Goal: Task Accomplishment & Management: Use online tool/utility

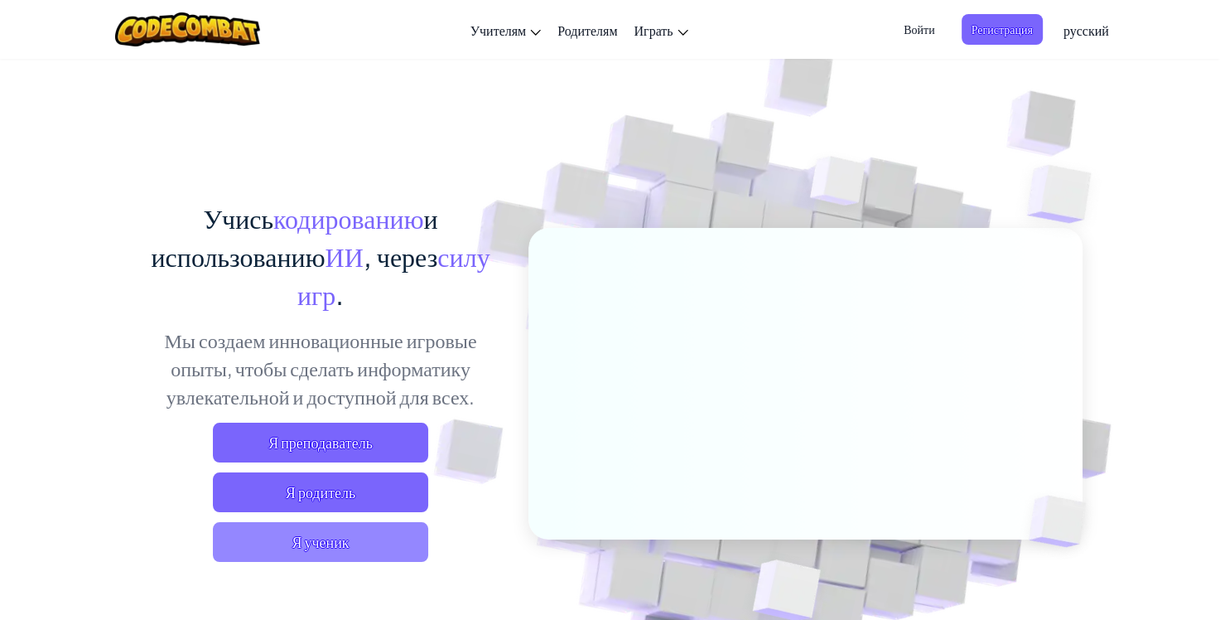
click at [359, 538] on span "Я ученик" at bounding box center [320, 542] width 215 height 40
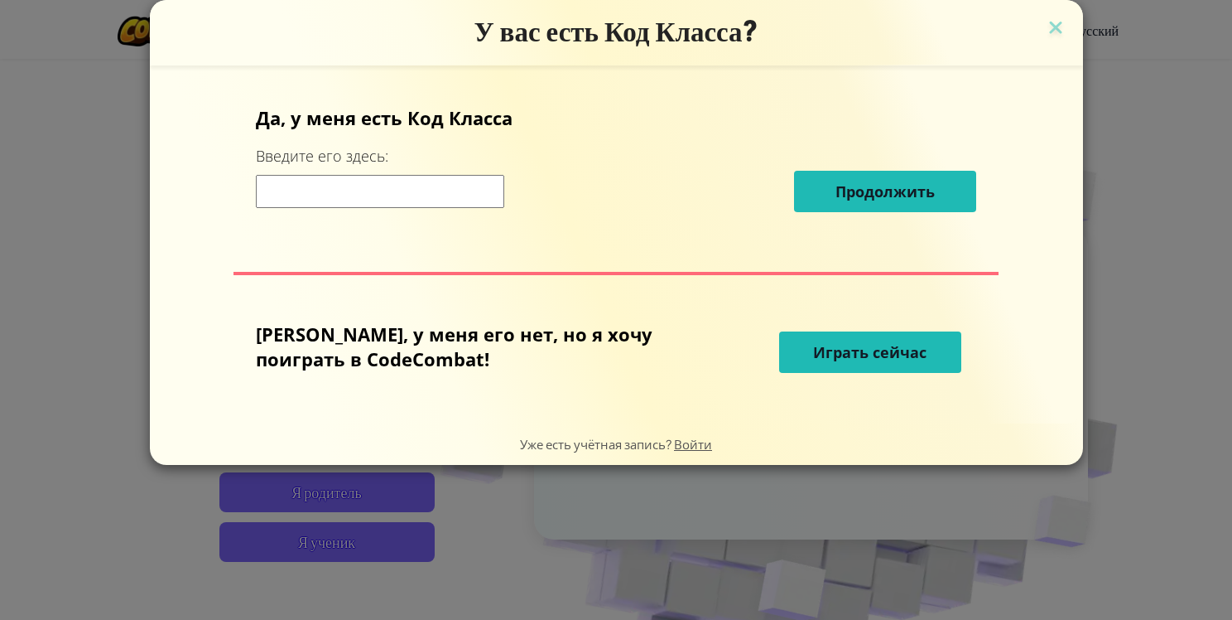
click at [851, 350] on span "Играть сейчас" at bounding box center [869, 352] width 113 height 20
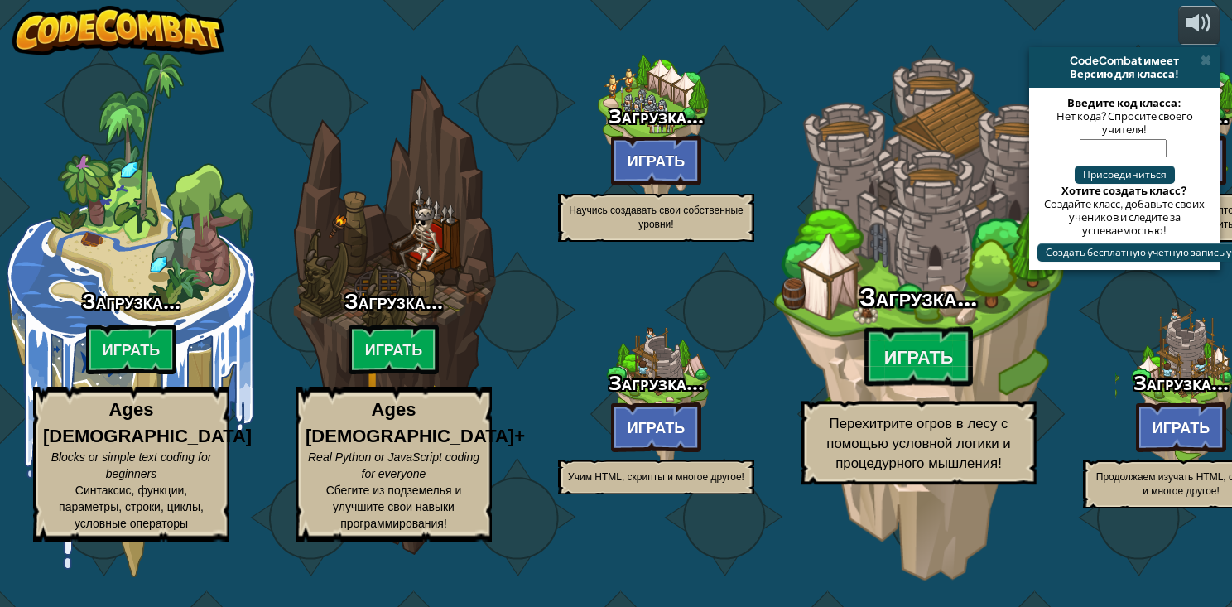
select select "ru"
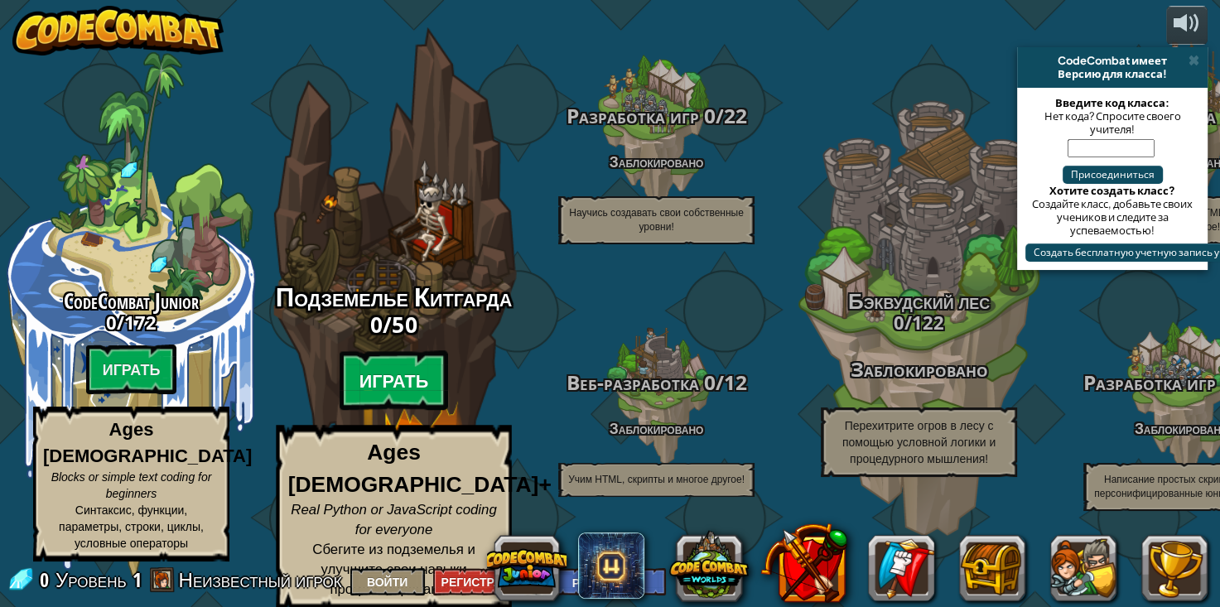
click at [403, 388] on btn "Играть" at bounding box center [394, 381] width 109 height 60
select select "ru"
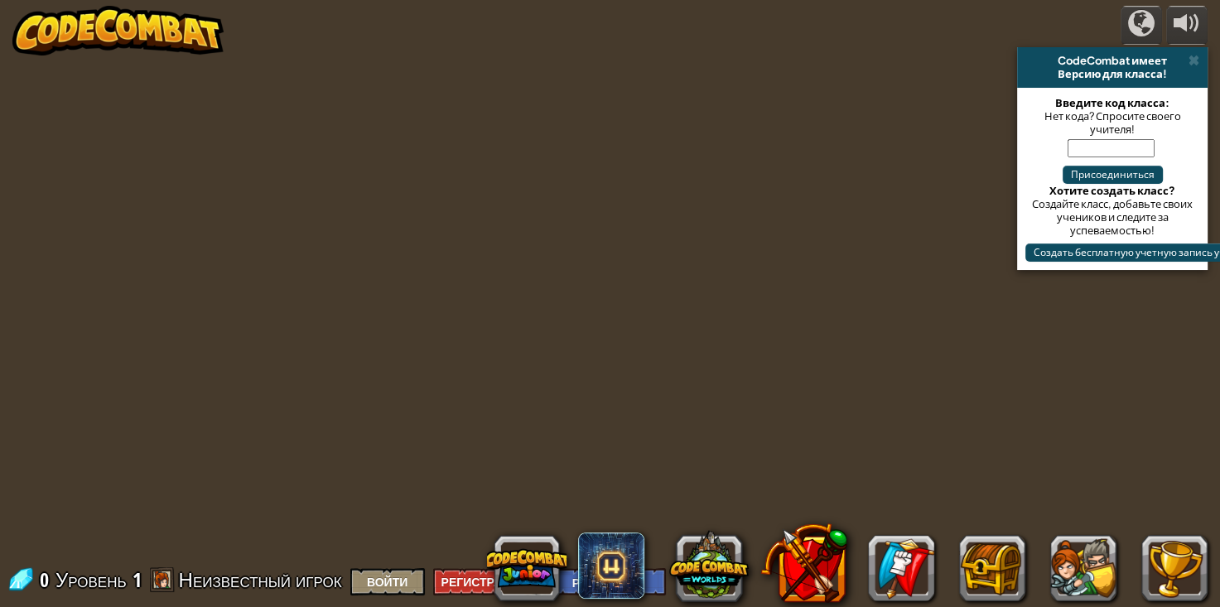
select select "ru"
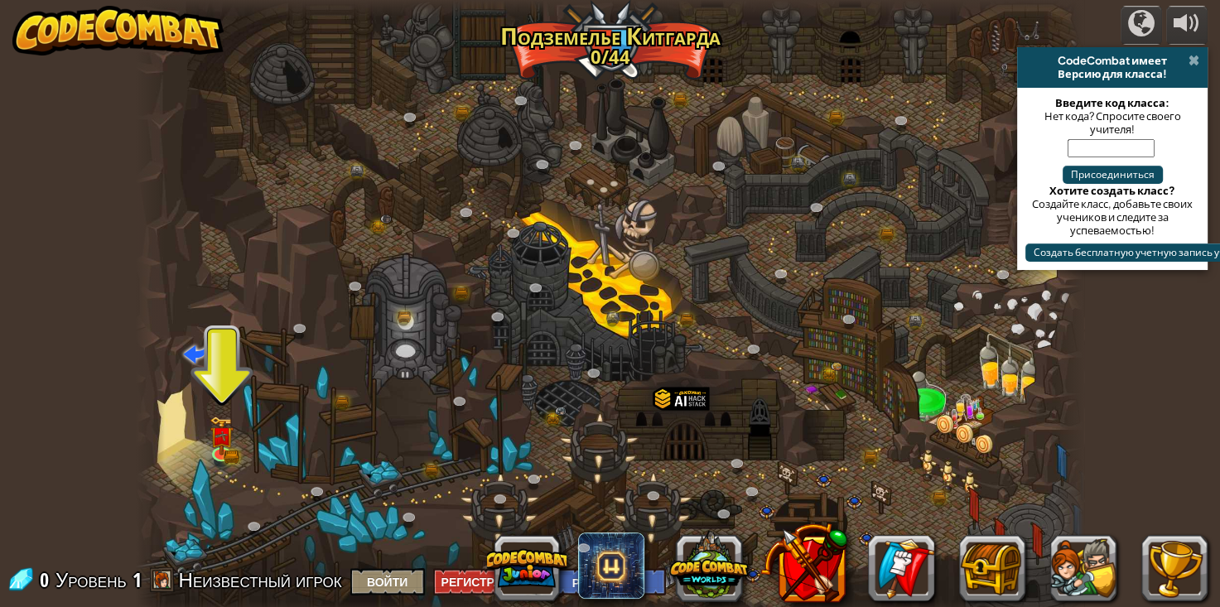
click at [1195, 60] on span at bounding box center [1193, 60] width 11 height 13
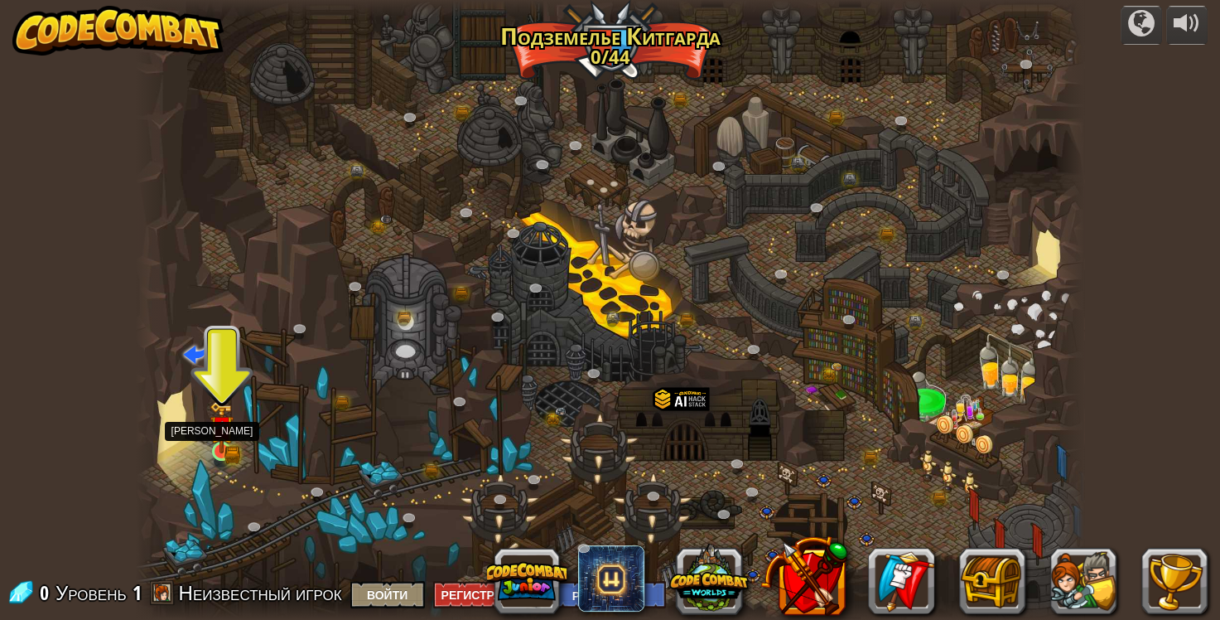
click at [220, 434] on img at bounding box center [222, 427] width 14 height 14
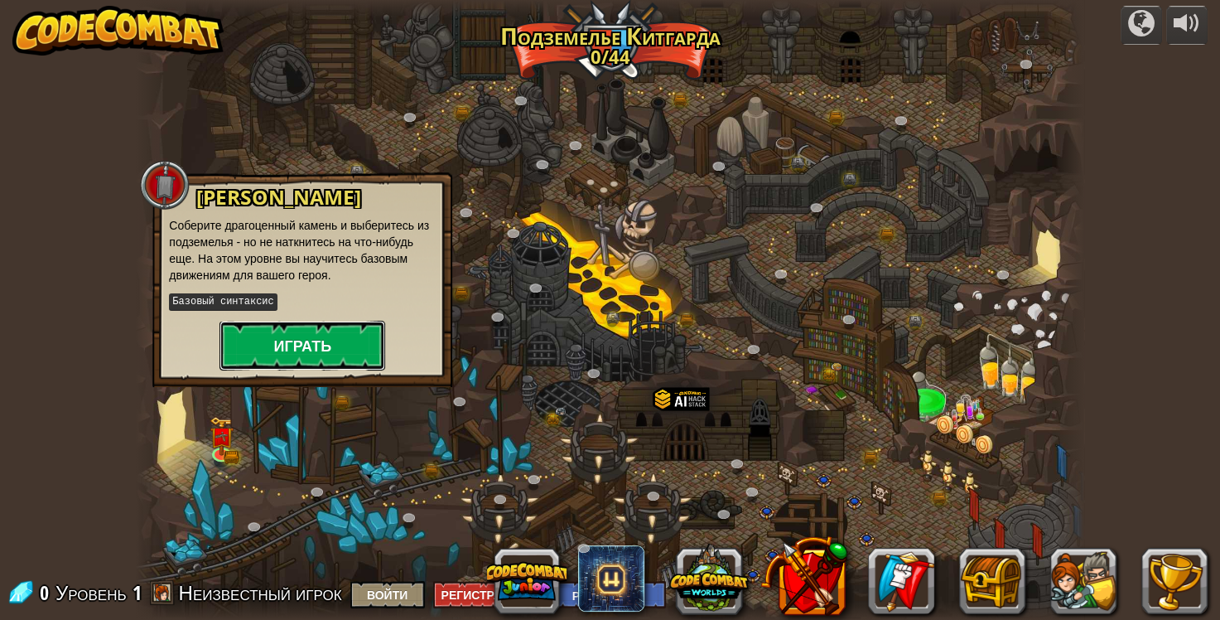
click at [268, 345] on button "Играть" at bounding box center [302, 346] width 166 height 50
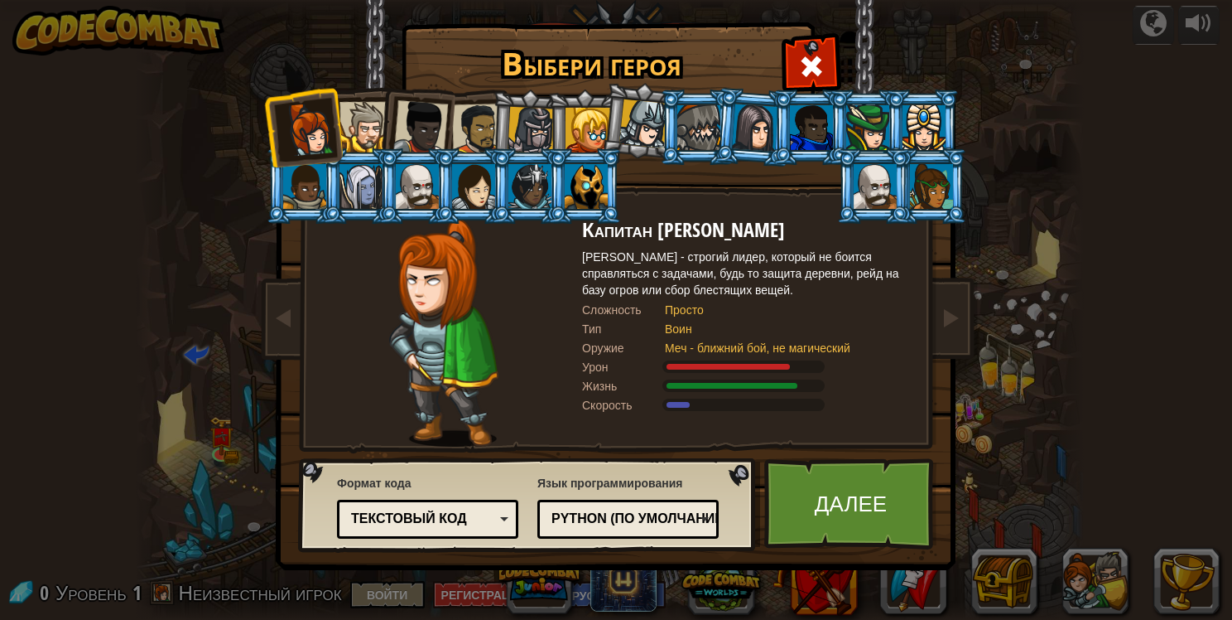
click at [590, 132] on div at bounding box center [588, 130] width 45 height 45
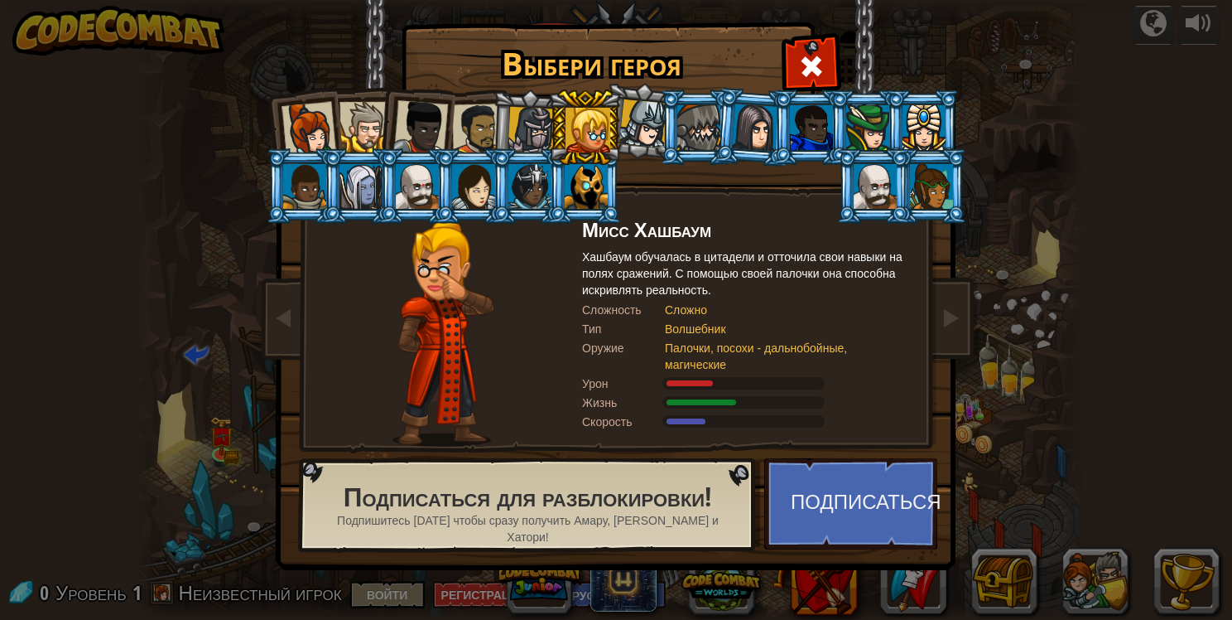
click at [532, 119] on div at bounding box center [531, 130] width 47 height 47
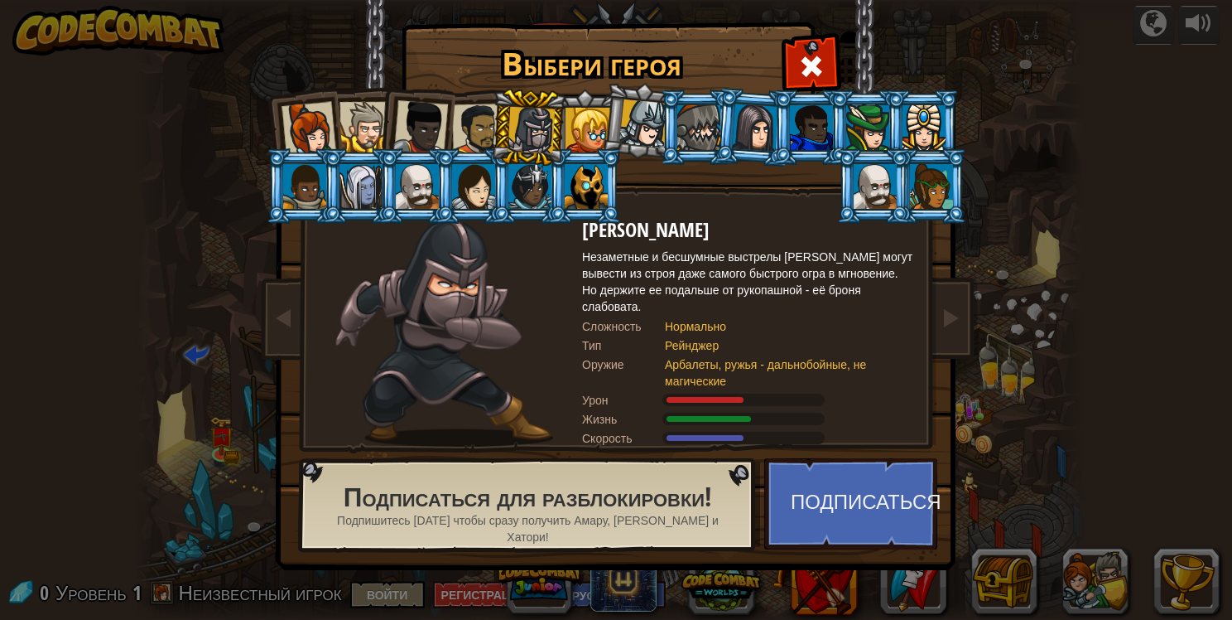
click at [470, 119] on div at bounding box center [477, 129] width 51 height 51
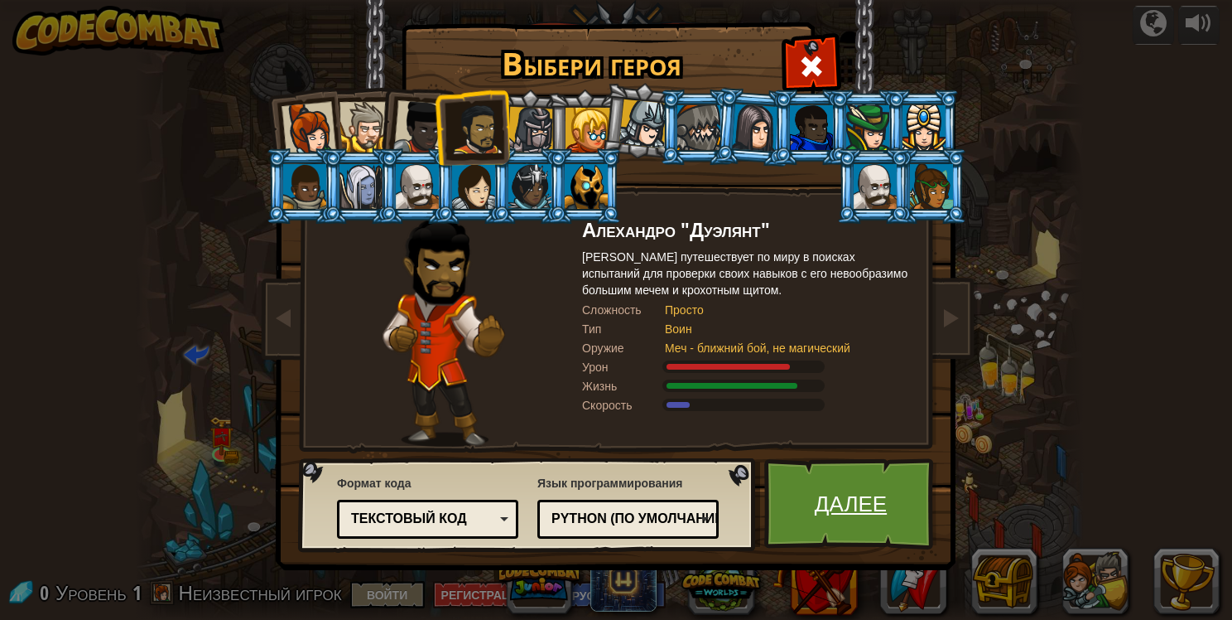
click at [851, 494] on link "Далее" at bounding box center [850, 503] width 173 height 91
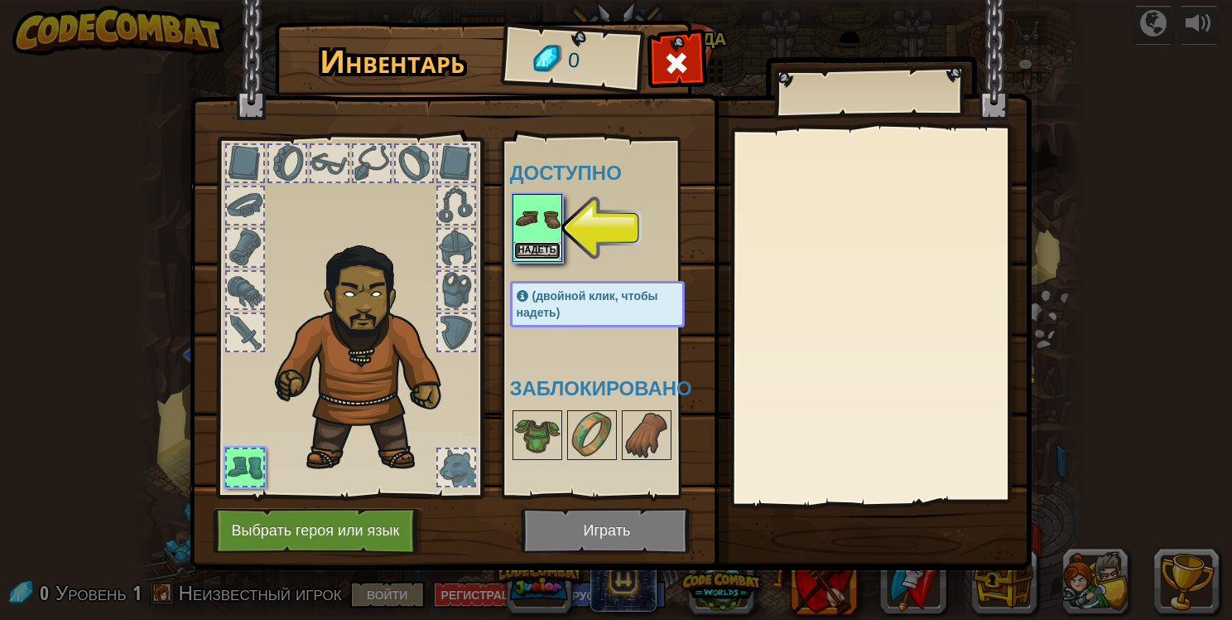
click at [539, 244] on button "Надеть" at bounding box center [537, 250] width 46 height 17
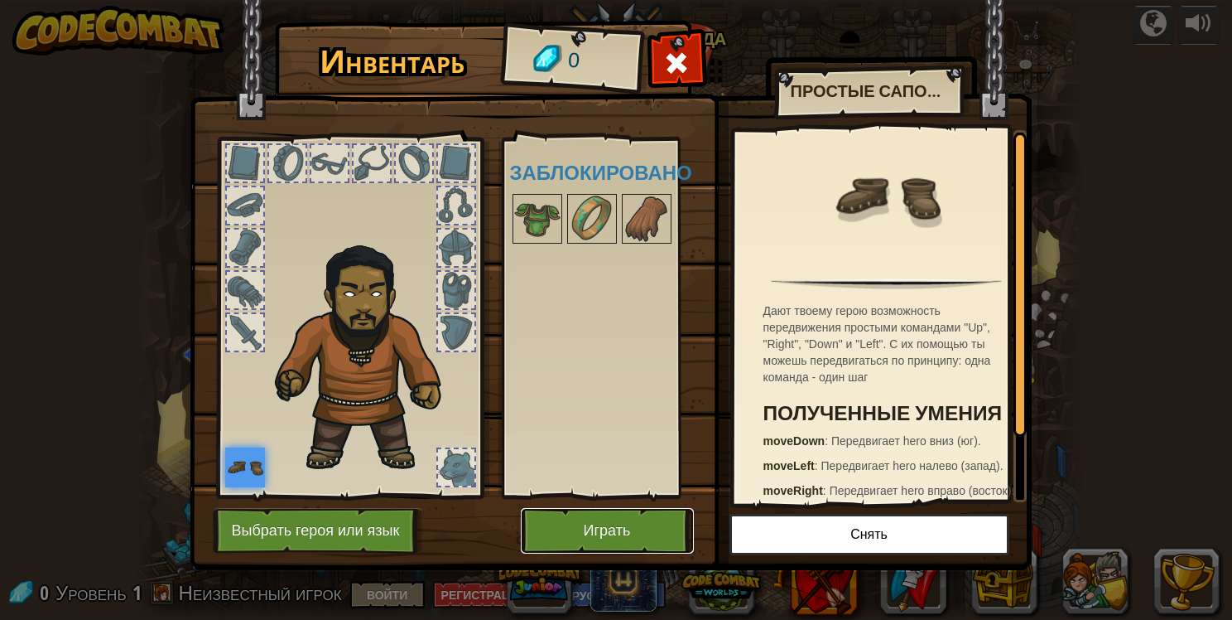
click at [626, 524] on button "Играть" at bounding box center [607, 531] width 173 height 46
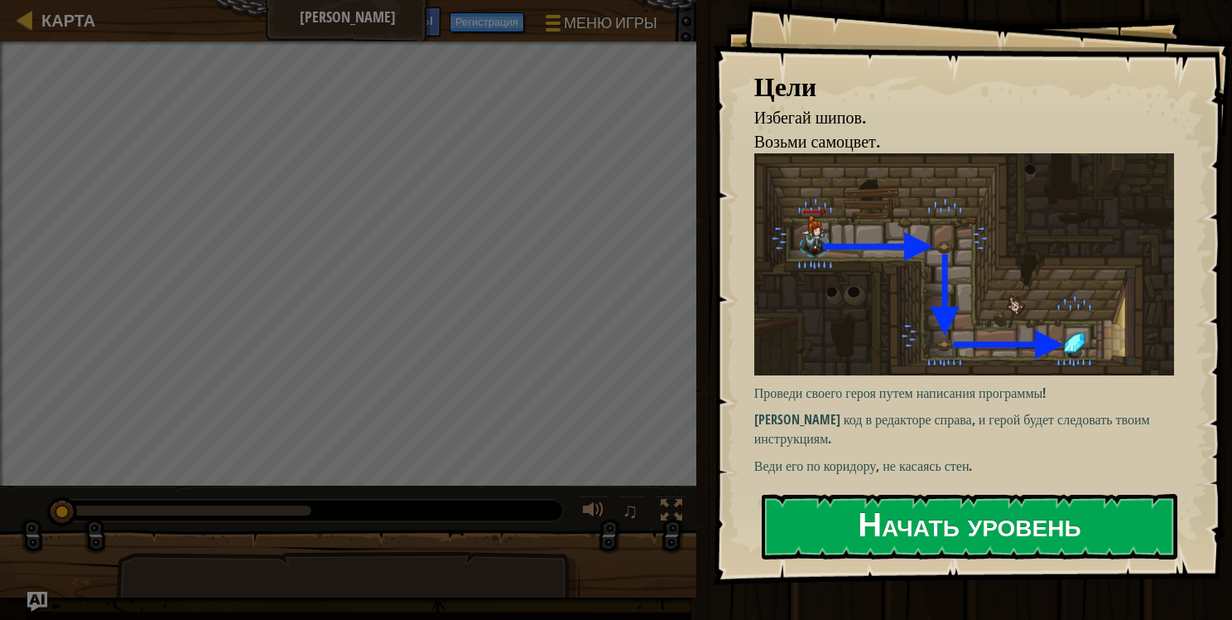
click at [903, 507] on button "Начать уровень" at bounding box center [970, 526] width 416 height 65
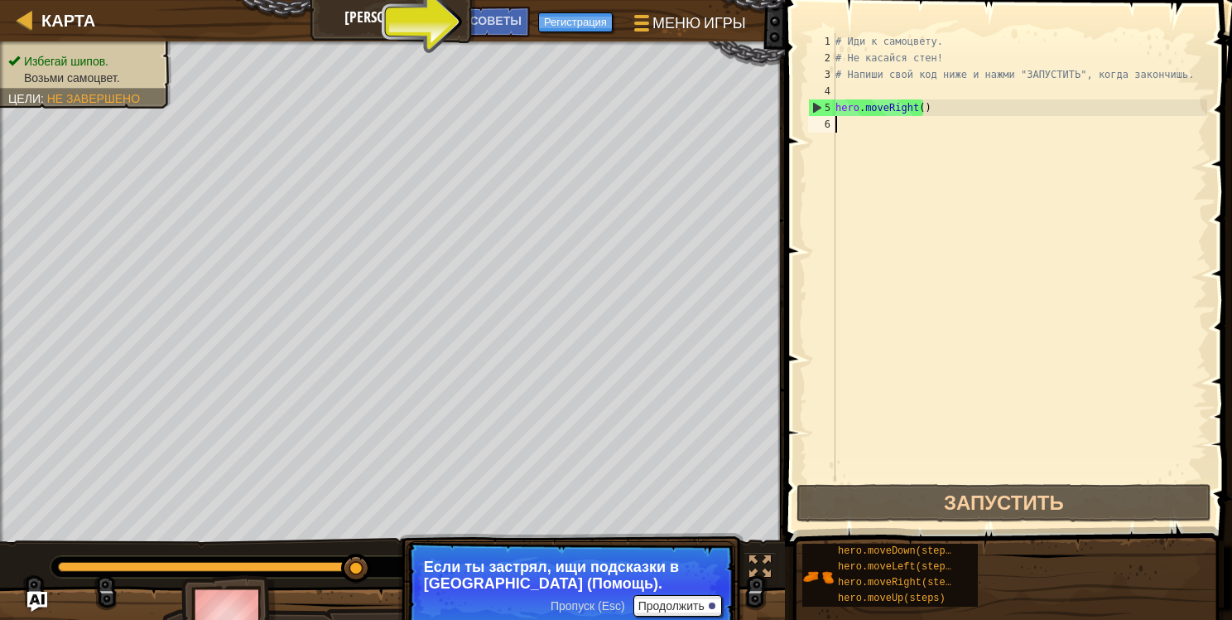
type textarea "j"
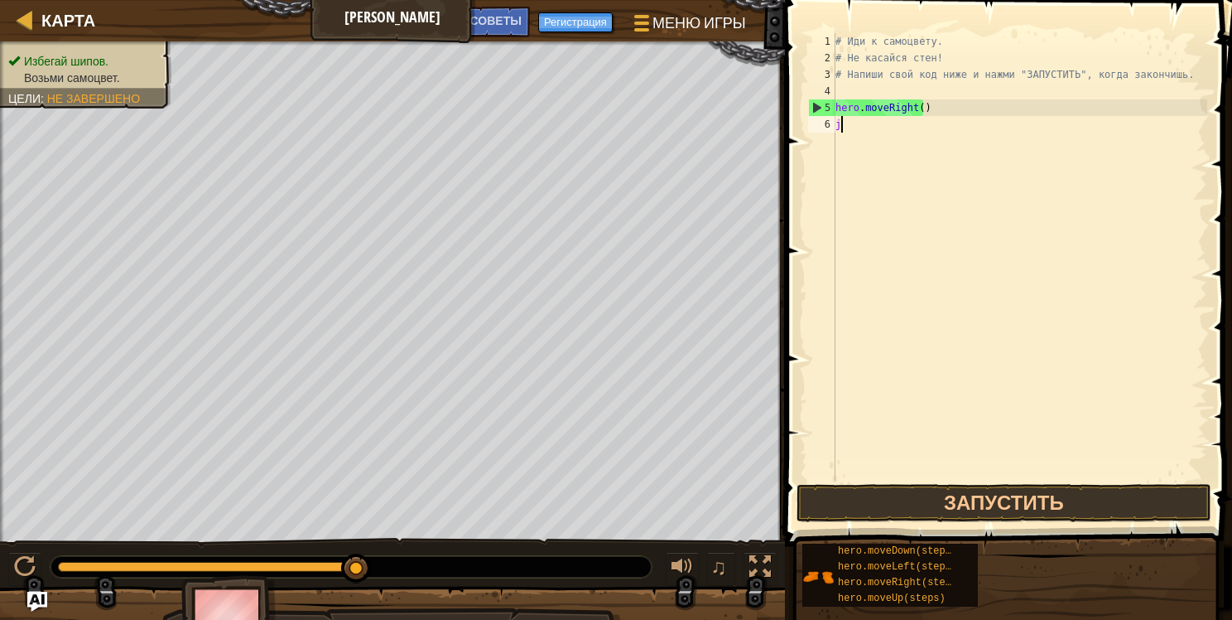
scroll to position [7, 0]
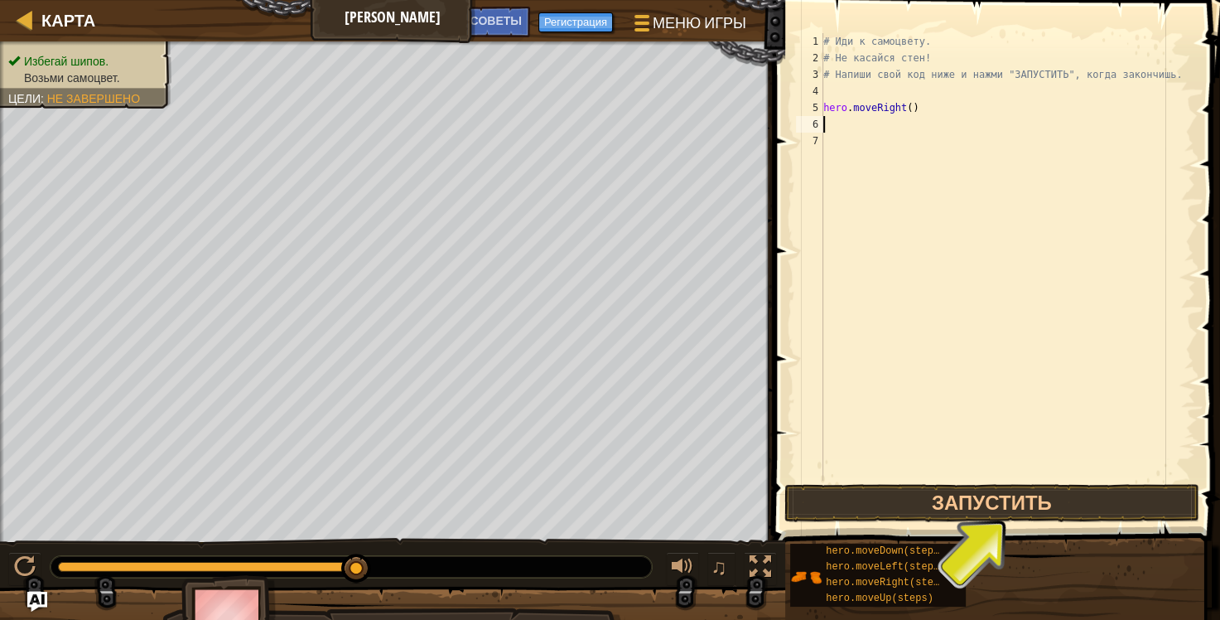
type textarea "h"
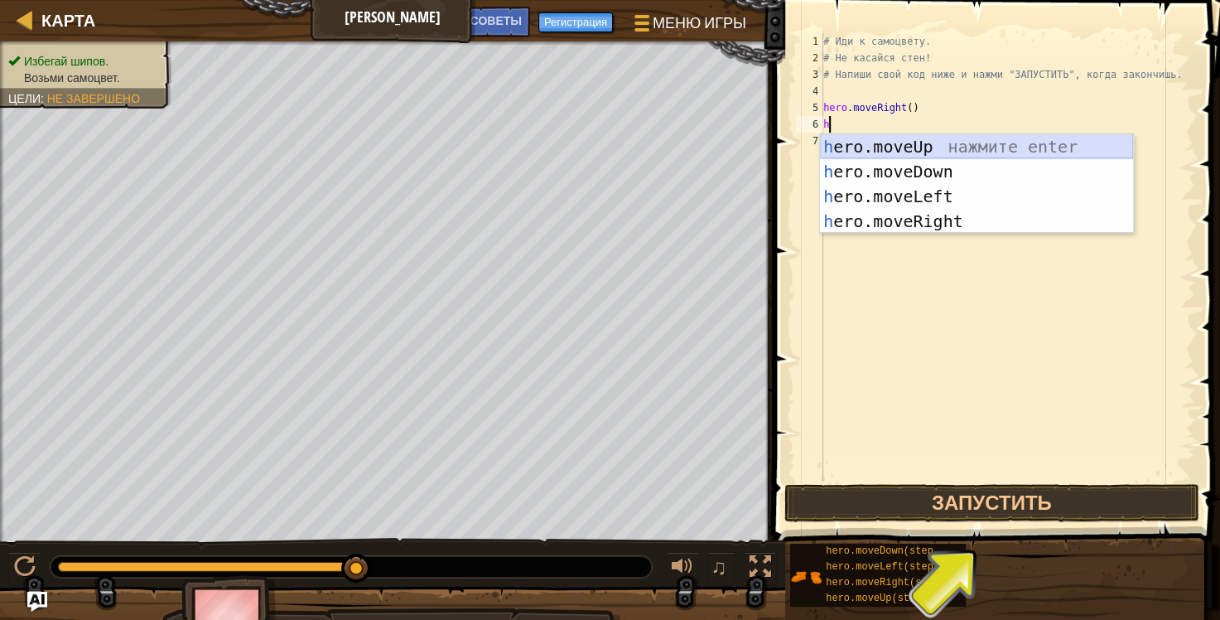
click at [932, 142] on div "h ero.moveUp нажмите enter h ero.moveDown нажмите enter h ero.moveLeft нажмите …" at bounding box center [976, 208] width 313 height 149
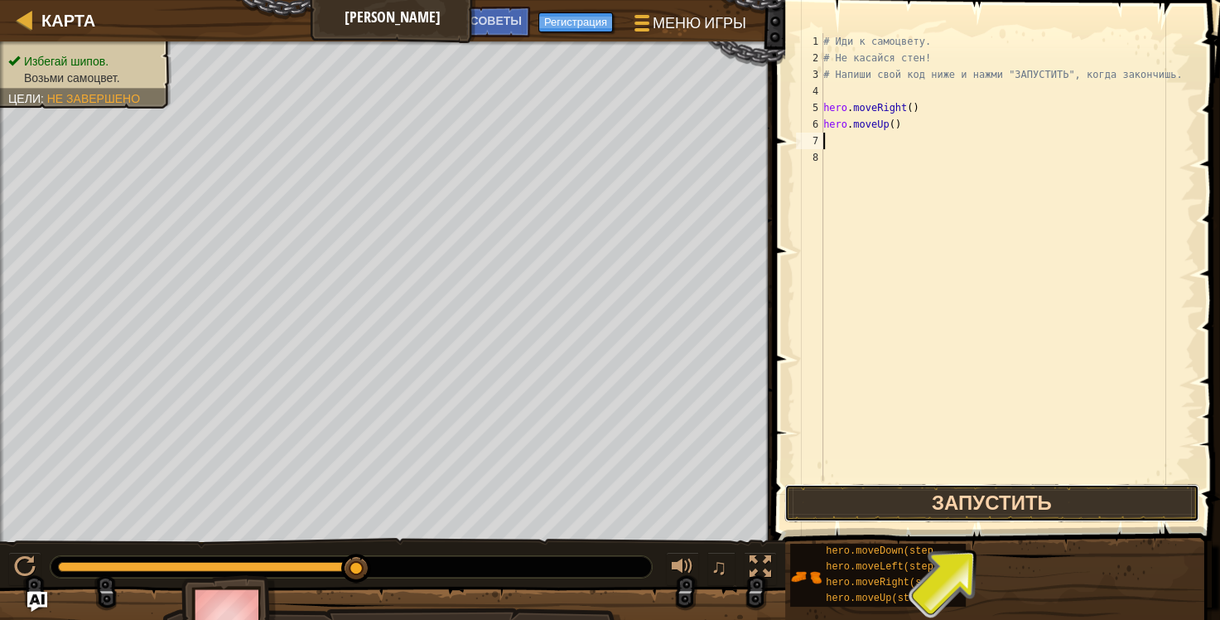
click at [999, 500] on button "Запустить" at bounding box center [991, 503] width 415 height 38
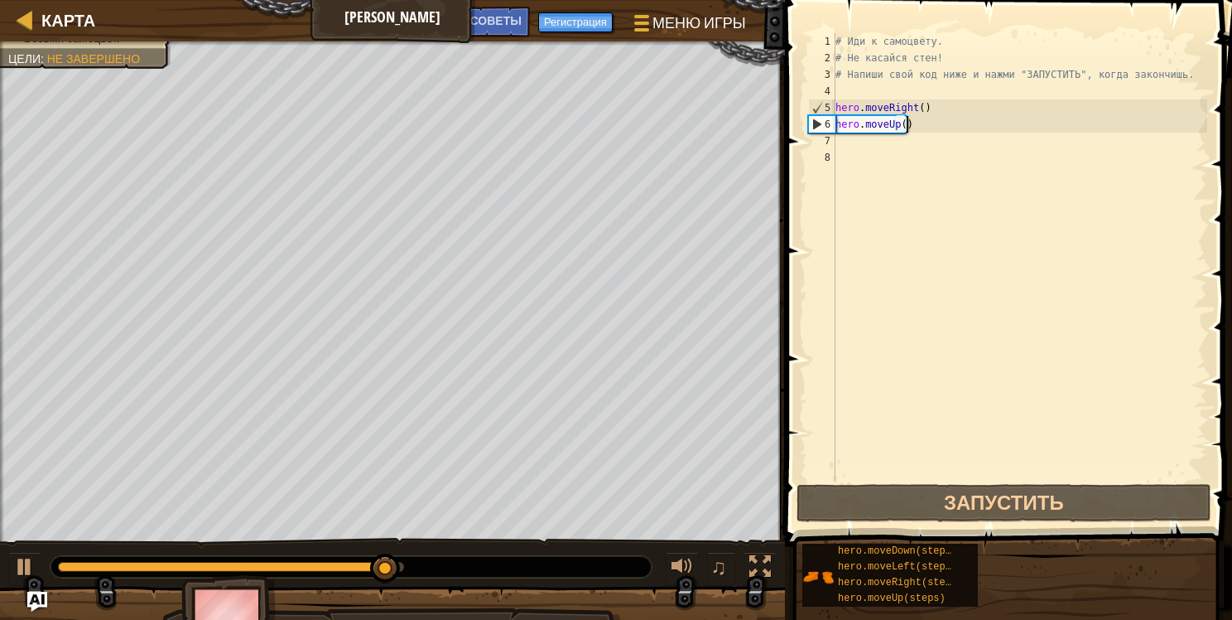
click at [911, 119] on div "# Иди к самоцвету. # Не касайся стен! # Напиши свой код ниже и нажми "ЗАПУСТИТЬ…" at bounding box center [1019, 273] width 375 height 480
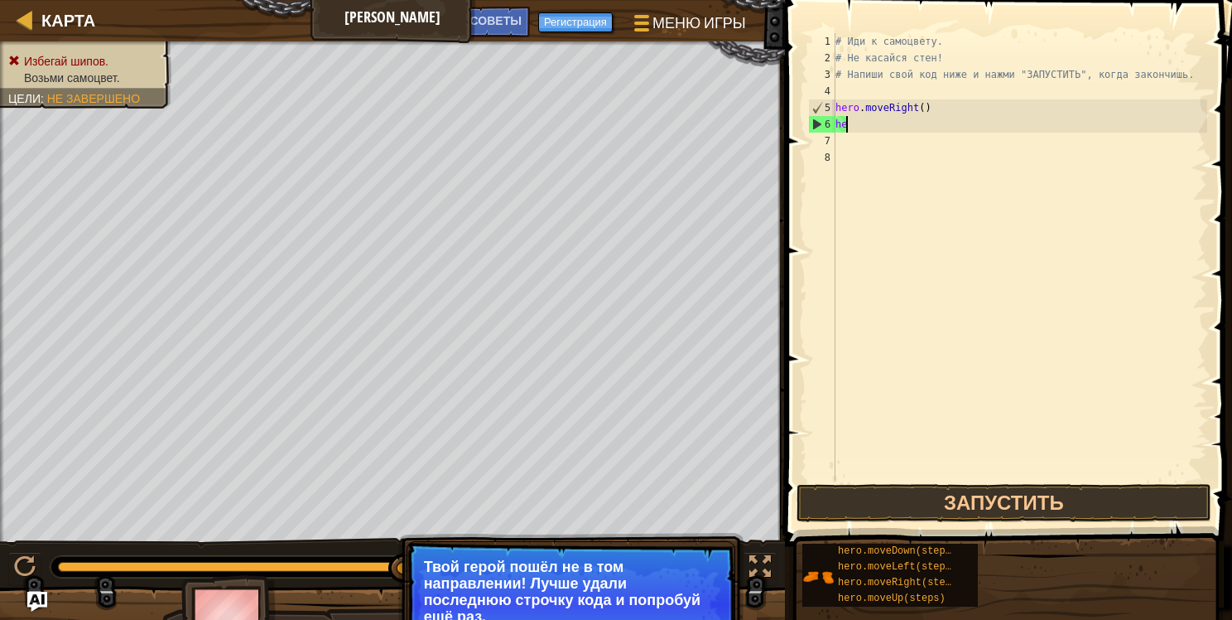
type textarea "h"
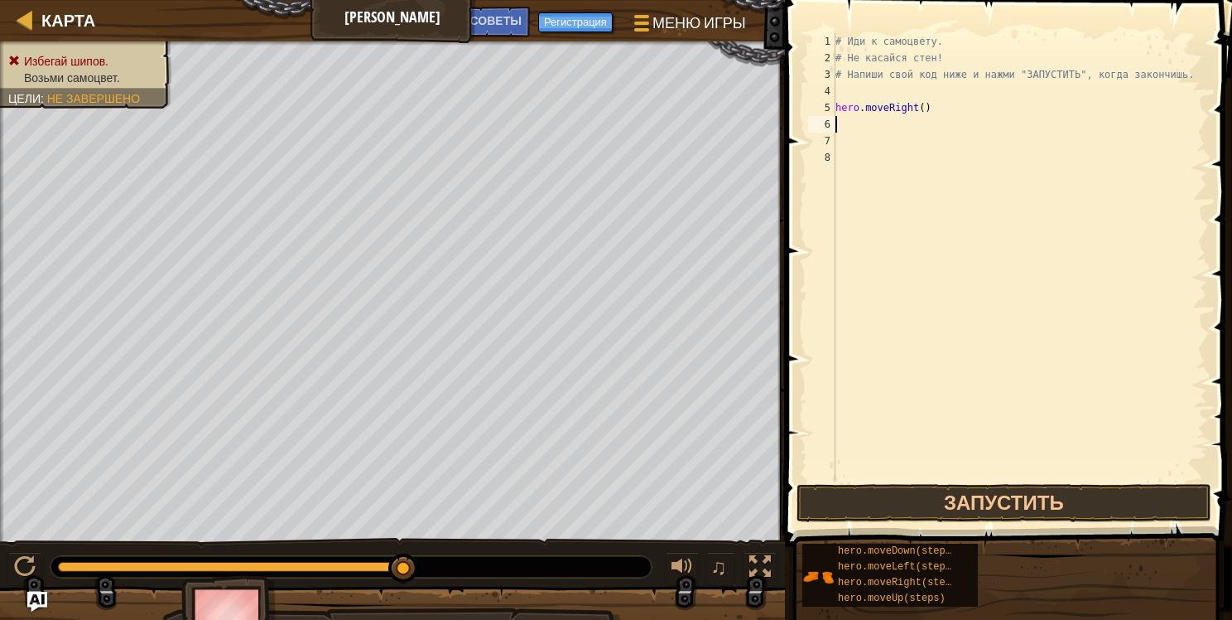
type textarea "h"
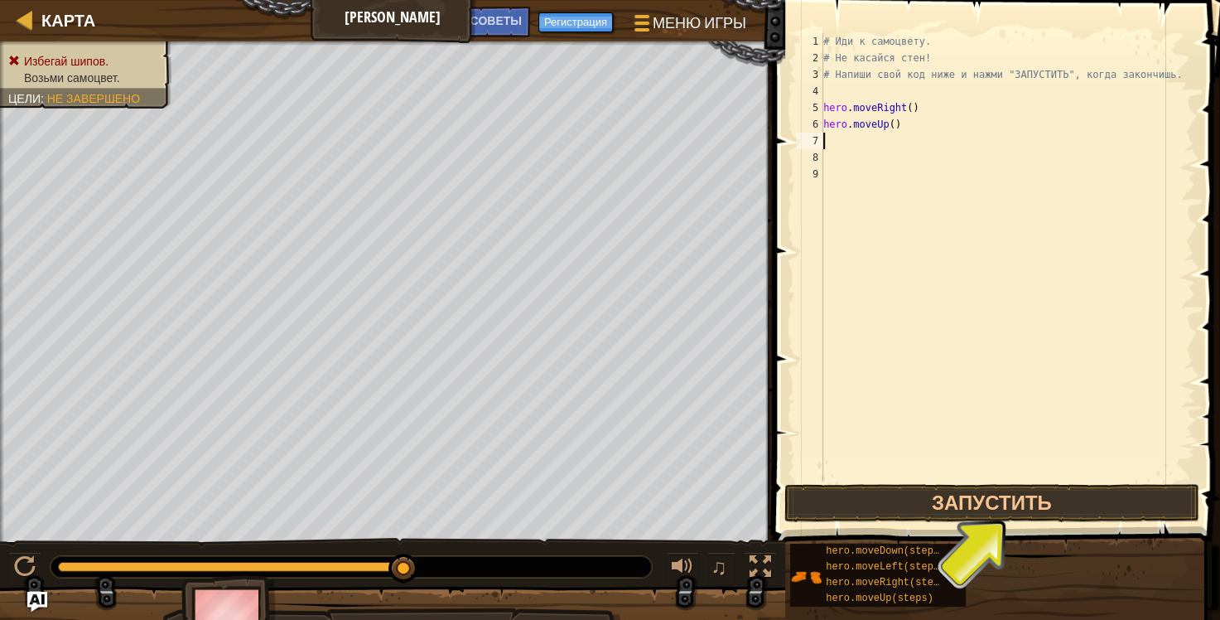
type textarea "h"
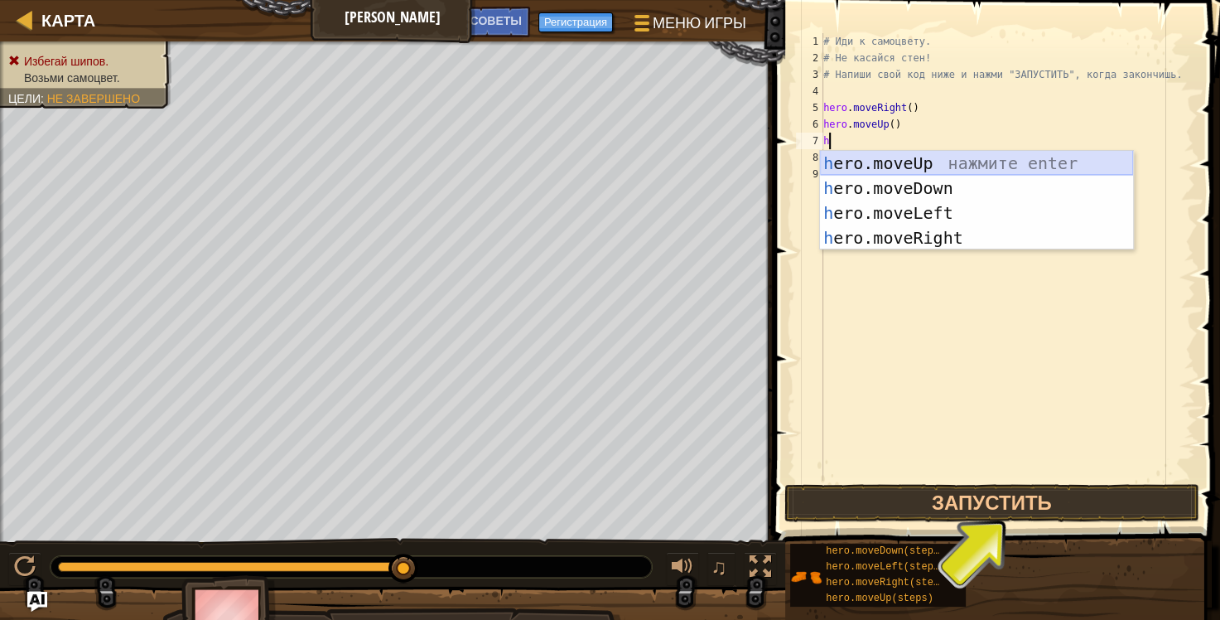
click at [947, 158] on div "h ero.moveUp нажмите enter h ero.moveDown нажмите enter h ero.moveLeft нажмите …" at bounding box center [976, 225] width 313 height 149
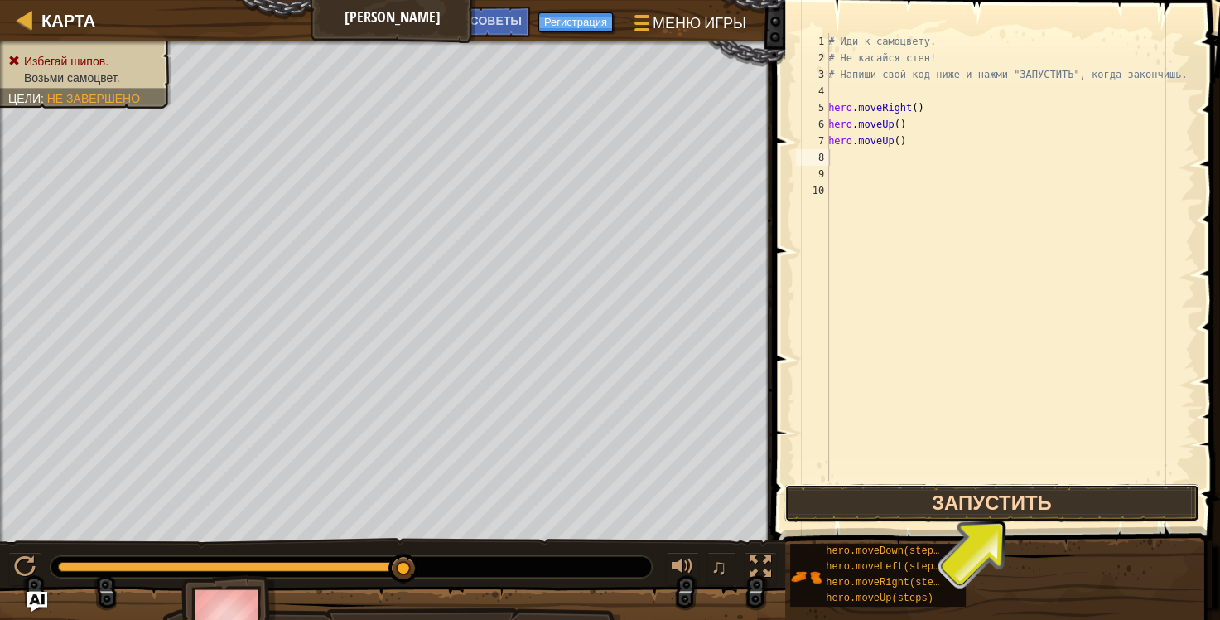
click at [1000, 502] on button "Запустить" at bounding box center [991, 503] width 415 height 38
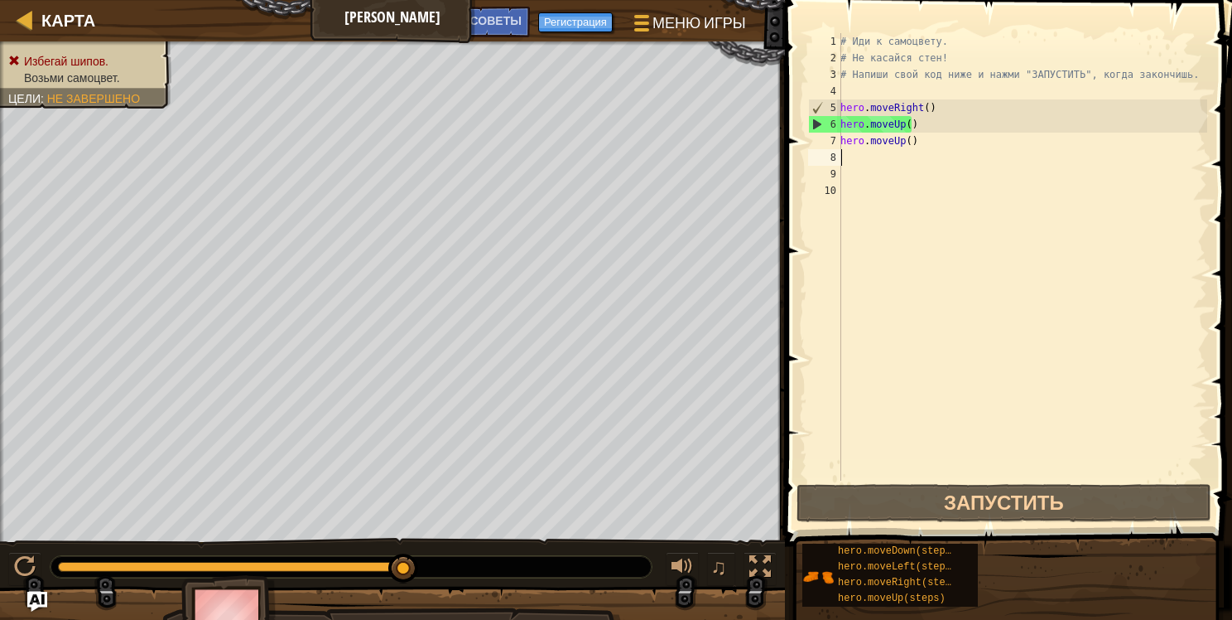
click at [912, 146] on div "# Иди к самоцвету. # Не касайся стен! # Напиши свой код ниже и нажми "ЗАПУСТИТЬ…" at bounding box center [1022, 273] width 370 height 480
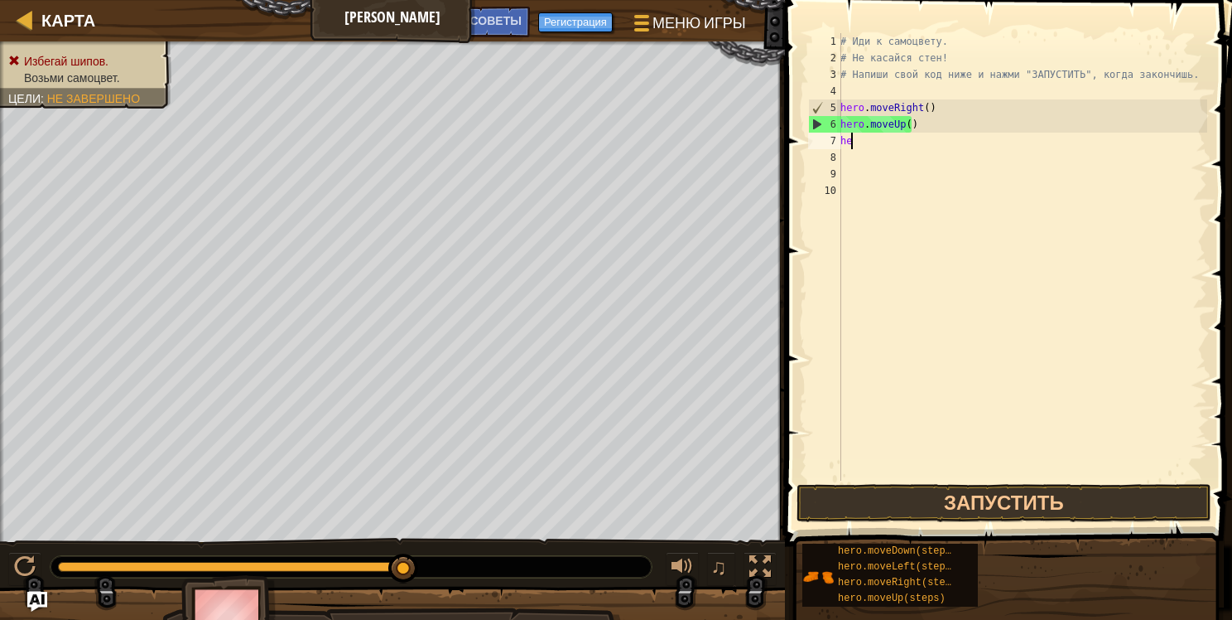
type textarea "h"
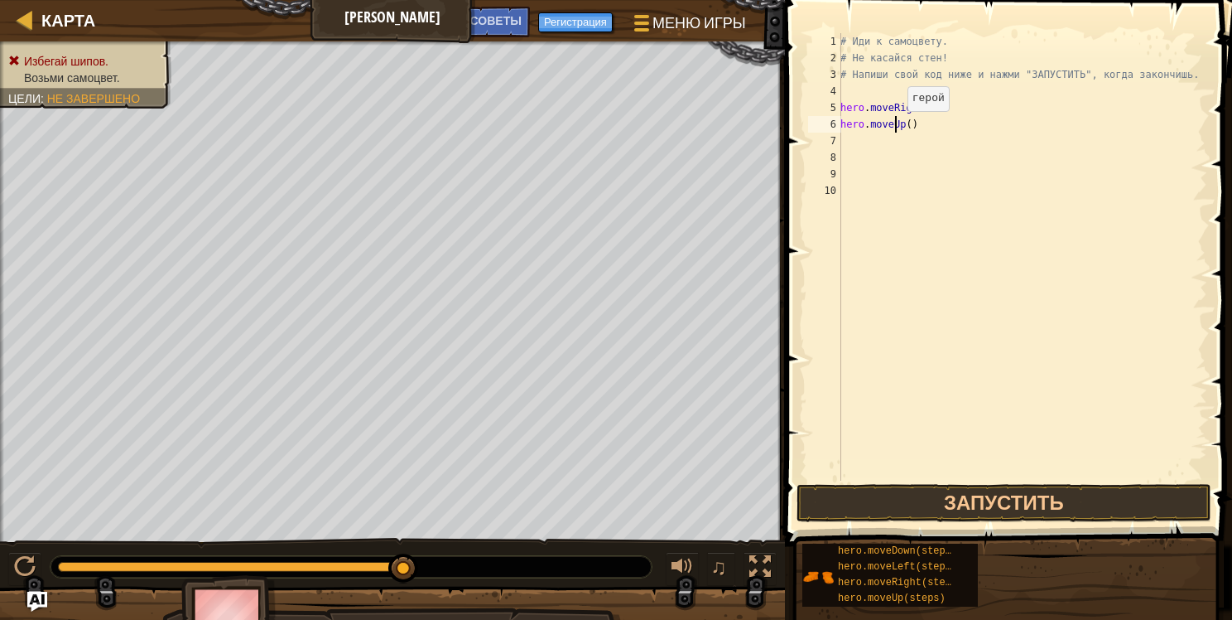
click at [898, 127] on div "# Иди к самоцвету. # Не касайся стен! # Напиши свой код ниже и нажми "ЗАПУСТИТЬ…" at bounding box center [1022, 273] width 370 height 480
click at [899, 121] on div "# Иди к самоцвету. # Не касайся стен! # Напиши свой код ниже и нажми "ЗАПУСТИТЬ…" at bounding box center [1022, 273] width 370 height 480
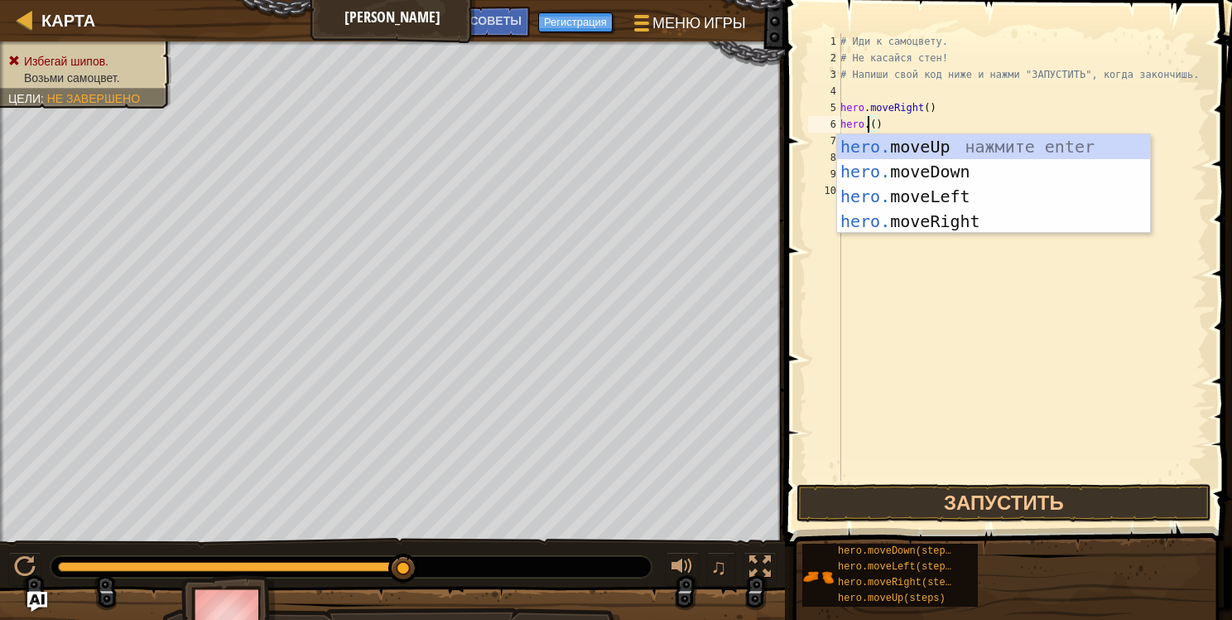
scroll to position [7, 2]
click at [970, 167] on div "hero. moveUp нажмите enter hero. moveDown нажмите enter hero. moveLeft нажмите …" at bounding box center [993, 208] width 313 height 149
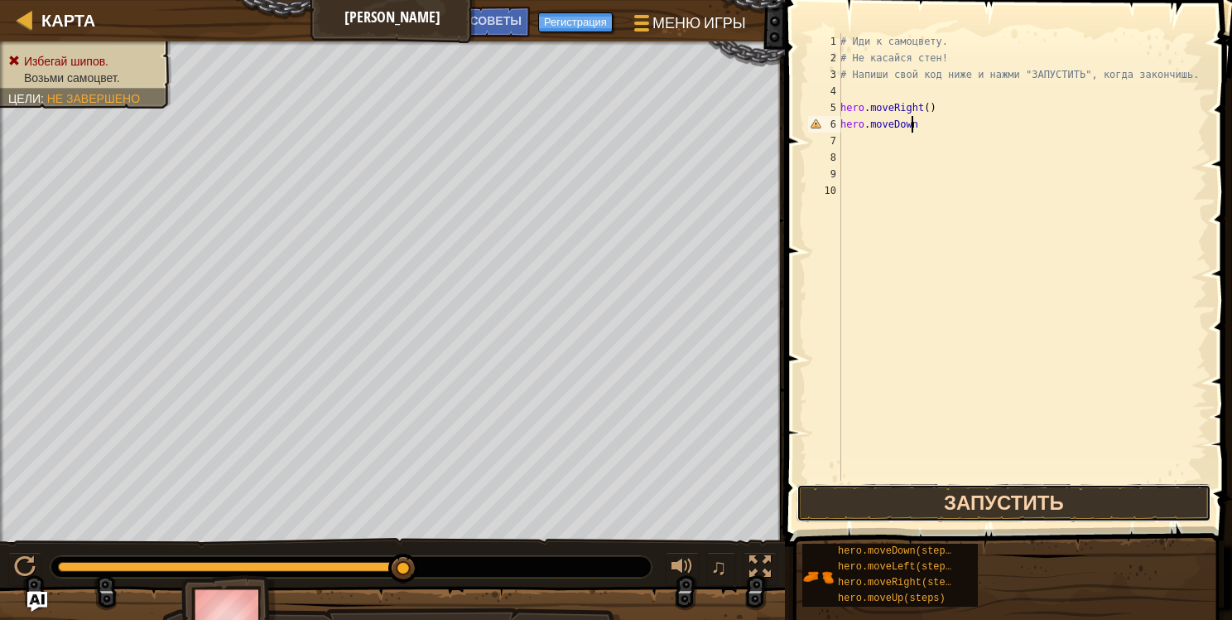
click at [998, 507] on button "Запустить" at bounding box center [1004, 503] width 415 height 38
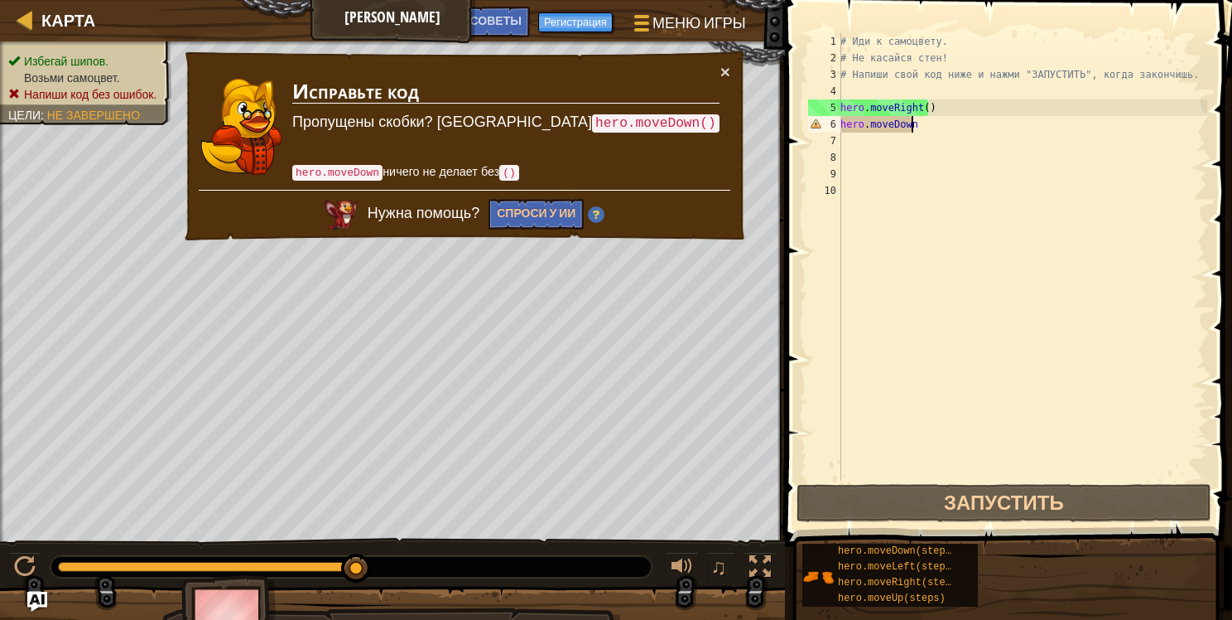
click at [923, 123] on div "# Иди к самоцвету. # Не касайся стен! # Напиши свой код ниже и нажми "ЗАПУСТИТЬ…" at bounding box center [1022, 273] width 370 height 480
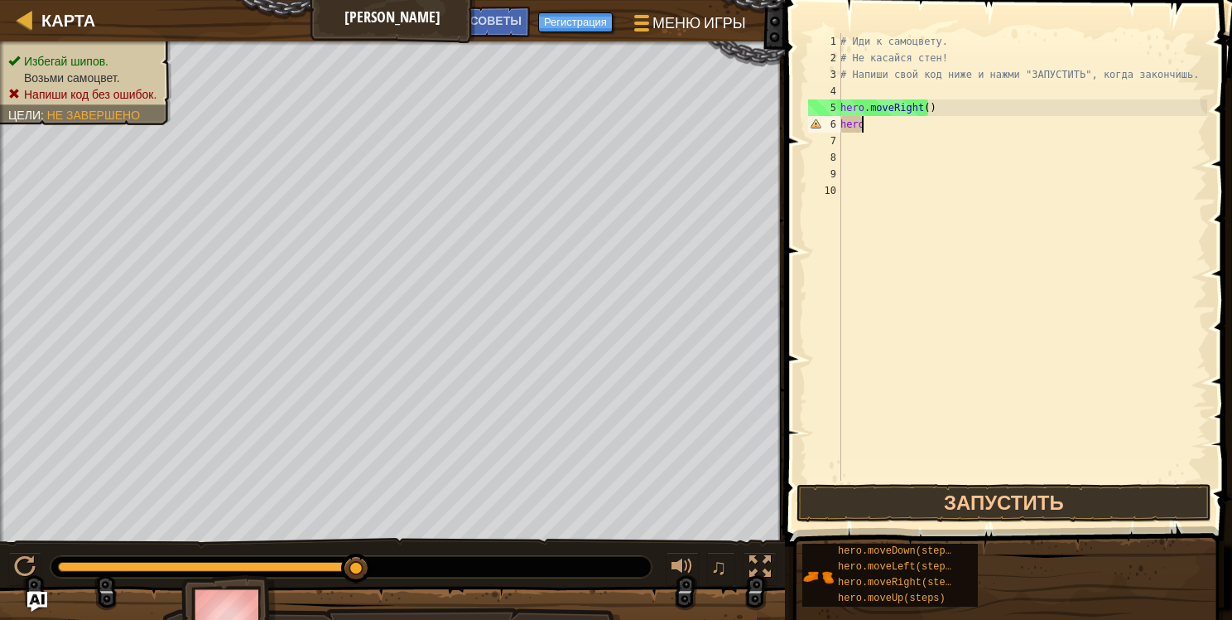
scroll to position [7, 0]
type textarea "h"
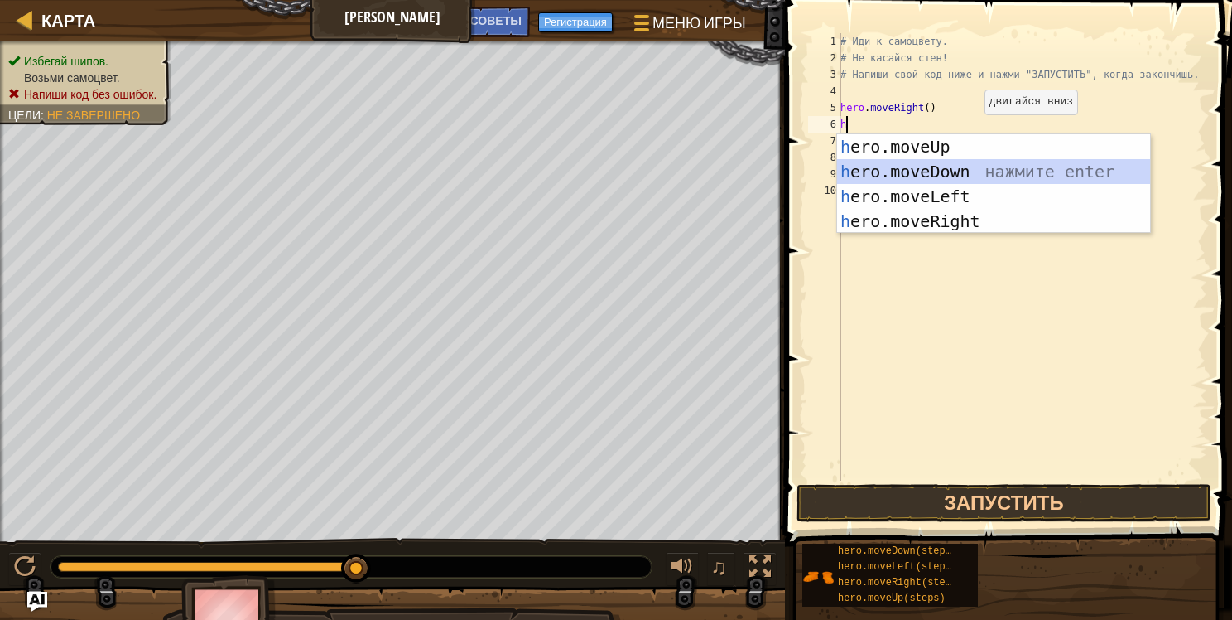
click at [943, 166] on div "h ero.moveUp нажмите enter h ero.moveDown нажмите enter h ero.moveLeft нажмите …" at bounding box center [993, 208] width 313 height 149
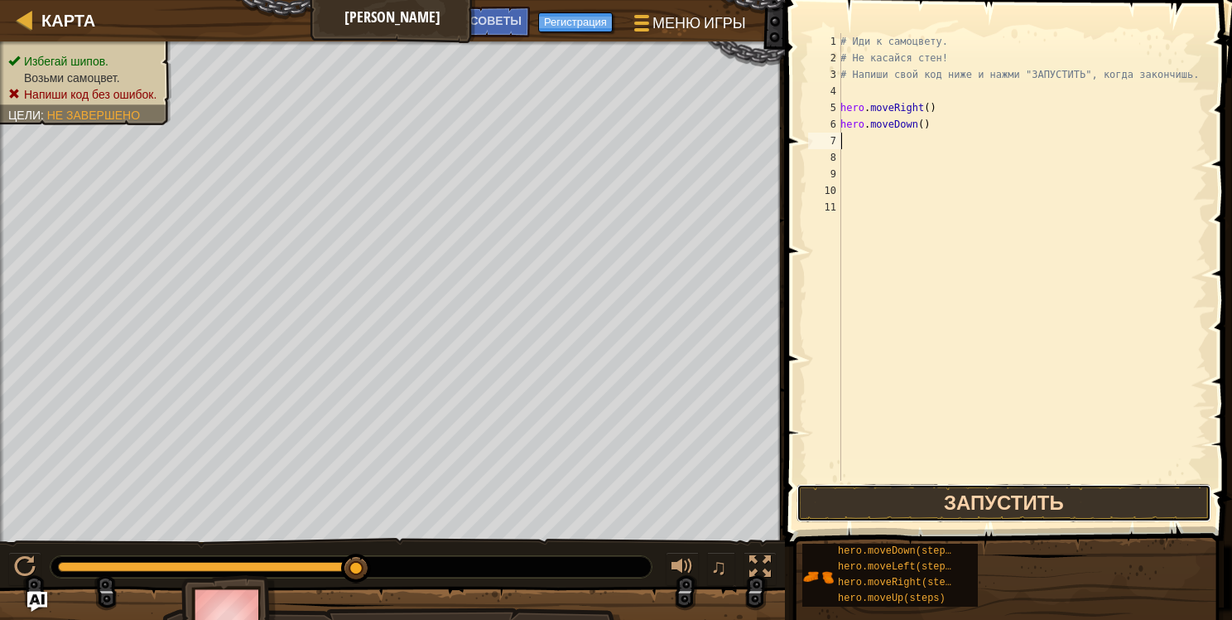
click at [1032, 500] on button "Запустить" at bounding box center [1004, 503] width 415 height 38
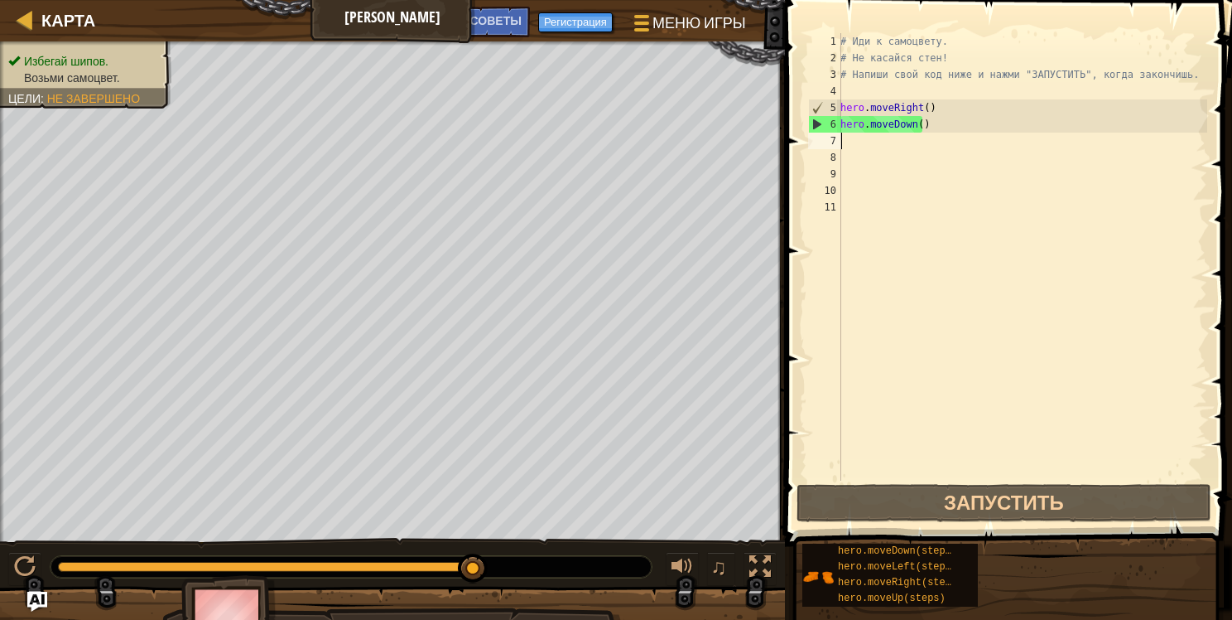
type textarea "h"
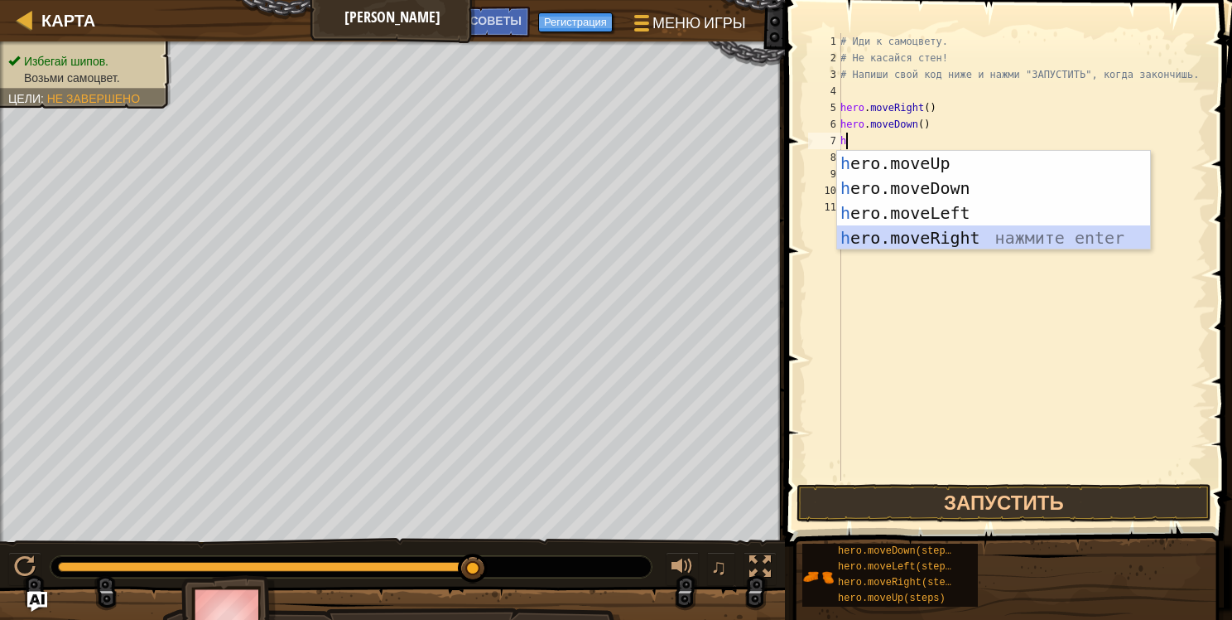
click at [967, 235] on div "h ero.moveUp нажмите enter h ero.moveDown нажмите enter h ero.moveLeft нажмите …" at bounding box center [993, 225] width 313 height 149
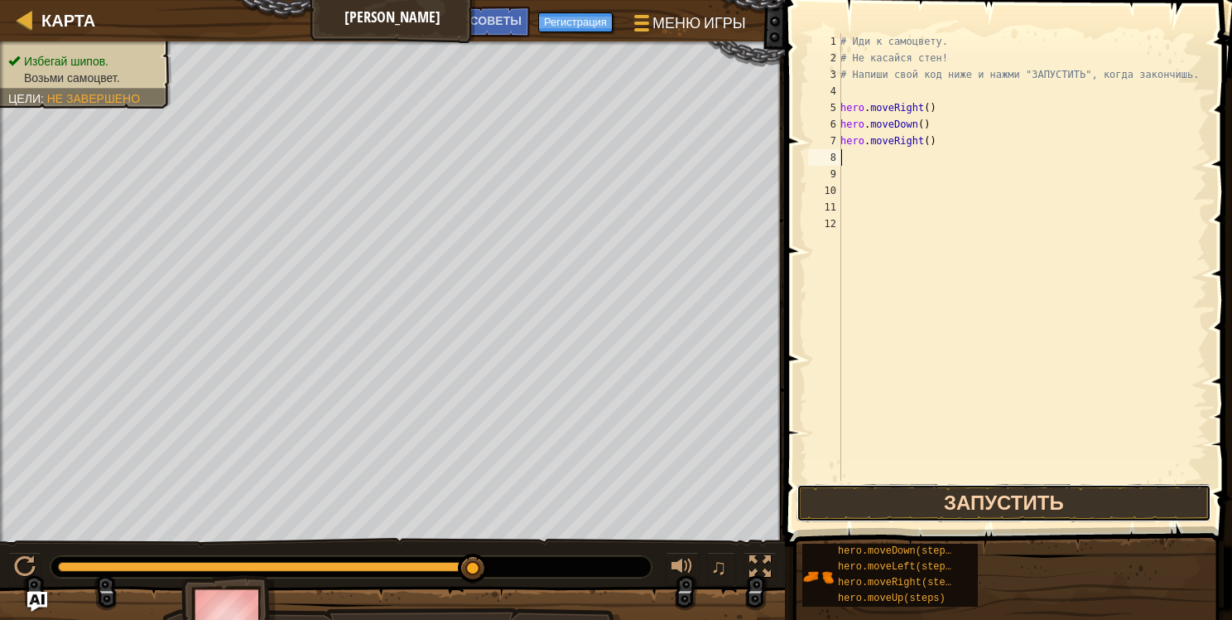
click at [1028, 502] on button "Запустить" at bounding box center [1004, 503] width 415 height 38
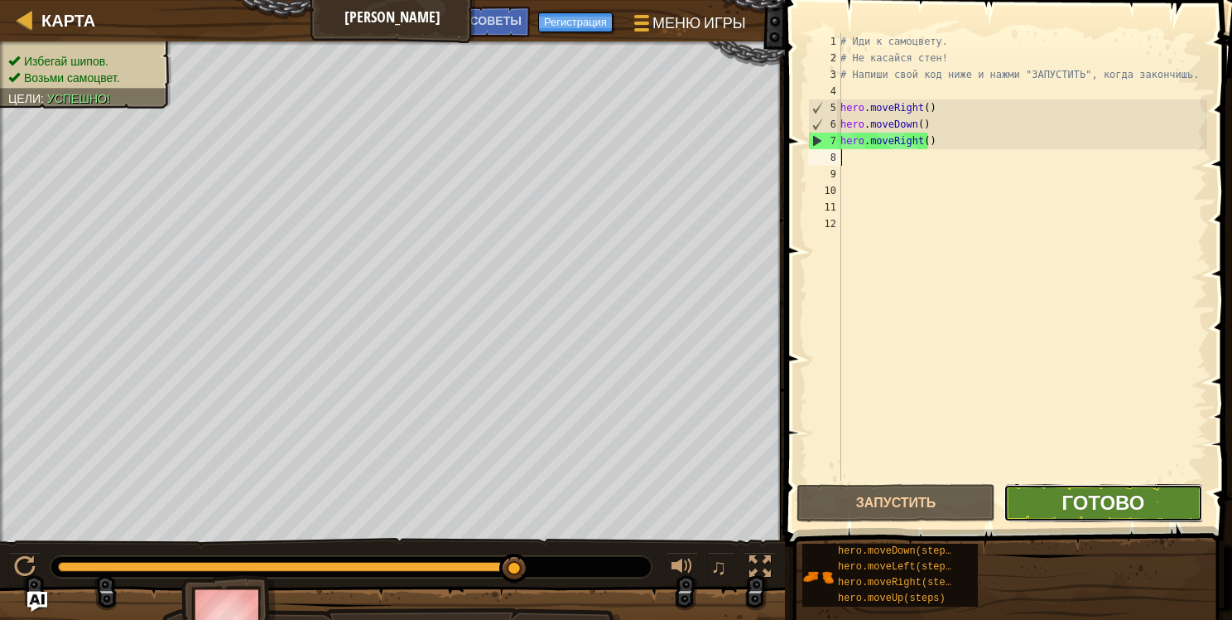
click at [1112, 499] on span "Готово" at bounding box center [1103, 502] width 83 height 27
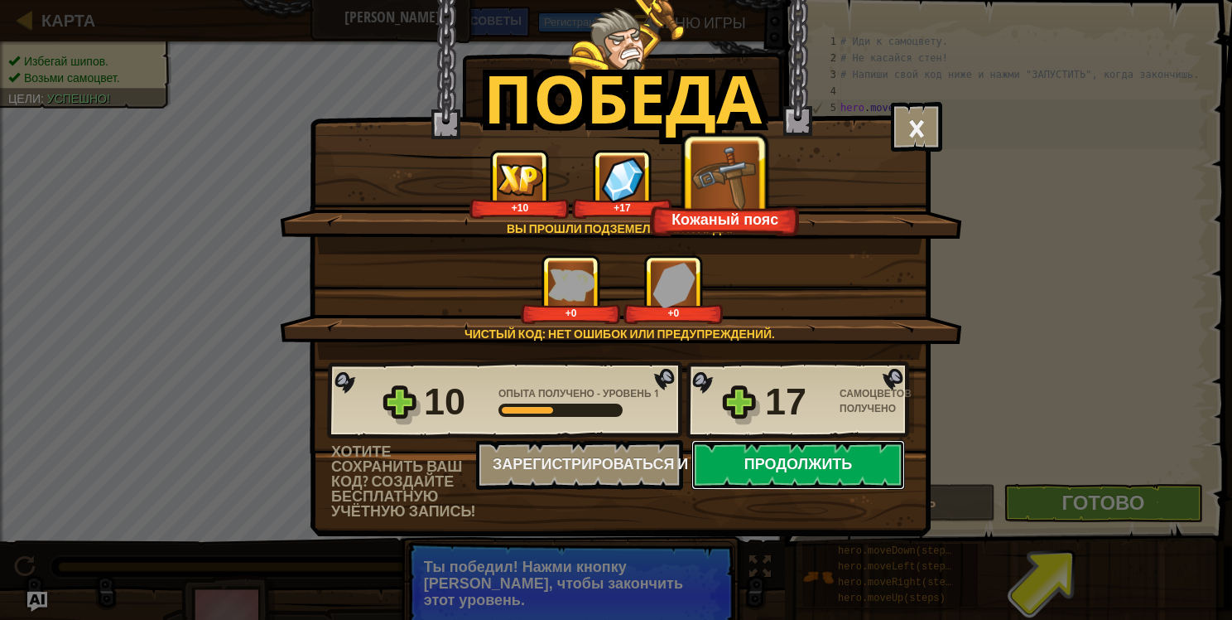
click at [826, 460] on button "Продолжить" at bounding box center [799, 465] width 214 height 50
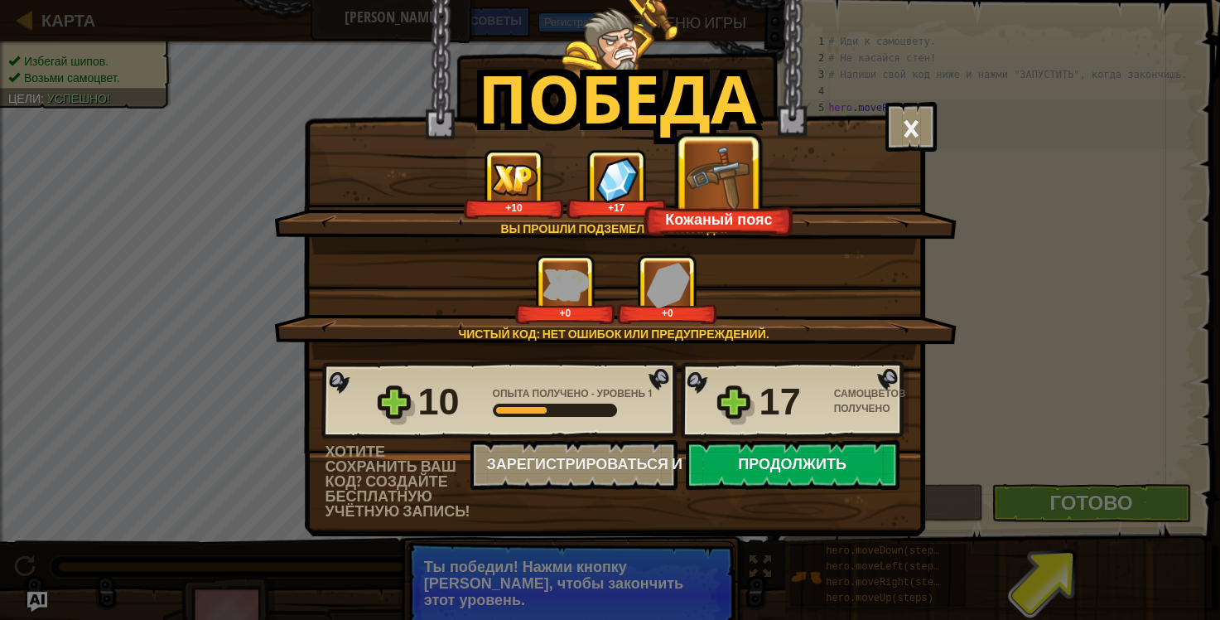
select select "ru"
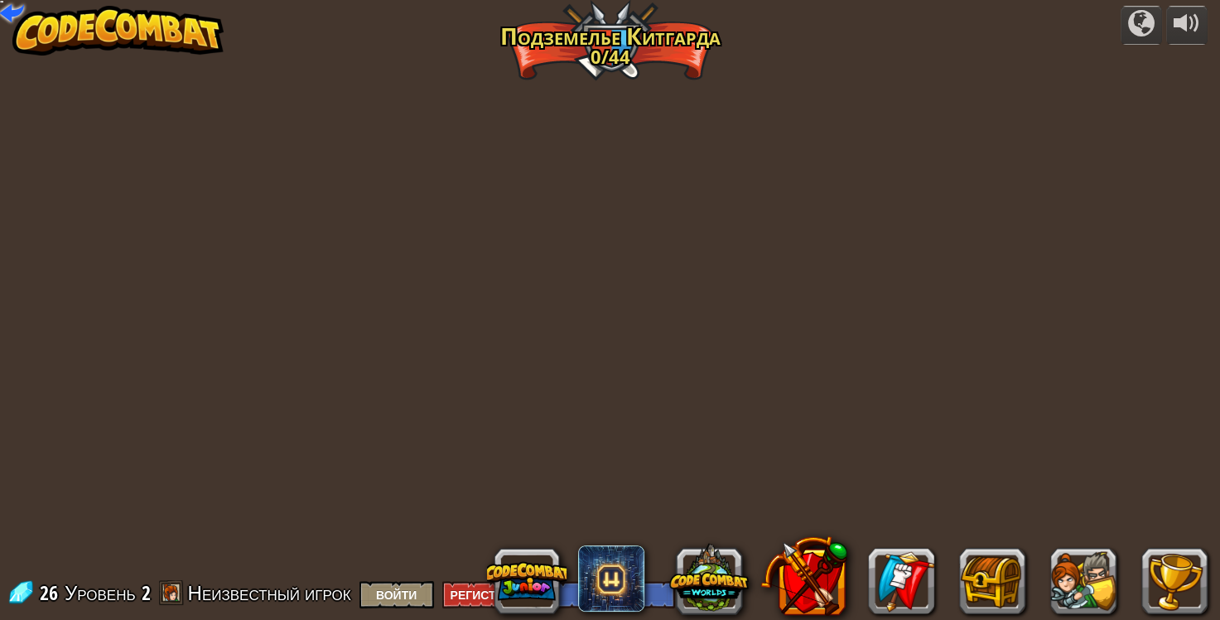
select select "ru"
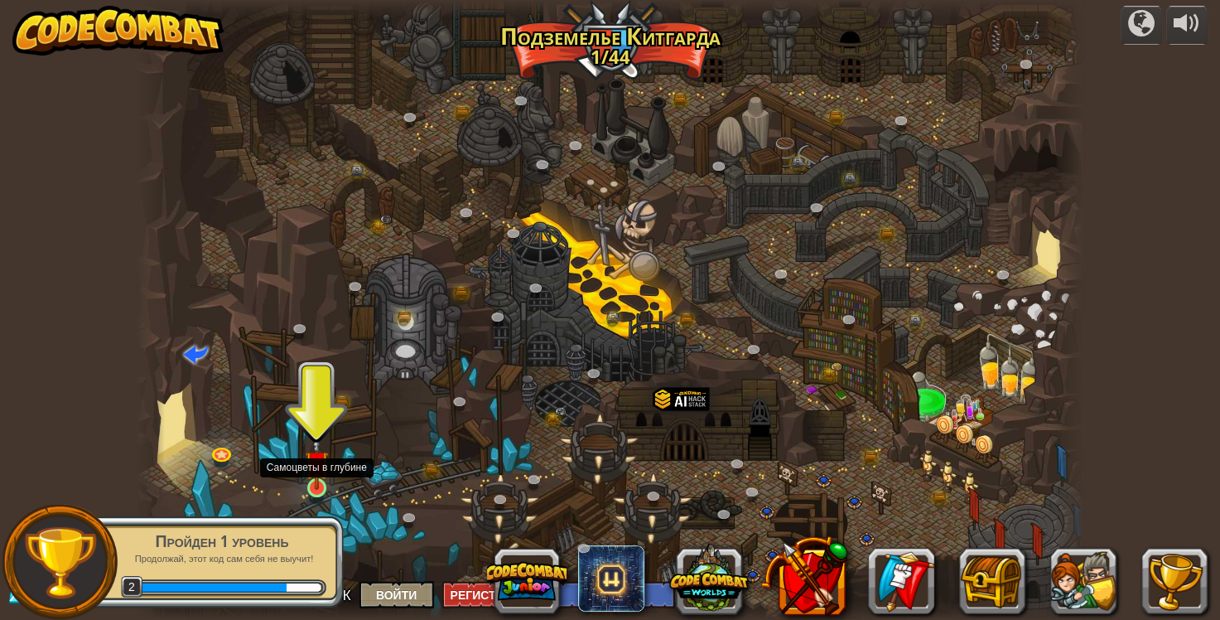
click at [318, 472] on img at bounding box center [317, 462] width 24 height 55
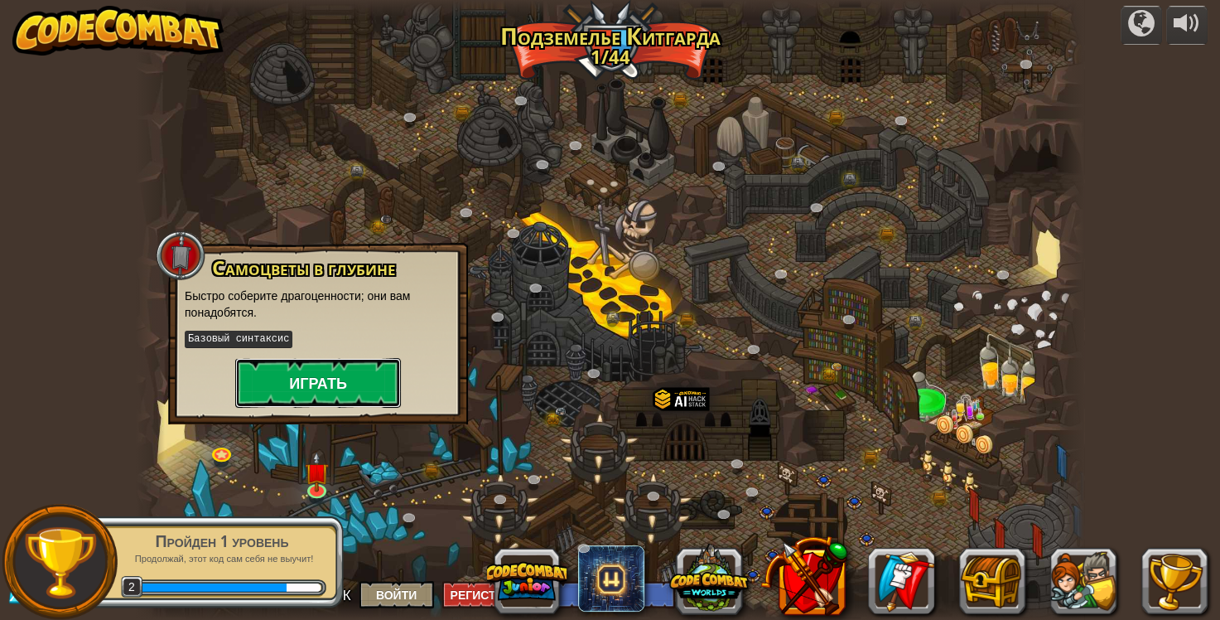
click at [333, 381] on button "Играть" at bounding box center [318, 383] width 166 height 50
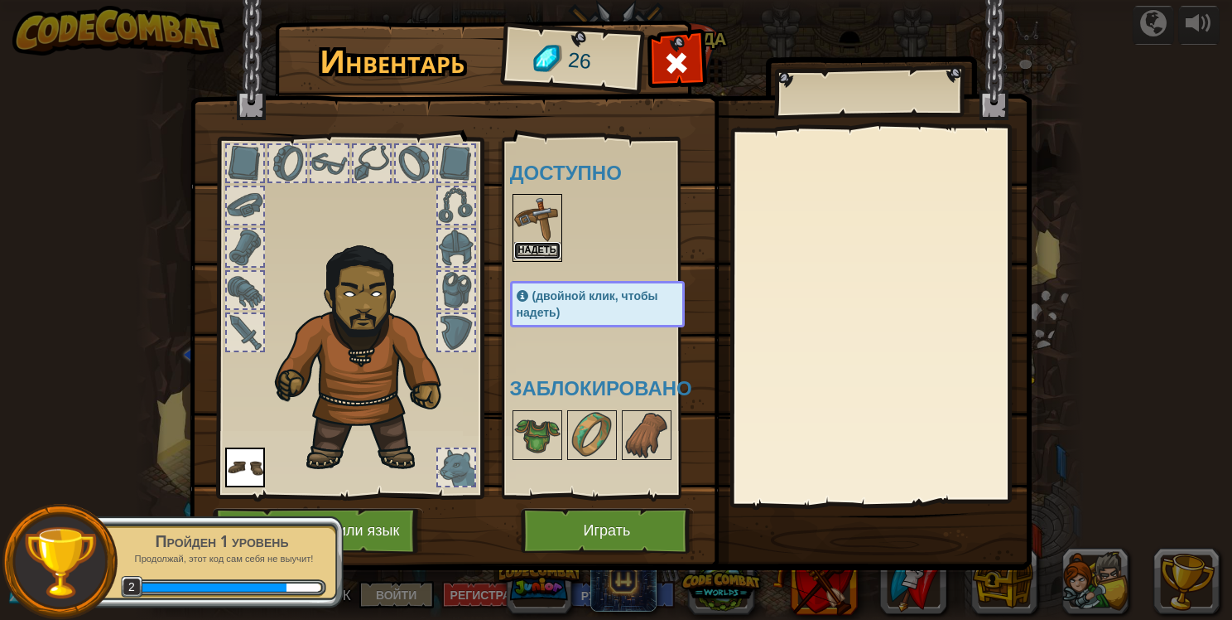
click at [540, 242] on button "Надеть" at bounding box center [537, 250] width 46 height 17
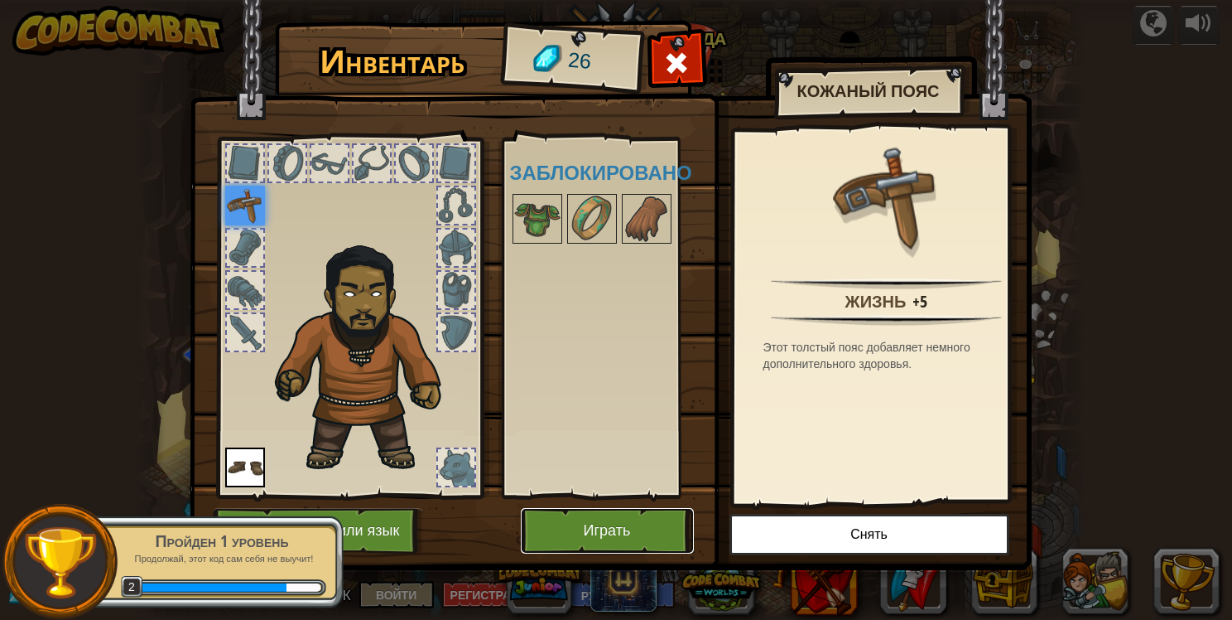
click at [617, 531] on button "Играть" at bounding box center [607, 531] width 173 height 46
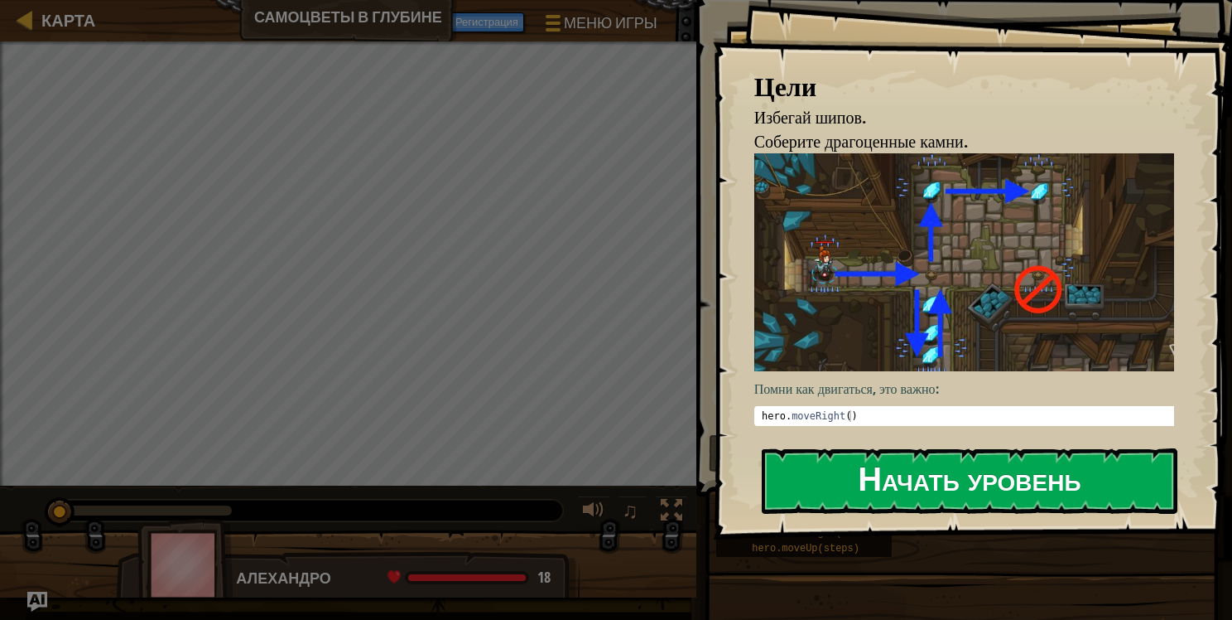
click at [917, 485] on button "Начать уровень" at bounding box center [970, 480] width 416 height 65
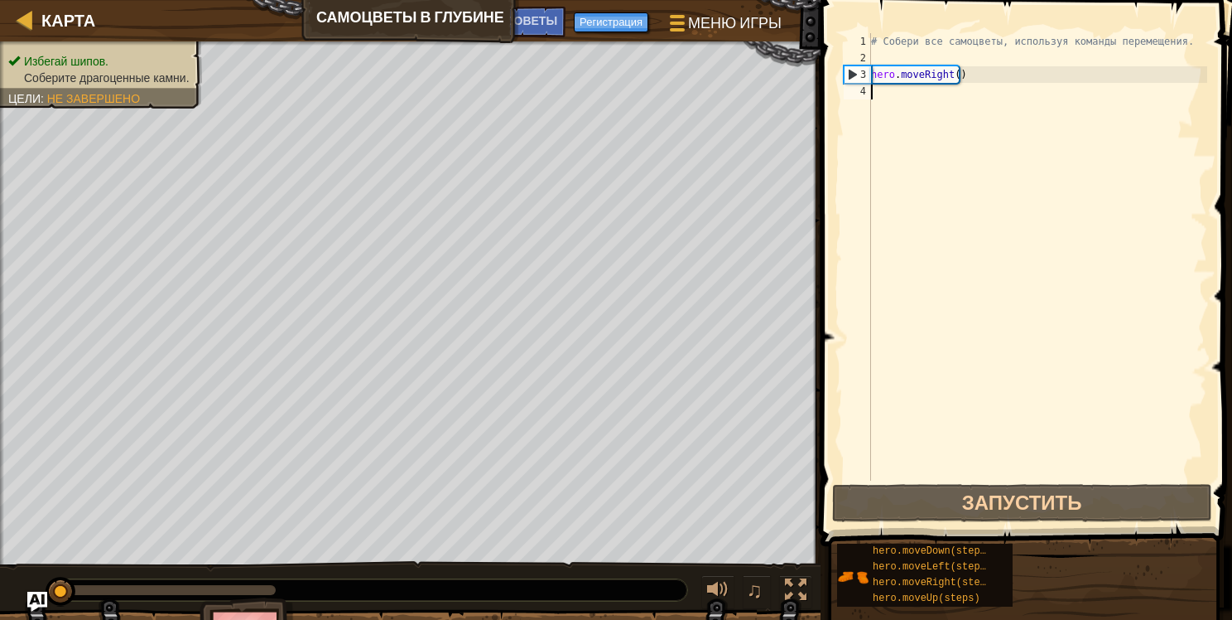
click at [928, 94] on div "# Собери все самоцветы, используя команды перемещения. hero . moveRight ( )" at bounding box center [1038, 273] width 340 height 480
type textarea "h"
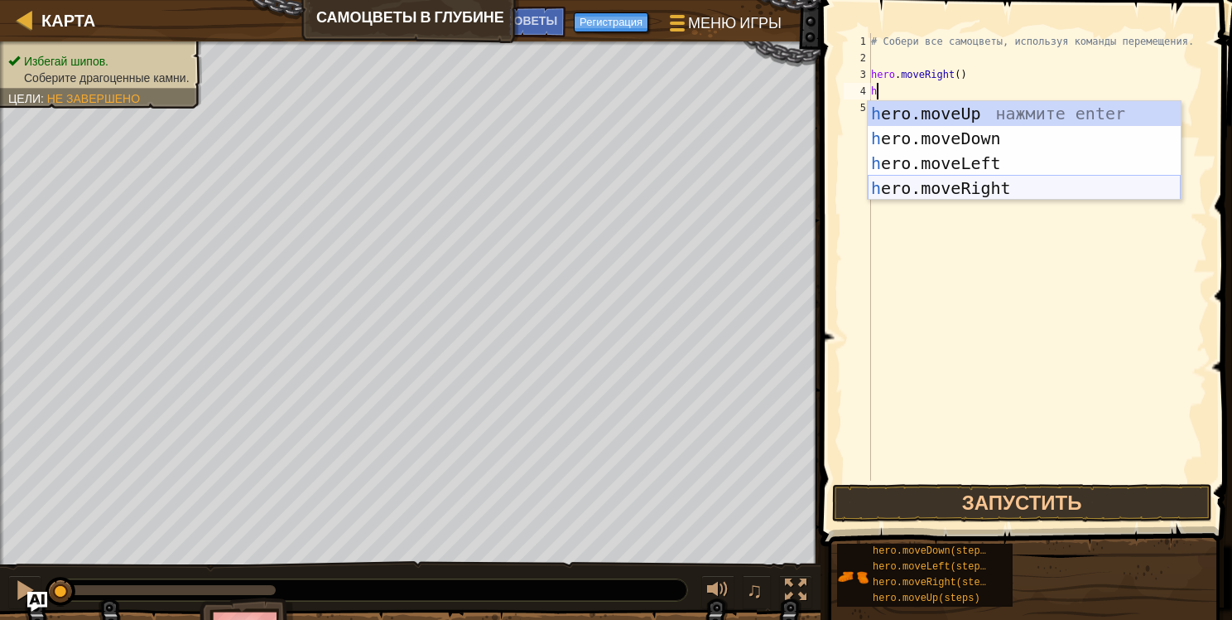
click at [981, 189] on div "h ero.moveUp нажмите enter h ero.moveDown нажмите enter h ero.moveLeft нажмите …" at bounding box center [1024, 175] width 313 height 149
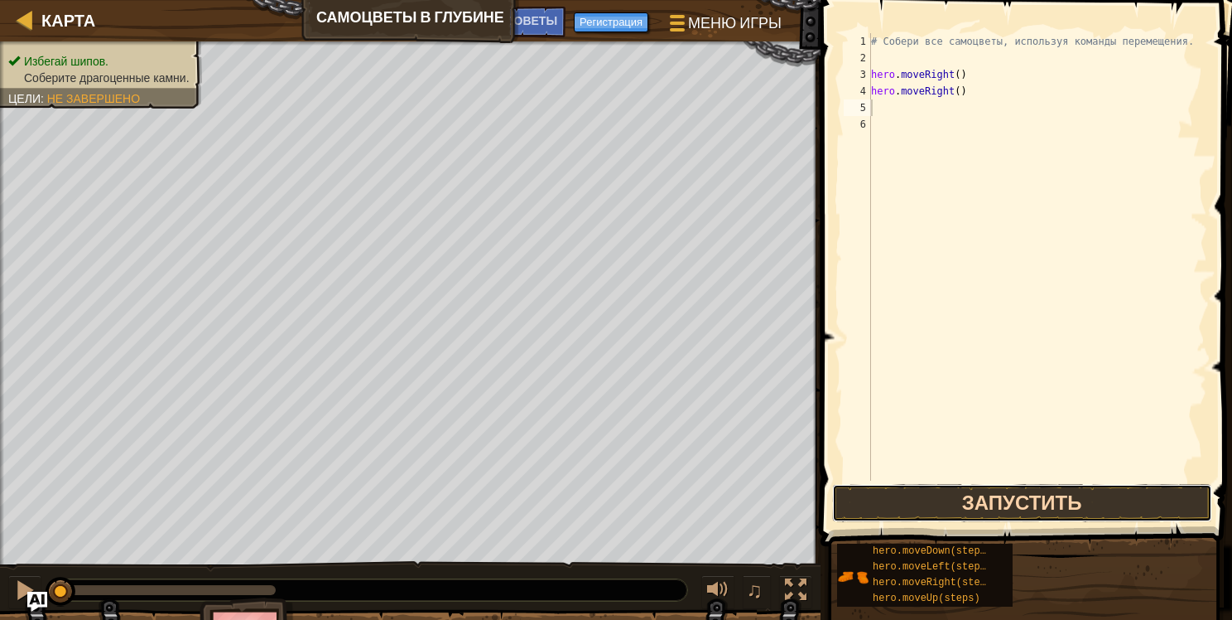
click at [1039, 499] on button "Запустить" at bounding box center [1022, 503] width 380 height 38
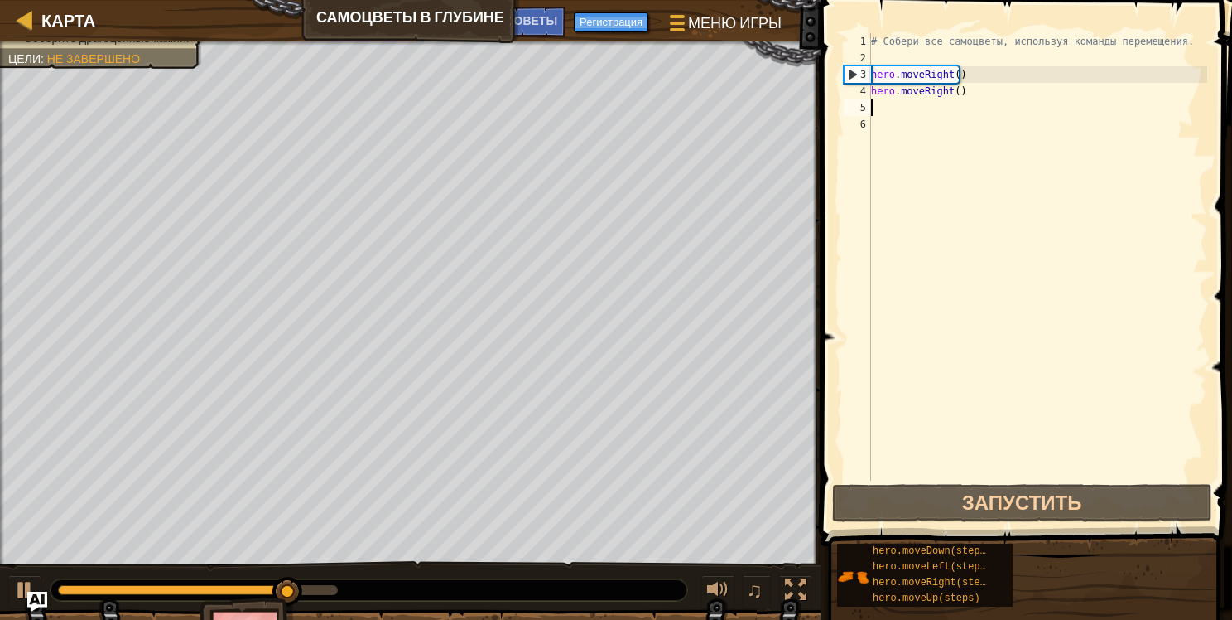
type textarea "h"
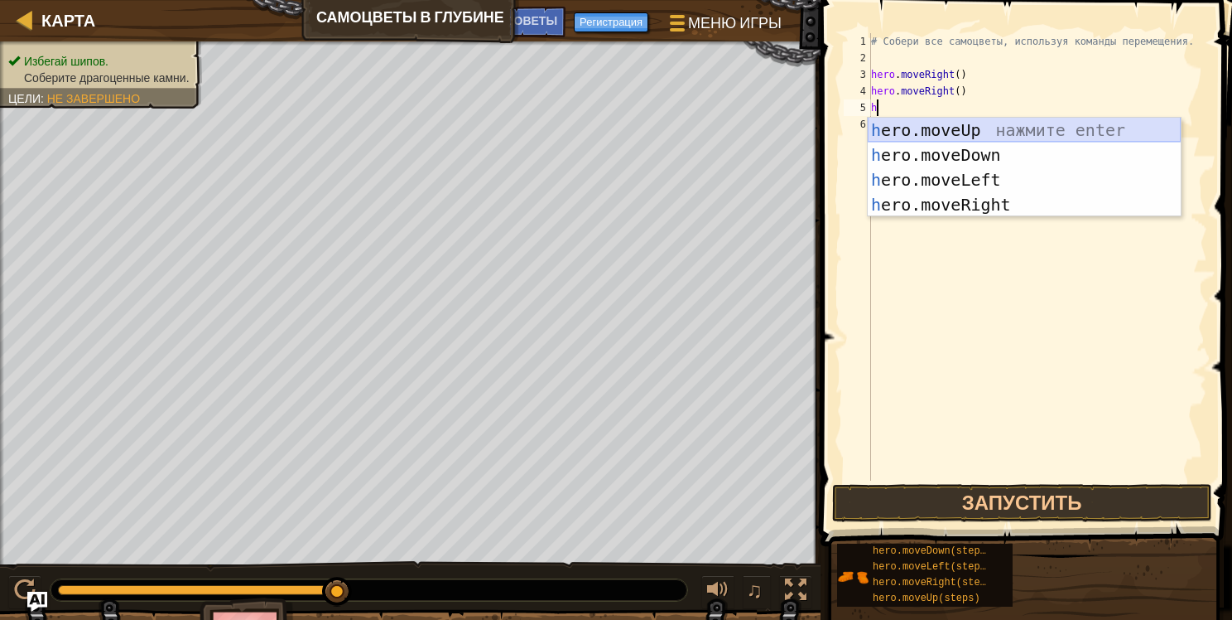
click at [997, 125] on div "h ero.moveUp нажмите enter h ero.moveDown нажмите enter h ero.moveLeft нажмите …" at bounding box center [1024, 192] width 313 height 149
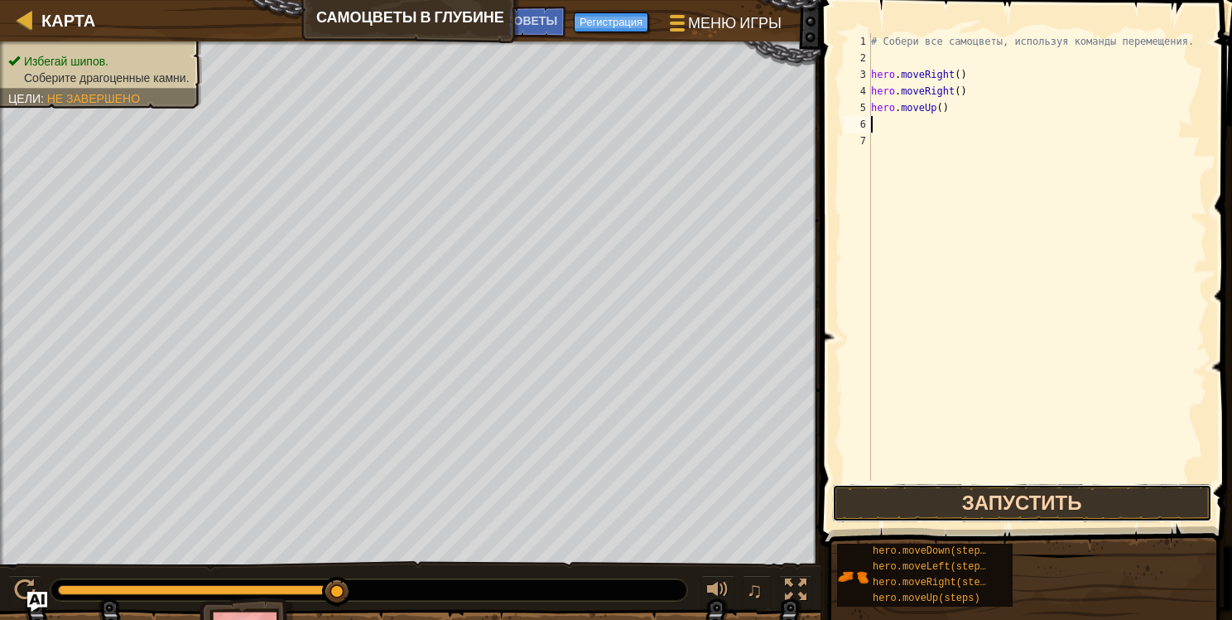
click at [1088, 504] on button "Запустить" at bounding box center [1022, 503] width 380 height 38
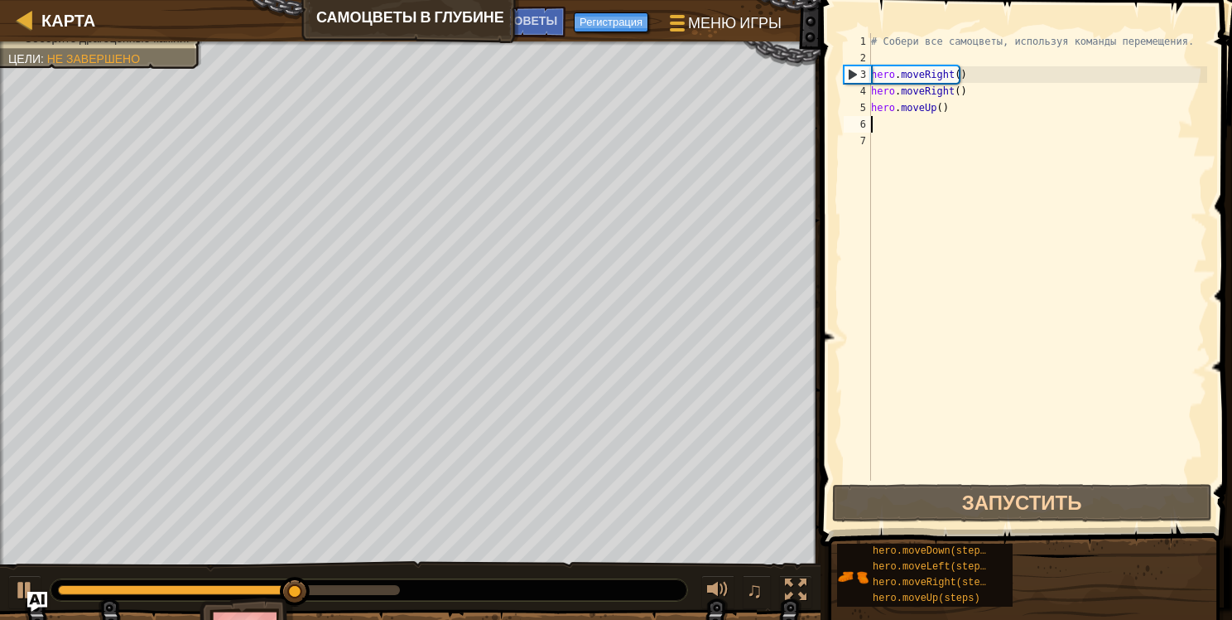
type textarea "h"
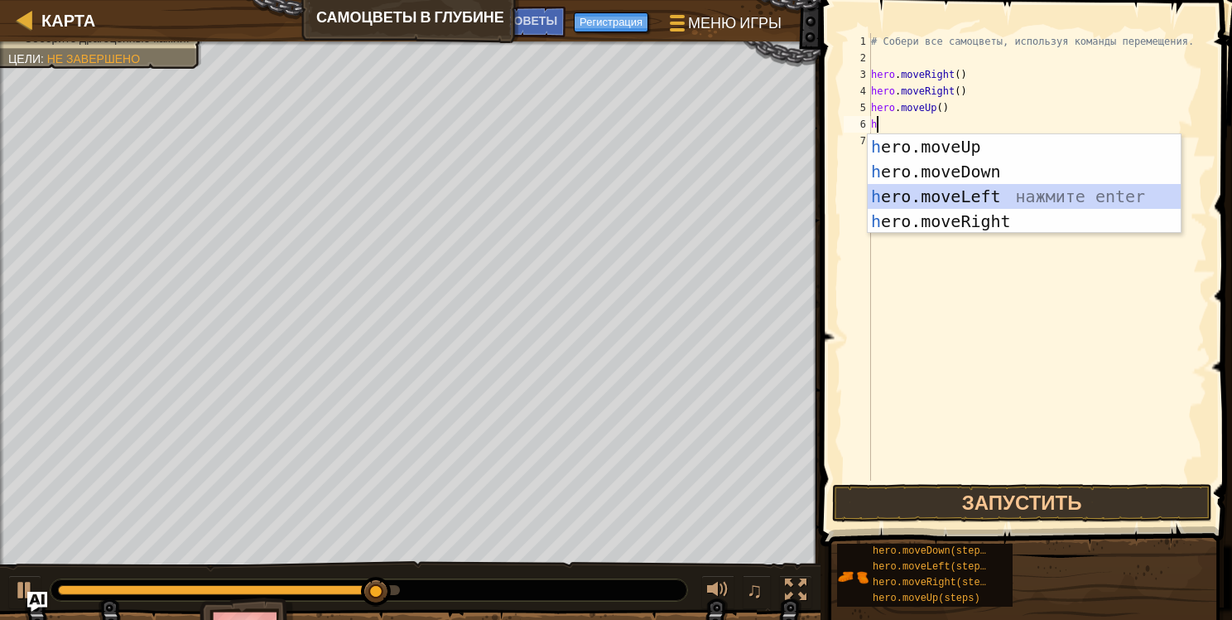
click at [974, 193] on div "h ero.moveUp нажмите enter h ero.moveDown нажмите enter h ero.moveLeft нажмите …" at bounding box center [1024, 208] width 313 height 149
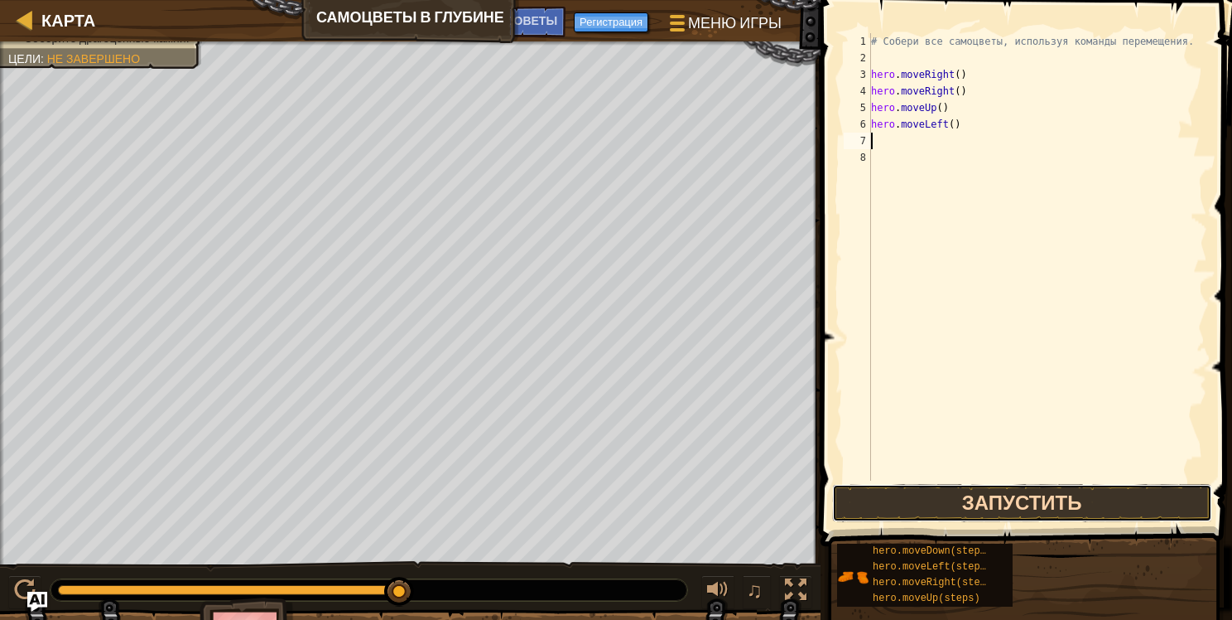
click at [1030, 500] on button "Запустить" at bounding box center [1022, 503] width 380 height 38
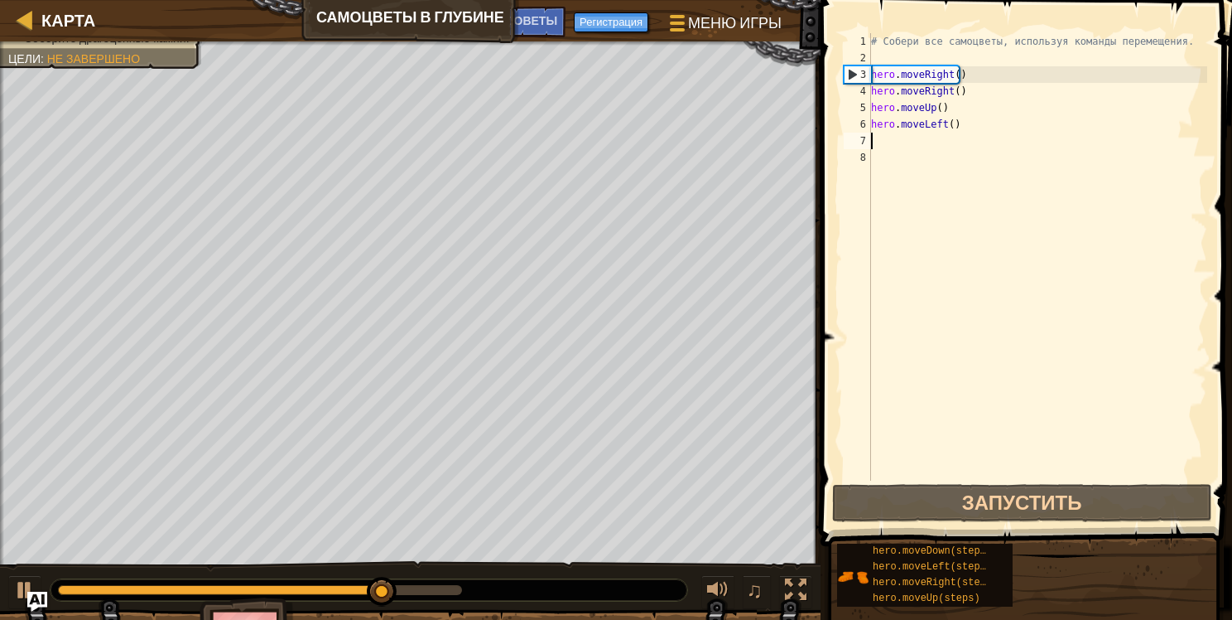
type textarea "h"
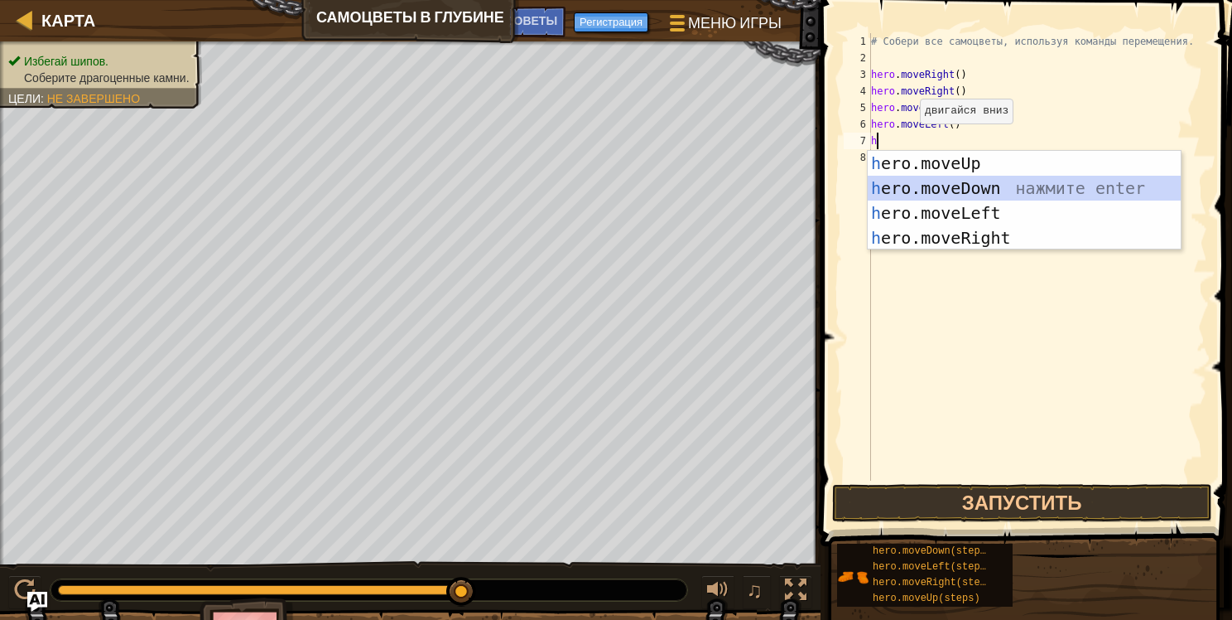
click at [949, 187] on div "h ero.moveUp нажмите enter h ero.moveDown нажмите enter h ero.moveLeft нажмите …" at bounding box center [1024, 225] width 313 height 149
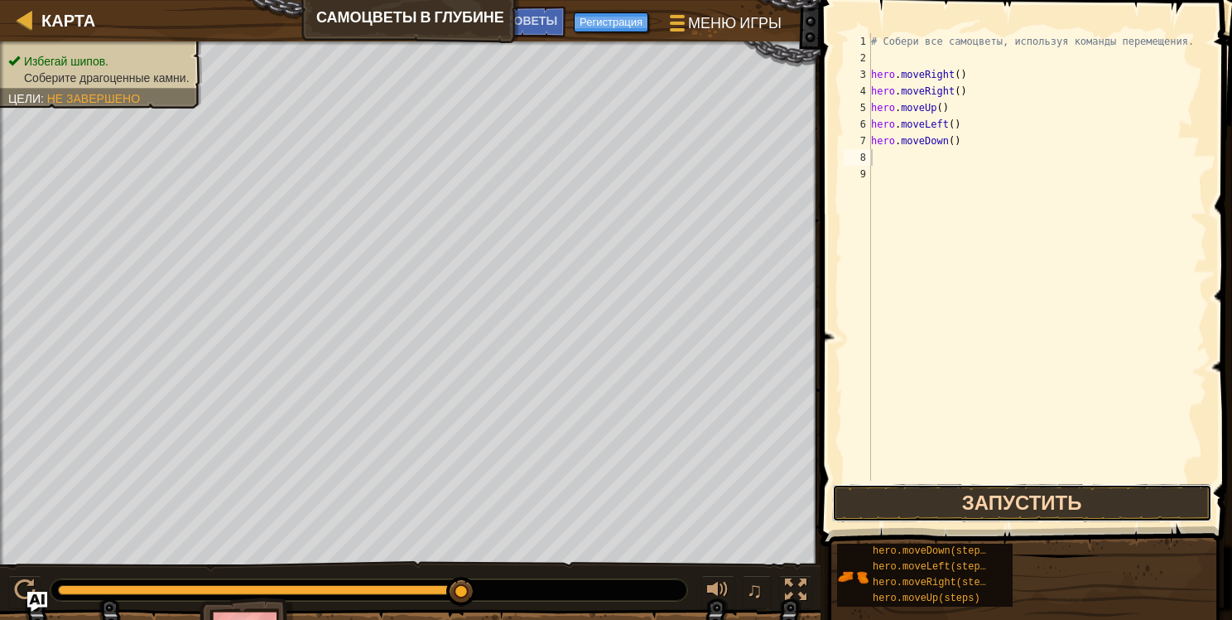
click at [1017, 500] on button "Запустить" at bounding box center [1022, 503] width 380 height 38
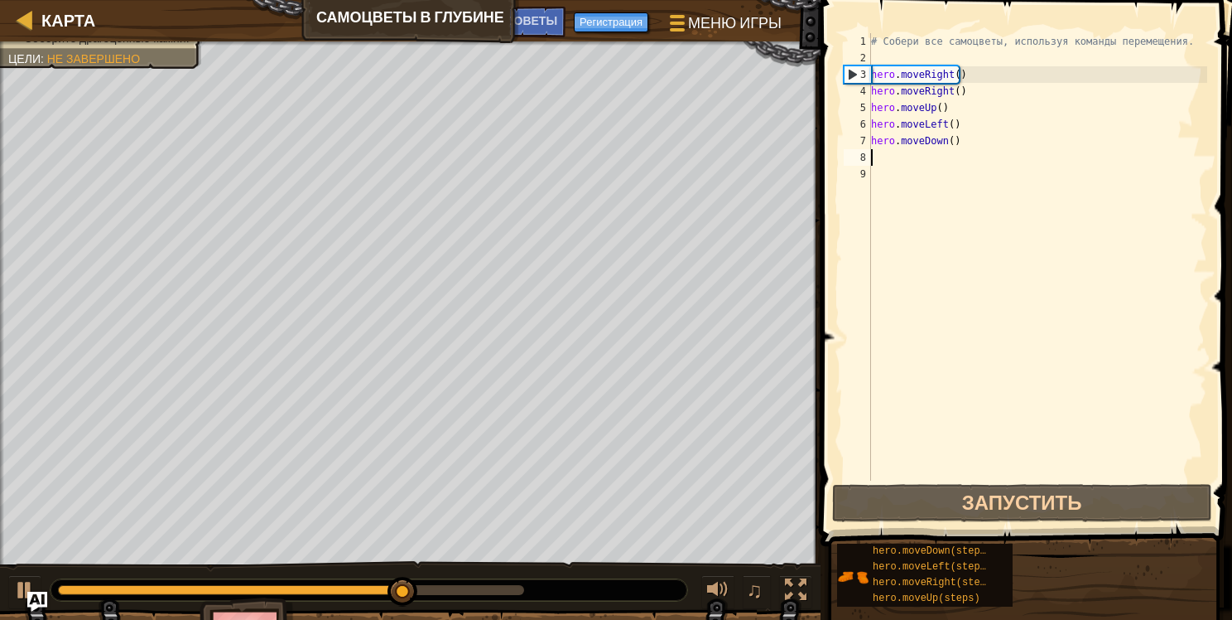
type textarea "h"
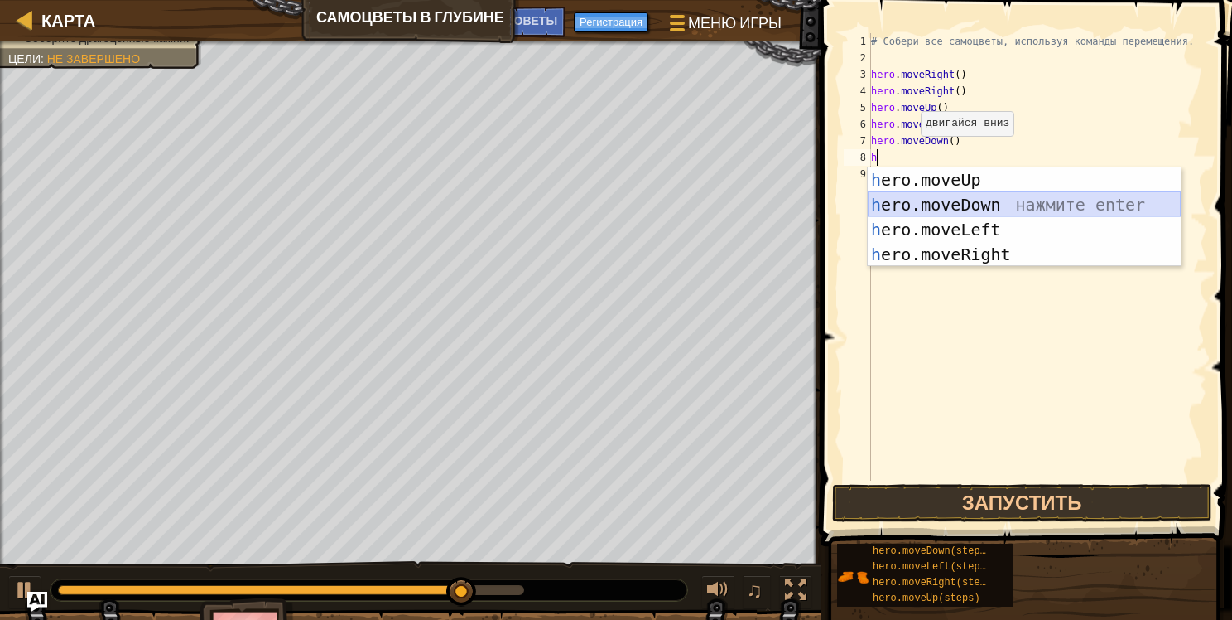
click at [944, 200] on div "h ero.moveUp нажмите enter h ero.moveDown нажмите enter h ero.moveLeft нажмите …" at bounding box center [1024, 241] width 313 height 149
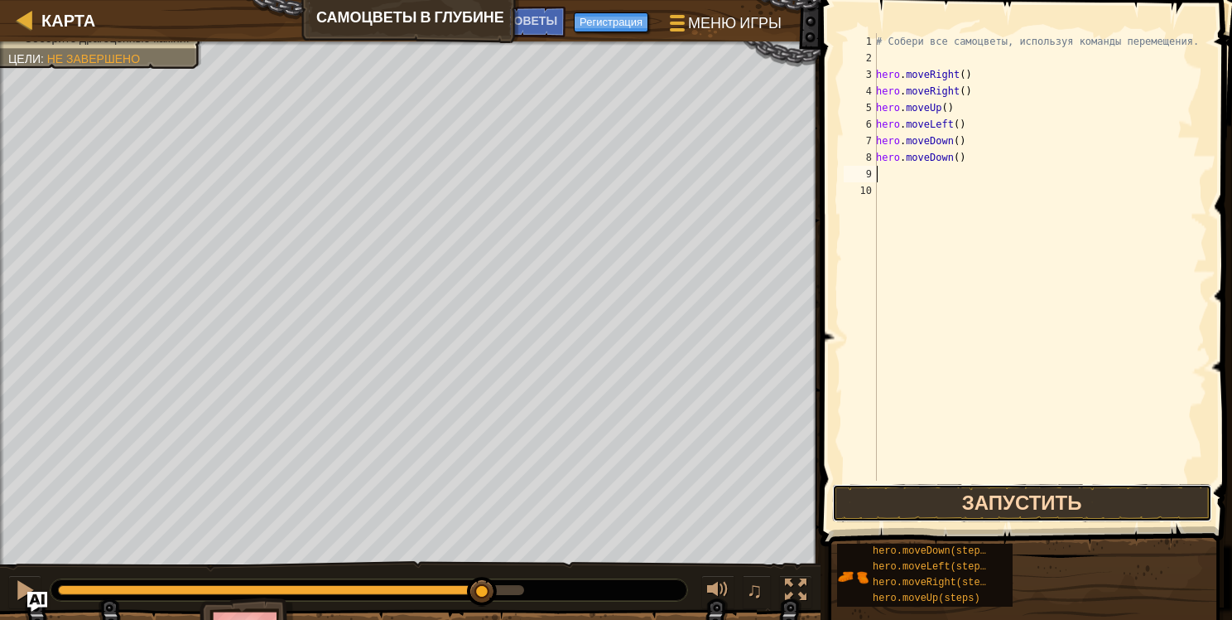
click at [1027, 499] on button "Запустить" at bounding box center [1022, 503] width 380 height 38
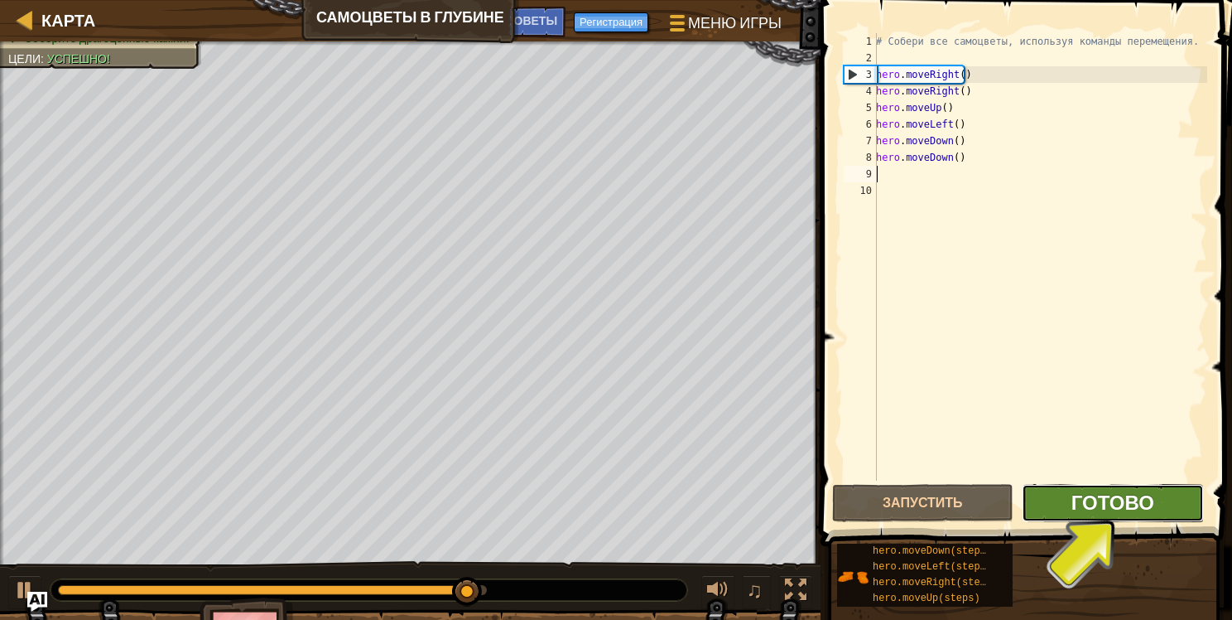
click at [1072, 504] on span "Готово" at bounding box center [1113, 502] width 83 height 27
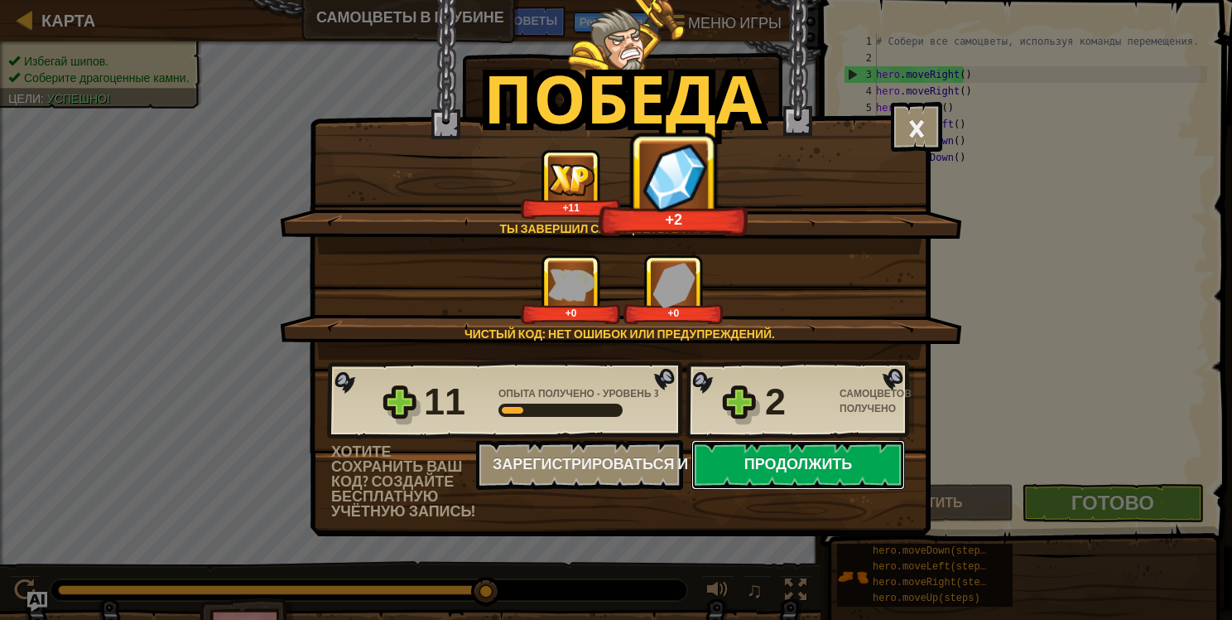
click at [823, 456] on button "Продолжить" at bounding box center [799, 465] width 214 height 50
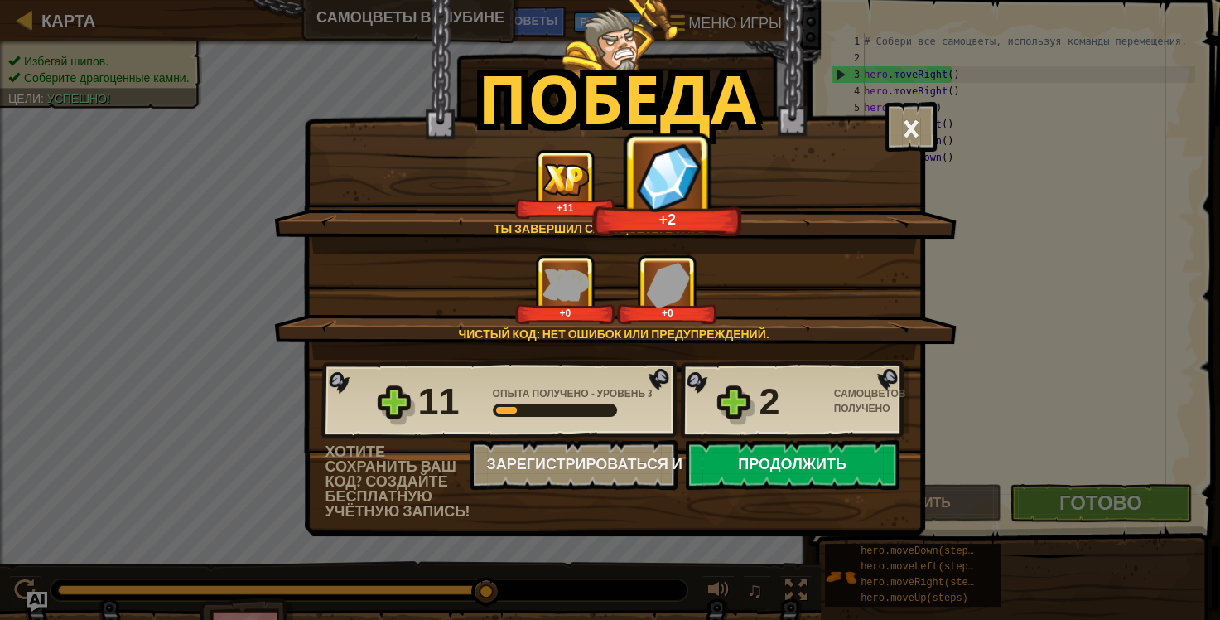
select select "ru"
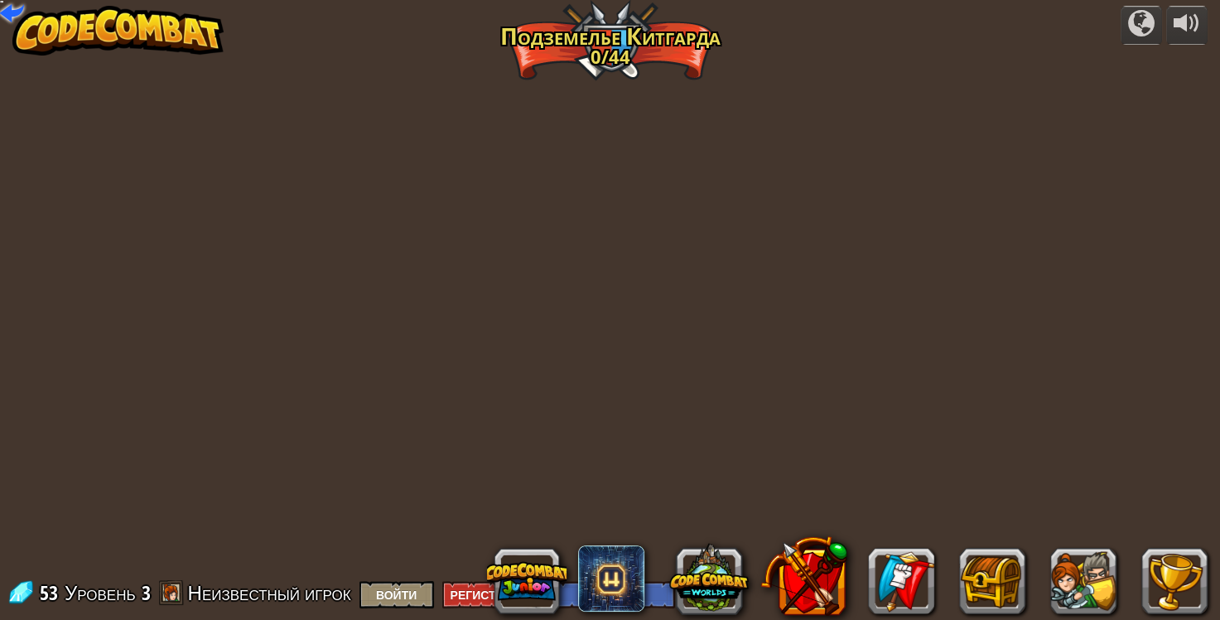
select select "ru"
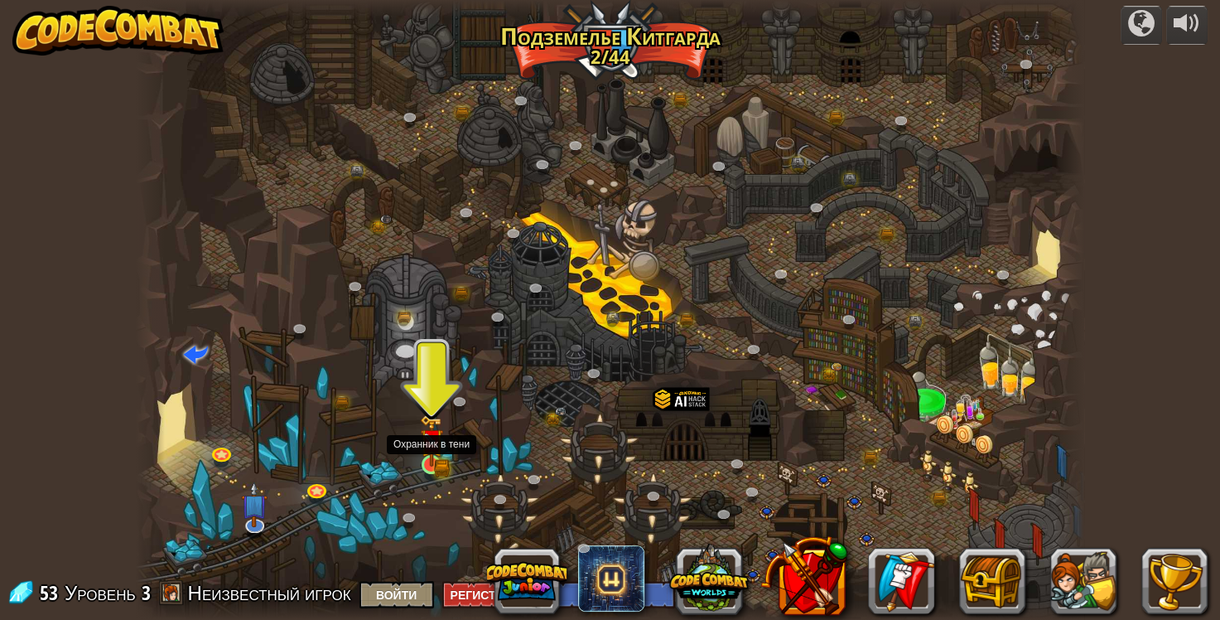
click at [429, 444] on img at bounding box center [431, 440] width 14 height 14
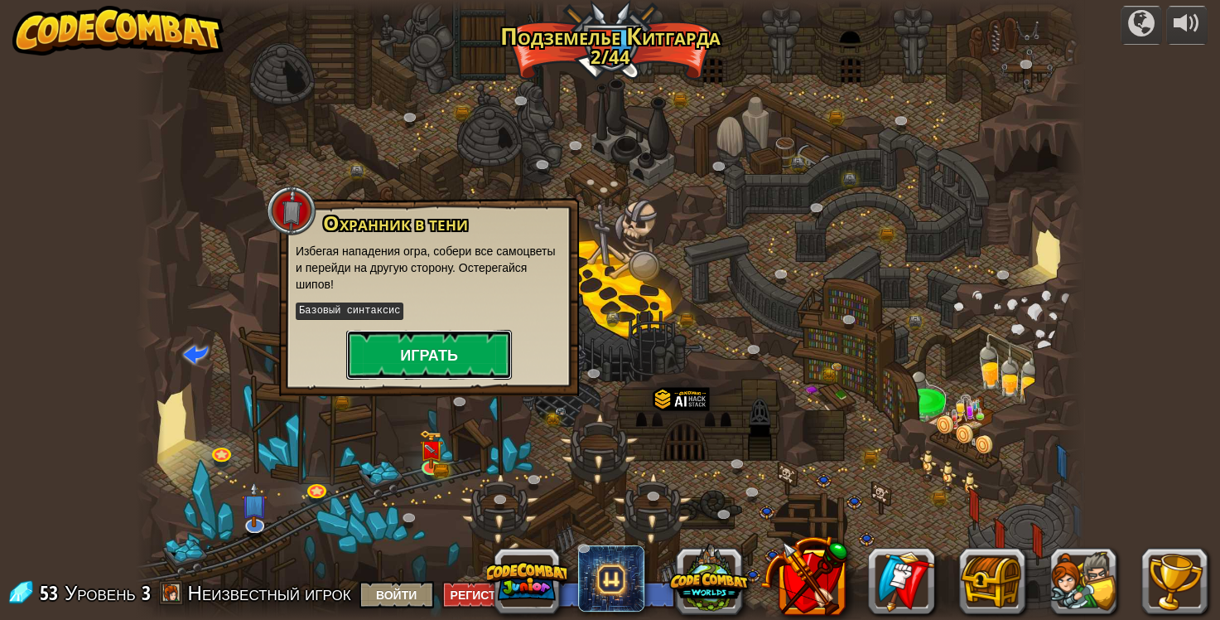
click at [451, 341] on button "Играть" at bounding box center [429, 355] width 166 height 50
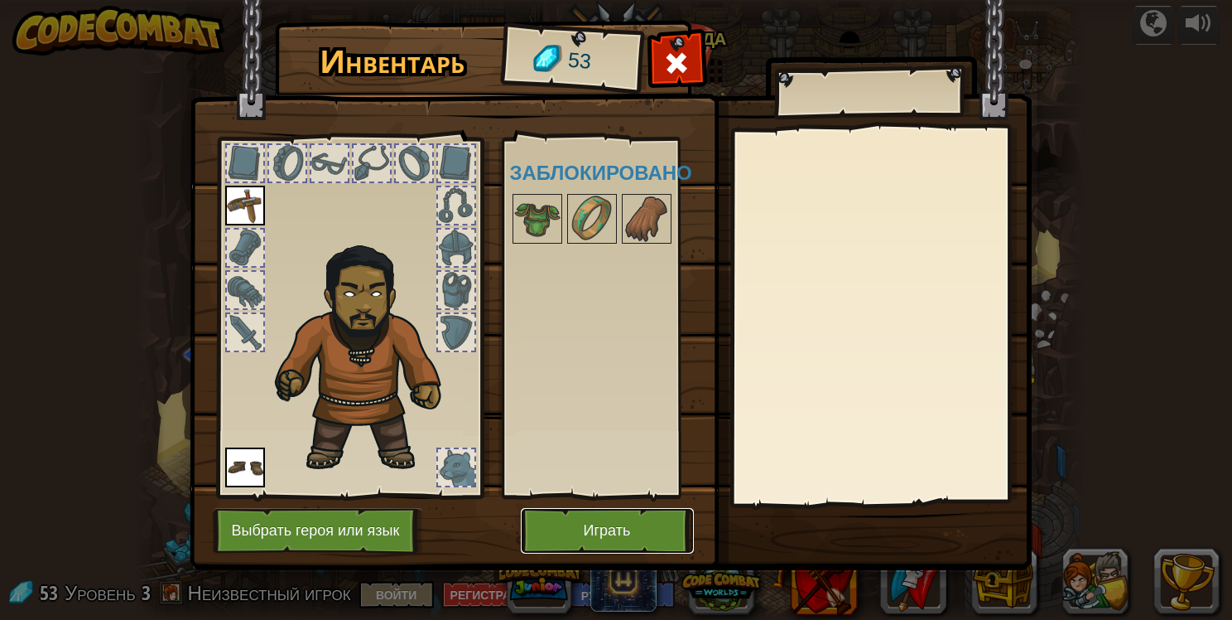
click at [633, 527] on button "Играть" at bounding box center [607, 531] width 173 height 46
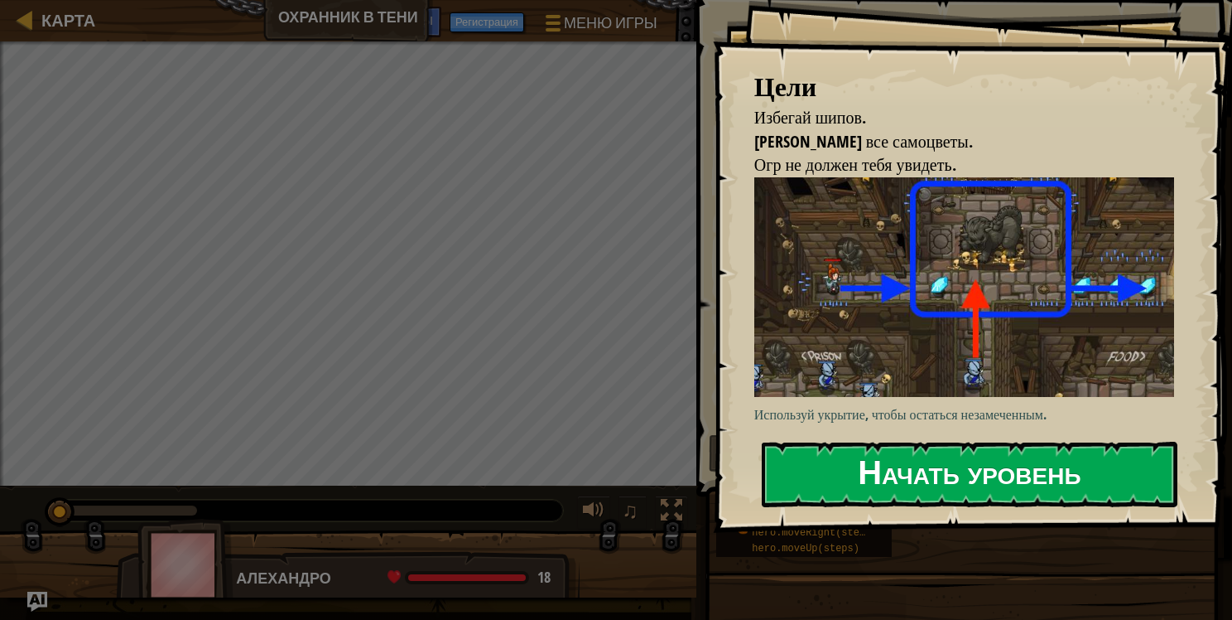
click at [943, 474] on button "Начать уровень" at bounding box center [970, 473] width 416 height 65
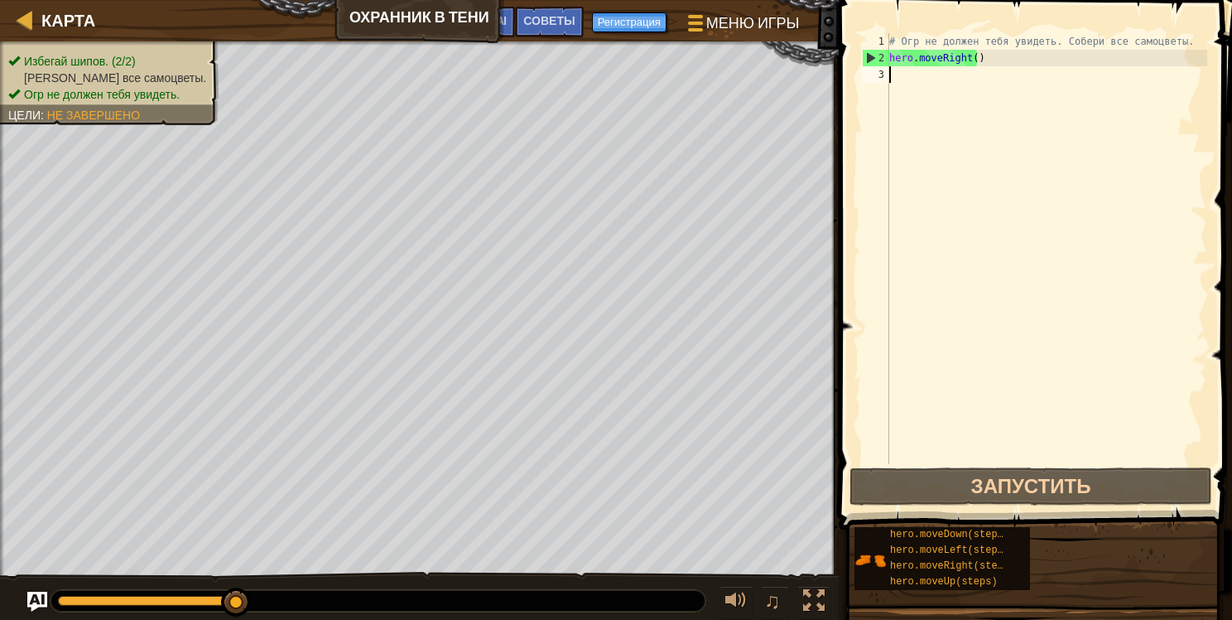
click at [908, 72] on div "# Огр не должен тебя увидеть. Собери все самоцветы. hero . moveRight ( )" at bounding box center [1046, 265] width 321 height 464
type textarea "h"
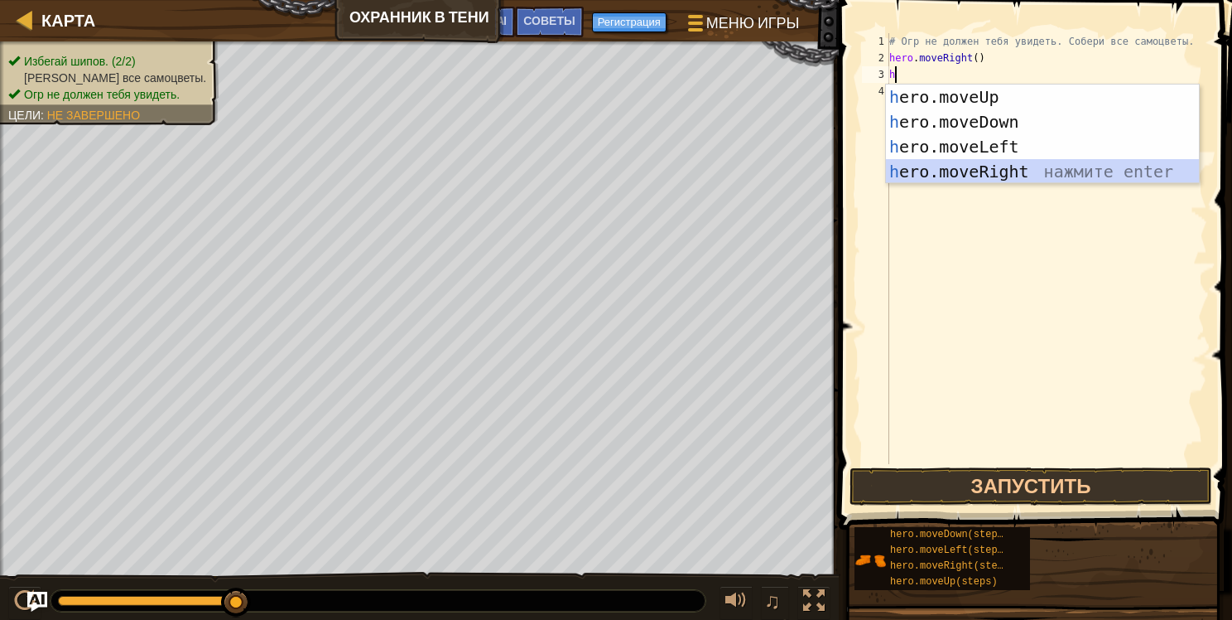
click at [977, 176] on div "h ero.moveUp нажмите enter h ero.moveDown нажмите enter h ero.moveLeft нажмите …" at bounding box center [1042, 158] width 313 height 149
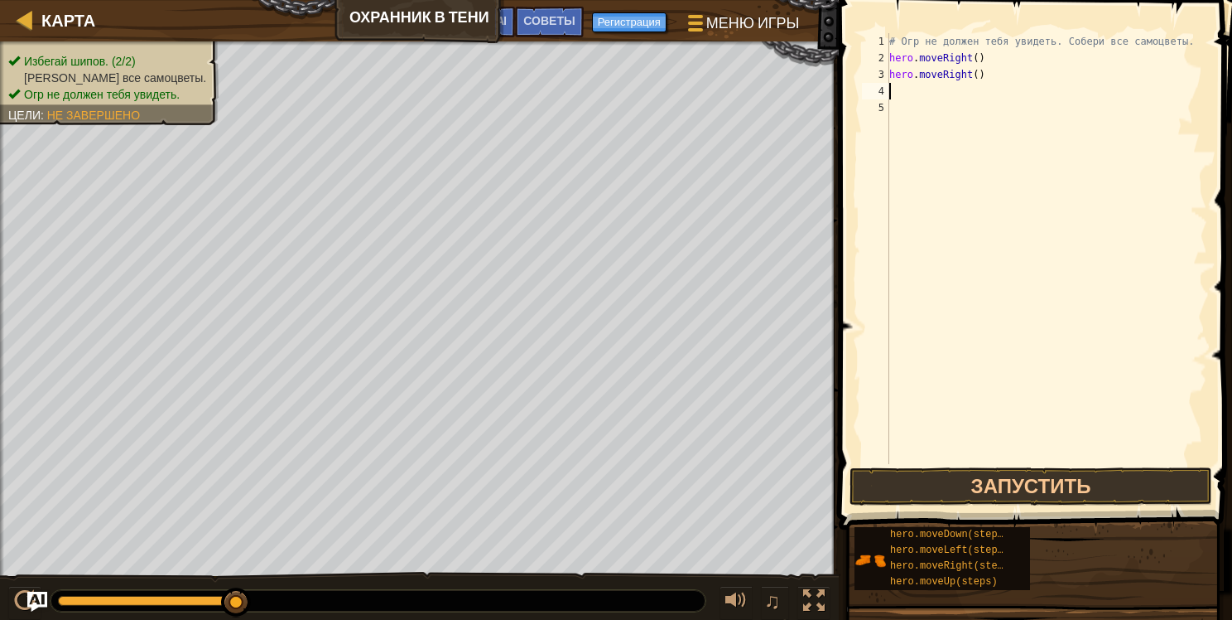
type textarea "h"
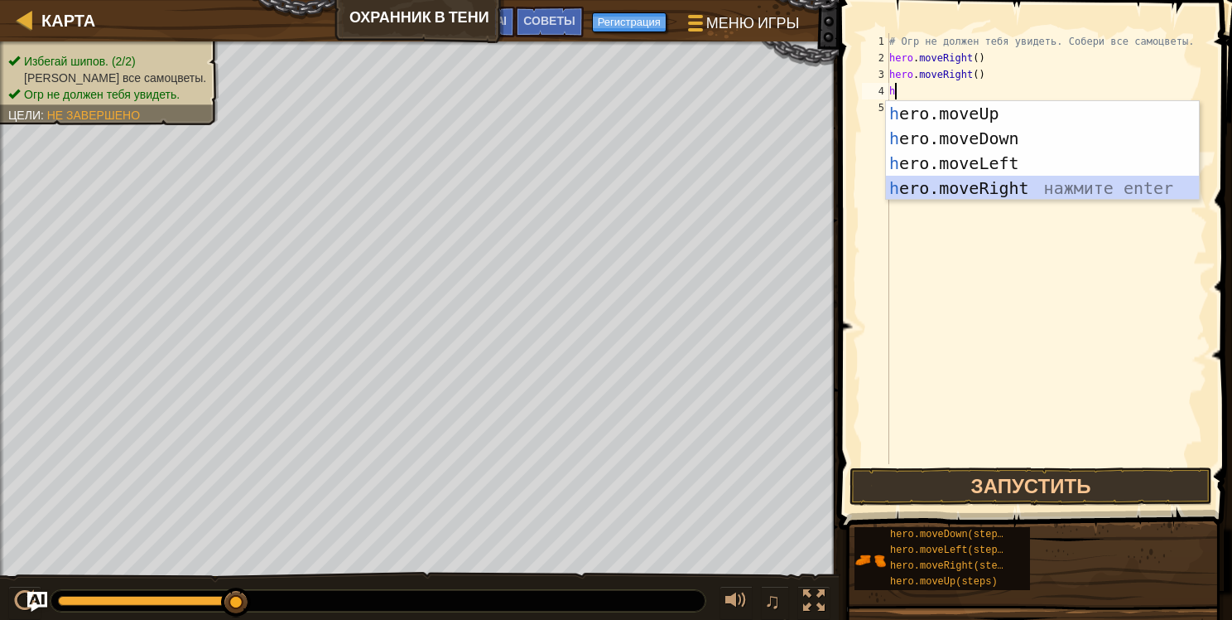
click at [981, 184] on div "h ero.moveUp нажмите enter h ero.moveDown нажмите enter h ero.moveLeft нажмите …" at bounding box center [1042, 175] width 313 height 149
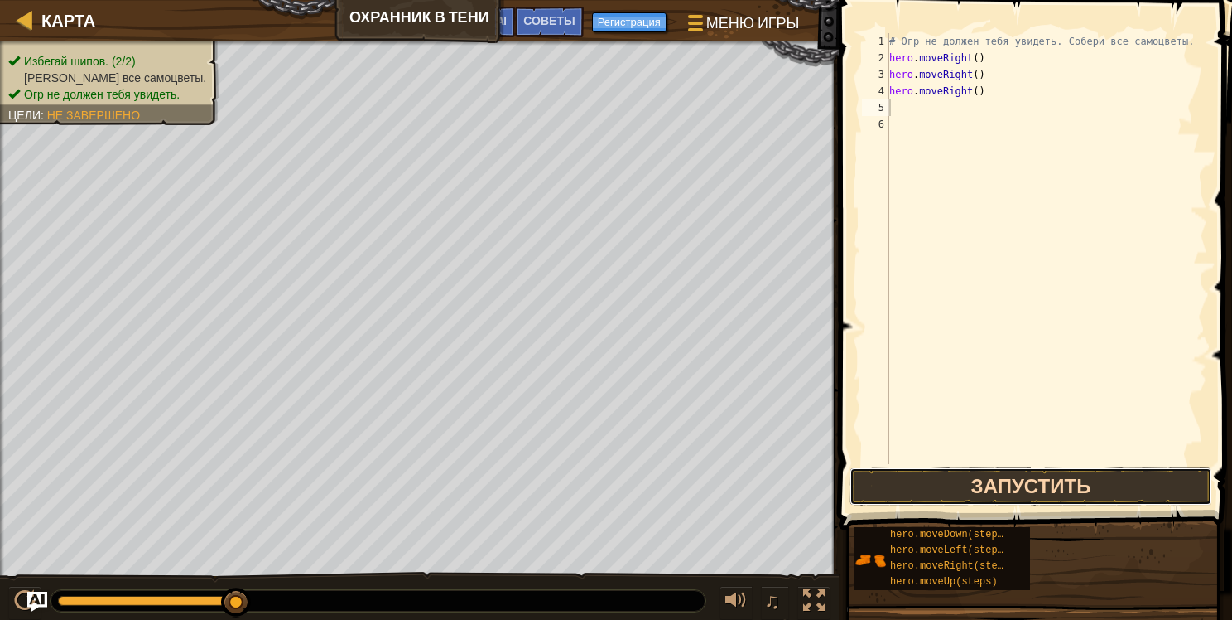
click at [1041, 478] on button "Запустить" at bounding box center [1031, 486] width 363 height 38
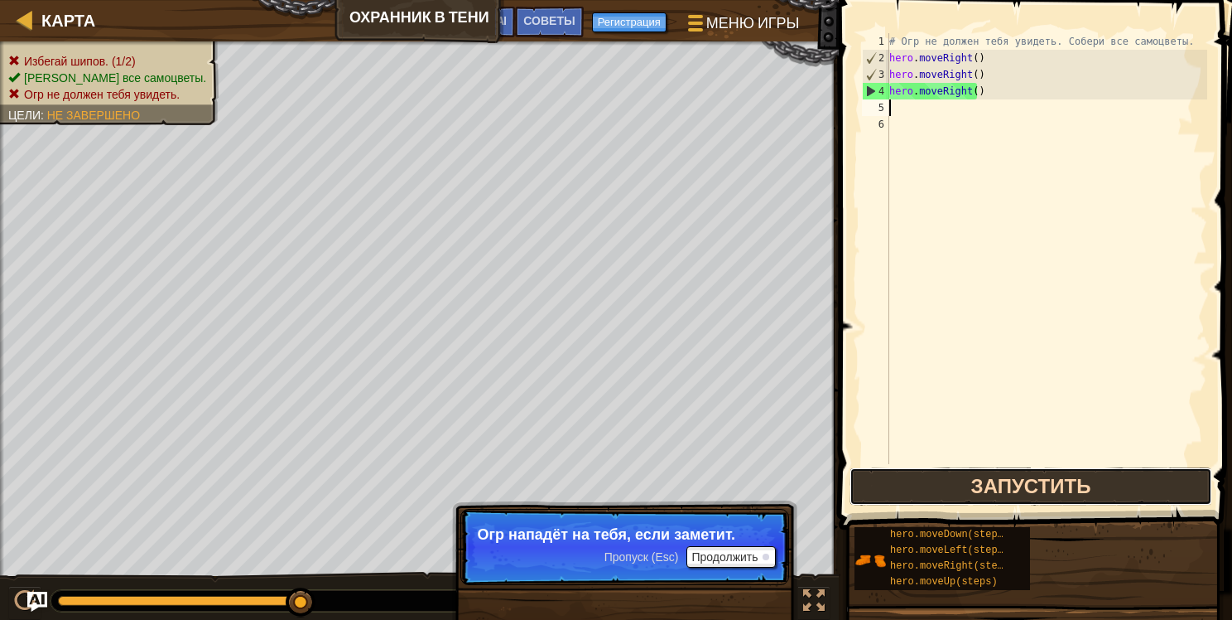
click at [1055, 482] on button "Запустить" at bounding box center [1031, 486] width 363 height 38
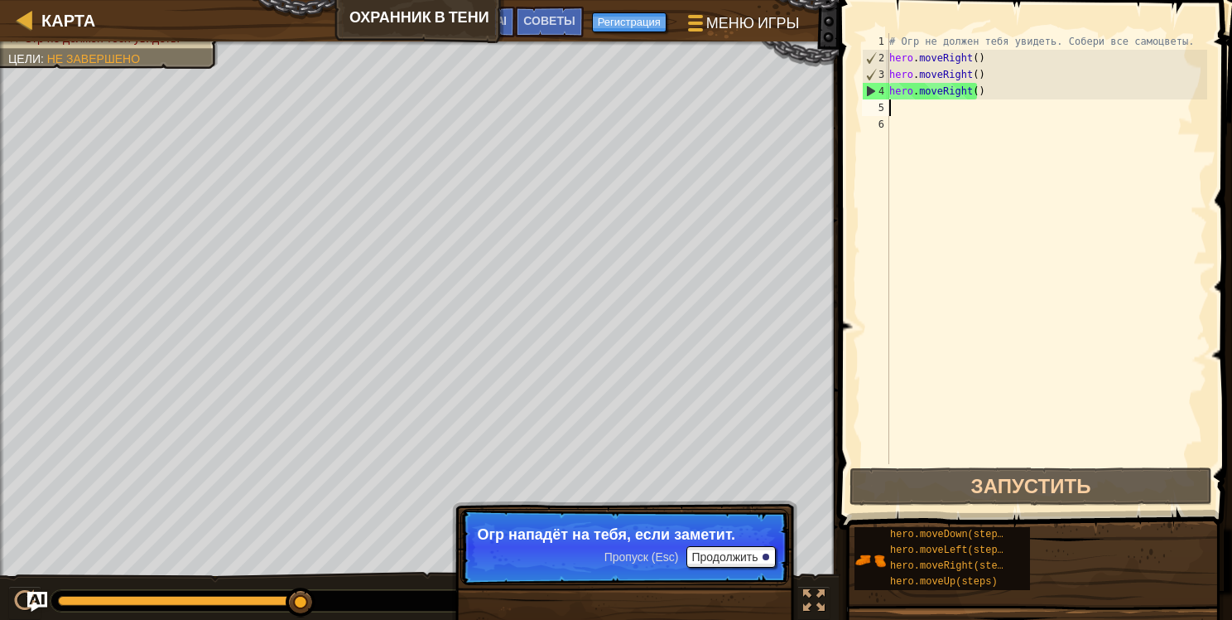
click at [989, 96] on div "# Огр не должен тебя увидеть. Собери все самоцветы. hero . moveRight ( ) hero .…" at bounding box center [1046, 265] width 321 height 464
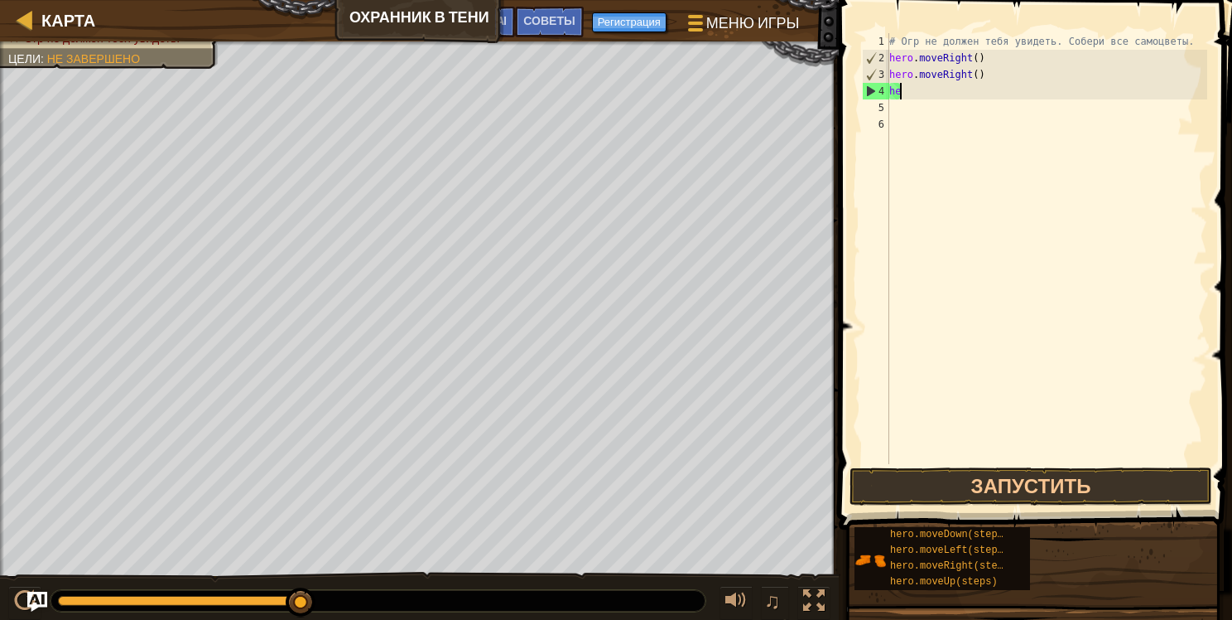
type textarea "h"
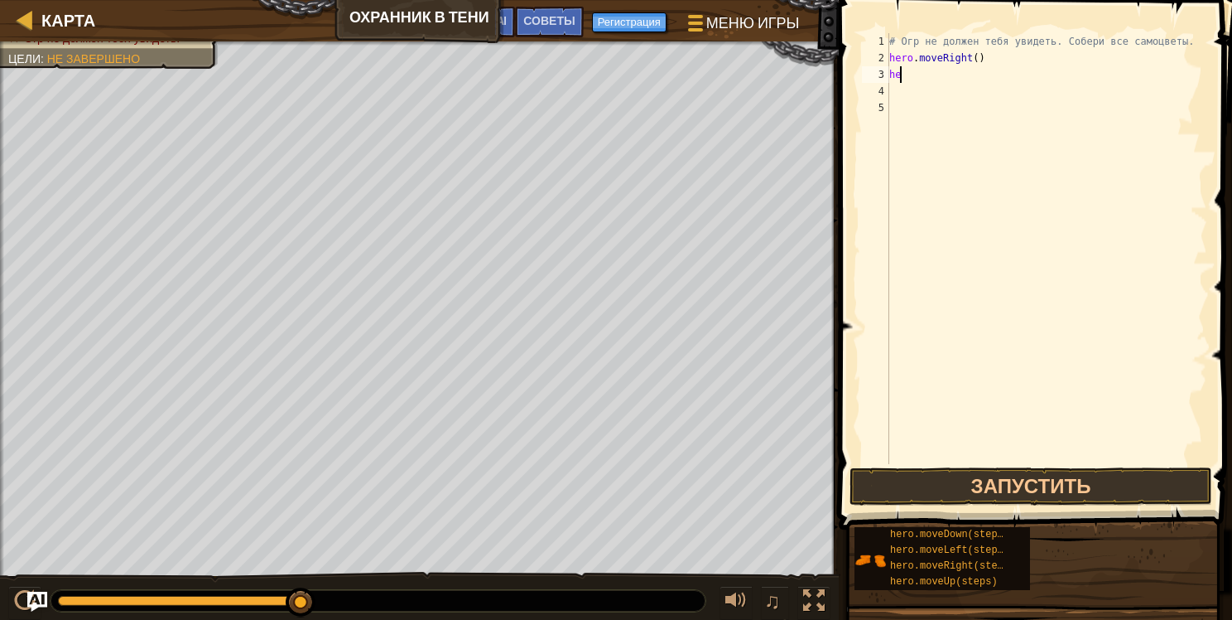
type textarea "h"
click at [1102, 490] on button "Запустить" at bounding box center [1031, 486] width 363 height 38
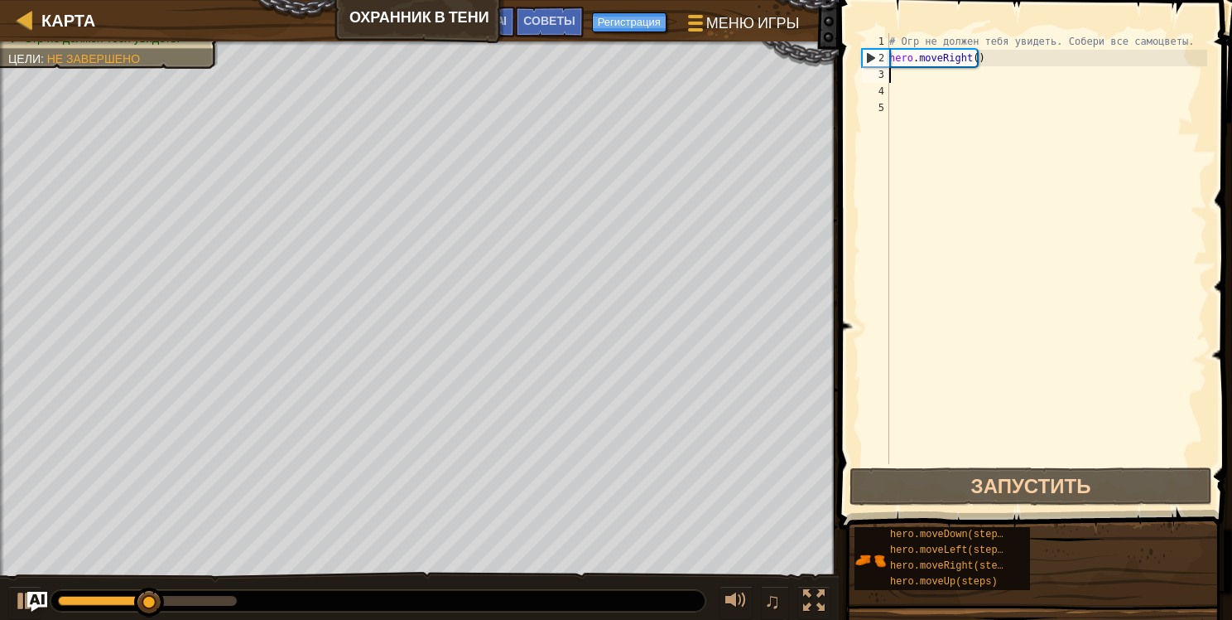
type textarea "h"
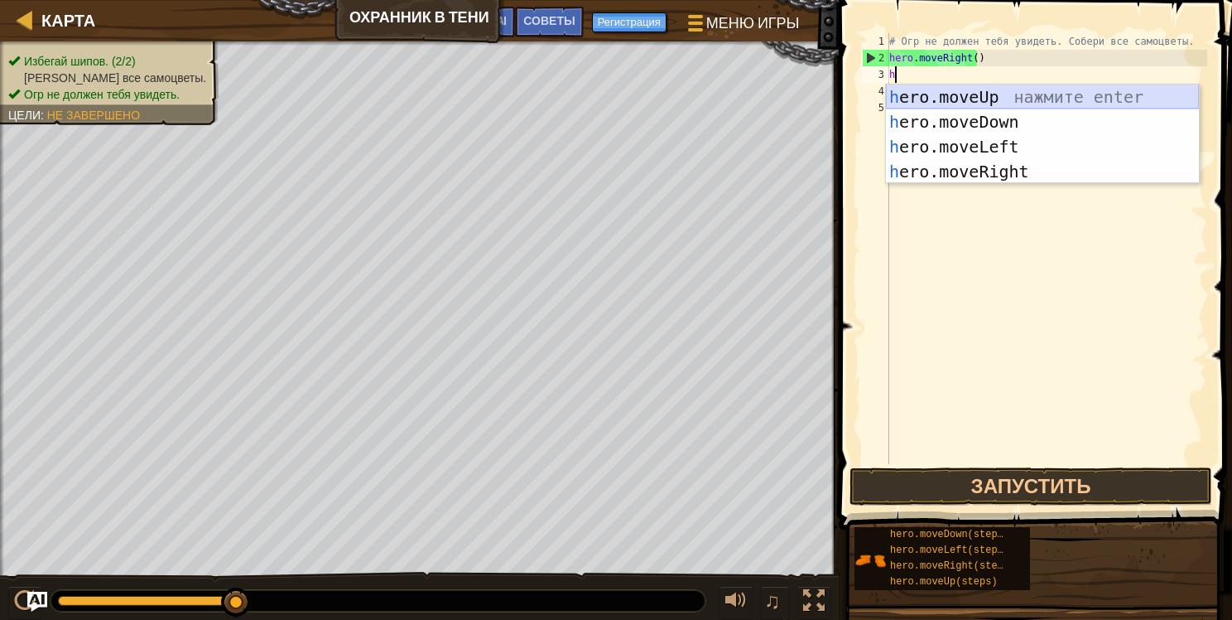
click at [1019, 95] on div "h ero.moveUp нажмите enter h ero.moveDown нажмите enter h ero.moveLeft нажмите …" at bounding box center [1042, 158] width 313 height 149
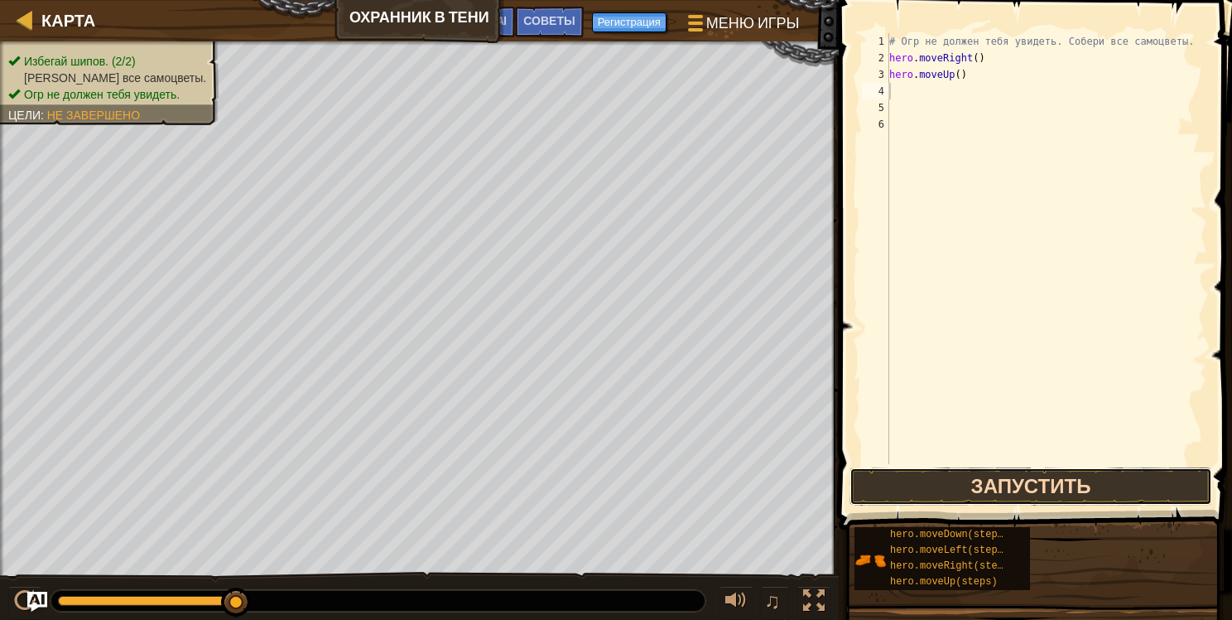
click at [1067, 481] on button "Запустить" at bounding box center [1031, 486] width 363 height 38
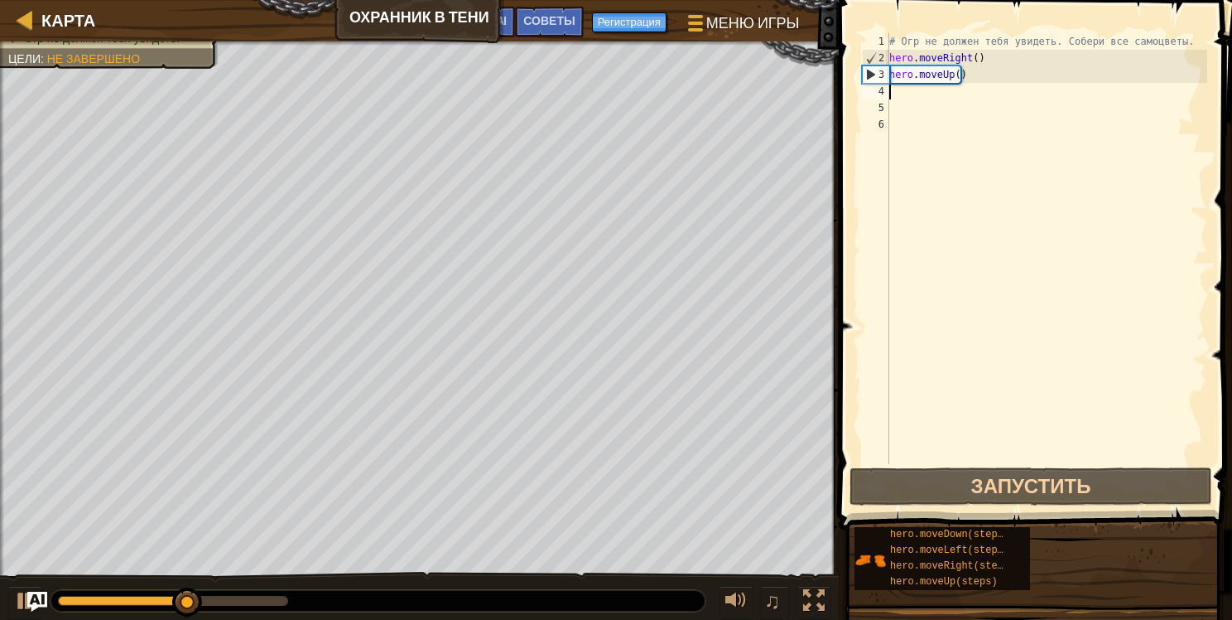
click at [923, 96] on div "# Огр не должен тебя увидеть. Собери все самоцветы. hero . moveRight ( ) hero .…" at bounding box center [1046, 265] width 321 height 464
type textarea "h"
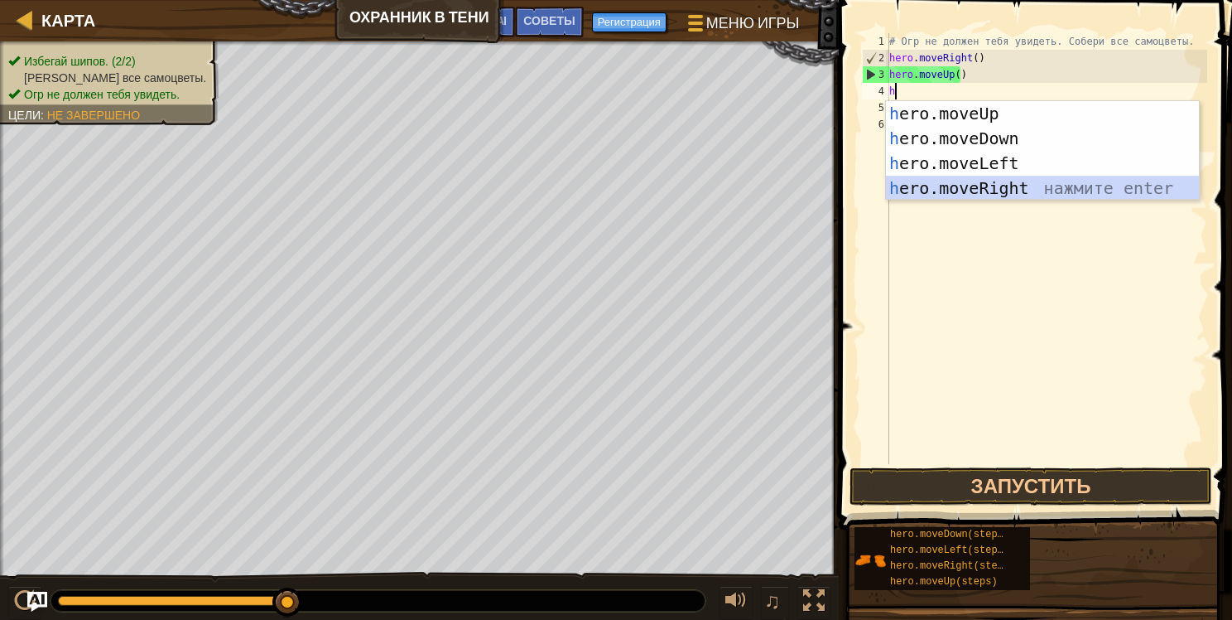
click at [988, 183] on div "h ero.moveUp нажмите enter h ero.moveDown нажмите enter h ero.moveLeft нажмите …" at bounding box center [1042, 175] width 313 height 149
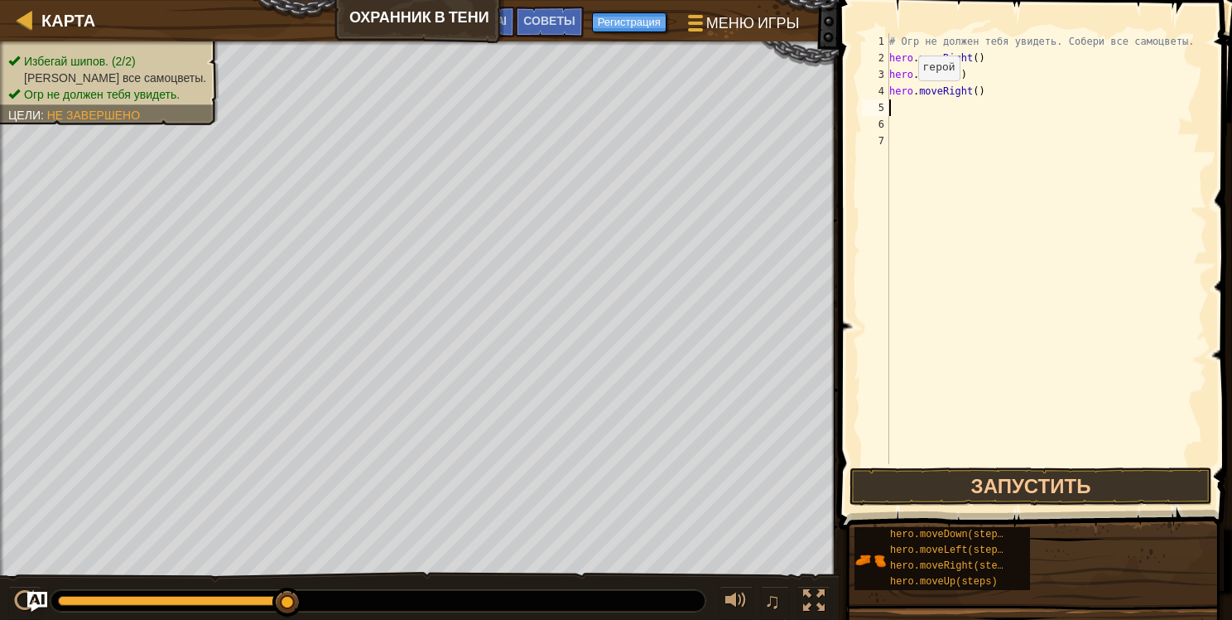
type textarea "h"
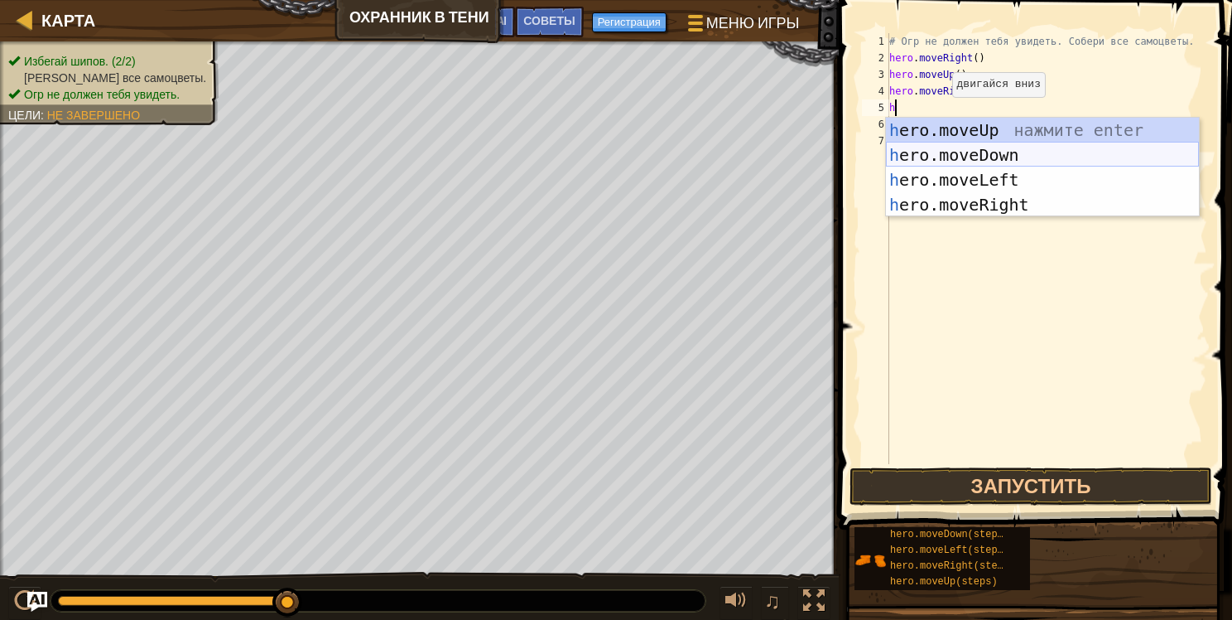
click at [961, 152] on div "h ero.moveUp нажмите enter h ero.moveDown нажмите enter h ero.moveLeft нажмите …" at bounding box center [1042, 192] width 313 height 149
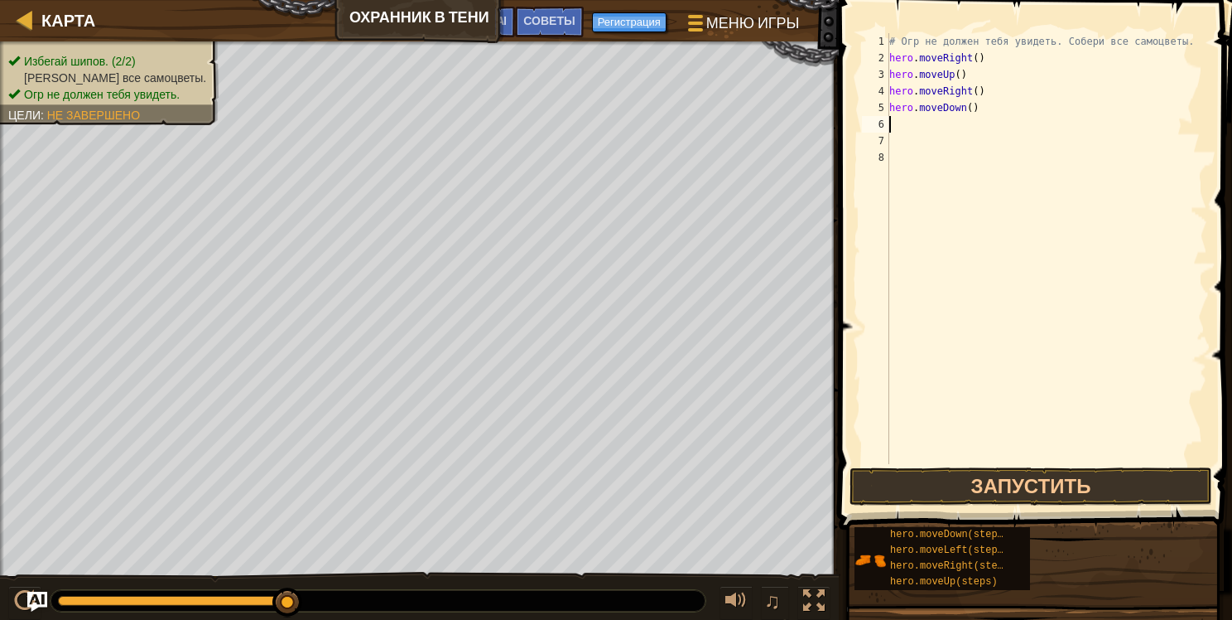
click at [899, 128] on div "# Огр не должен тебя увидеть. Собери все самоцветы. hero . moveRight ( ) hero .…" at bounding box center [1046, 265] width 321 height 464
type textarea "h"
click at [1037, 321] on div "# Огр не должен тебя увидеть. Собери все самоцветы. hero . moveRight ( ) hero .…" at bounding box center [1046, 265] width 321 height 464
click at [1074, 477] on button "Запустить" at bounding box center [1031, 486] width 363 height 38
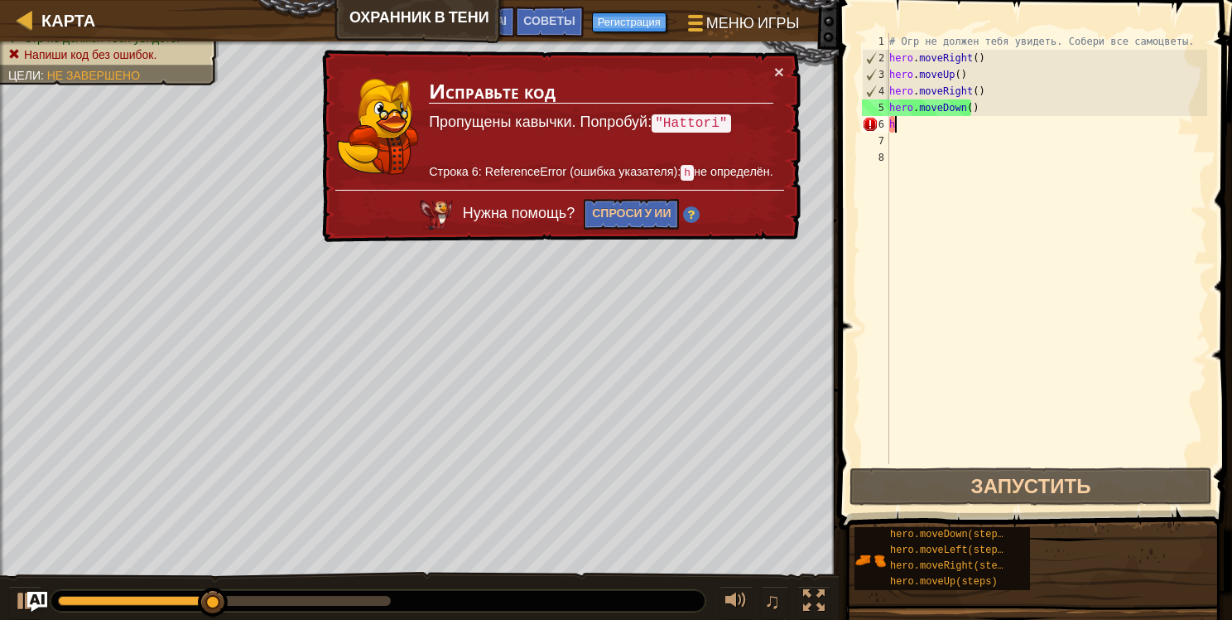
click at [906, 125] on div "# Огр не должен тебя увидеть. Собери все самоцветы. hero . moveRight ( ) hero .…" at bounding box center [1046, 265] width 321 height 464
type textarea "h"
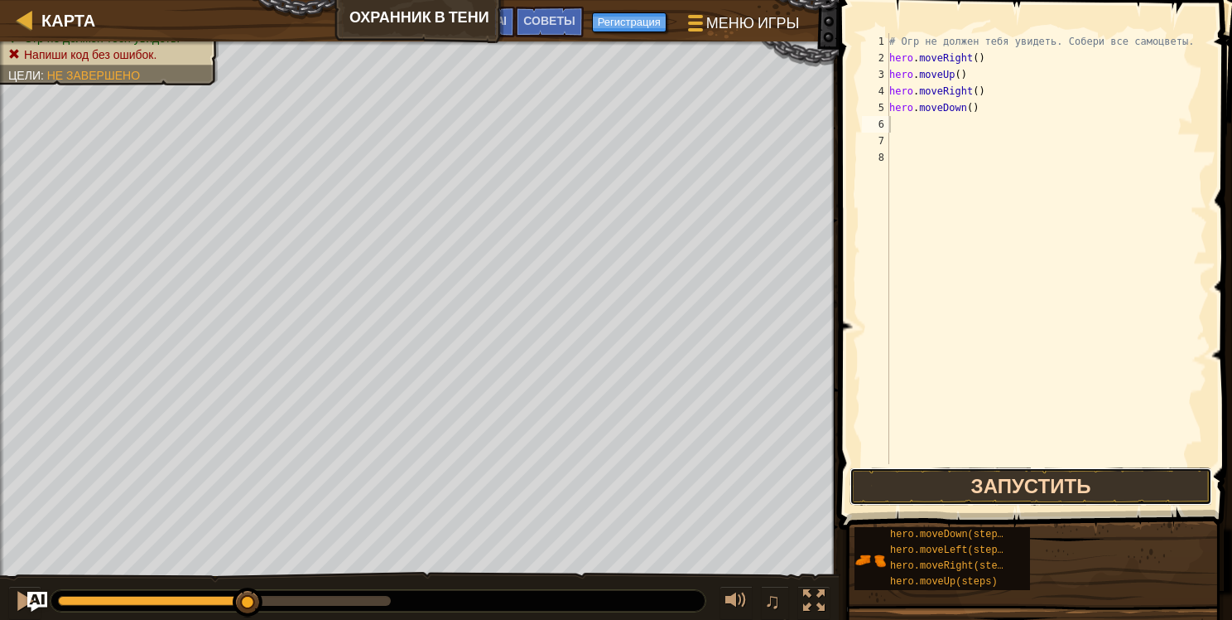
click at [1034, 480] on button "Запустить" at bounding box center [1031, 486] width 363 height 38
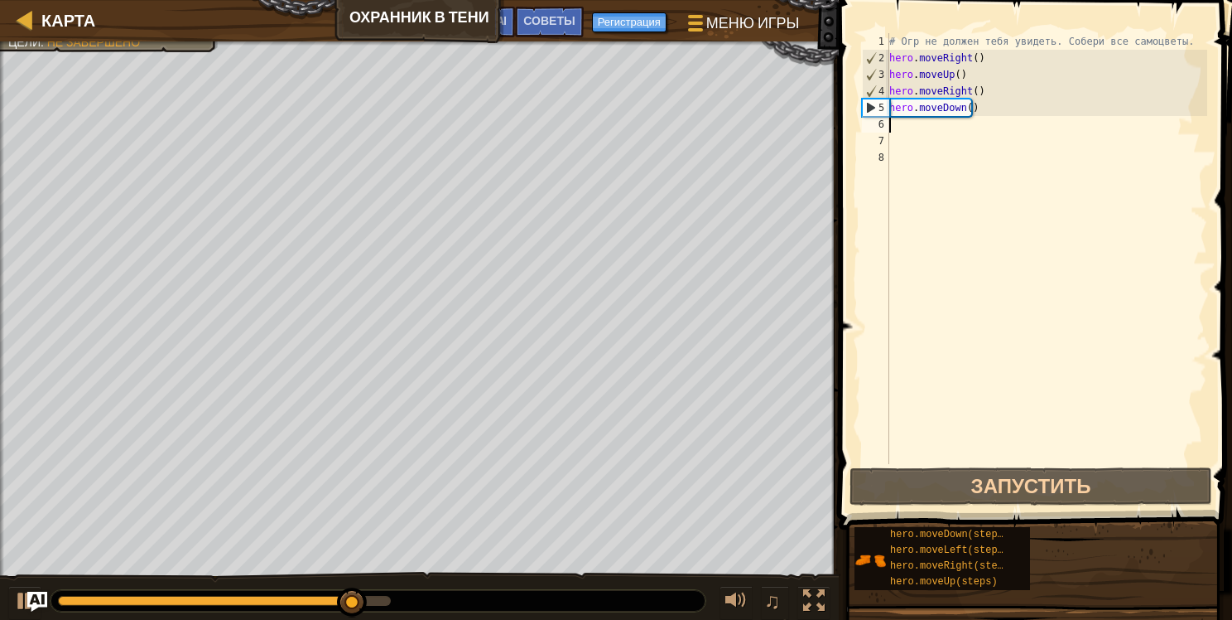
type textarea "h"
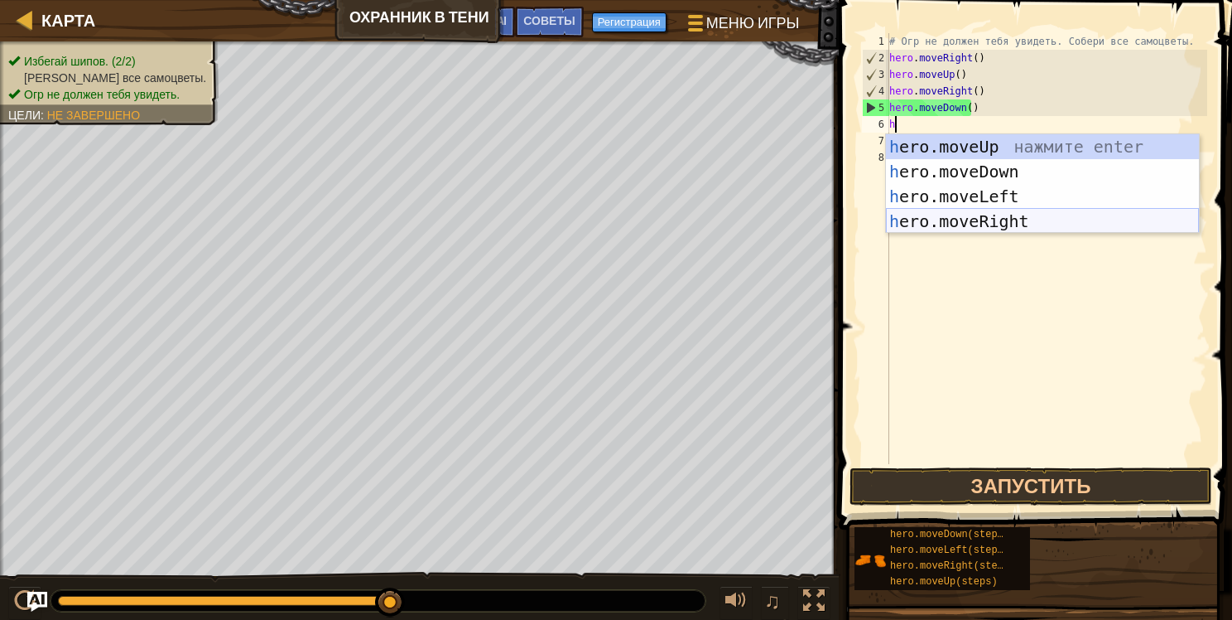
click at [972, 219] on div "h ero.moveUp нажмите enter h ero.moveDown нажмите enter h ero.moveLeft нажмите …" at bounding box center [1042, 208] width 313 height 149
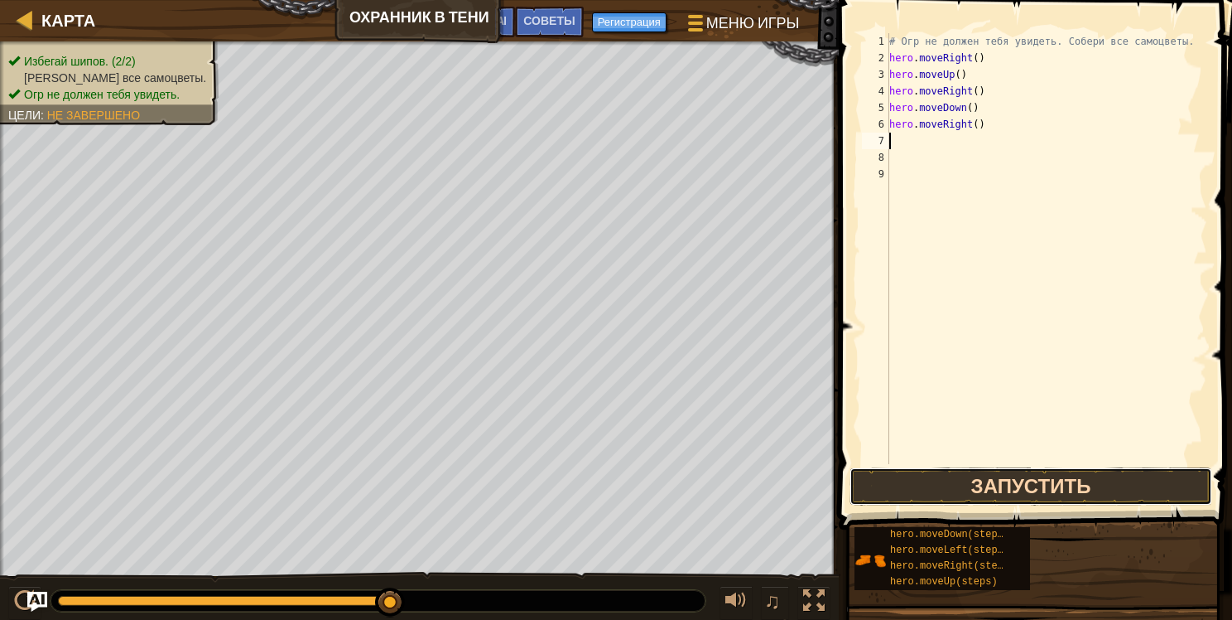
click at [1009, 482] on button "Запустить" at bounding box center [1031, 486] width 363 height 38
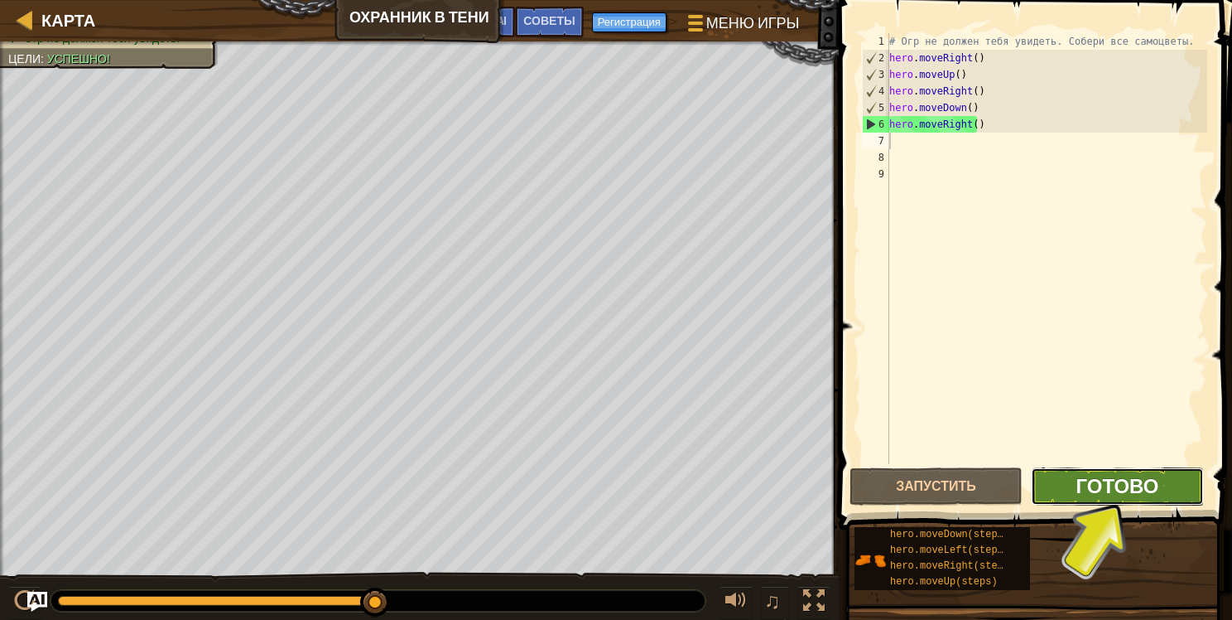
click at [1141, 484] on span "Готово" at bounding box center [1117, 485] width 83 height 27
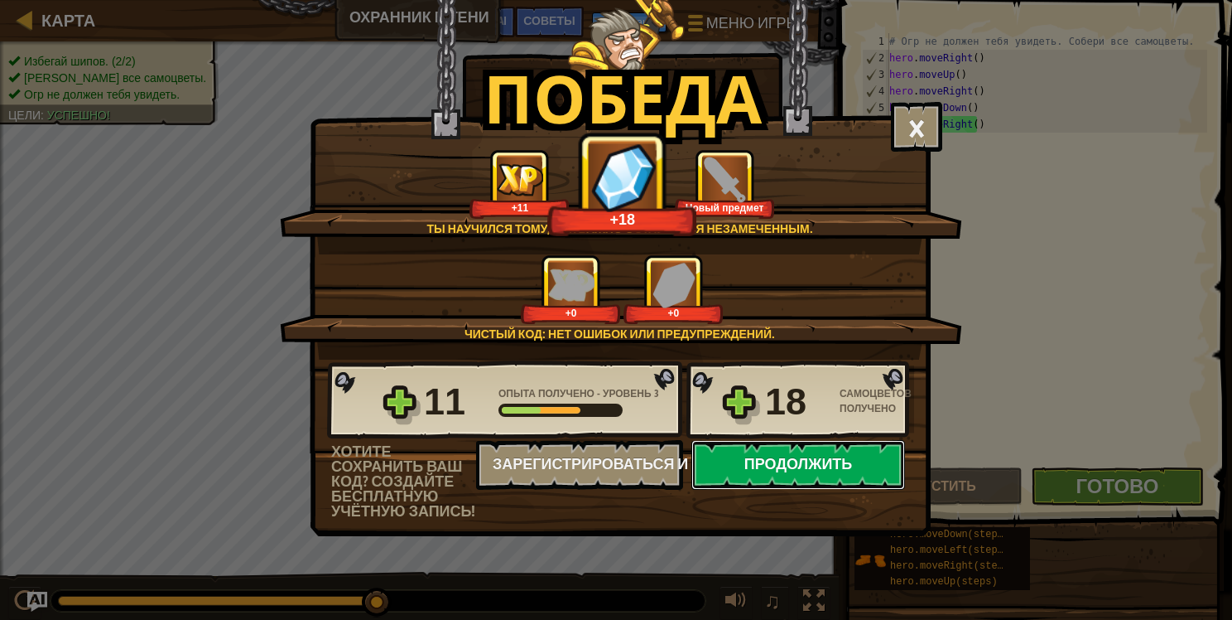
click at [811, 460] on button "Продолжить" at bounding box center [799, 465] width 214 height 50
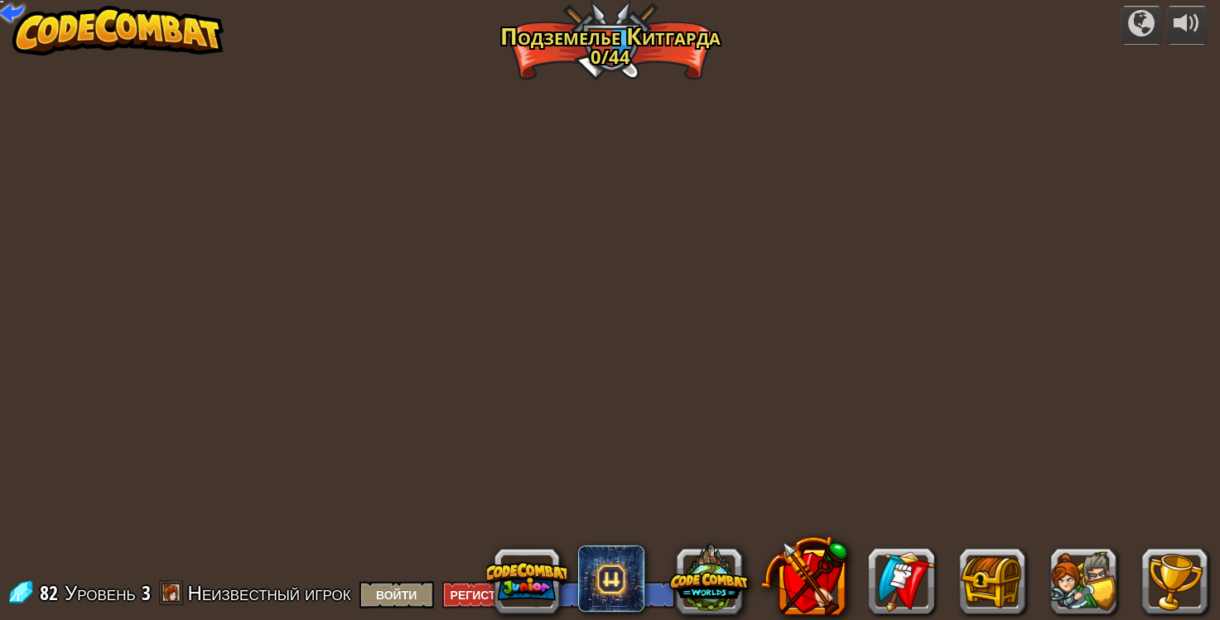
select select "ru"
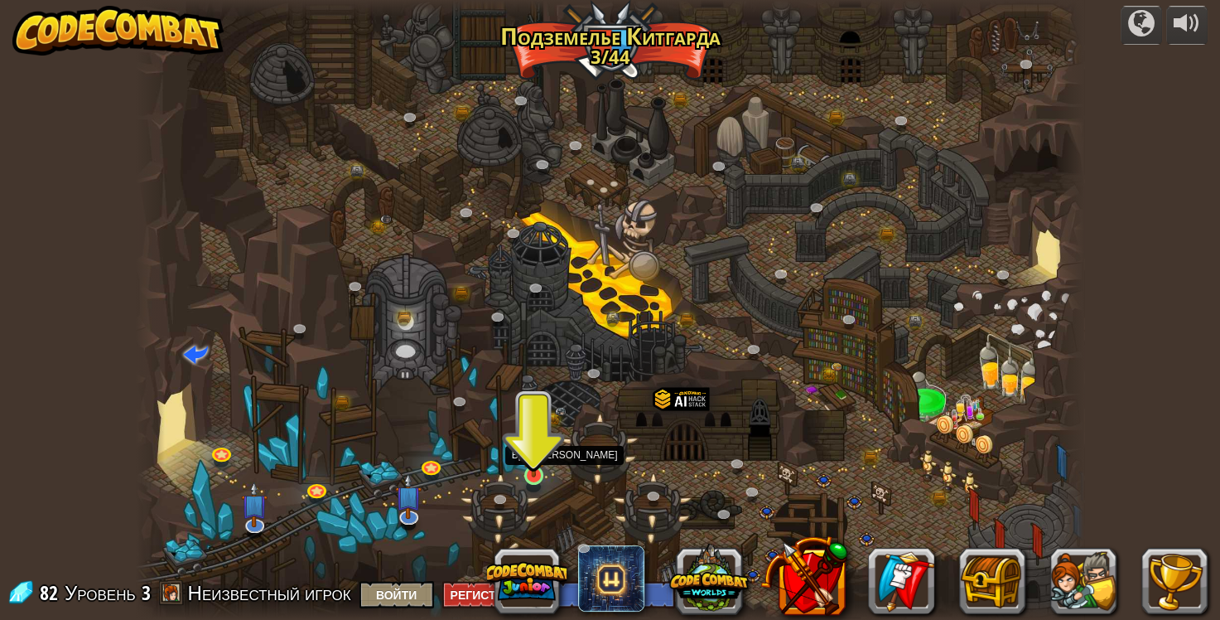
click at [527, 460] on img at bounding box center [534, 449] width 24 height 55
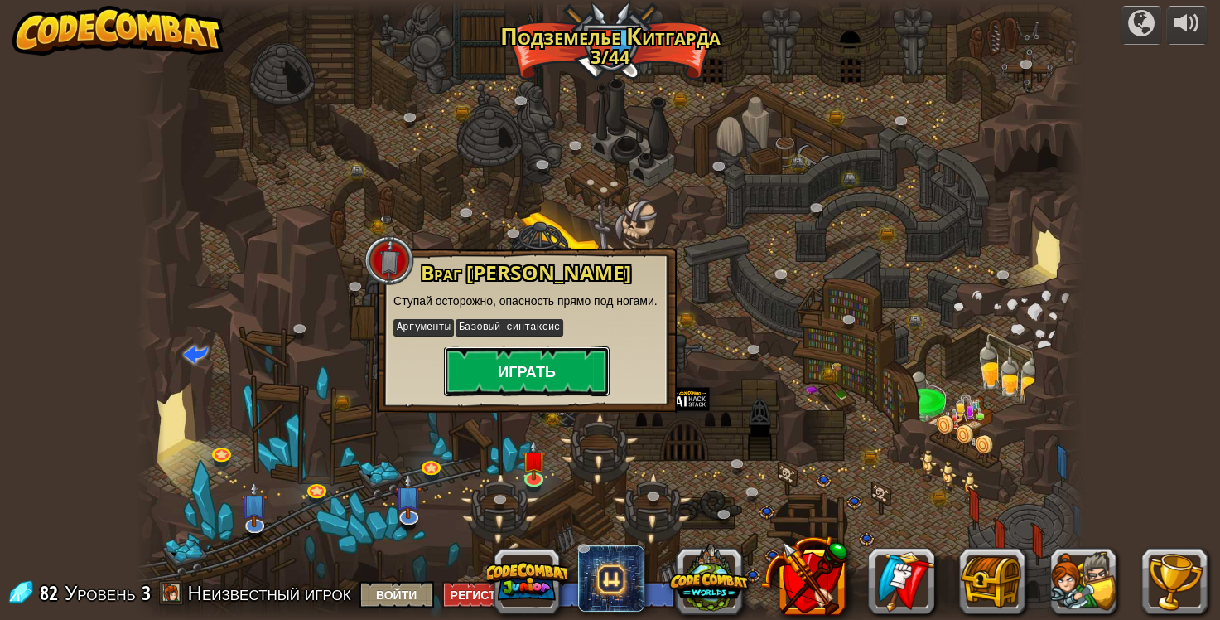
click at [515, 366] on button "Играть" at bounding box center [527, 371] width 166 height 50
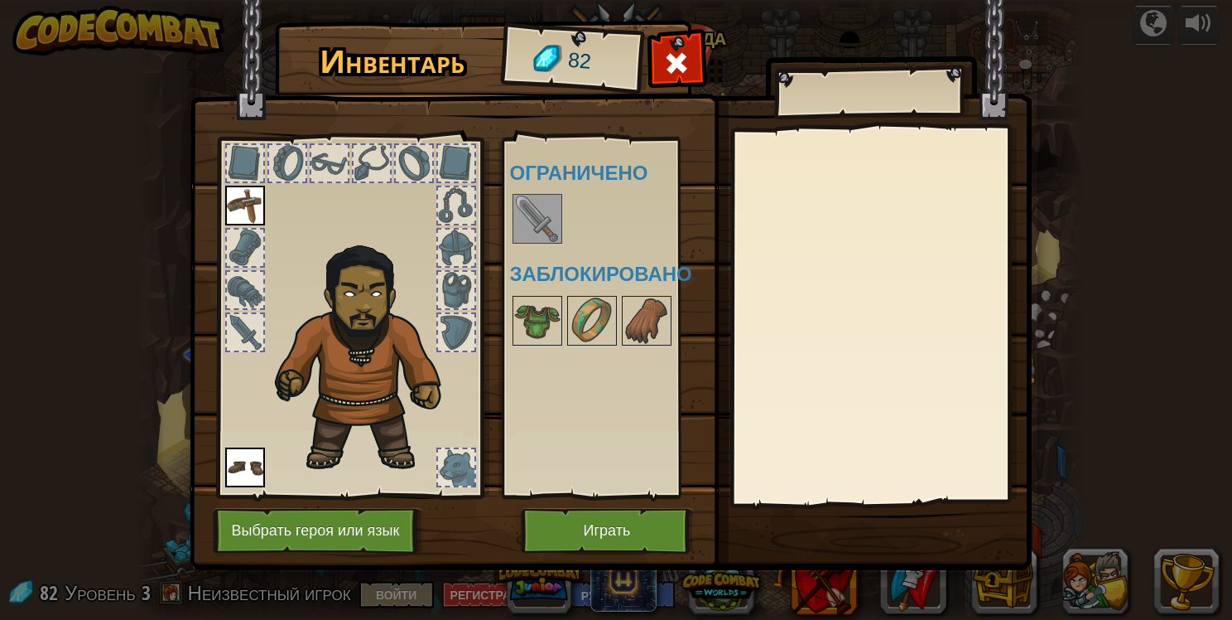
click at [537, 212] on img at bounding box center [537, 218] width 46 height 46
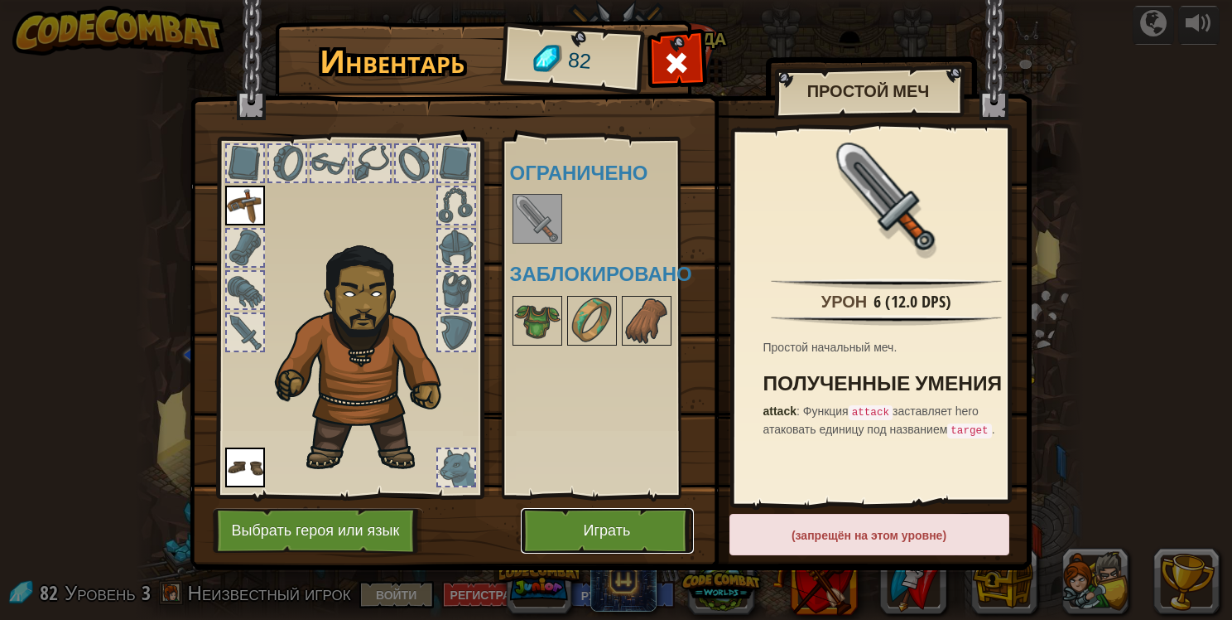
drag, startPoint x: 628, startPoint y: 527, endPoint x: 624, endPoint y: 517, distance: 10.8
click at [624, 517] on button "Играть" at bounding box center [607, 531] width 173 height 46
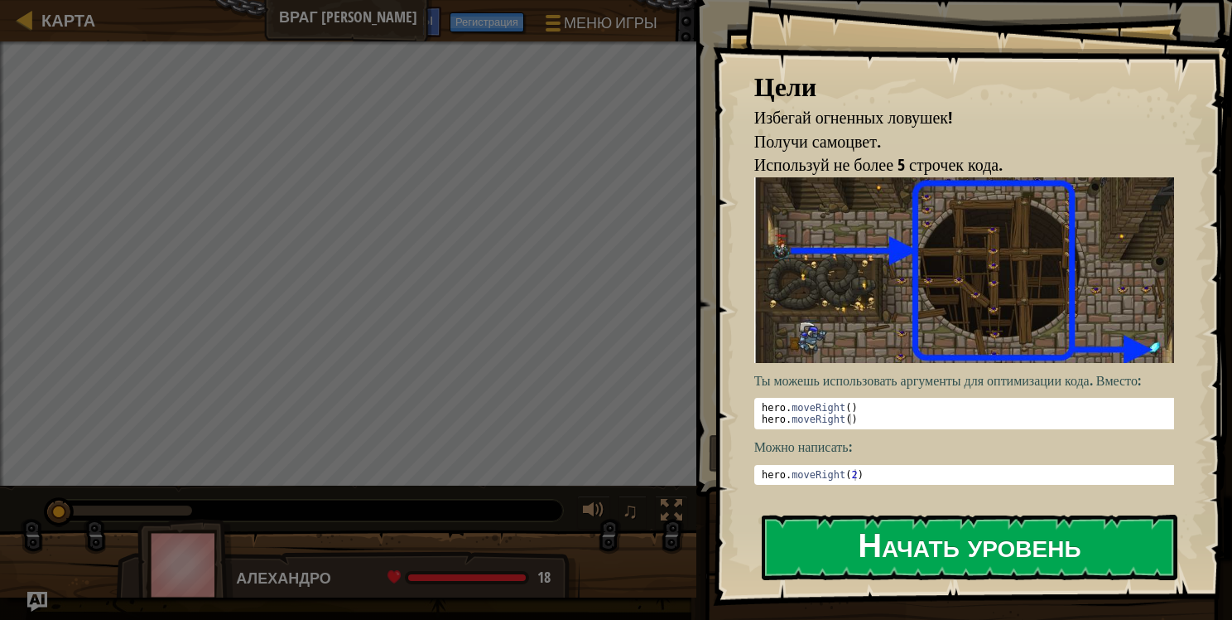
click at [993, 547] on button "Начать уровень" at bounding box center [970, 546] width 416 height 65
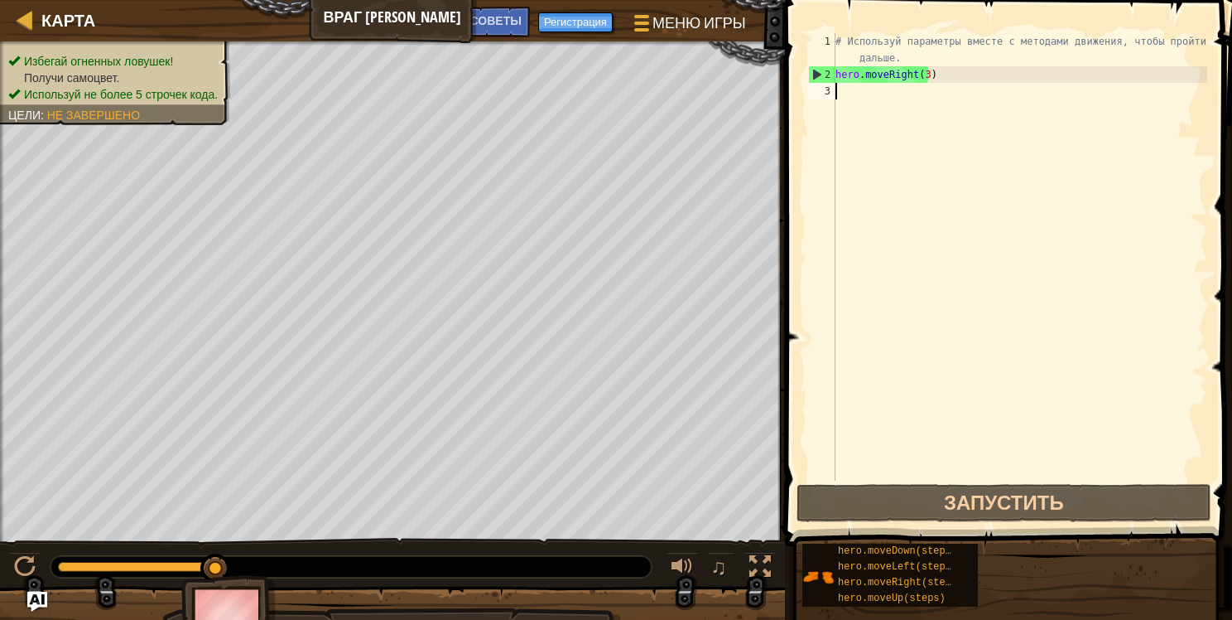
type textarea "h"
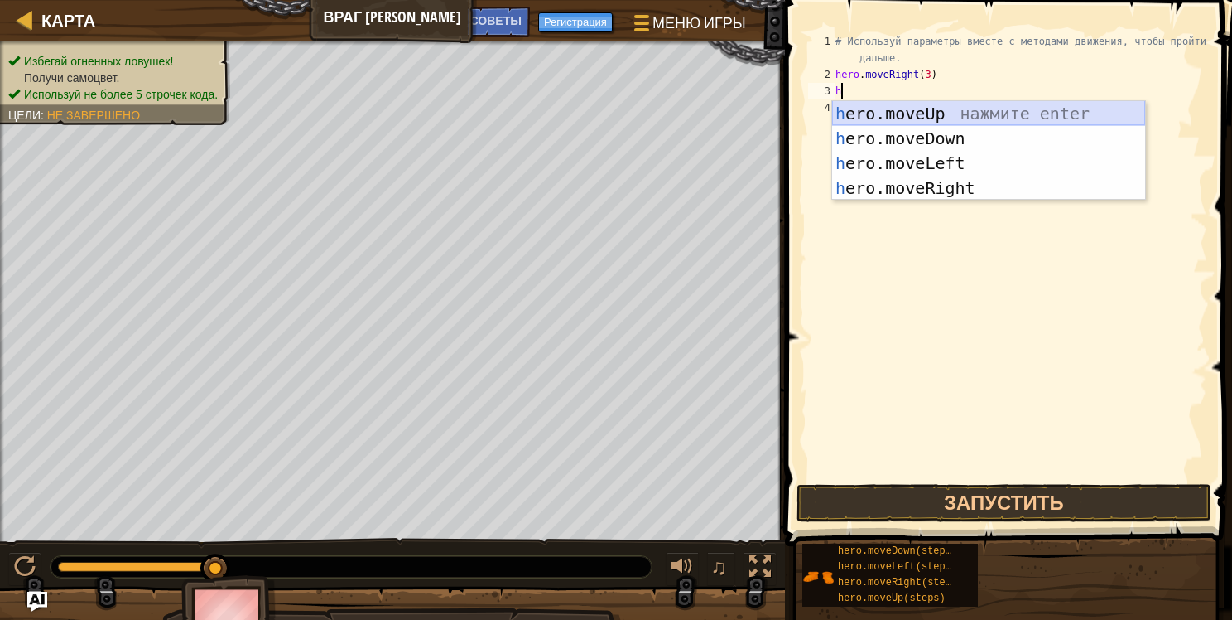
click at [944, 113] on div "h ero.moveUp нажмите enter h ero.moveDown нажмите enter h ero.moveLeft нажмите …" at bounding box center [988, 175] width 313 height 149
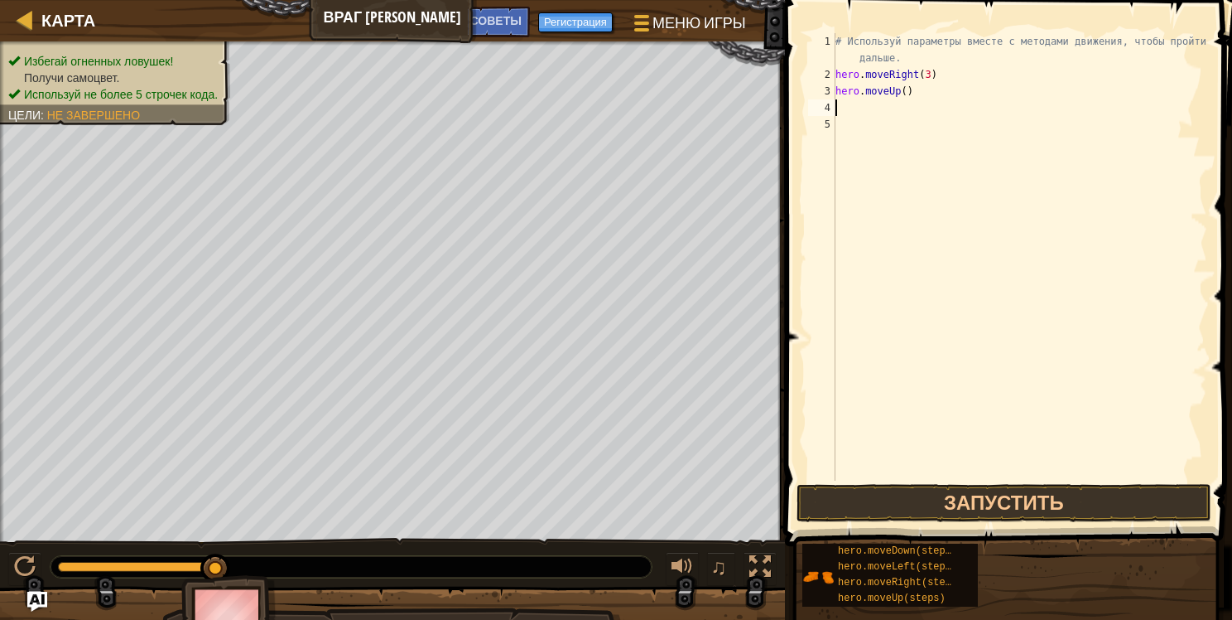
type textarea "h"
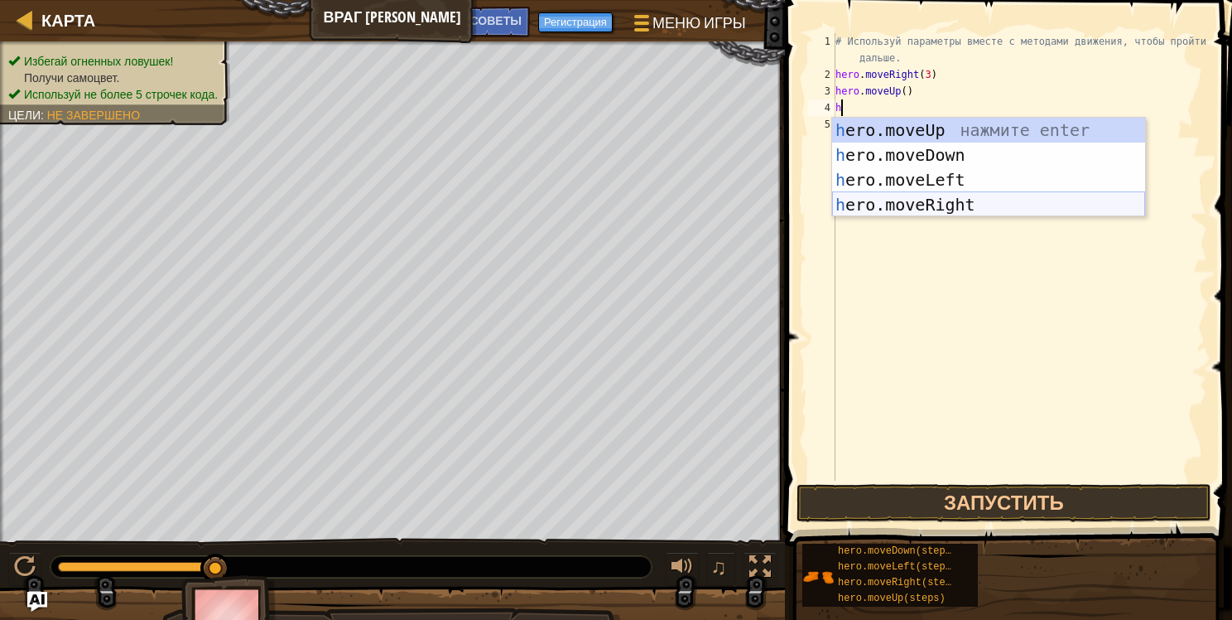
click at [924, 202] on div "h ero.moveUp нажмите enter h ero.moveDown нажмите enter h ero.moveLeft нажмите …" at bounding box center [988, 192] width 313 height 149
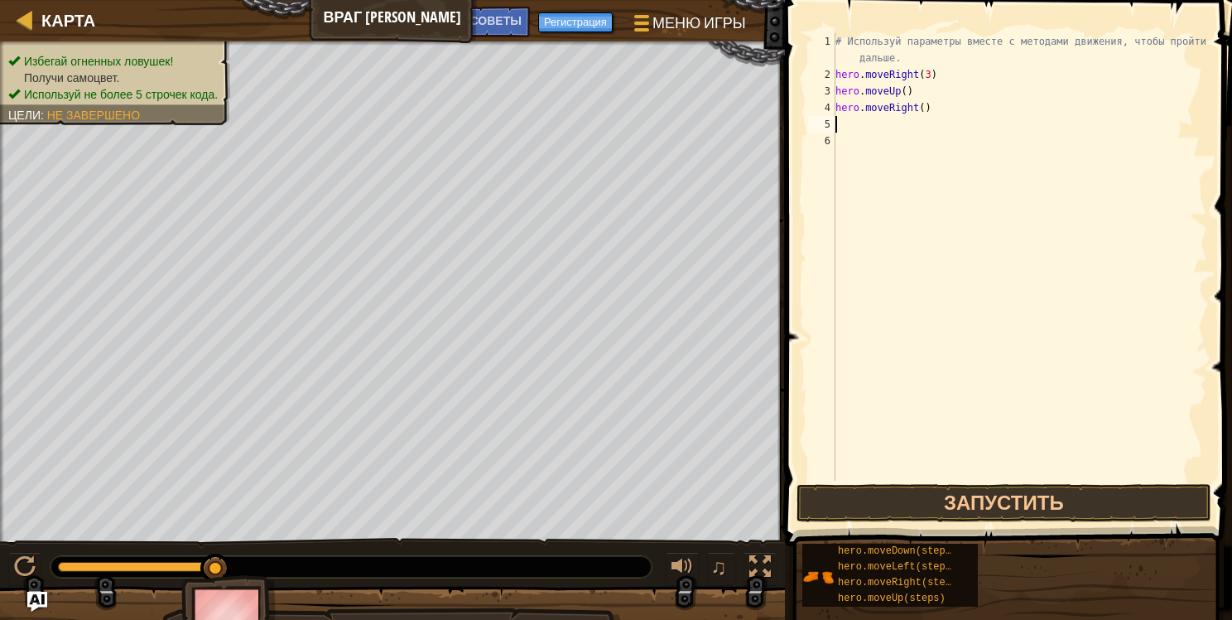
type textarea "y"
type textarea "h"
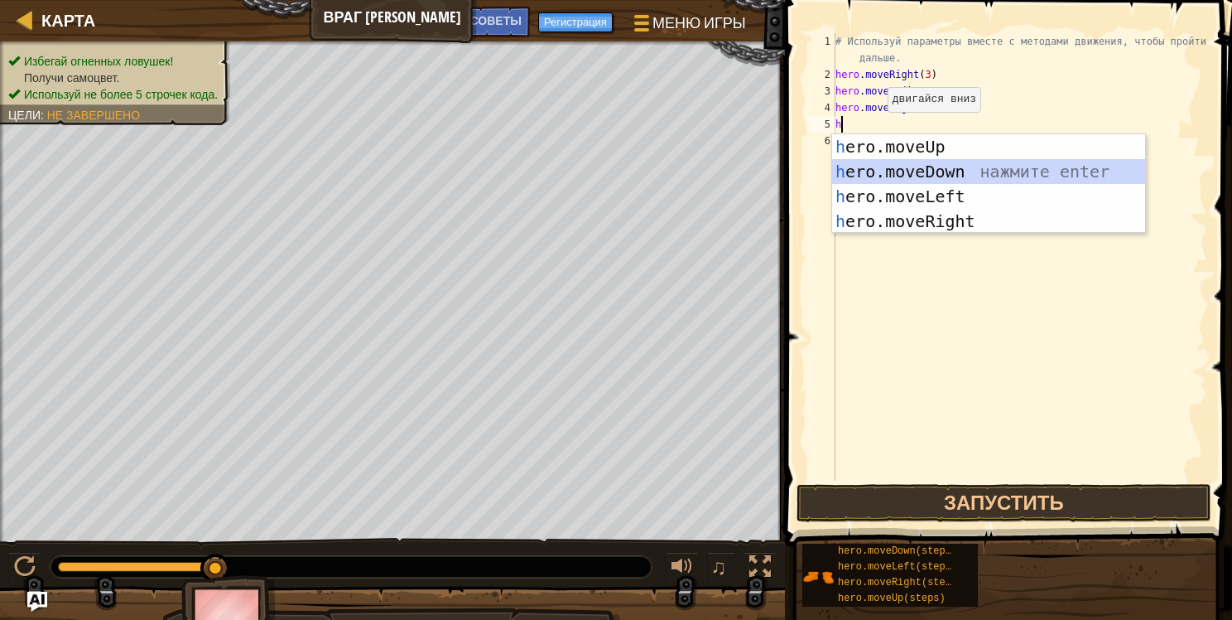
click at [925, 169] on div "h ero.moveUp нажмите enter h ero.moveDown нажмите enter h ero.moveLeft нажмите …" at bounding box center [988, 208] width 313 height 149
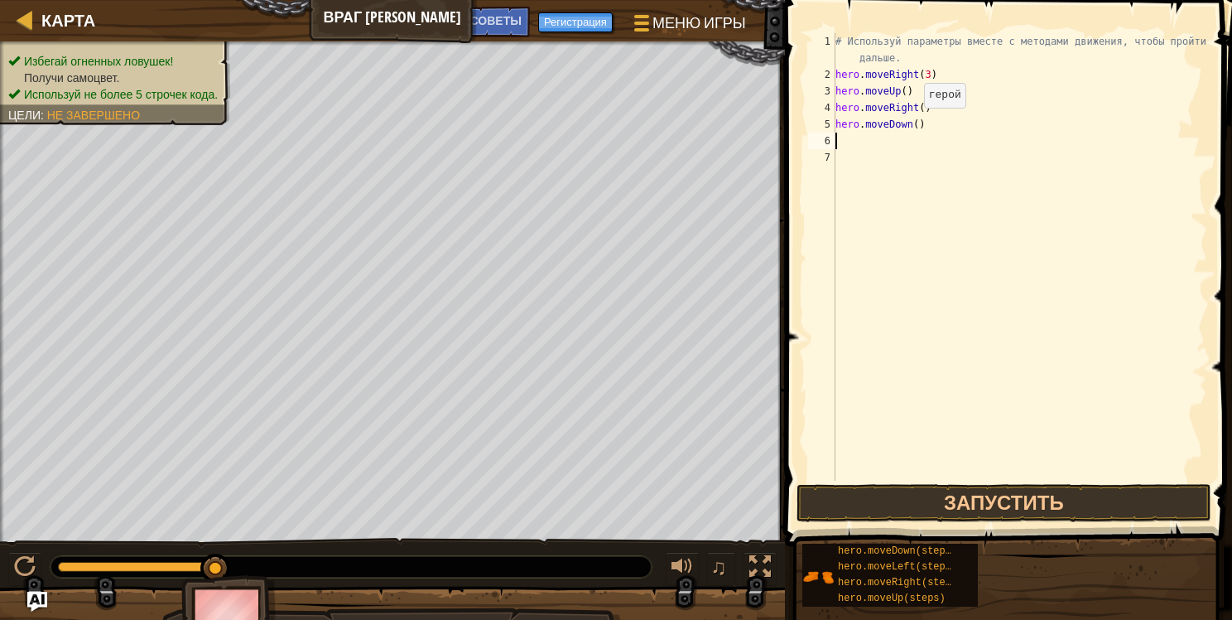
click at [910, 124] on div "# Используй параметры вместе с методами движения, чтобы пройти дальше. hero . m…" at bounding box center [1019, 281] width 375 height 497
type textarea "hero.moveDown(3)"
click at [977, 501] on button "Запустить" at bounding box center [1004, 503] width 415 height 38
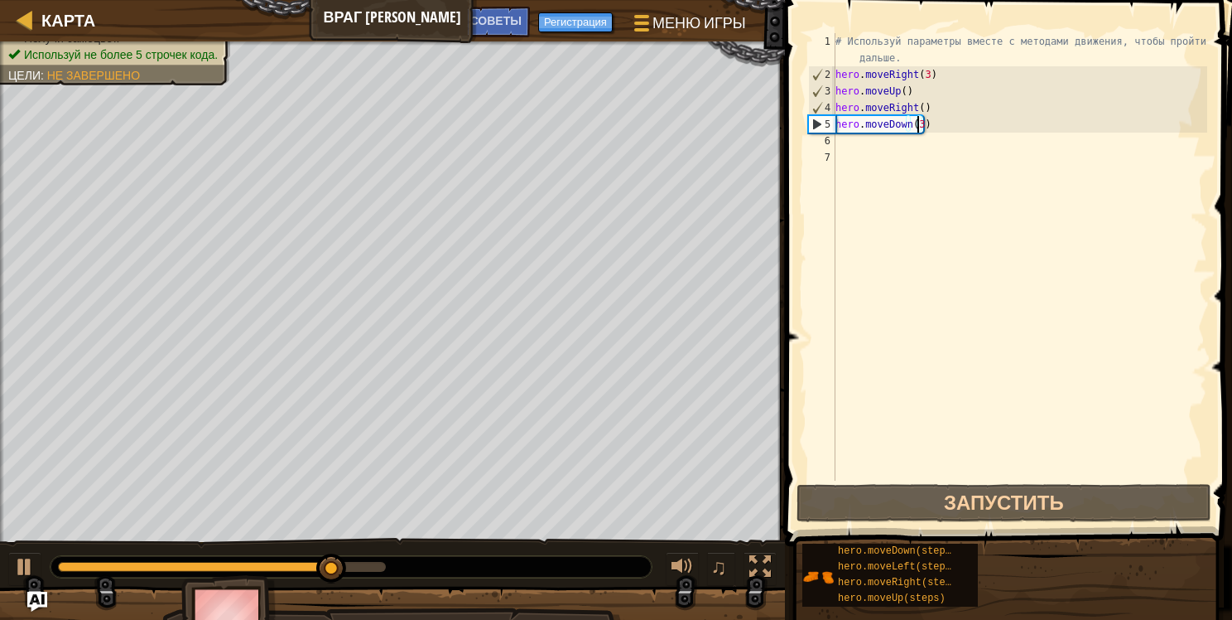
click at [846, 142] on div "# Используй параметры вместе с методами движения, чтобы пройти дальше. hero . m…" at bounding box center [1019, 281] width 375 height 497
type textarea "h"
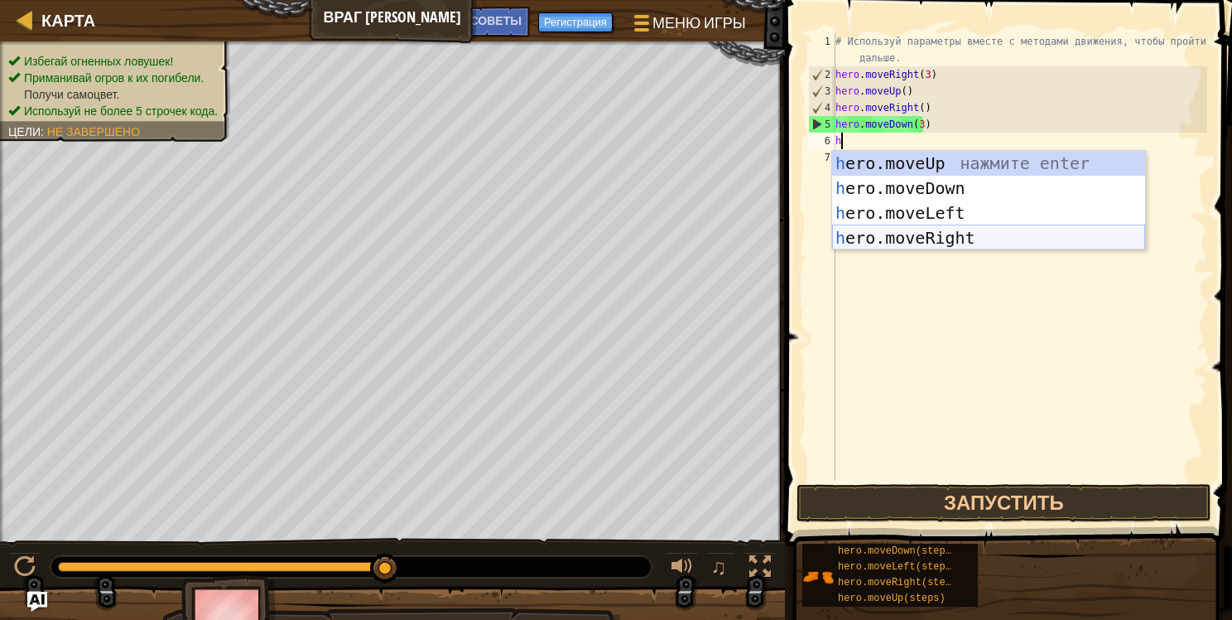
click at [962, 239] on div "h ero.moveUp нажмите enter h ero.moveDown нажмите enter h ero.moveLeft нажмите …" at bounding box center [988, 225] width 313 height 149
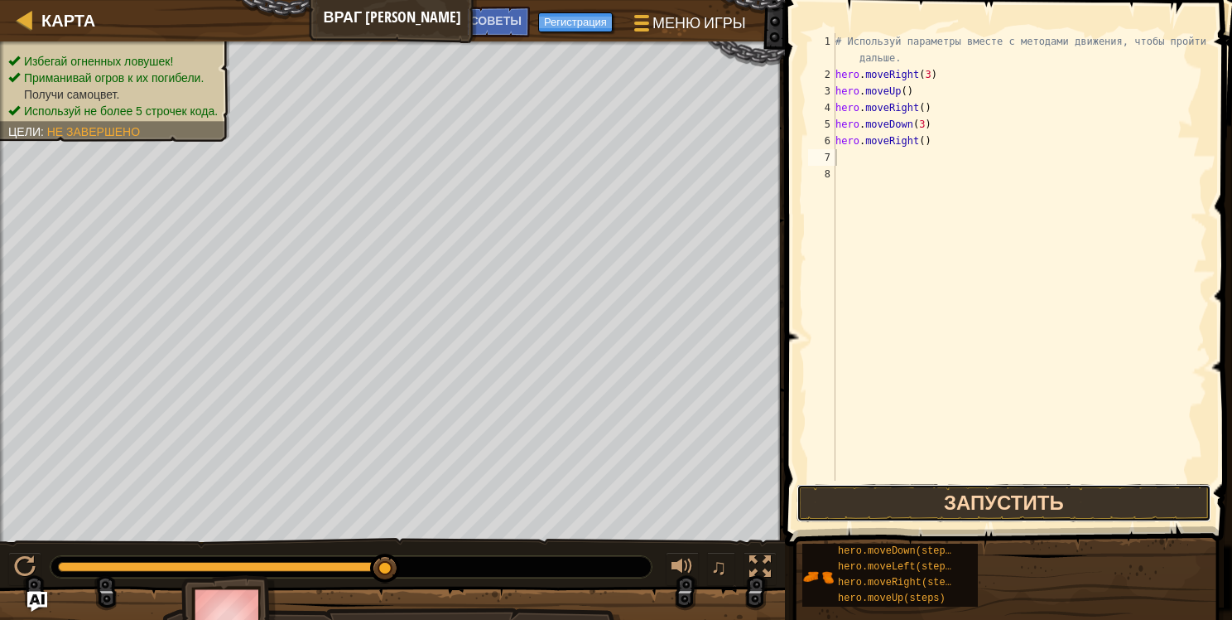
click at [991, 500] on button "Запустить" at bounding box center [1004, 503] width 415 height 38
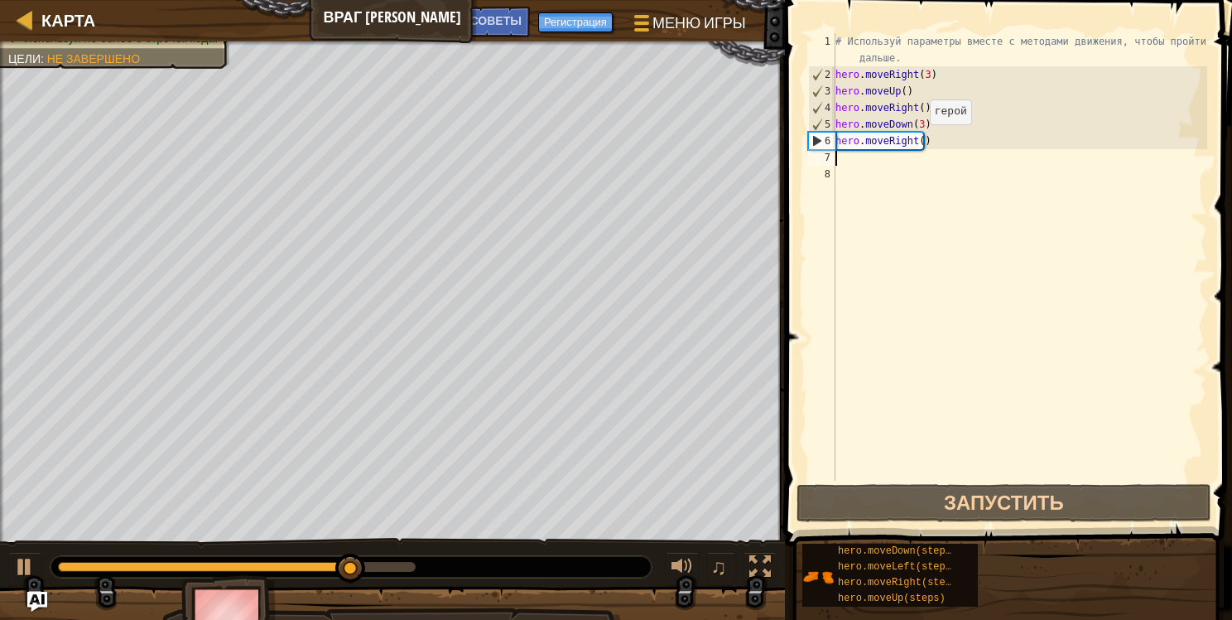
click at [915, 138] on div "# Используй параметры вместе с методами движения, чтобы пройти дальше. hero . m…" at bounding box center [1019, 281] width 375 height 497
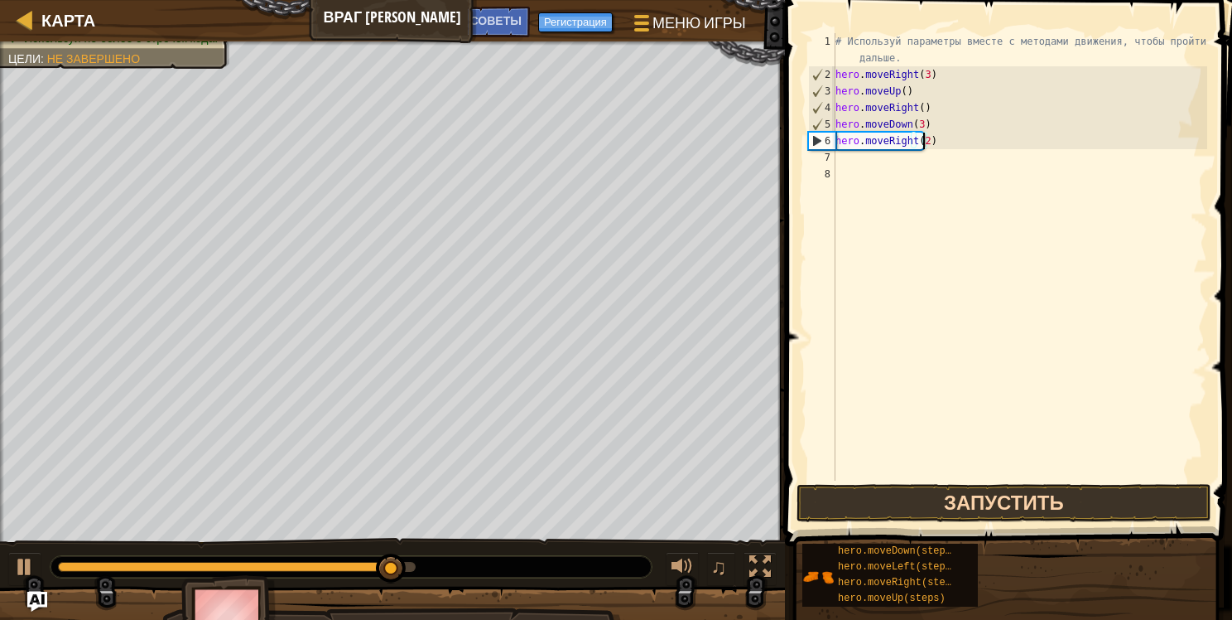
type textarea "hero.moveRight(2)"
click at [1050, 504] on button "Запустить" at bounding box center [1004, 503] width 415 height 38
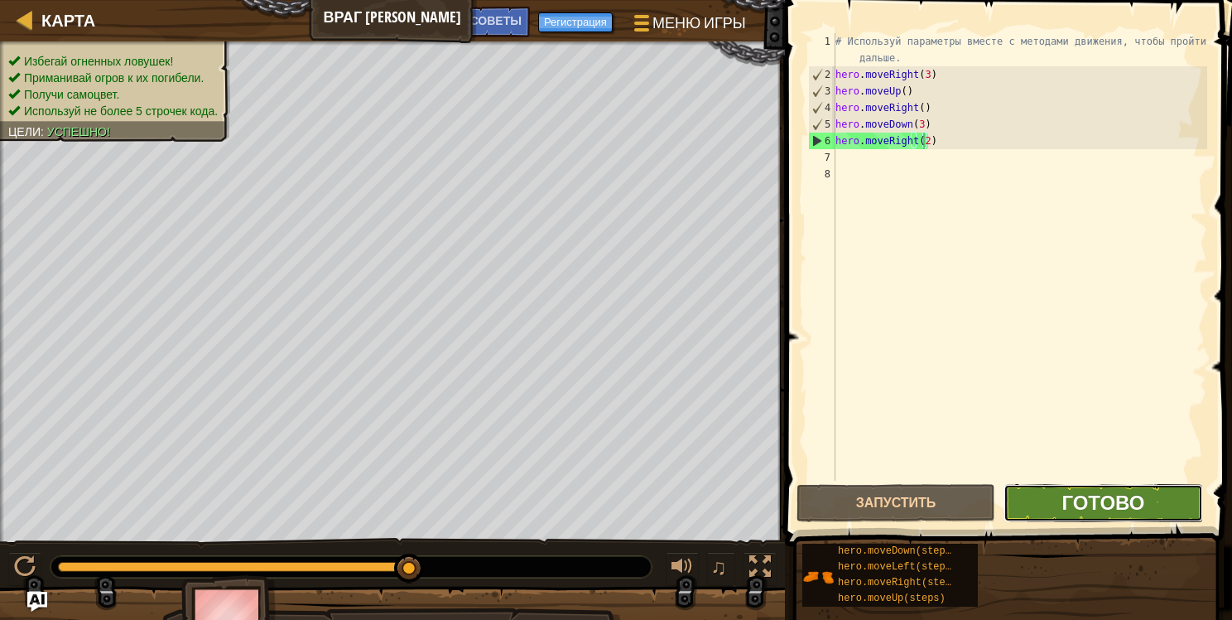
click at [1098, 508] on span "Готово" at bounding box center [1103, 502] width 83 height 27
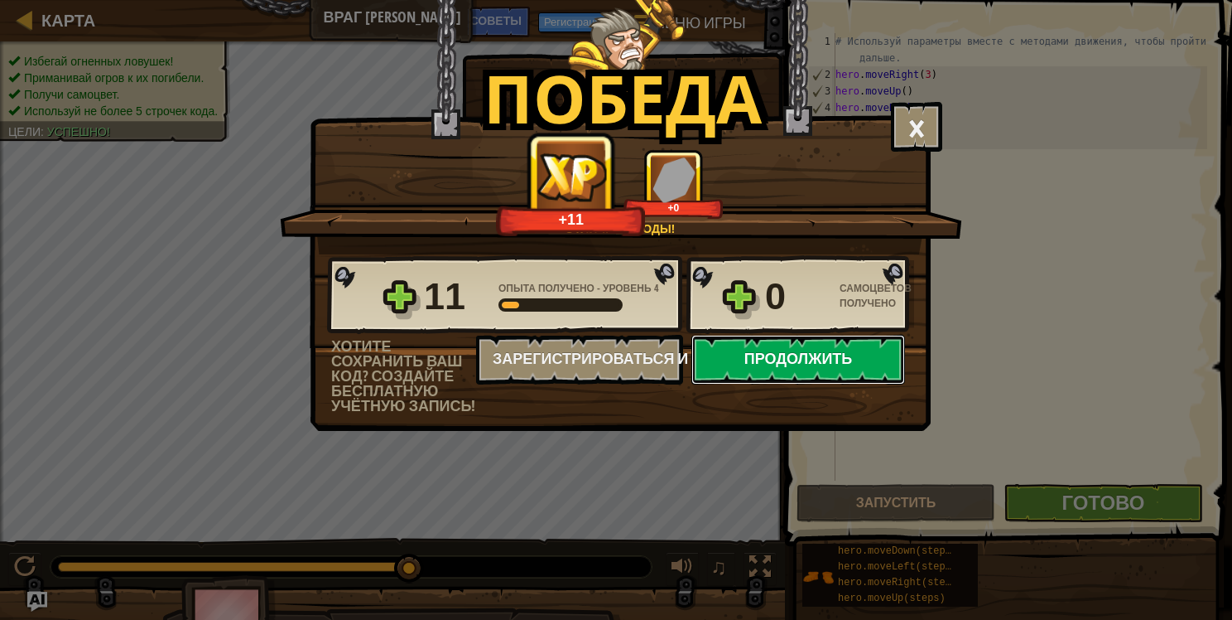
click at [806, 351] on button "Продолжить" at bounding box center [799, 360] width 214 height 50
select select "ru"
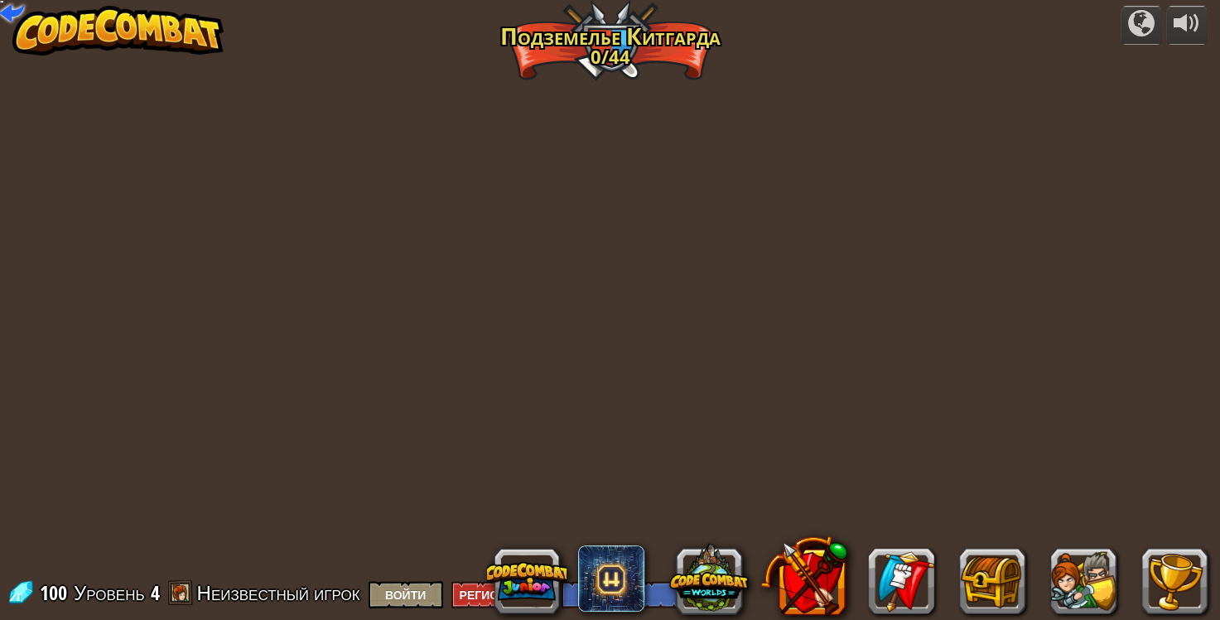
select select "ru"
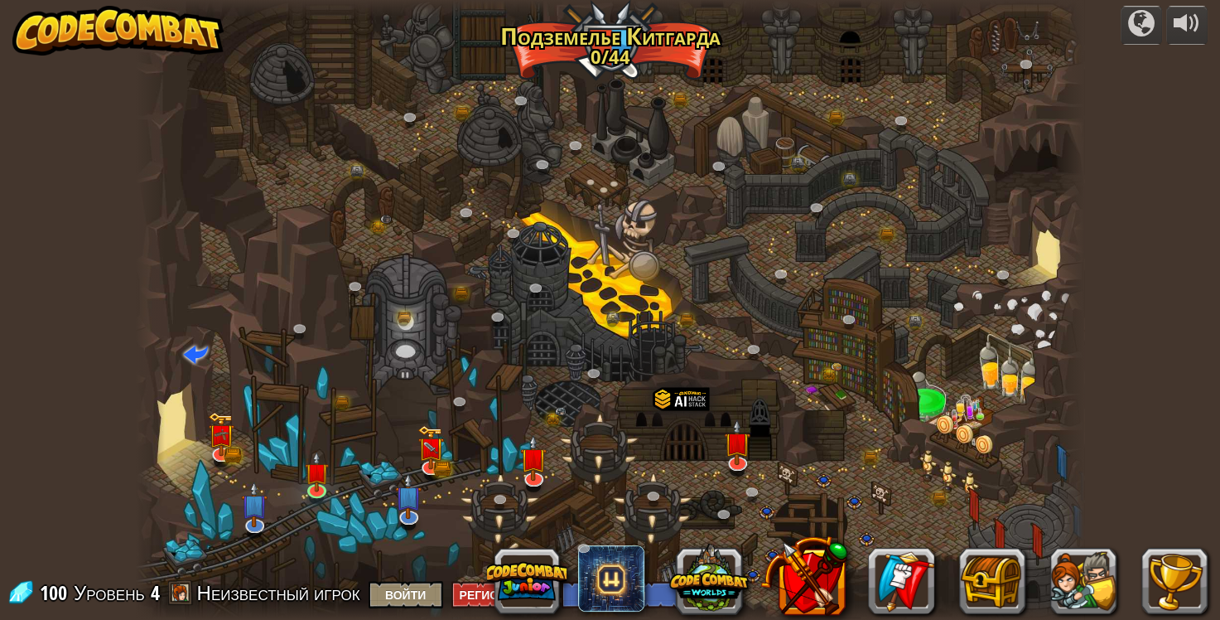
select select "ru"
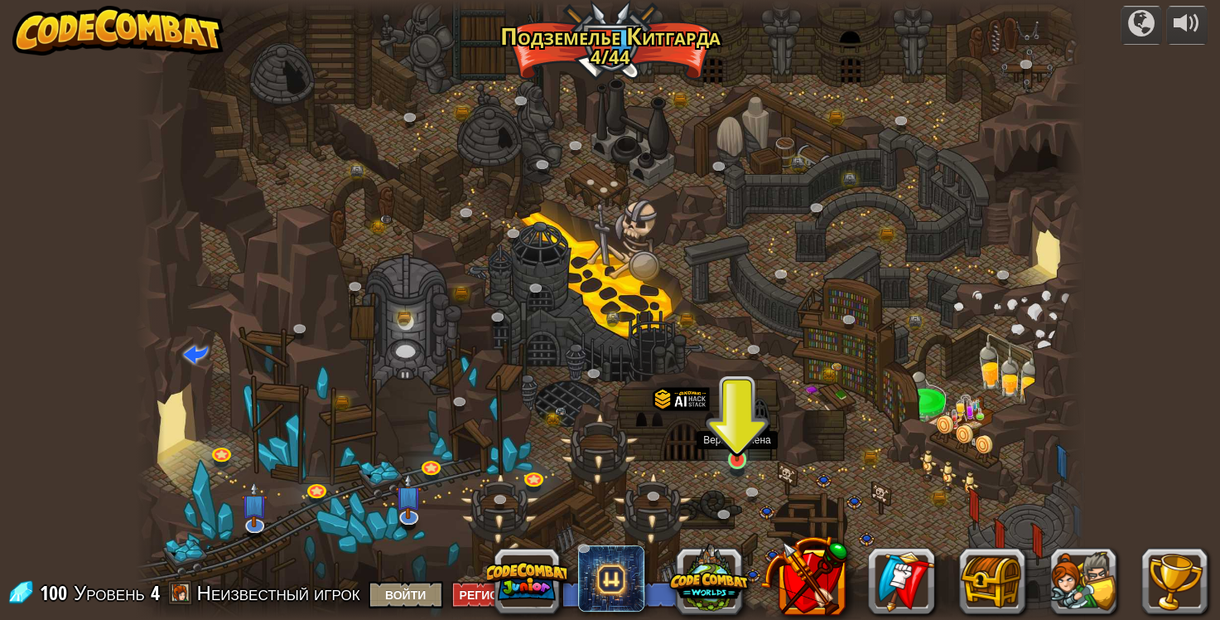
click at [735, 444] on img at bounding box center [738, 434] width 24 height 55
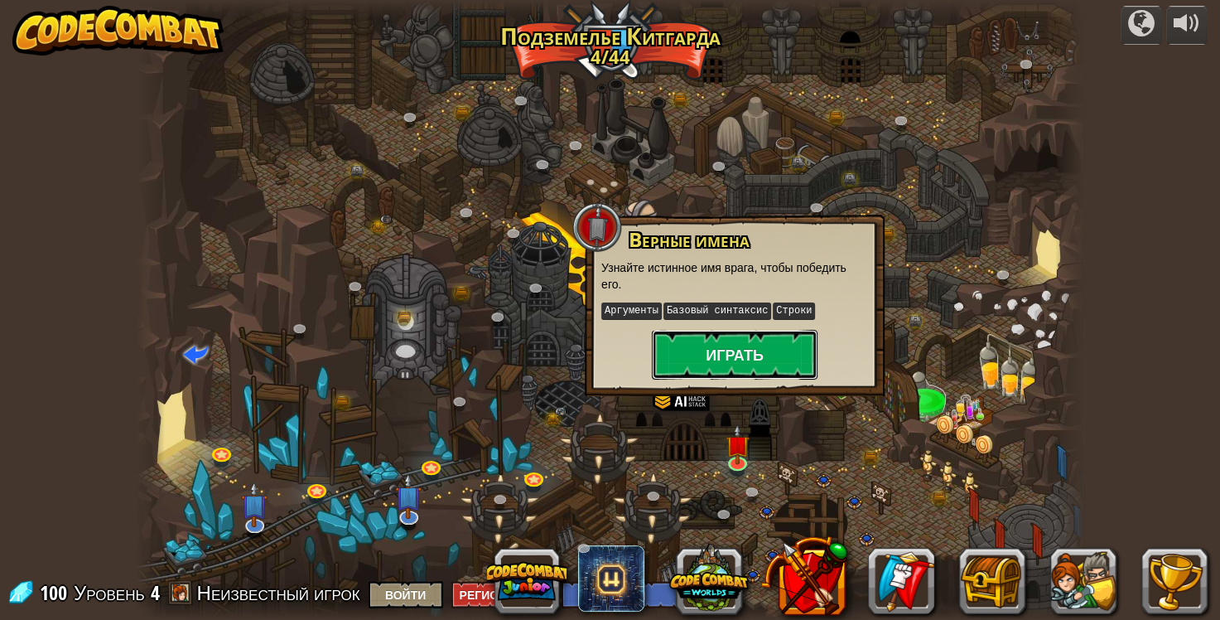
click at [769, 366] on button "Играть" at bounding box center [735, 355] width 166 height 50
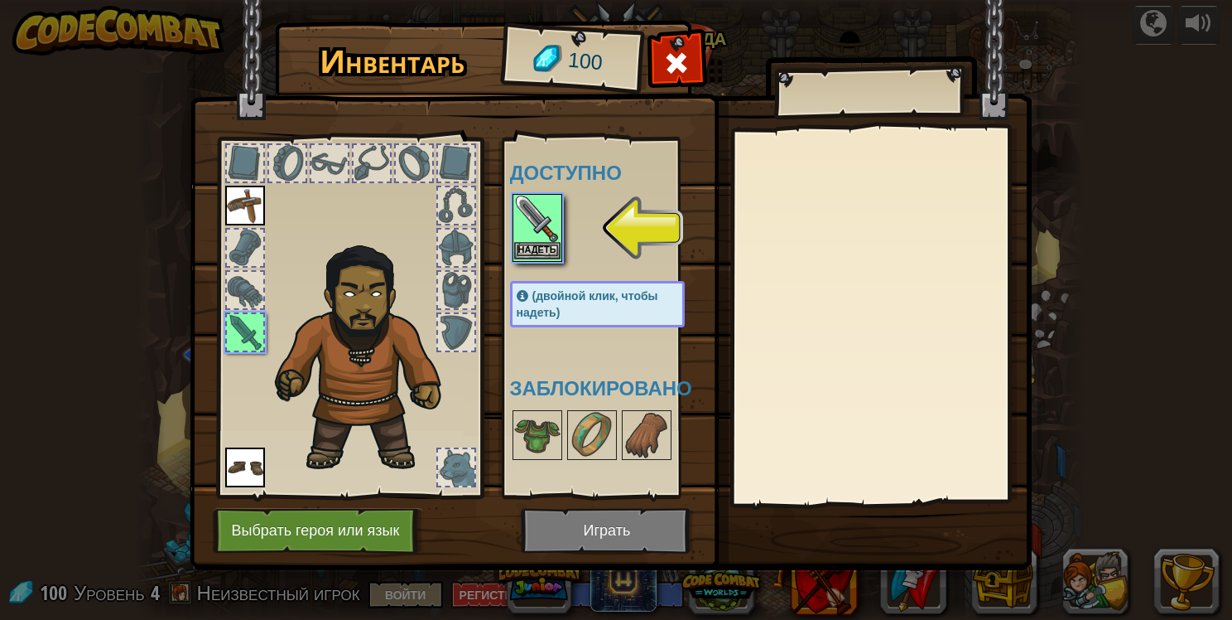
click at [523, 232] on img at bounding box center [537, 218] width 46 height 46
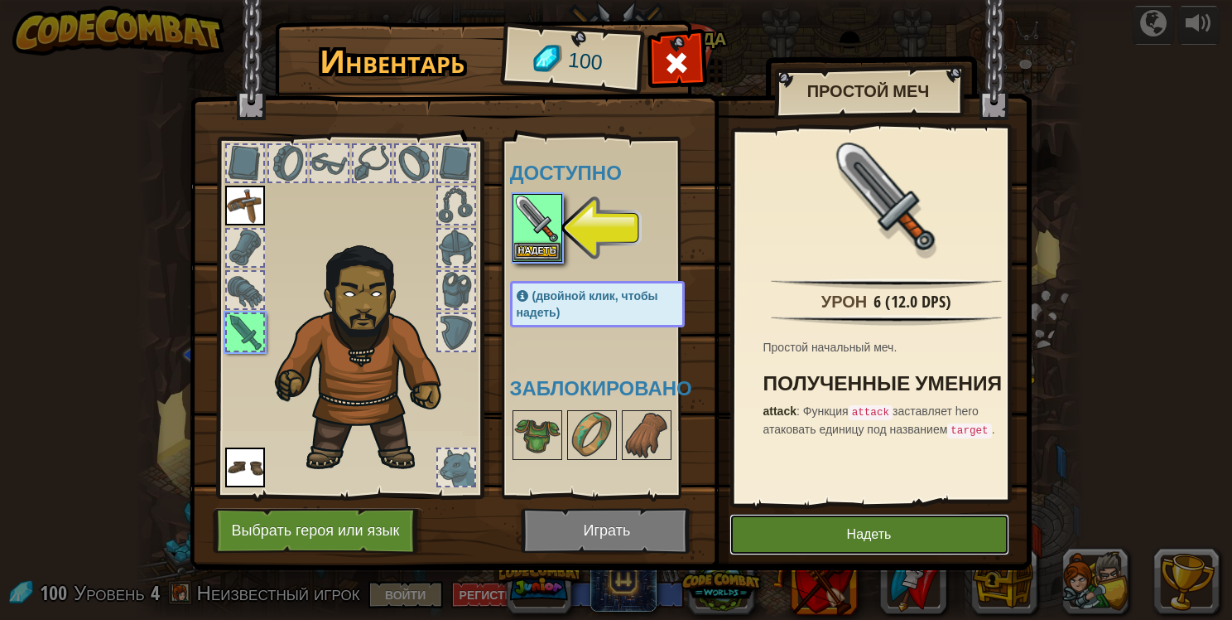
click at [870, 530] on button "Надеть" at bounding box center [870, 533] width 280 height 41
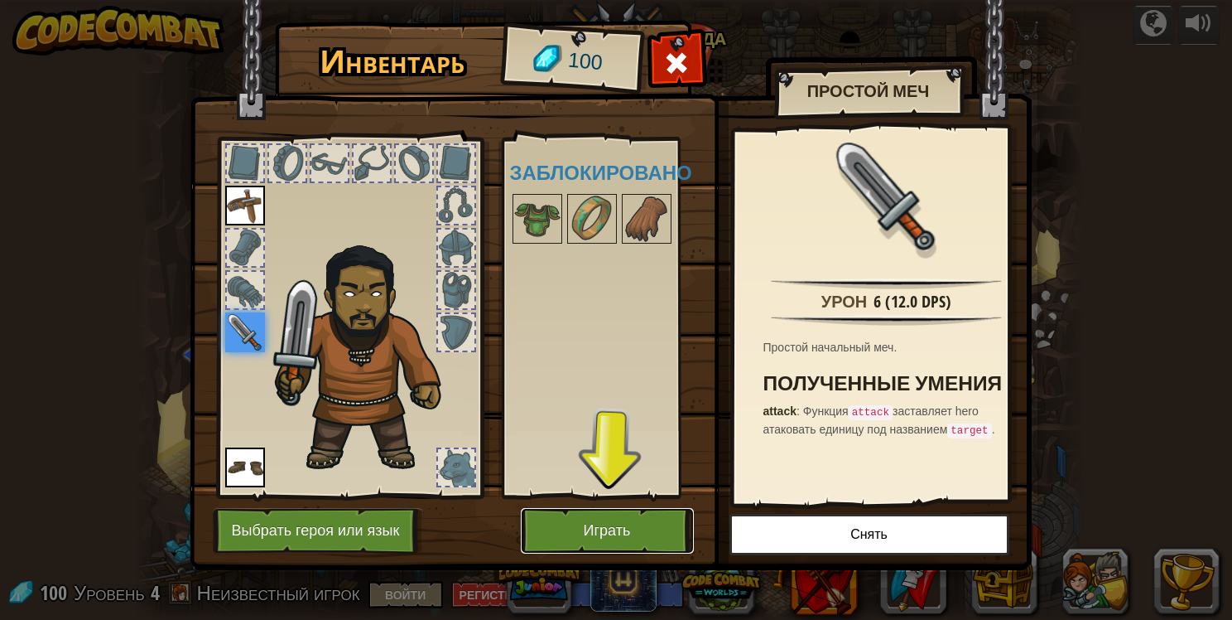
click at [629, 528] on button "Играть" at bounding box center [607, 531] width 173 height 46
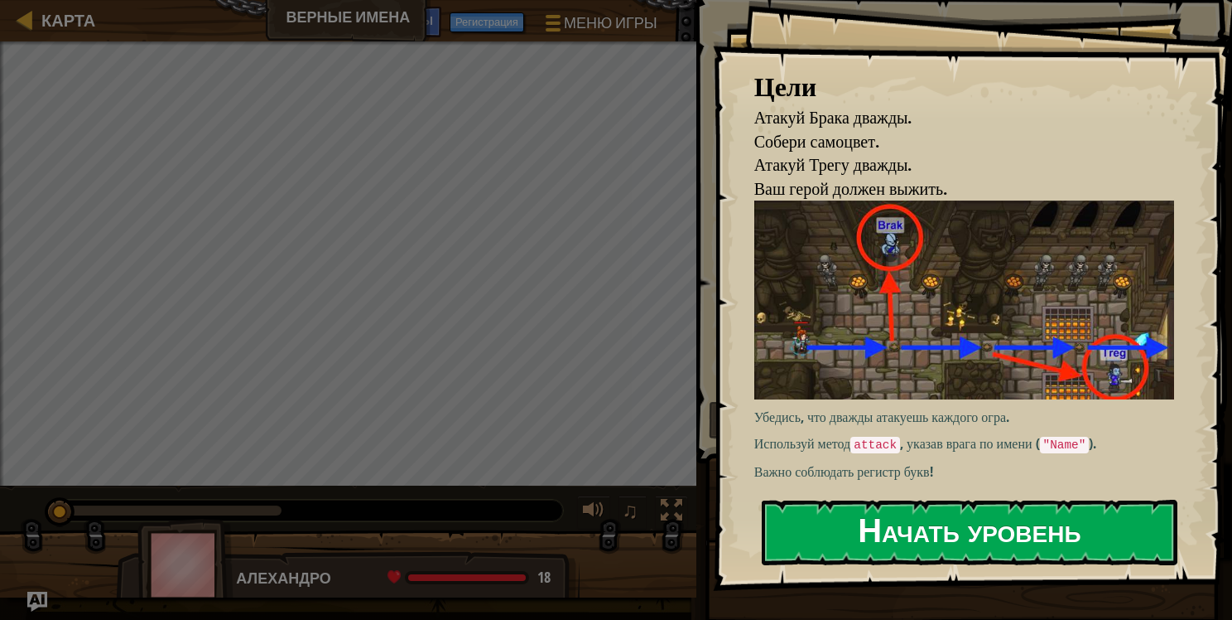
click at [956, 523] on button "Начать уровень" at bounding box center [970, 531] width 416 height 65
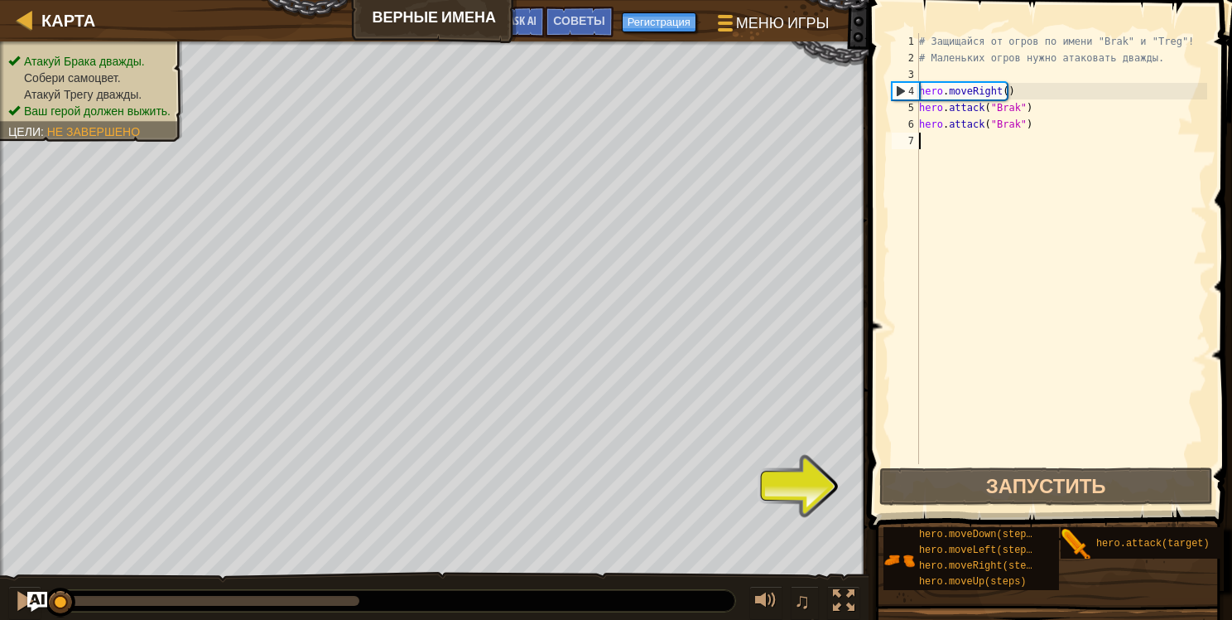
click at [943, 142] on div "# Защищайся от огров по имени "Brak" и "Treg"! # Маленьких огров нужно атаковат…" at bounding box center [1062, 265] width 292 height 464
type textarea "h"
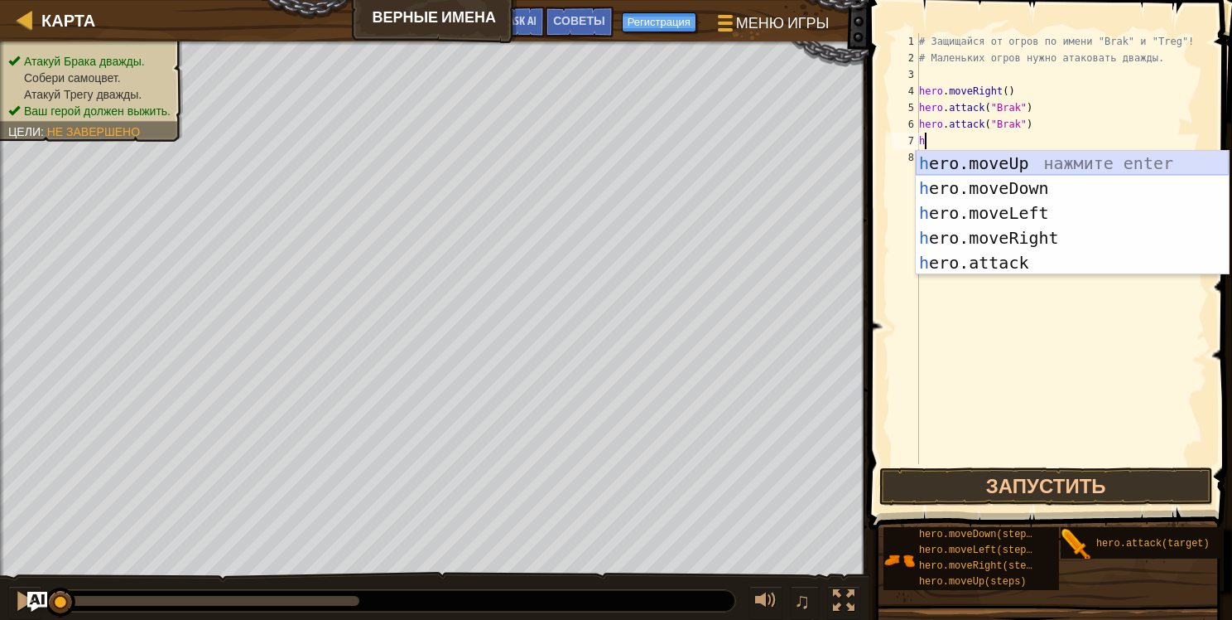
drag, startPoint x: 1053, startPoint y: 162, endPoint x: 1040, endPoint y: 155, distance: 14.8
click at [1051, 160] on div "h ero.moveUp нажмите enter h ero.moveDown нажмите enter h ero.moveLeft нажмите …" at bounding box center [1072, 238] width 313 height 174
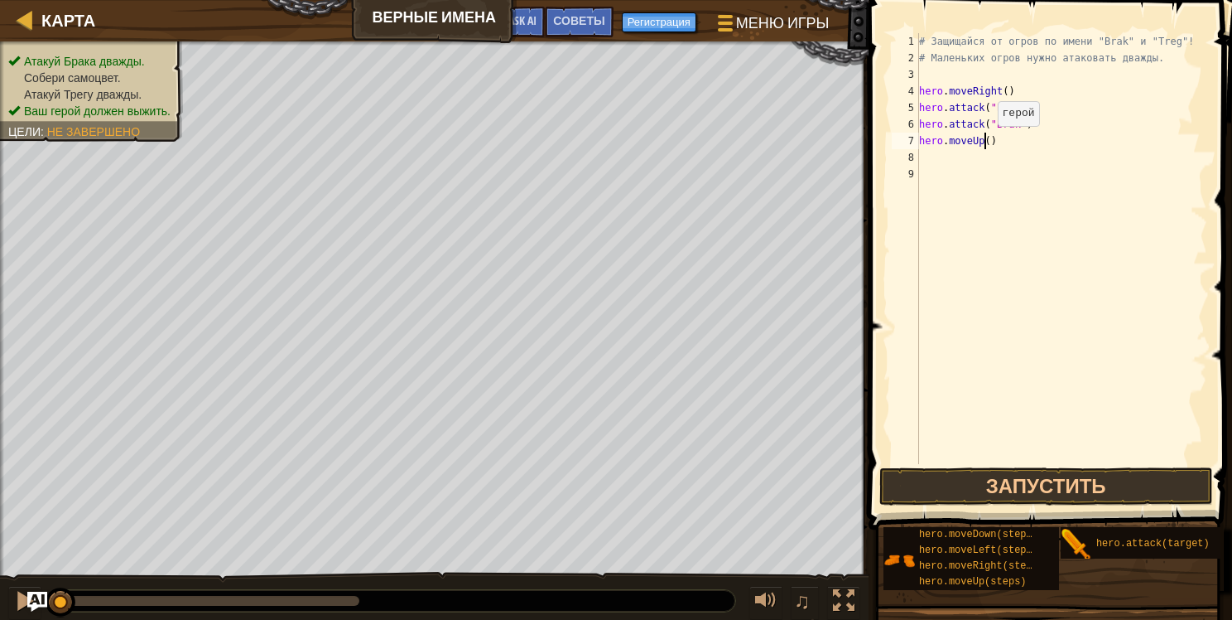
click at [984, 142] on div "# Защищайся от огров по имени "Brak" и "Treg"! # Маленьких огров нужно атаковат…" at bounding box center [1062, 265] width 292 height 464
type textarea "hero.moveUp(2)"
click at [944, 166] on div "# Защищайся от огров по имени "Brak" и "Treg"! # Маленьких огров нужно атаковат…" at bounding box center [1062, 265] width 292 height 464
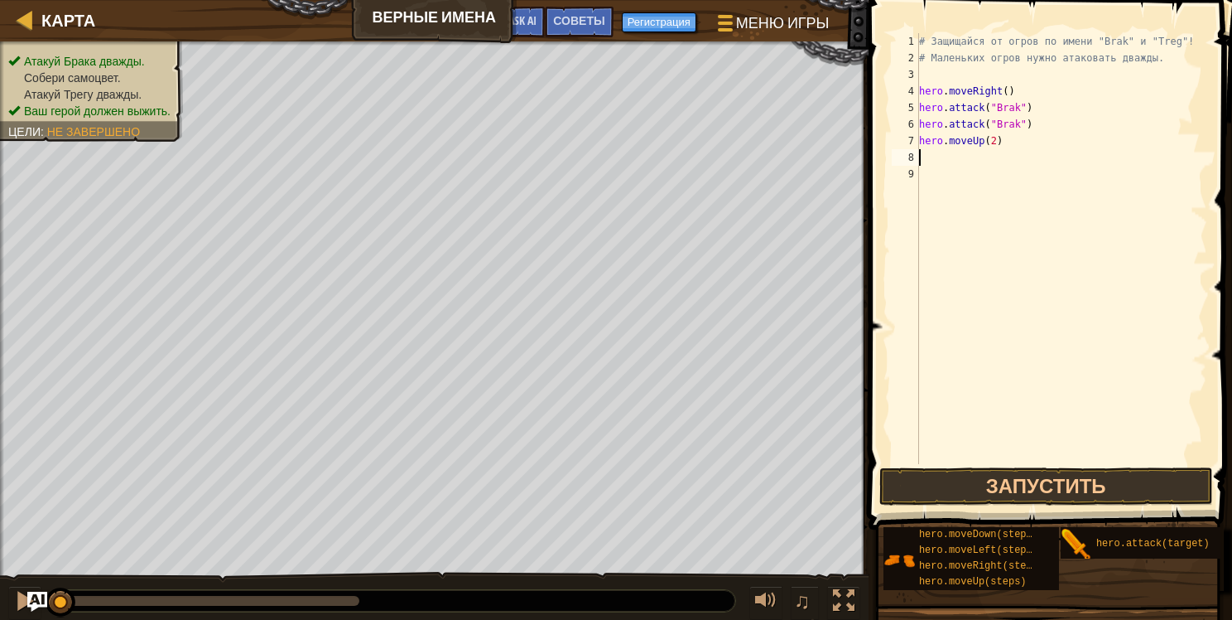
click at [944, 161] on div "# Защищайся от огров по имени "Brak" и "Treg"! # Маленьких огров нужно атаковат…" at bounding box center [1062, 265] width 292 height 464
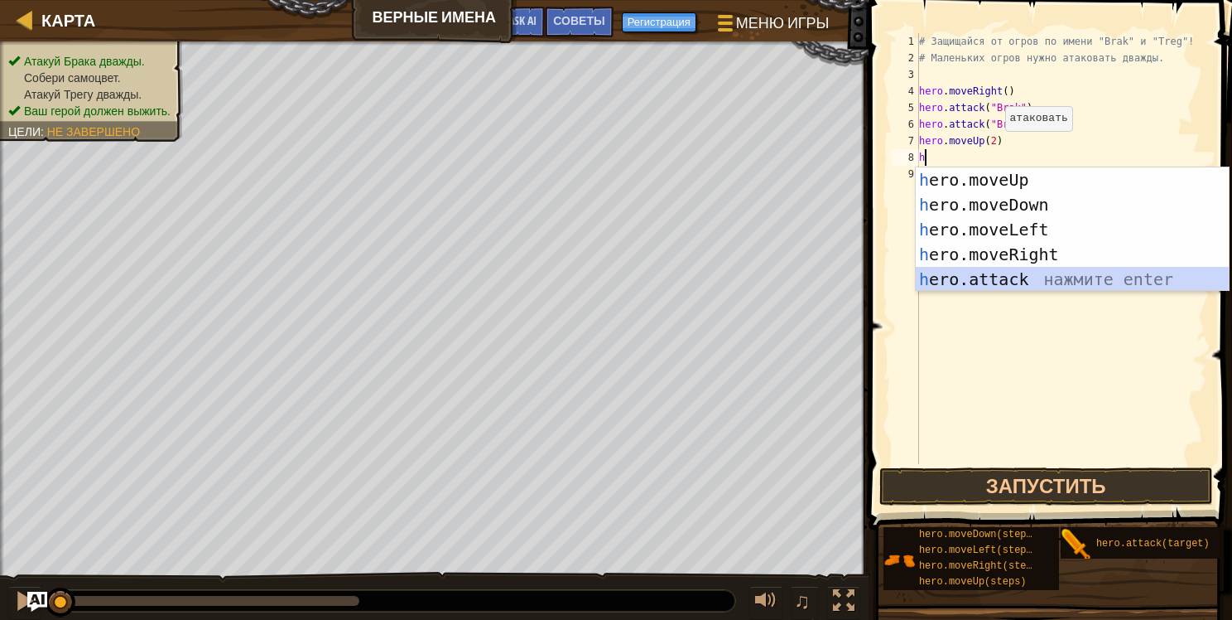
click at [996, 278] on div "h ero.moveUp нажмите enter h ero.moveDown нажмите enter h ero.moveLeft нажмите …" at bounding box center [1072, 254] width 313 height 174
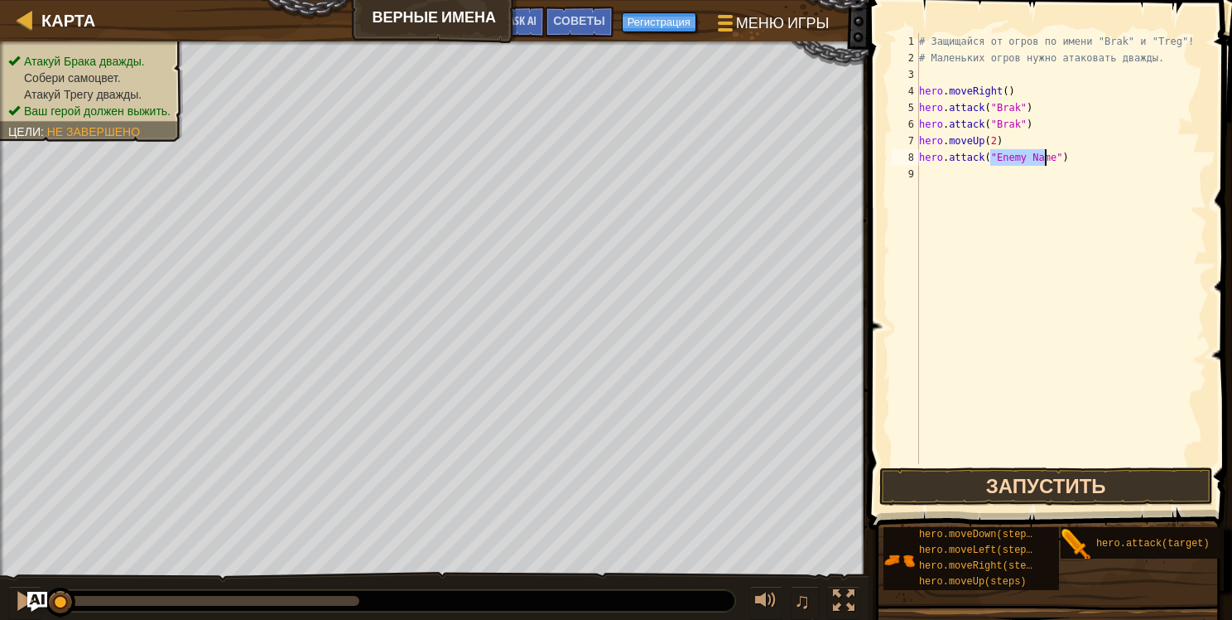
type textarea "hero.attack("Enemy Name")"
click at [1014, 484] on button "Запустить" at bounding box center [1047, 486] width 334 height 38
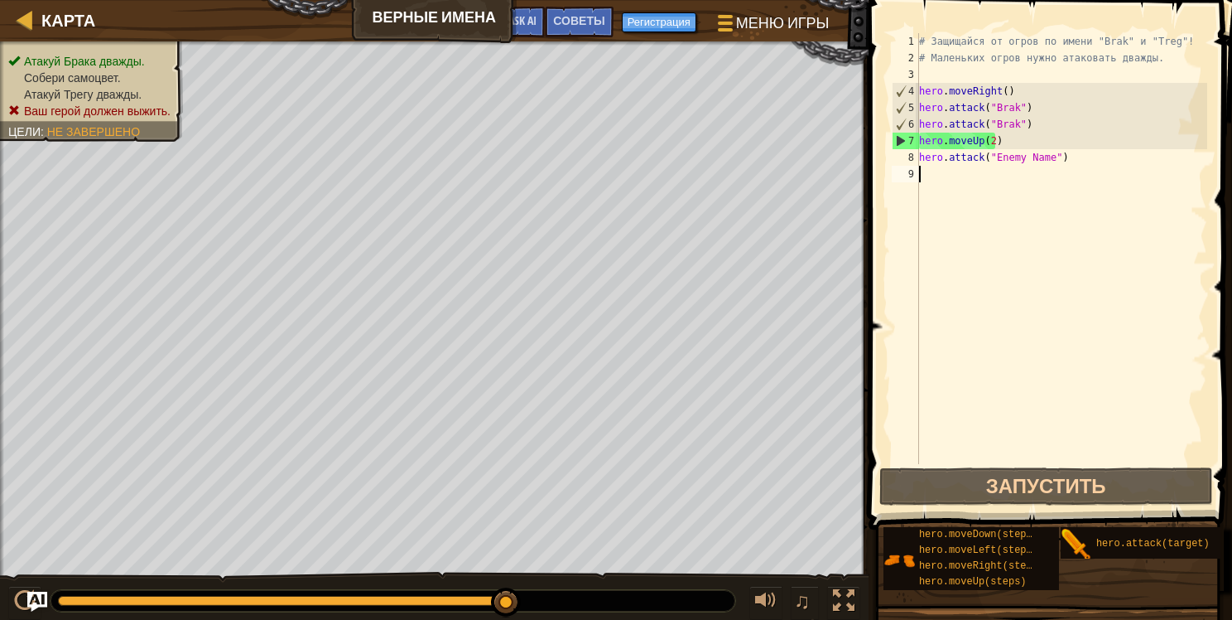
click at [962, 177] on div "# Защищайся от огров по имени "Brak" и "Treg"! # Маленьких огров нужно атаковат…" at bounding box center [1062, 265] width 292 height 464
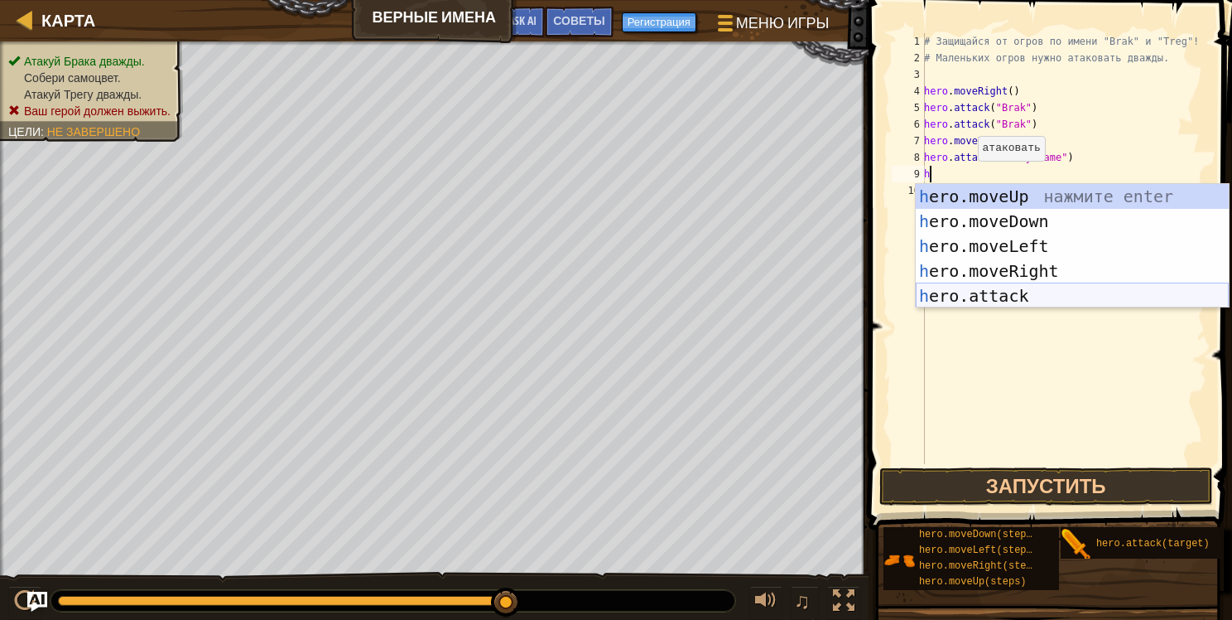
click at [964, 292] on div "h ero.moveUp нажмите enter h ero.moveDown нажмите enter h ero.moveLeft нажмите …" at bounding box center [1072, 271] width 313 height 174
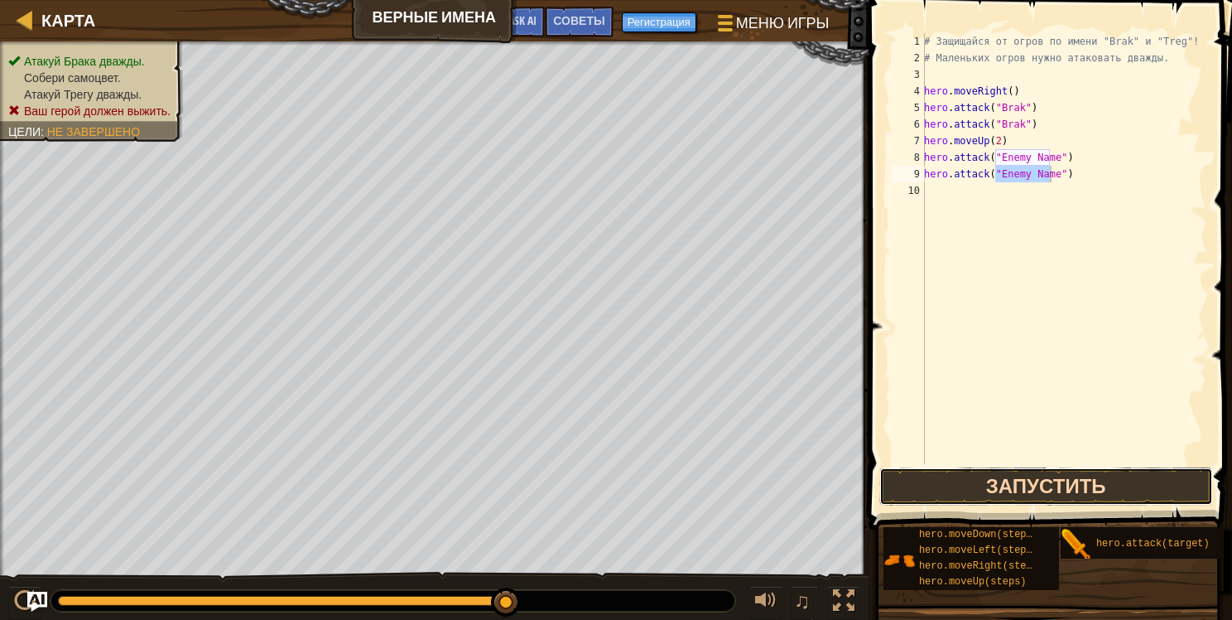
click at [1035, 487] on button "Запустить" at bounding box center [1047, 486] width 334 height 38
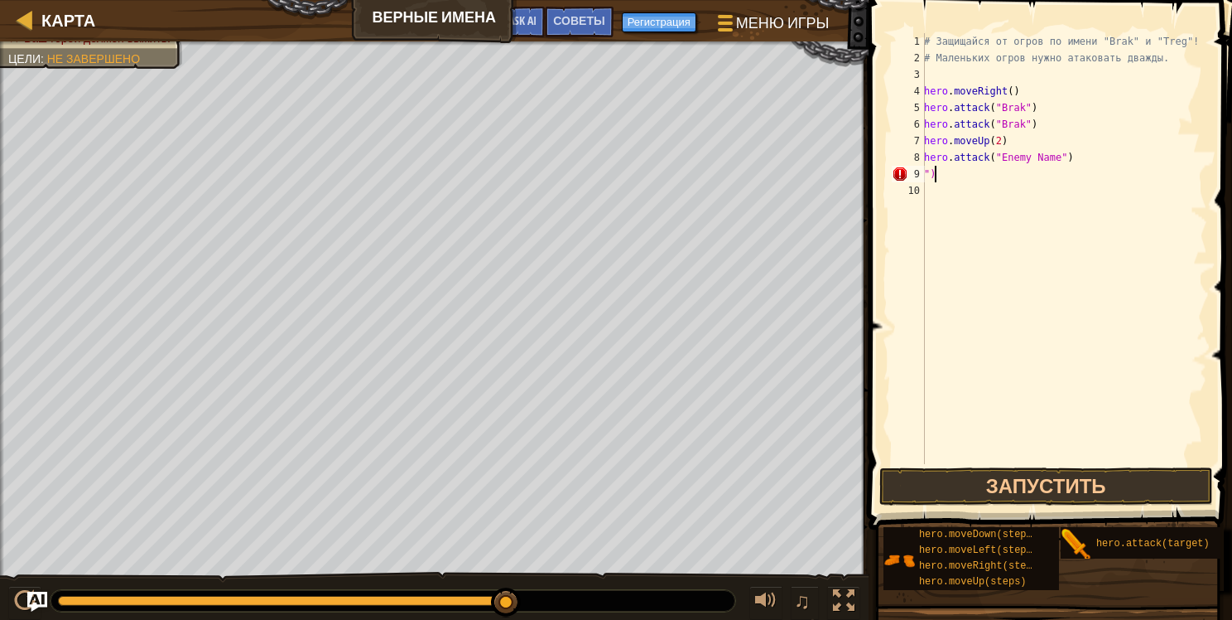
click at [939, 176] on div "# Защищайся от огров по имени "Brak" и "Treg"! # Маленьких огров нужно атаковат…" at bounding box center [1064, 265] width 287 height 464
type textarea """
click at [1060, 152] on div "# Защищайся от огров по имени "Brak" и "Treg"! # Маленьких огров нужно атаковат…" at bounding box center [1064, 265] width 287 height 464
type textarea "h"
click at [1064, 483] on button "Запустить" at bounding box center [1047, 486] width 334 height 38
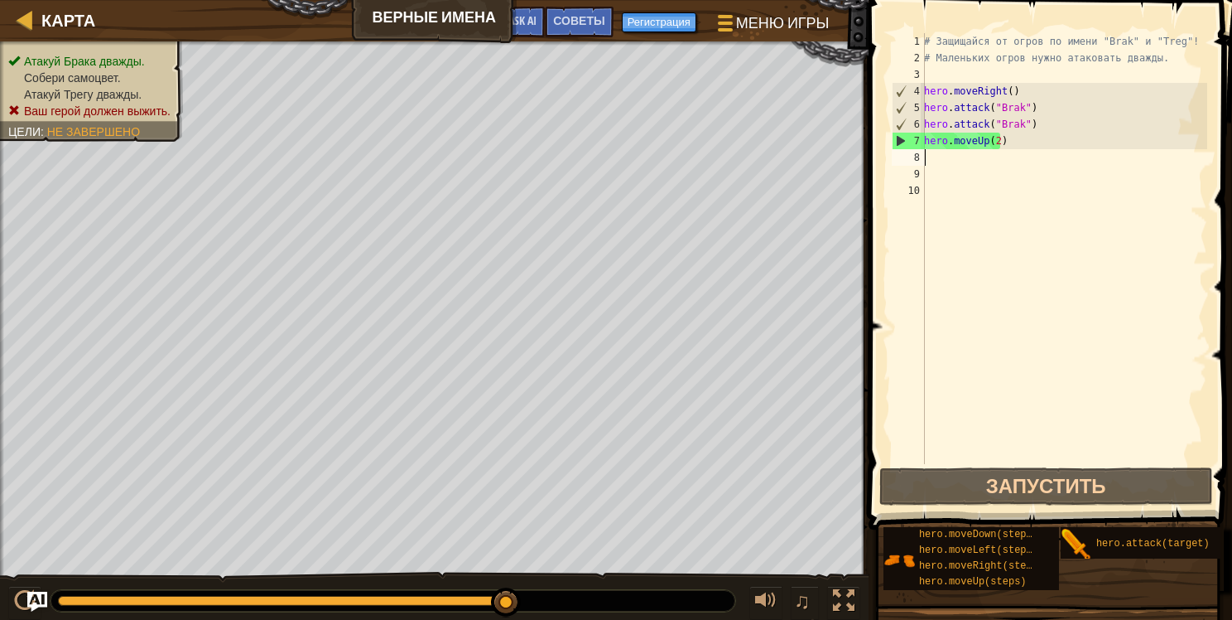
click at [937, 159] on div "# Защищайся от огров по имени "Brak" и "Treg"! # Маленьких огров нужно атаковат…" at bounding box center [1064, 265] width 287 height 464
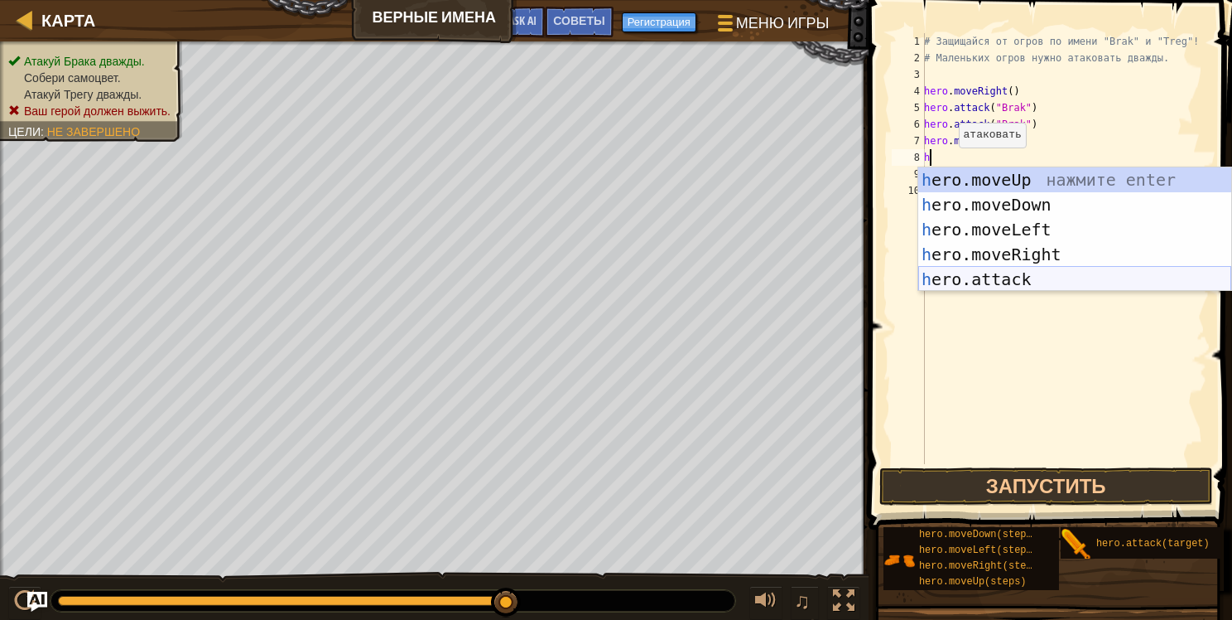
click at [1000, 278] on div "h ero.moveUp нажмите enter h ero.moveDown нажмите enter h ero.moveLeft нажмите …" at bounding box center [1074, 254] width 313 height 174
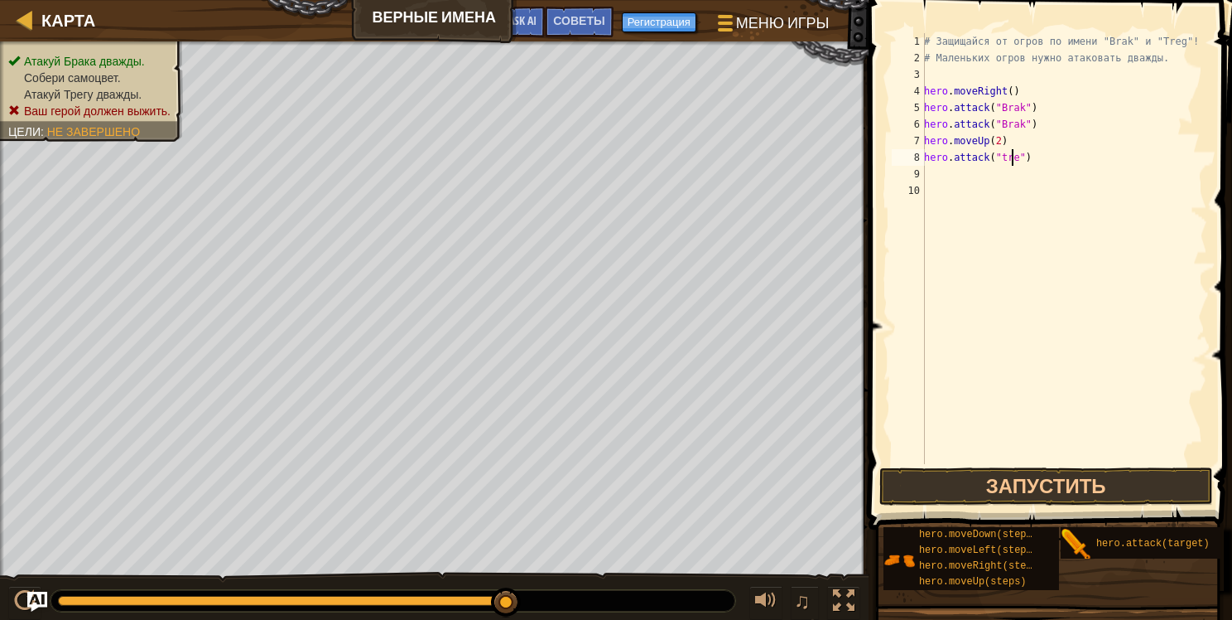
scroll to position [7, 7]
type textarea "hero.attack("treg")"
click at [1079, 480] on button "Запустить" at bounding box center [1047, 486] width 334 height 38
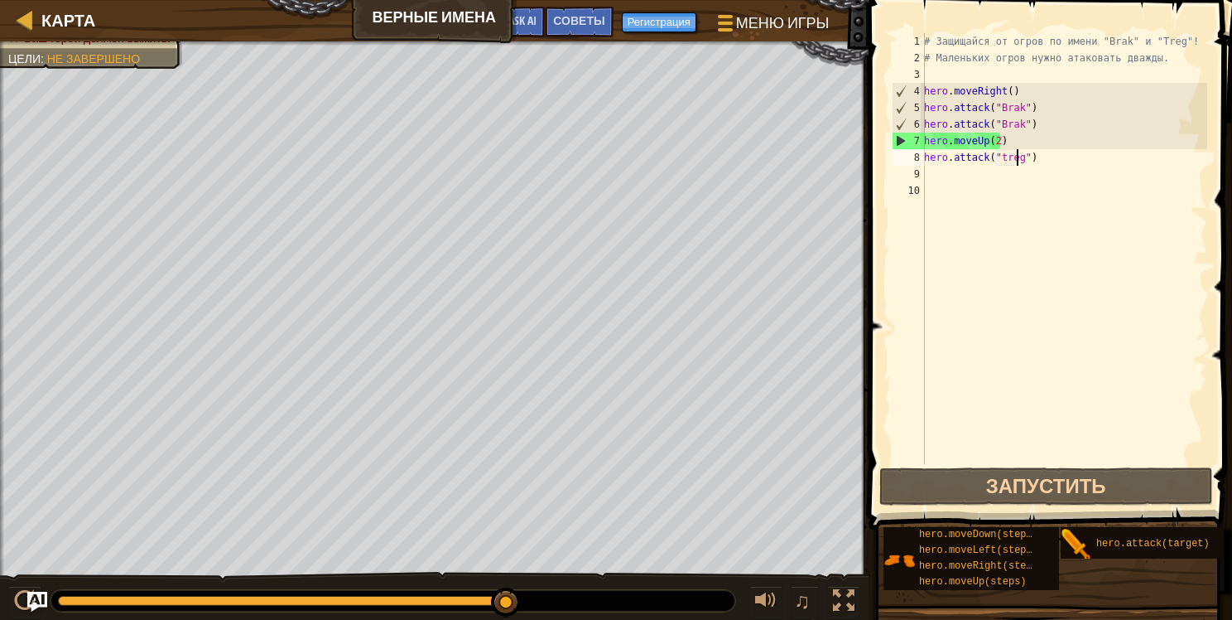
click at [1048, 161] on div "# Защищайся от огров по имени "Brak" и "Treg"! # Маленьких огров нужно атаковат…" at bounding box center [1064, 265] width 287 height 464
click at [931, 169] on div "# Защищайся от огров по имени "Brak" и "Treg"! # Маленьких огров нужно атаковат…" at bounding box center [1064, 265] width 287 height 464
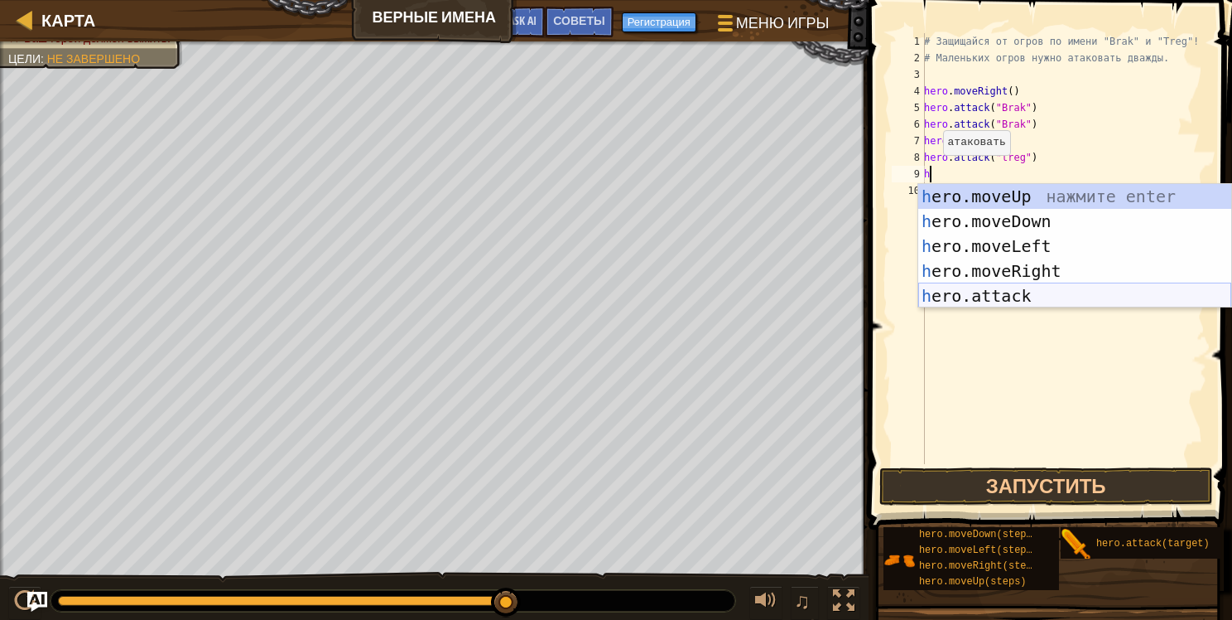
drag, startPoint x: 995, startPoint y: 298, endPoint x: 1000, endPoint y: 243, distance: 55.8
click at [995, 298] on div "h ero.moveUp нажмите enter h ero.moveDown нажмите enter h ero.moveLeft нажмите …" at bounding box center [1074, 271] width 313 height 174
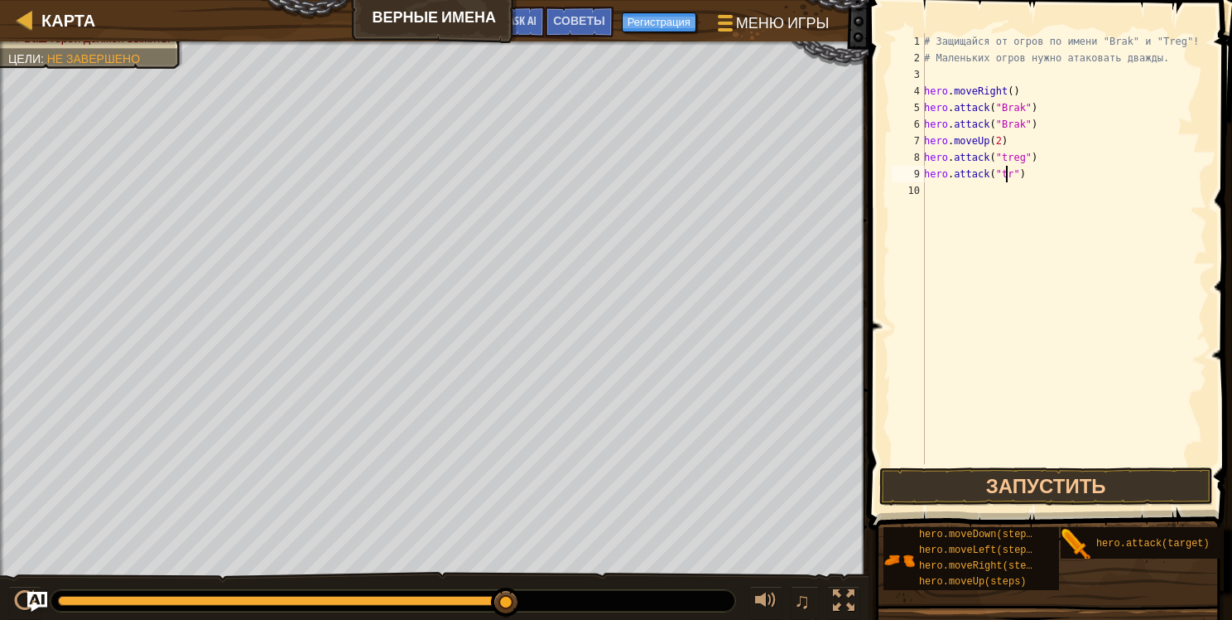
scroll to position [7, 7]
click at [1063, 481] on button "Запустить" at bounding box center [1047, 486] width 334 height 38
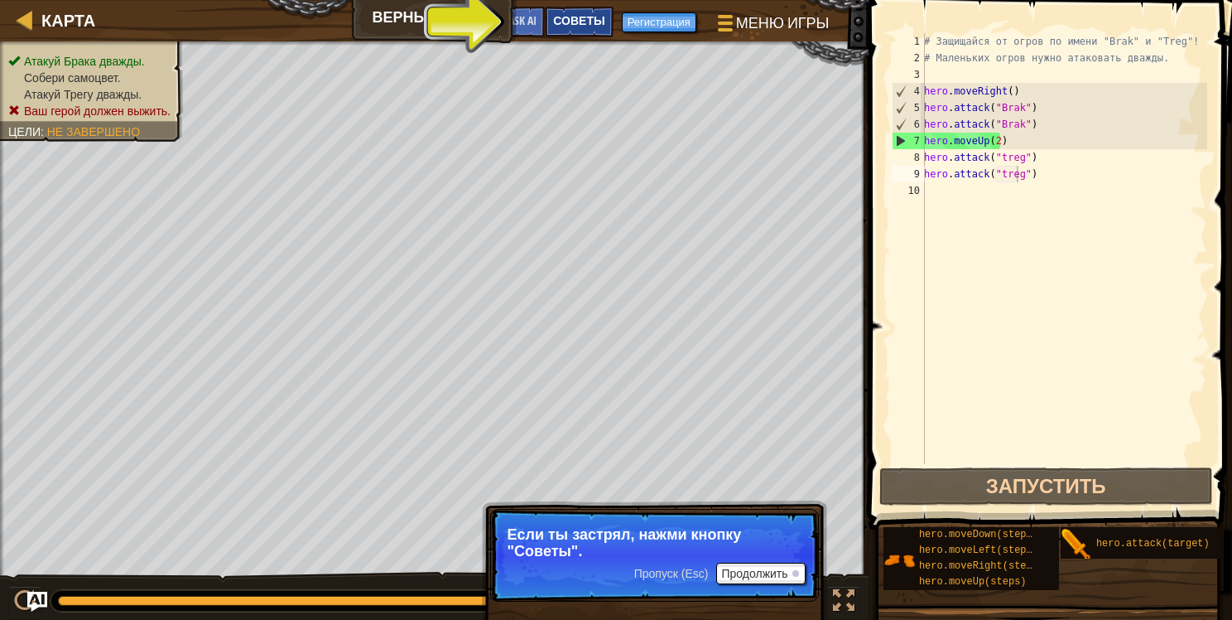
click at [580, 17] on span "Советы" at bounding box center [578, 20] width 51 height 16
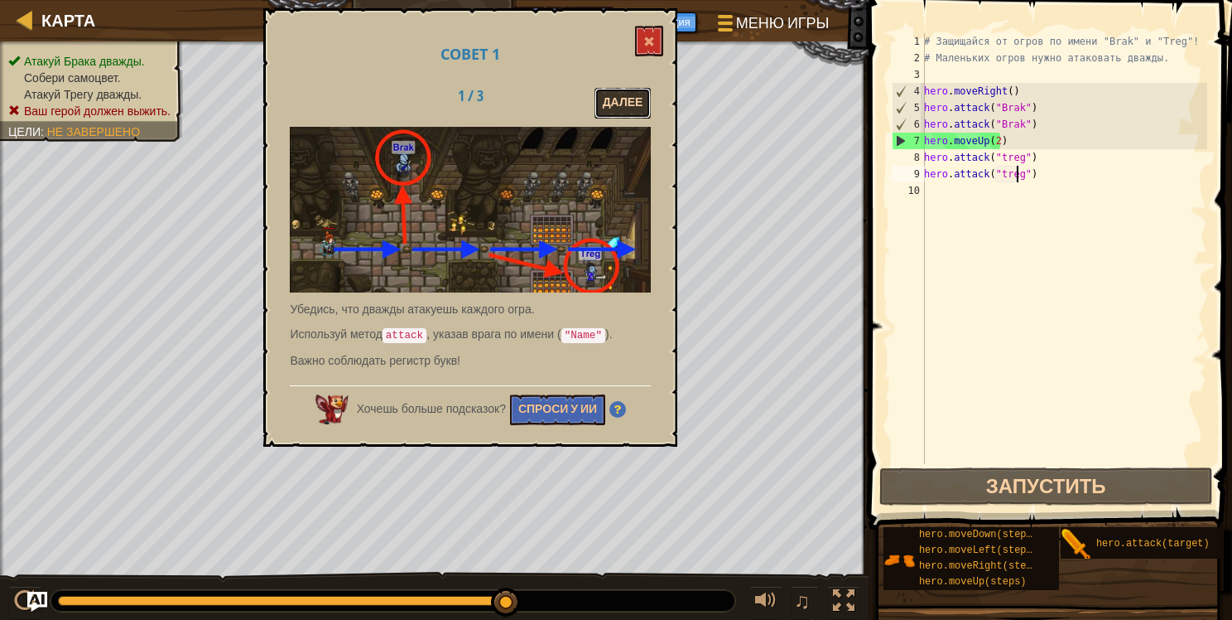
click at [613, 98] on button "Далее" at bounding box center [623, 103] width 57 height 31
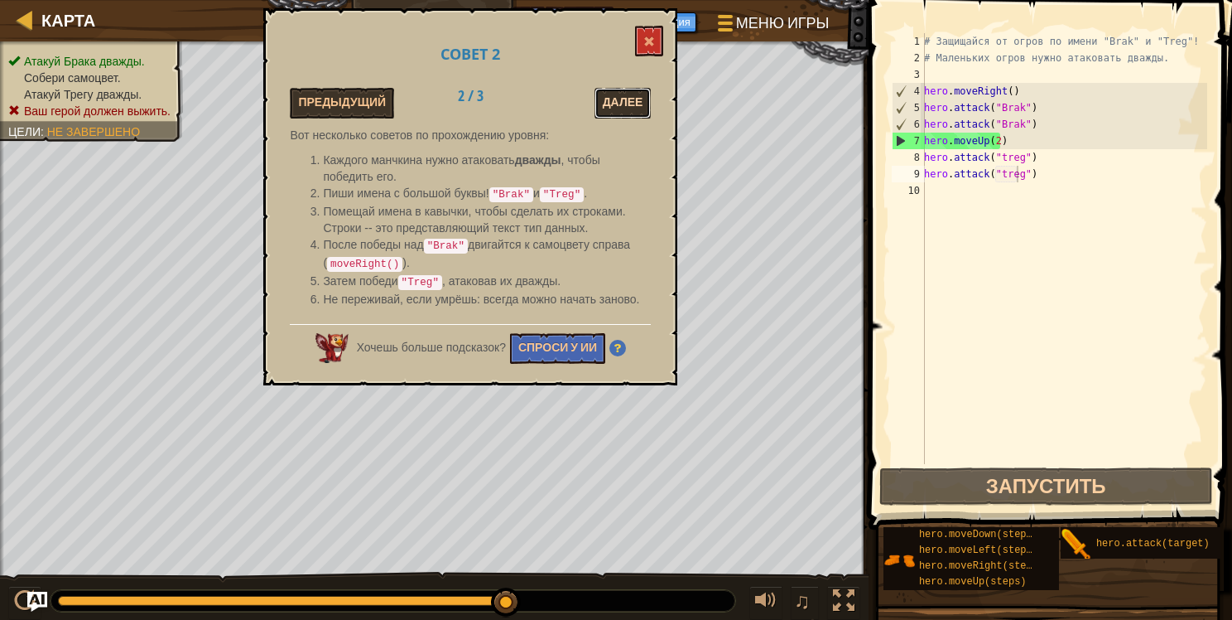
click at [640, 96] on button "Далее" at bounding box center [623, 103] width 57 height 31
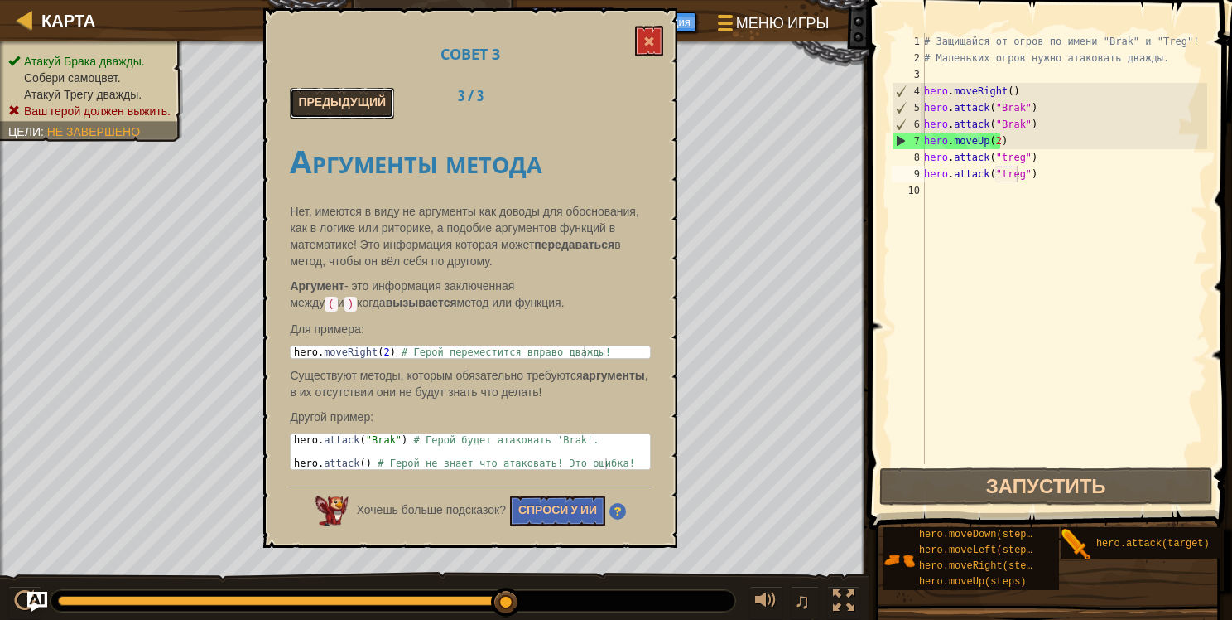
click at [369, 94] on button "Предыдущий" at bounding box center [342, 103] width 104 height 31
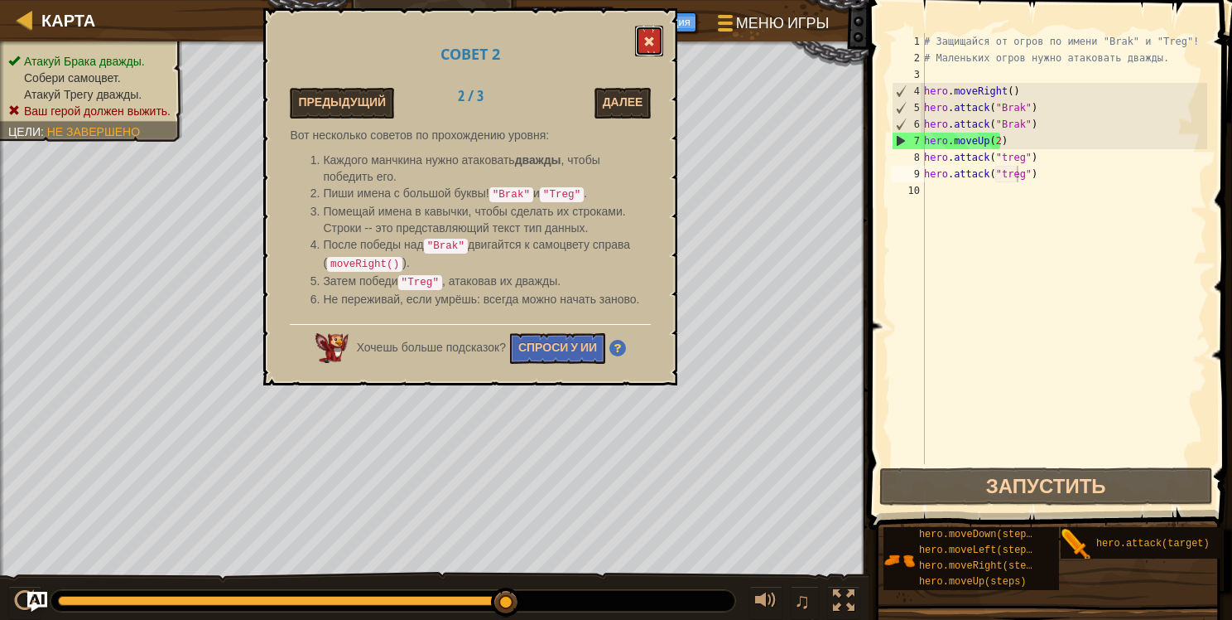
click at [648, 37] on span at bounding box center [650, 42] width 12 height 12
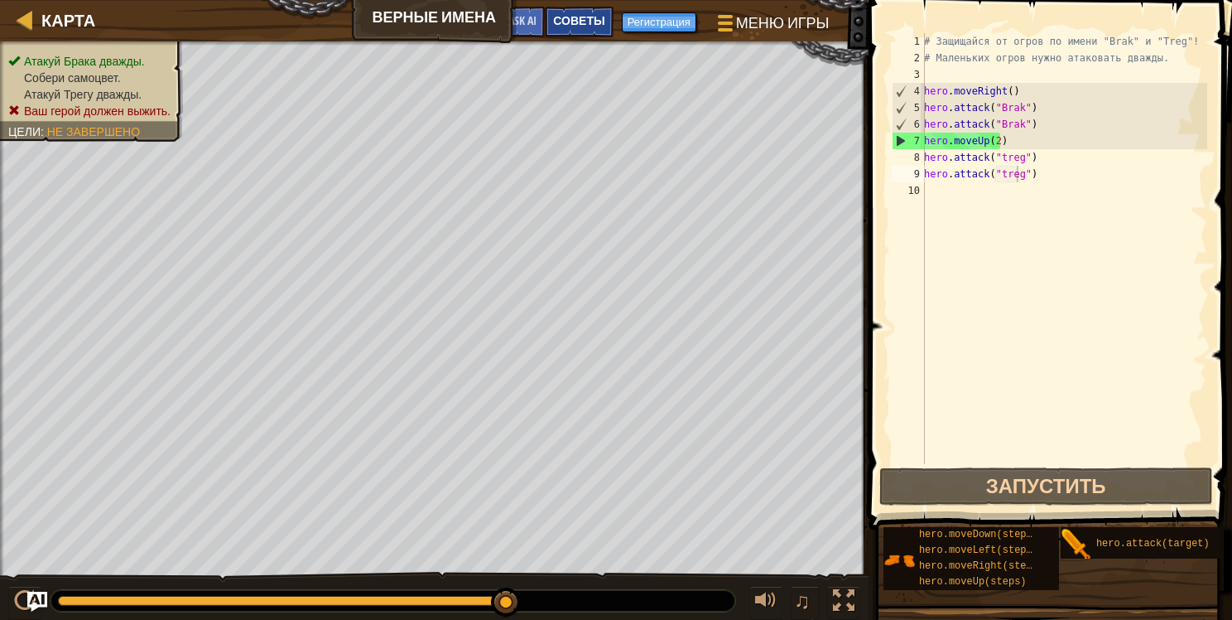
click at [563, 21] on span "Советы" at bounding box center [578, 20] width 51 height 16
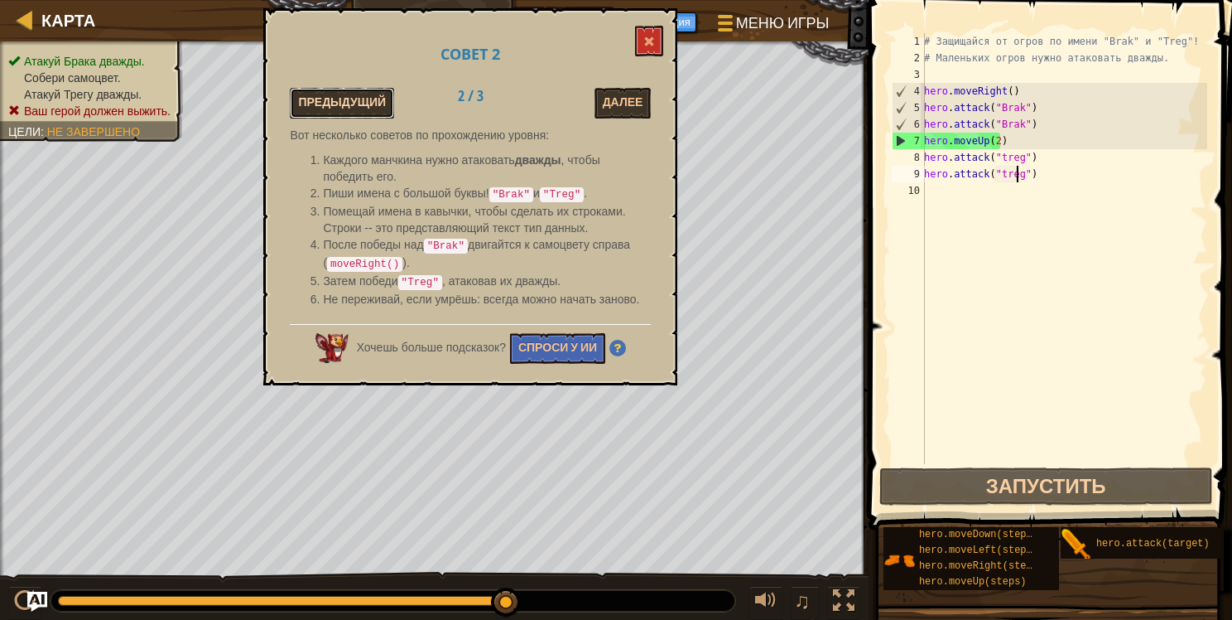
click at [361, 92] on button "Предыдущий" at bounding box center [342, 103] width 104 height 31
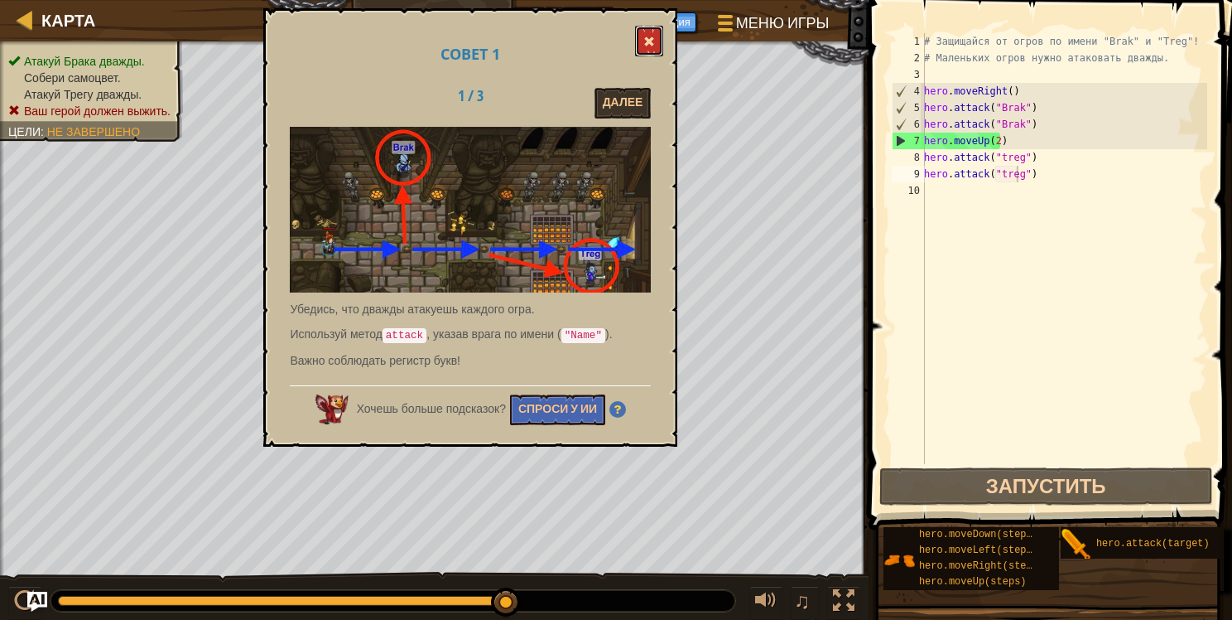
click at [646, 38] on span at bounding box center [650, 42] width 12 height 12
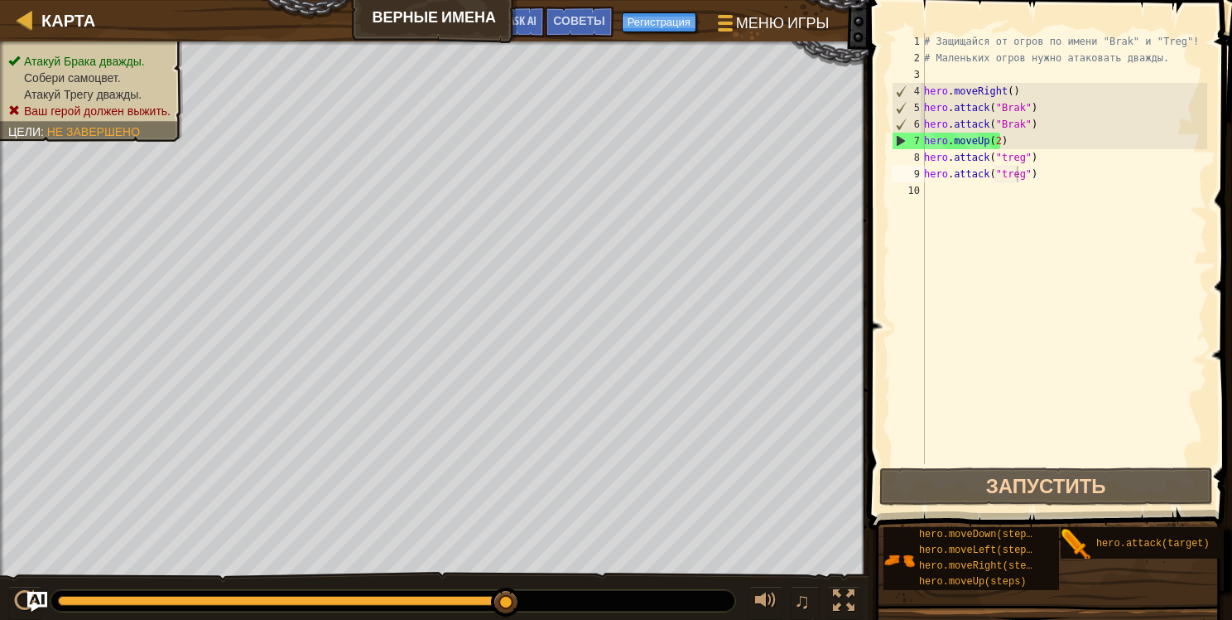
click at [1030, 179] on div "# Защищайся от огров по имени "Brak" и "Treg"! # Маленьких огров нужно атаковат…" at bounding box center [1064, 265] width 287 height 464
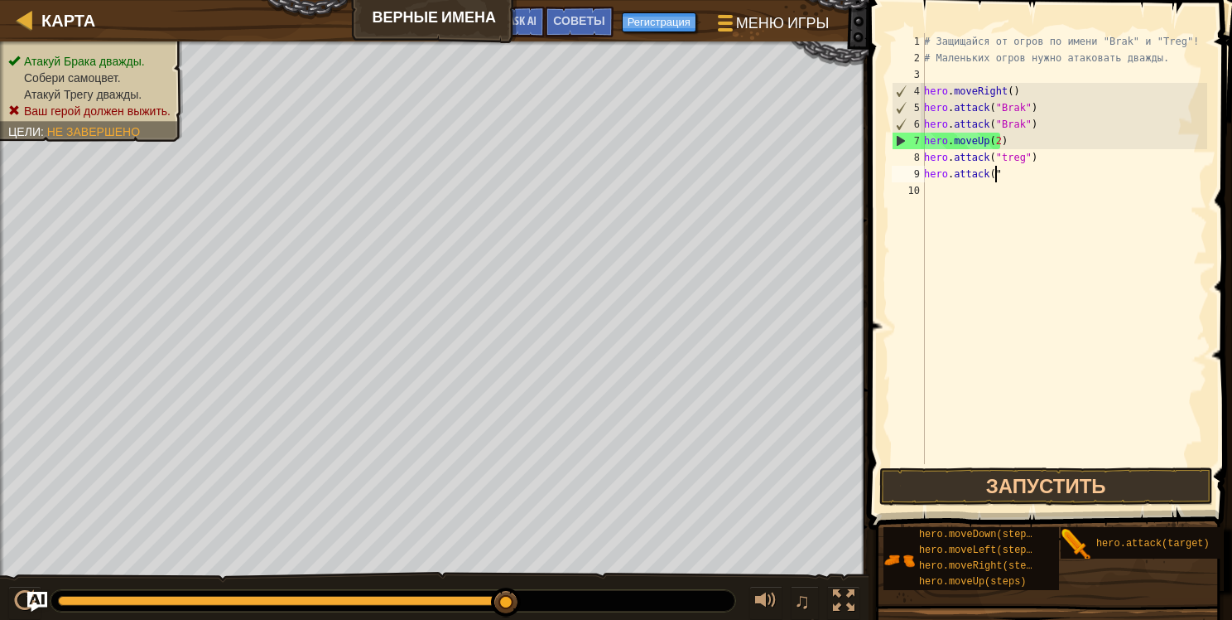
scroll to position [7, 1]
type textarea "h"
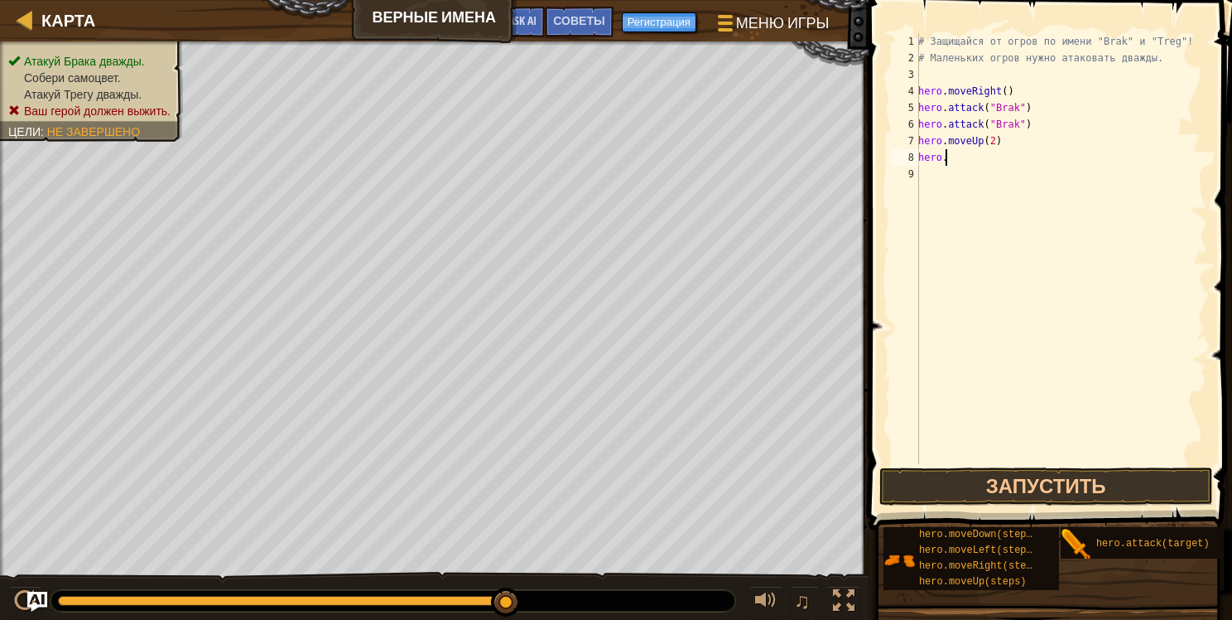
type textarea "h"
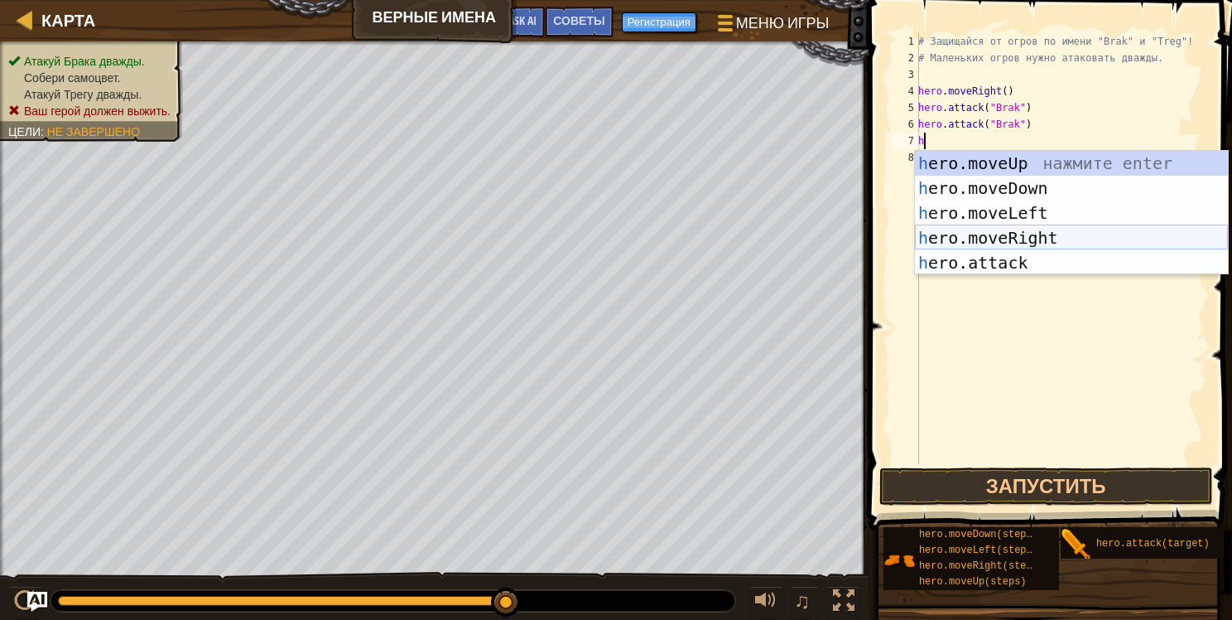
click at [1034, 236] on div "h ero.moveUp нажмите enter h ero.moveDown нажмите enter h ero.moveLeft нажмите …" at bounding box center [1071, 238] width 313 height 174
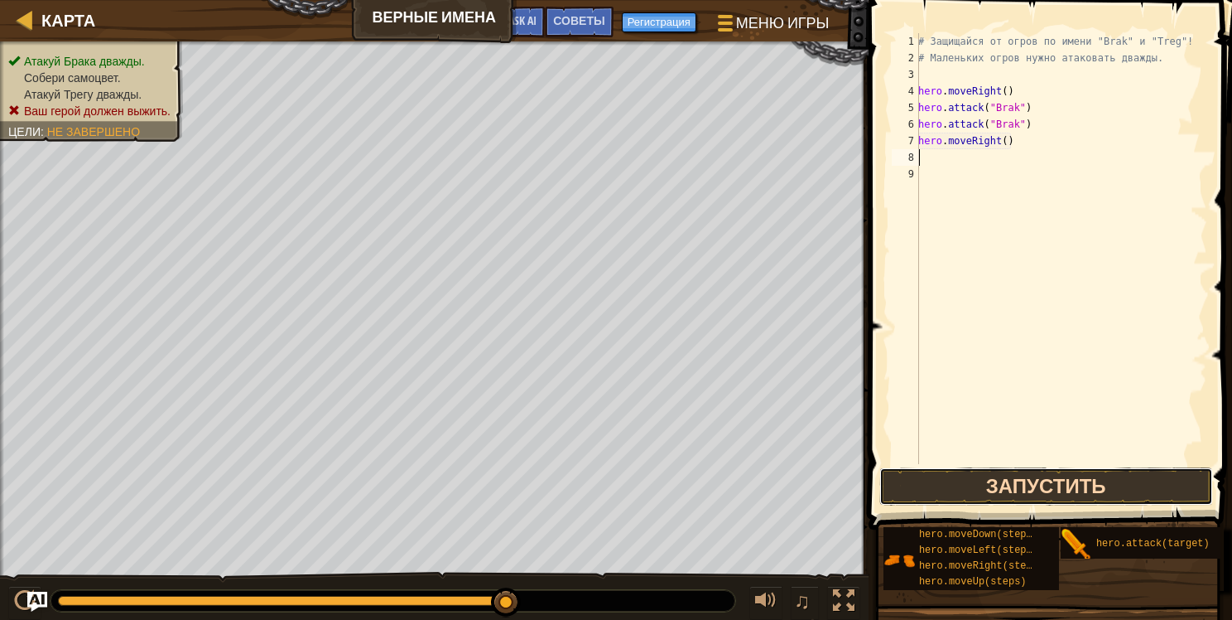
click at [1080, 482] on button "Запустить" at bounding box center [1047, 486] width 334 height 38
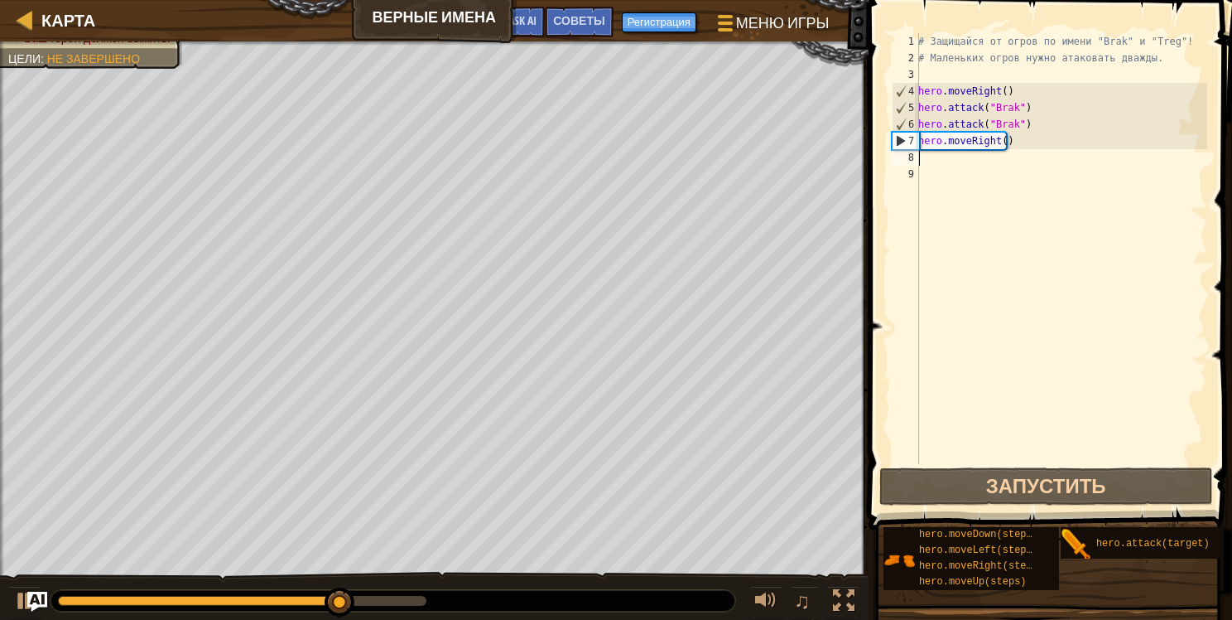
click at [976, 156] on div "# Защищайся от огров по имени "Brak" и "Treg"! # Маленьких огров нужно атаковат…" at bounding box center [1061, 265] width 292 height 464
click at [980, 170] on div "# Защищайся от огров по имени "Brak" и "Treg"! # Маленьких огров нужно атаковат…" at bounding box center [1061, 265] width 292 height 464
drag, startPoint x: 1036, startPoint y: 137, endPoint x: 1036, endPoint y: 146, distance: 9.1
click at [1036, 146] on div "# Защищайся от огров по имени "Brak" и "Treg"! # Маленьких огров нужно атаковат…" at bounding box center [1061, 265] width 292 height 464
type textarea "hero.moveRight()"
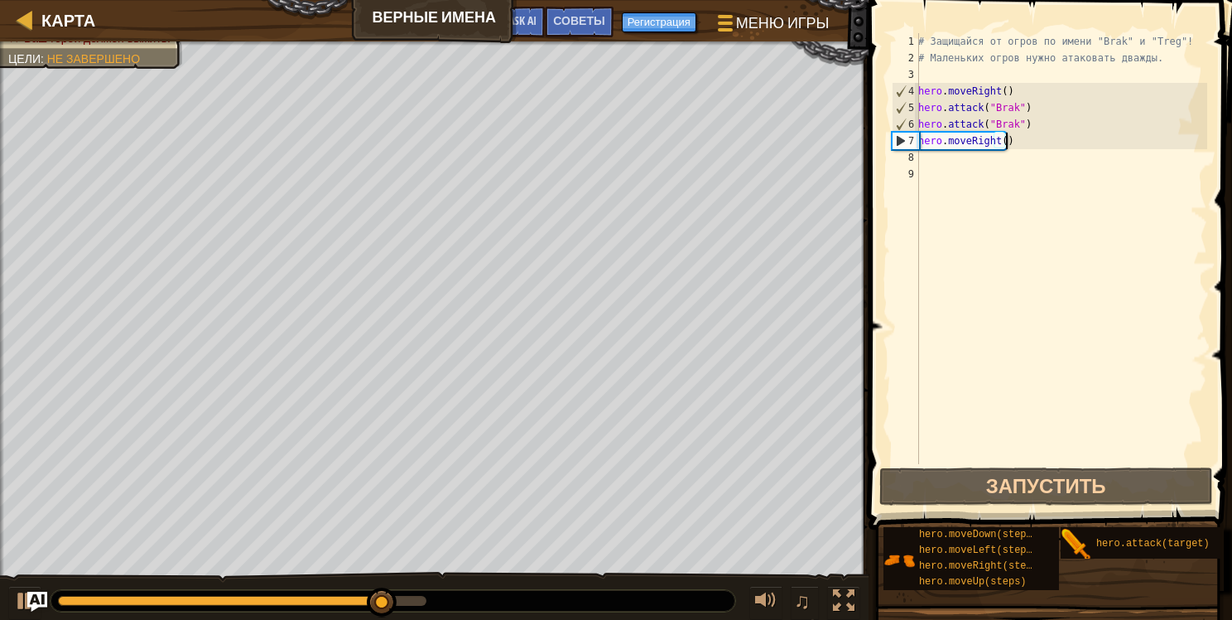
click at [1036, 146] on div "# Защищайся от огров по имени "Brak" и "Treg"! # Маленьких огров нужно атаковат…" at bounding box center [1061, 265] width 292 height 464
drag, startPoint x: 968, startPoint y: 171, endPoint x: 966, endPoint y: 162, distance: 9.4
click at [967, 166] on div "# Защищайся от огров по имени "Brak" и "Treg"! # Маленьких огров нужно атаковат…" at bounding box center [1061, 265] width 292 height 464
click at [966, 162] on div "# Защищайся от огров по имени "Brak" и "Treg"! # Маленьких огров нужно атаковат…" at bounding box center [1061, 265] width 292 height 464
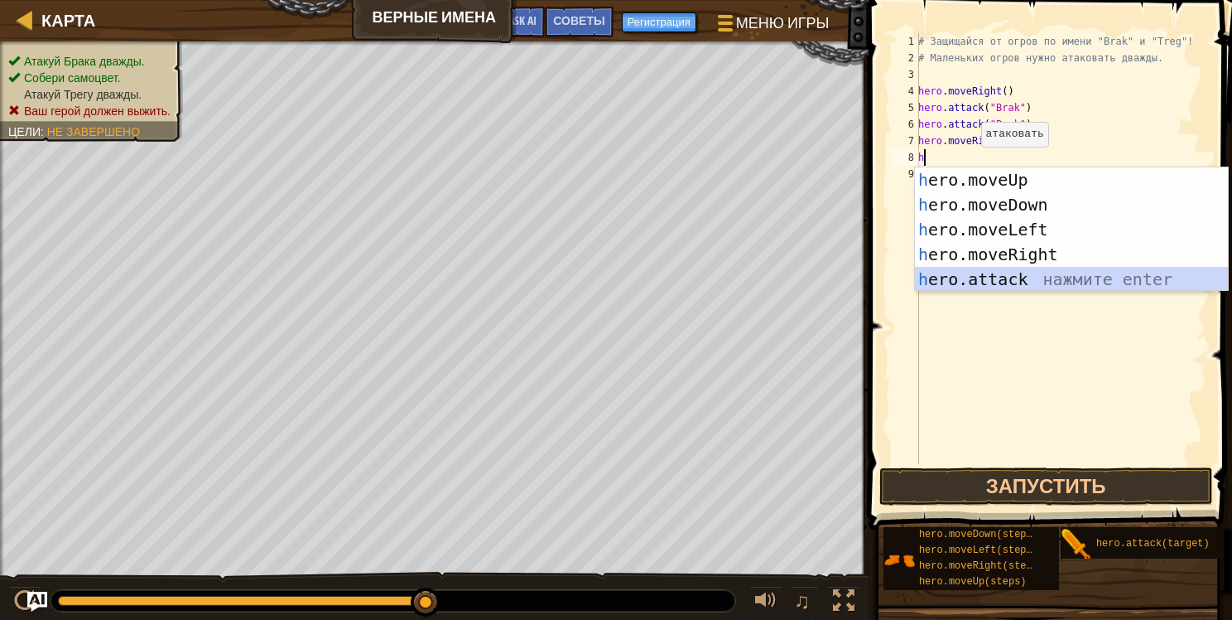
click at [1017, 278] on div "h ero.moveUp нажмите enter h ero.moveDown нажмите enter h ero.moveLeft нажмите …" at bounding box center [1071, 254] width 313 height 174
type textarea "hero.attack("Enemy Name")"
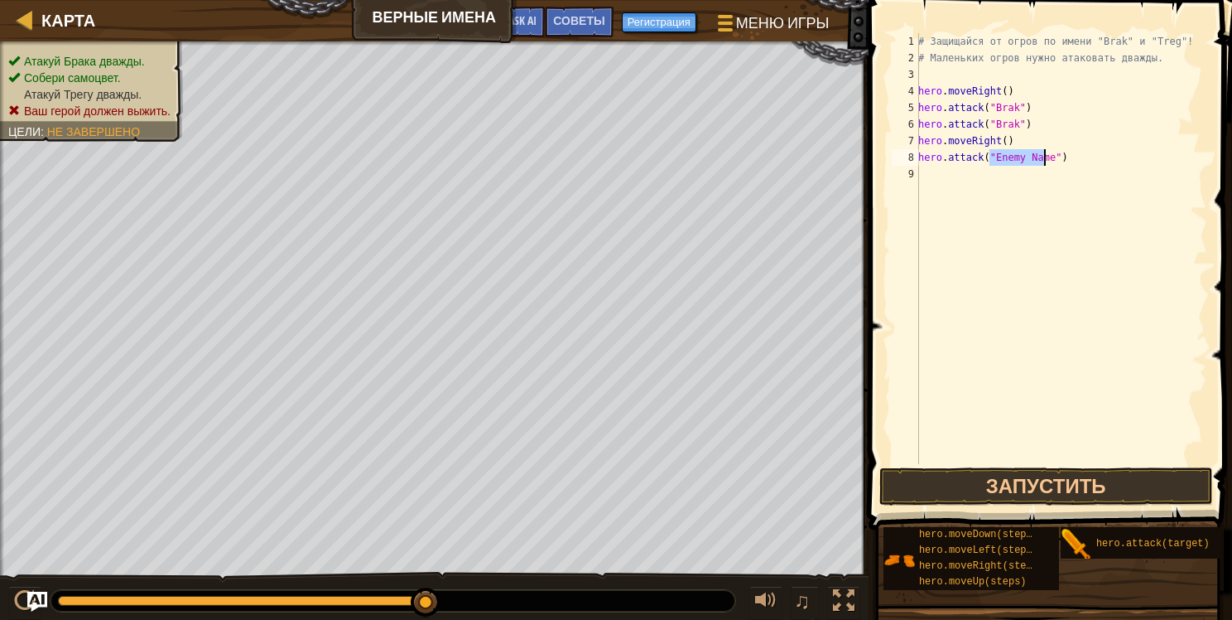
click at [945, 174] on div "# Защищайся от огров по имени "Brak" и "Treg"! # Маленьких огров нужно атаковат…" at bounding box center [1061, 265] width 292 height 464
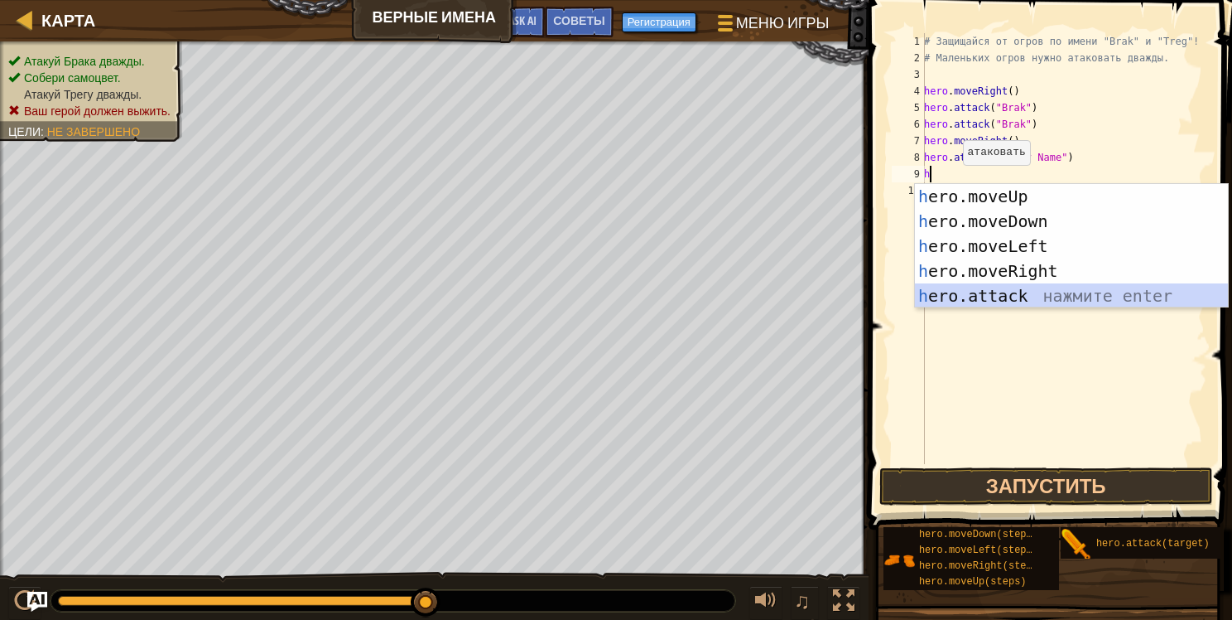
click at [974, 291] on div "h ero.moveUp нажмите enter h ero.moveDown нажмите enter h ero.moveLeft нажмите …" at bounding box center [1071, 271] width 313 height 174
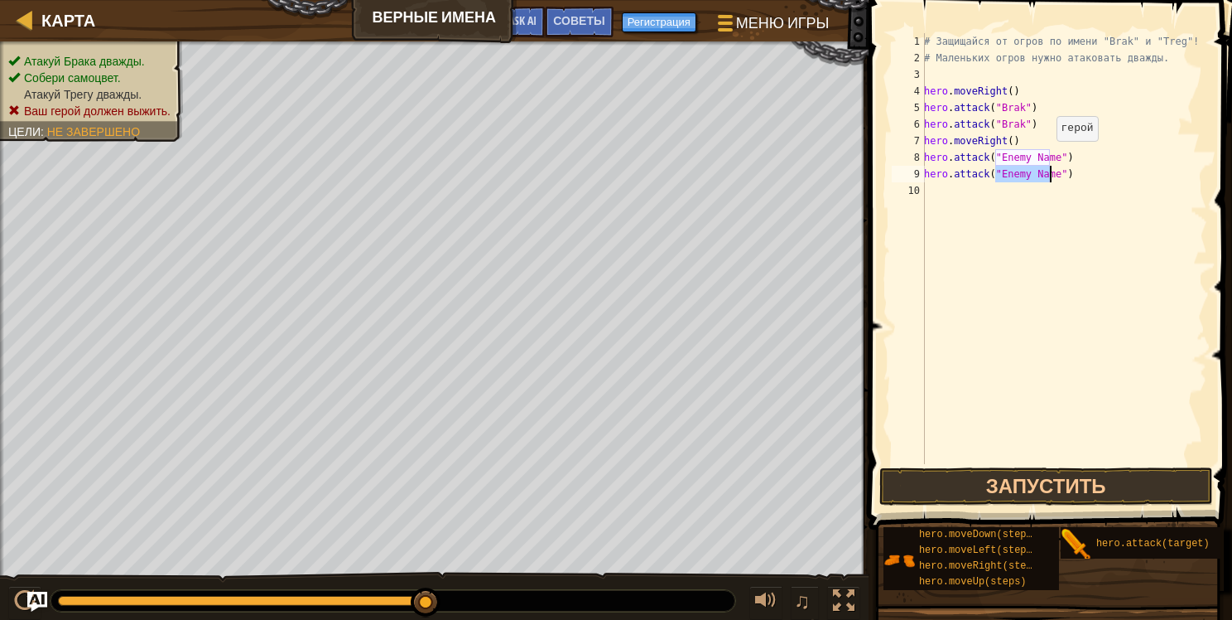
click at [1047, 157] on div "# Защищайся от огров по имени "Brak" и "Treg"! # Маленьких огров нужно атаковат…" at bounding box center [1064, 265] width 287 height 464
click at [1050, 157] on div "# Защищайся от огров по имени "Brak" и "Treg"! # Маленьких огров нужно атаковат…" at bounding box center [1064, 265] width 287 height 464
click at [1047, 173] on div "# Защищайся от огров по имени "Brak" и "Treg"! # Маленьких огров нужно атаковат…" at bounding box center [1064, 265] width 287 height 464
click at [1049, 171] on div "# Защищайся от огров по имени "Brak" и "Treg"! # Маленьких огров нужно атаковат…" at bounding box center [1064, 265] width 287 height 464
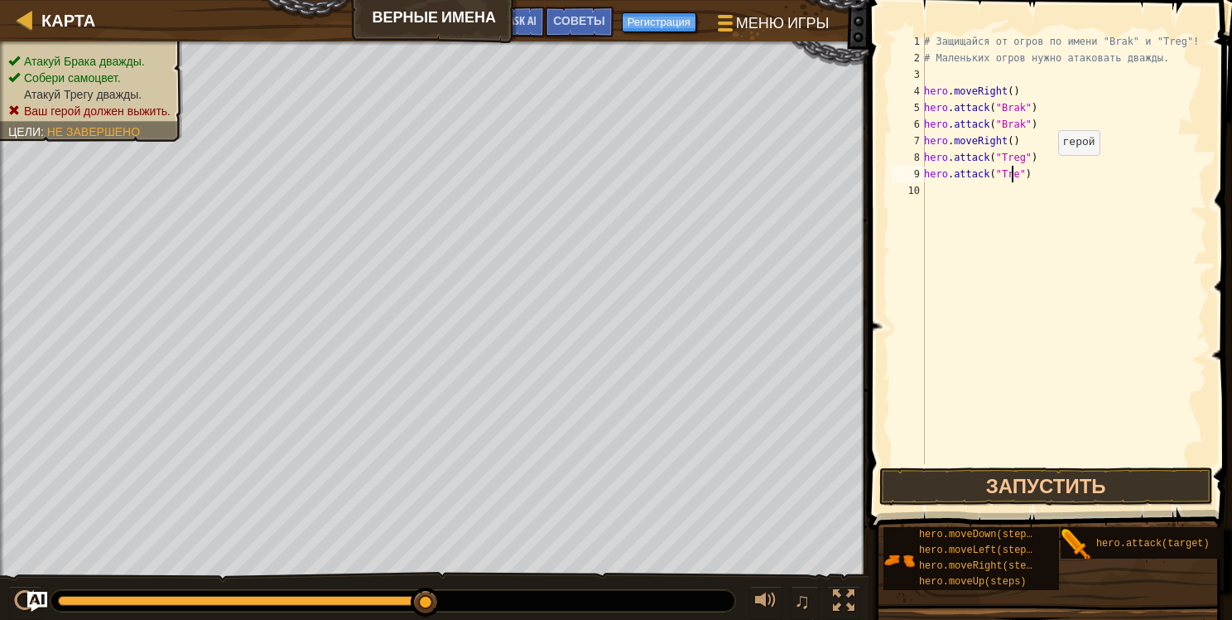
type textarea "hero.attack("Treg")"
click at [950, 194] on div "# Защищайся от огров по имени "Brak" и "Treg"! # Маленьких огров нужно атаковат…" at bounding box center [1064, 265] width 287 height 464
type textarea "h"
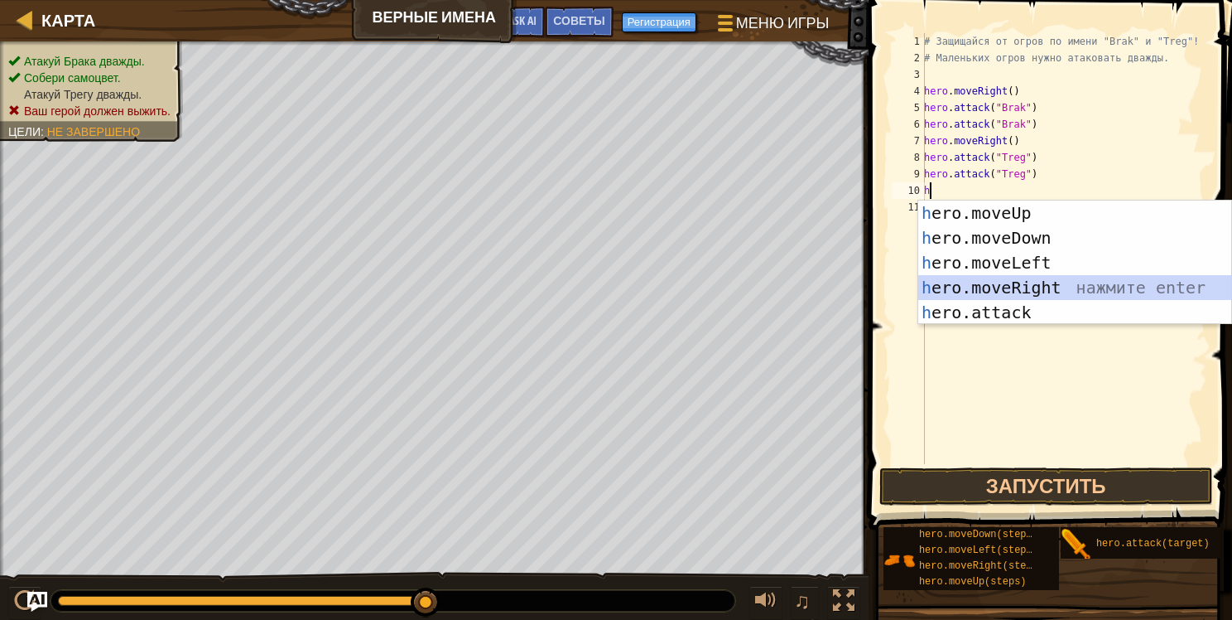
click at [991, 282] on div "h ero.moveUp нажмите enter h ero.moveDown нажмите enter h ero.moveLeft нажмите …" at bounding box center [1074, 287] width 313 height 174
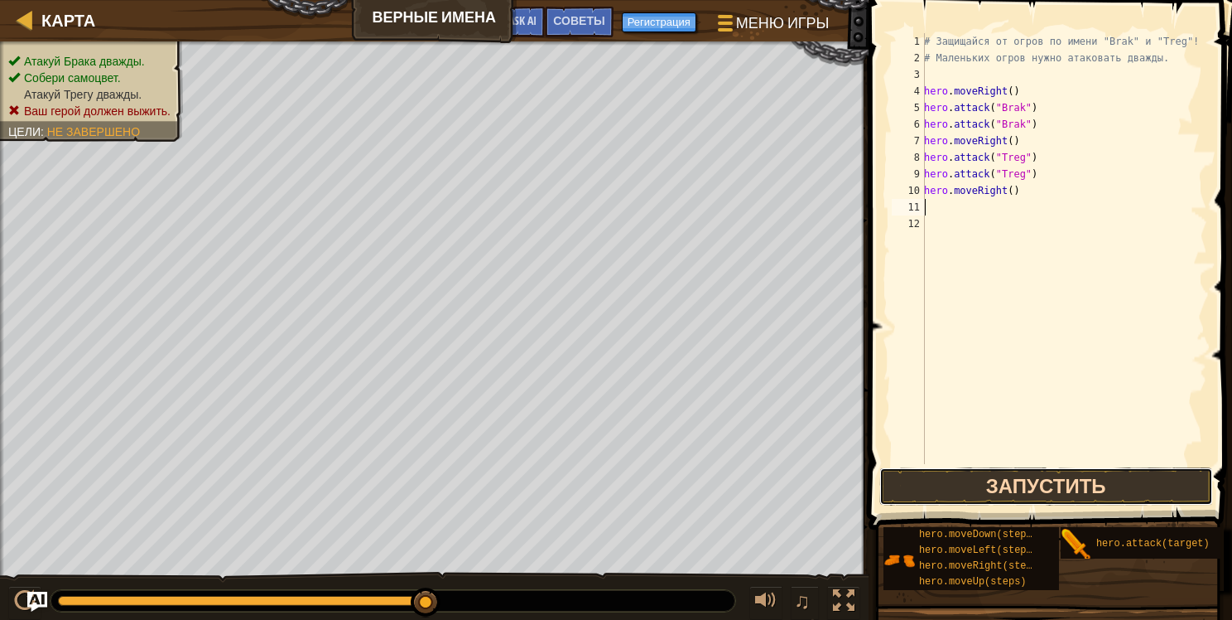
click at [1029, 487] on button "Запустить" at bounding box center [1047, 486] width 334 height 38
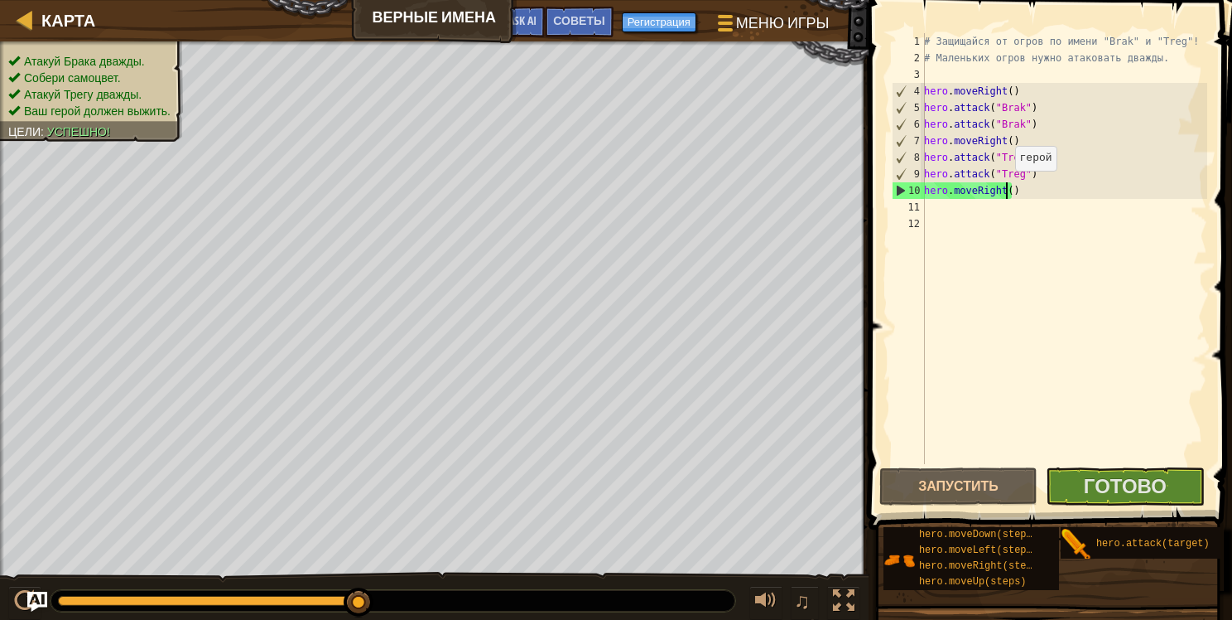
click at [1004, 186] on div "# Защищайся от огров по имени "Brak" и "Treg"! # Маленьких огров нужно атаковат…" at bounding box center [1064, 265] width 287 height 464
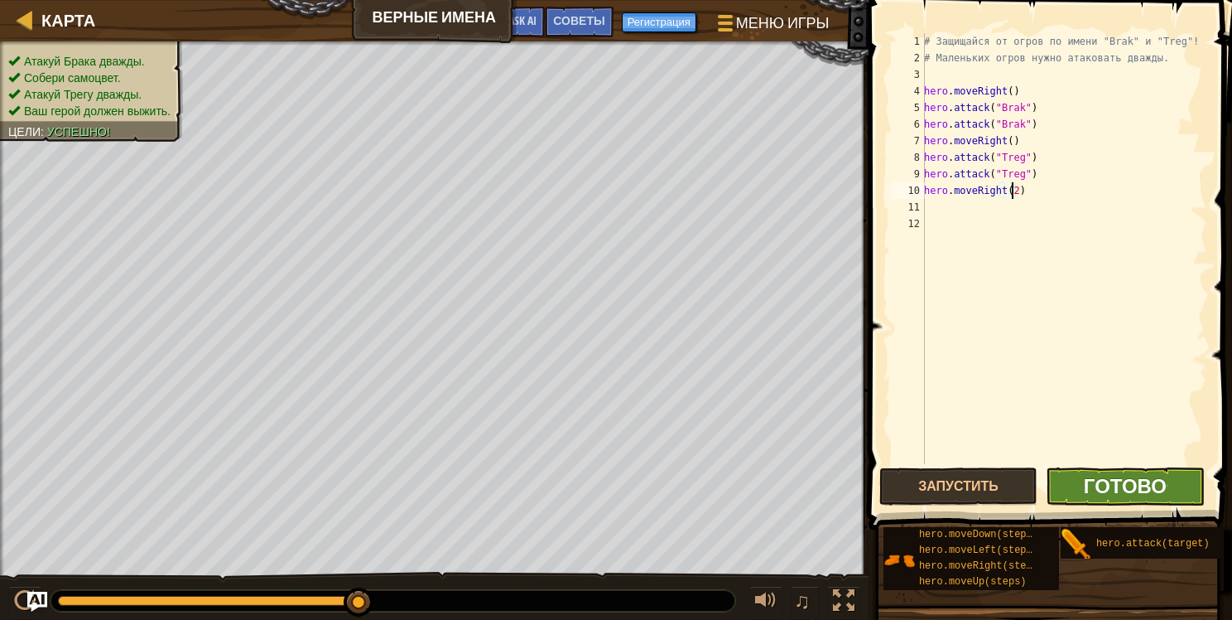
type textarea "hero.moveRight(2)"
click at [1109, 481] on span "Готово" at bounding box center [1125, 485] width 83 height 27
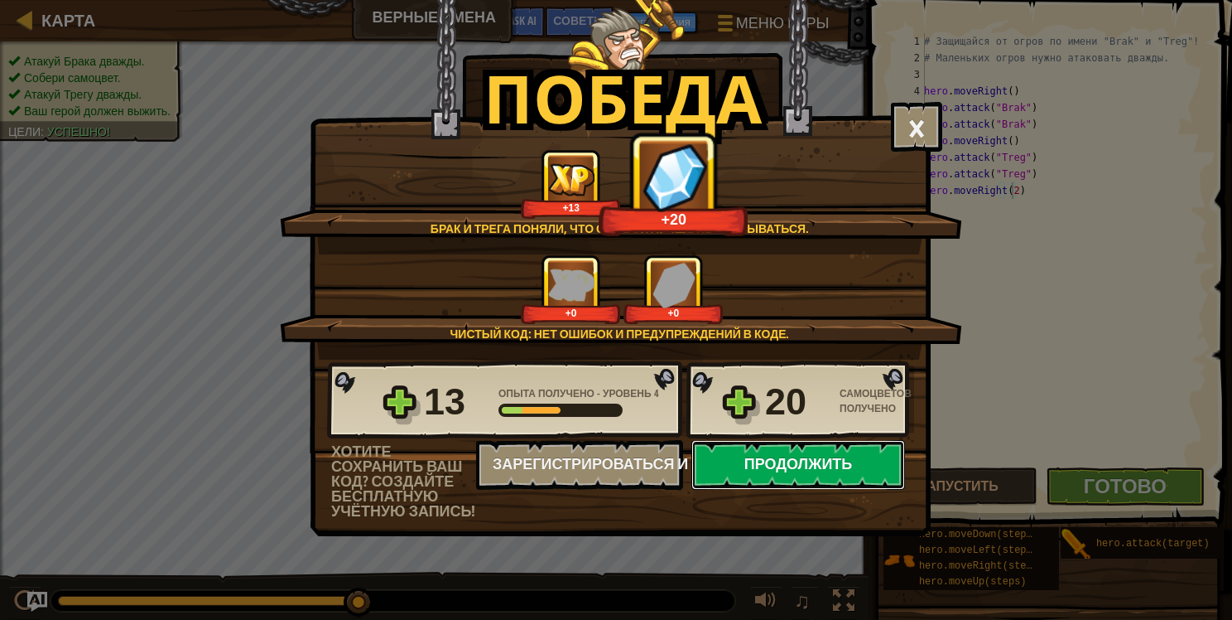
click at [836, 470] on button "Продолжить" at bounding box center [799, 465] width 214 height 50
select select "ru"
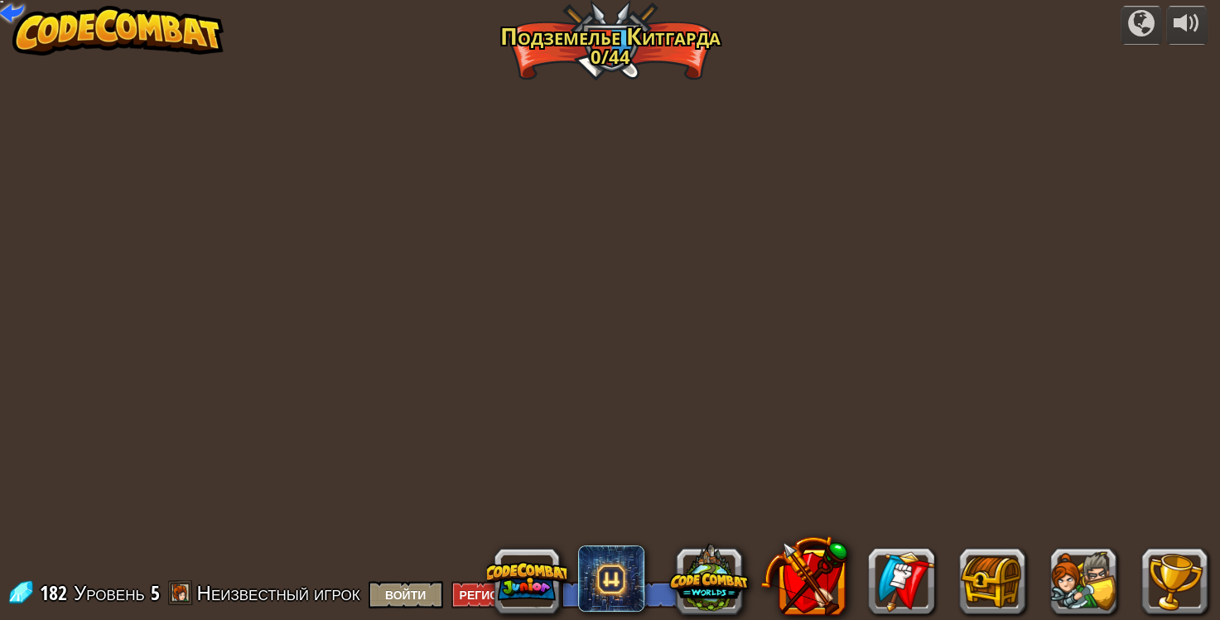
select select "ru"
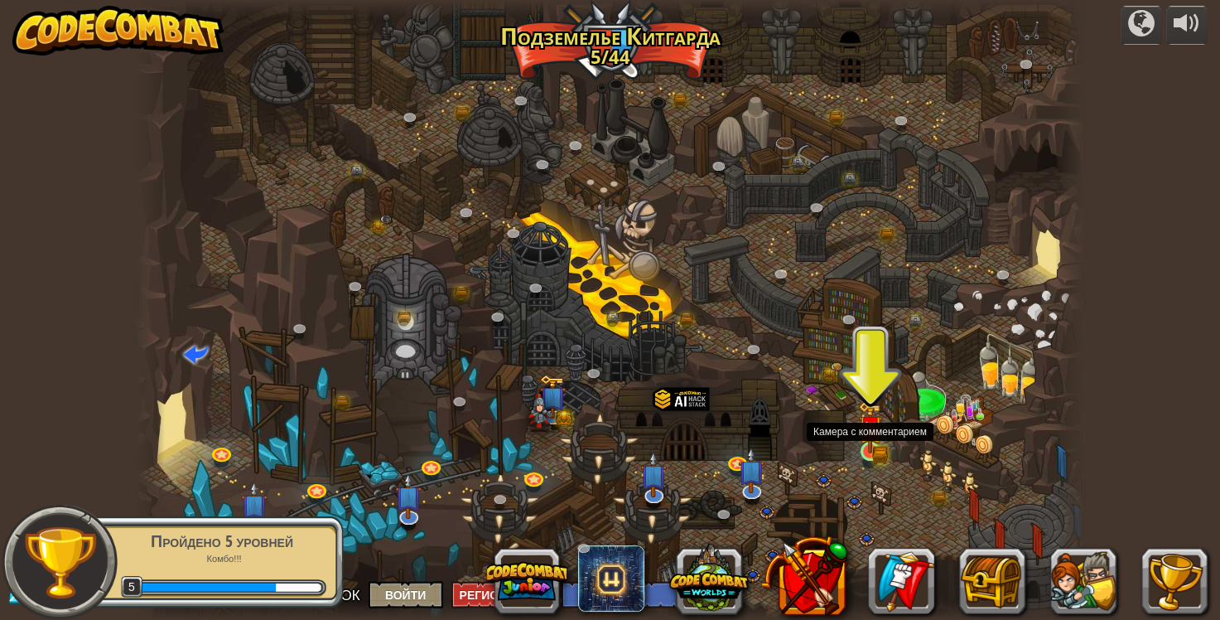
click at [868, 434] on img at bounding box center [870, 428] width 14 height 14
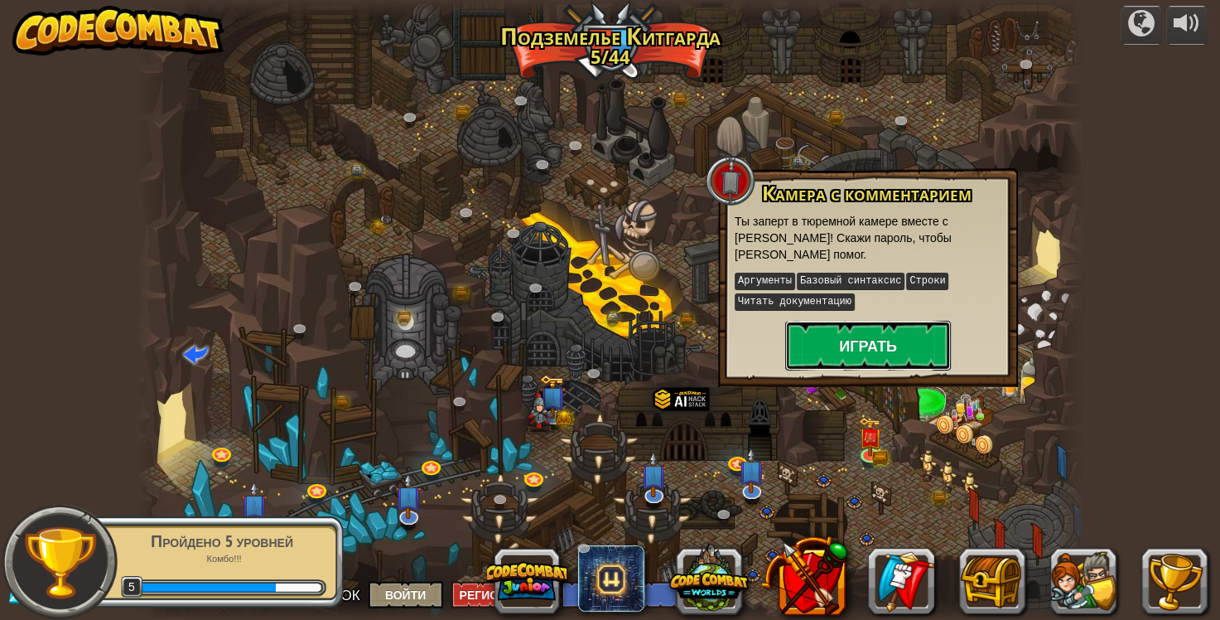
click at [858, 340] on button "Играть" at bounding box center [868, 346] width 166 height 50
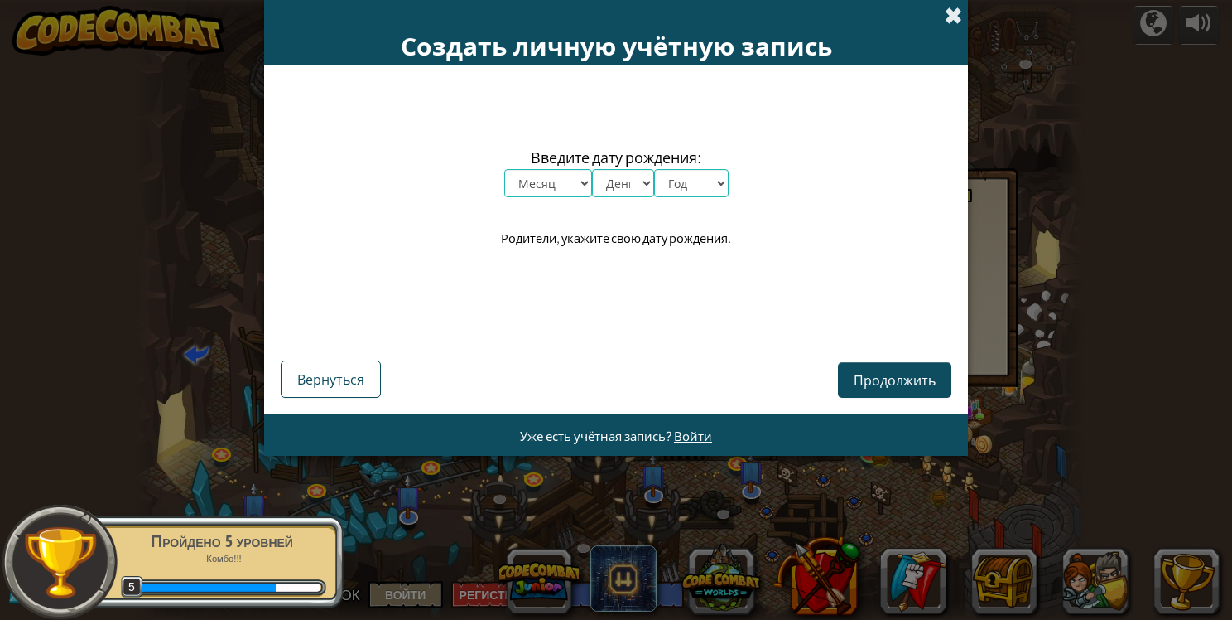
click at [954, 12] on span at bounding box center [953, 15] width 17 height 17
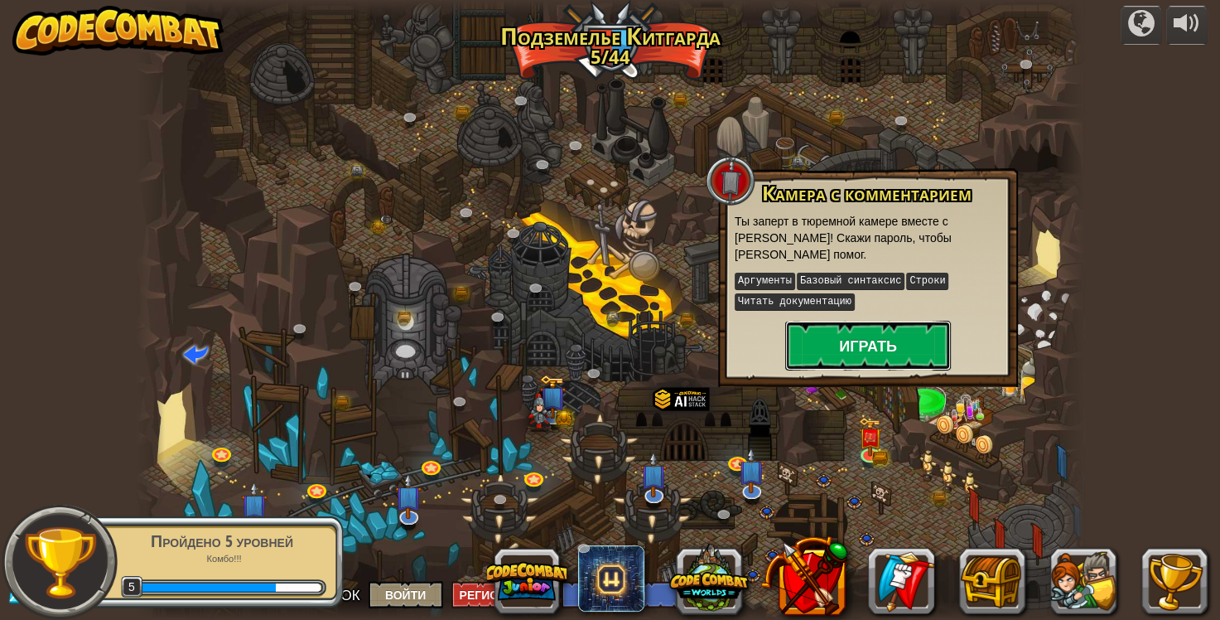
click at [927, 331] on button "Играть" at bounding box center [868, 346] width 166 height 50
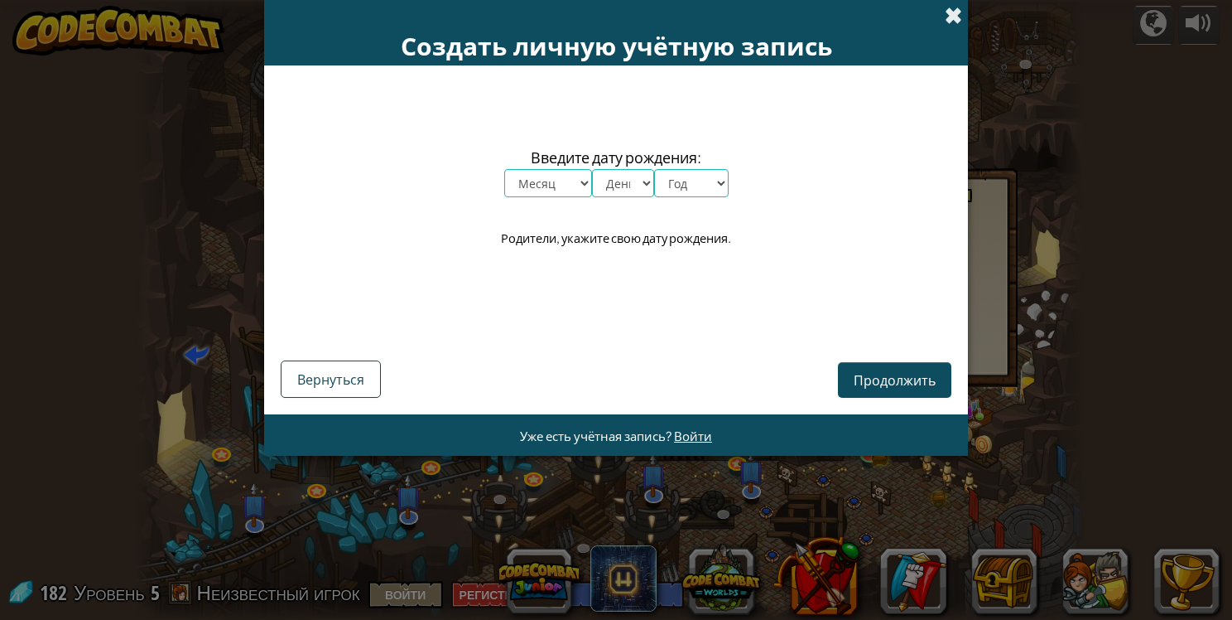
click at [954, 7] on span at bounding box center [953, 15] width 17 height 17
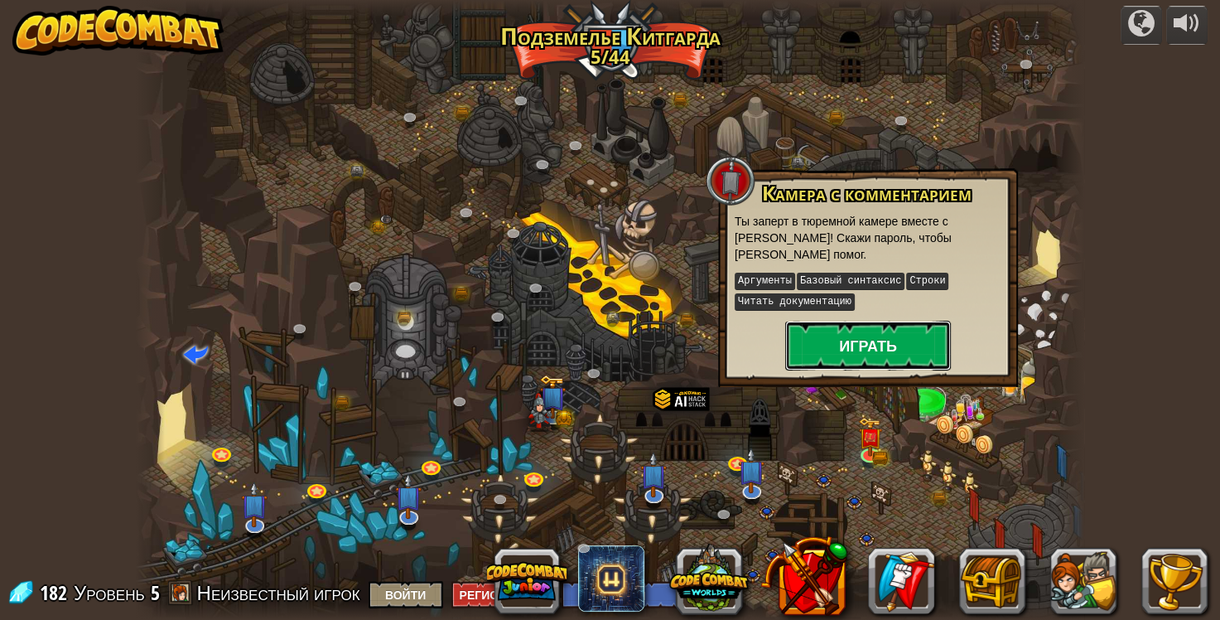
click at [895, 335] on button "Играть" at bounding box center [868, 346] width 166 height 50
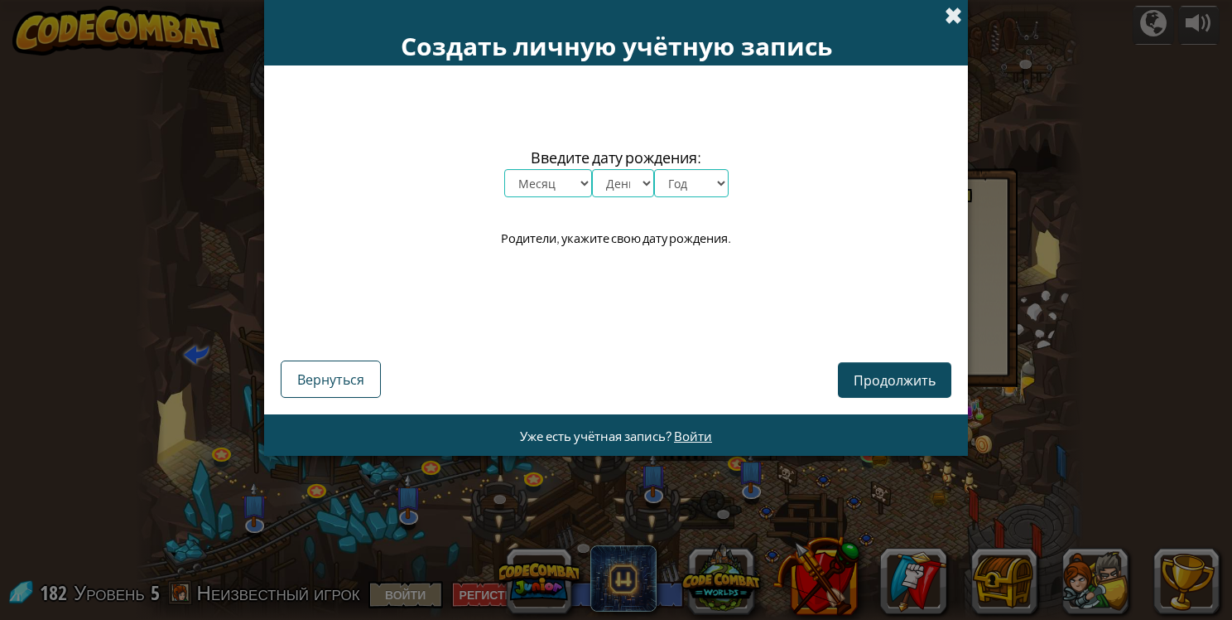
click at [953, 20] on span at bounding box center [953, 15] width 17 height 17
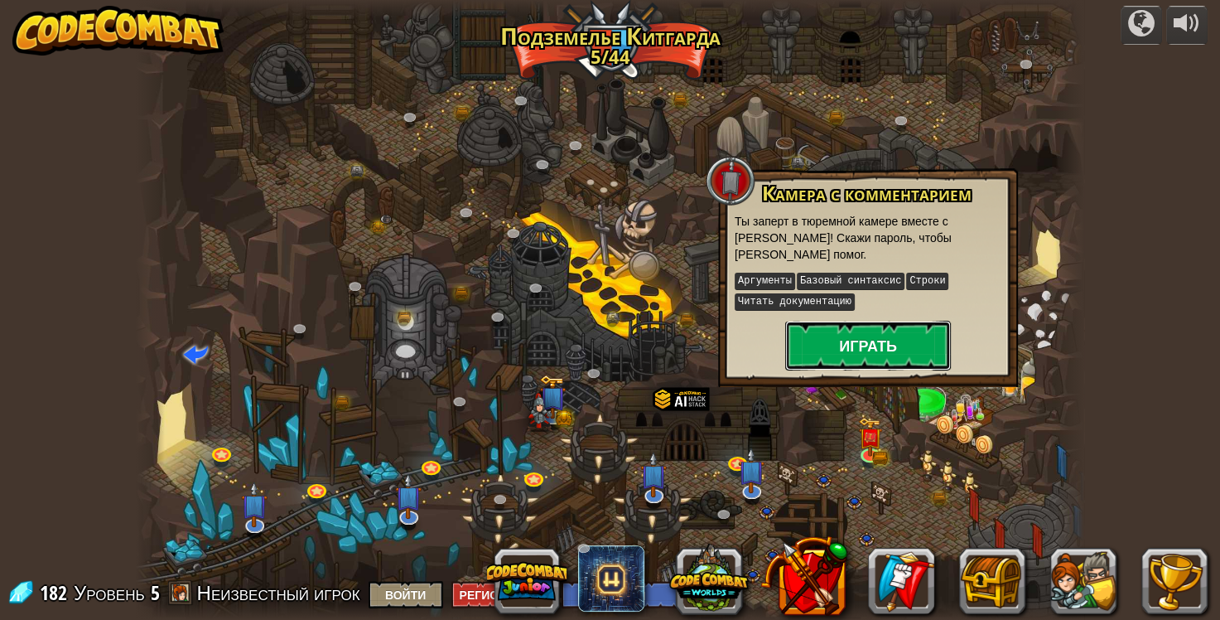
click at [809, 341] on button "Играть" at bounding box center [868, 346] width 166 height 50
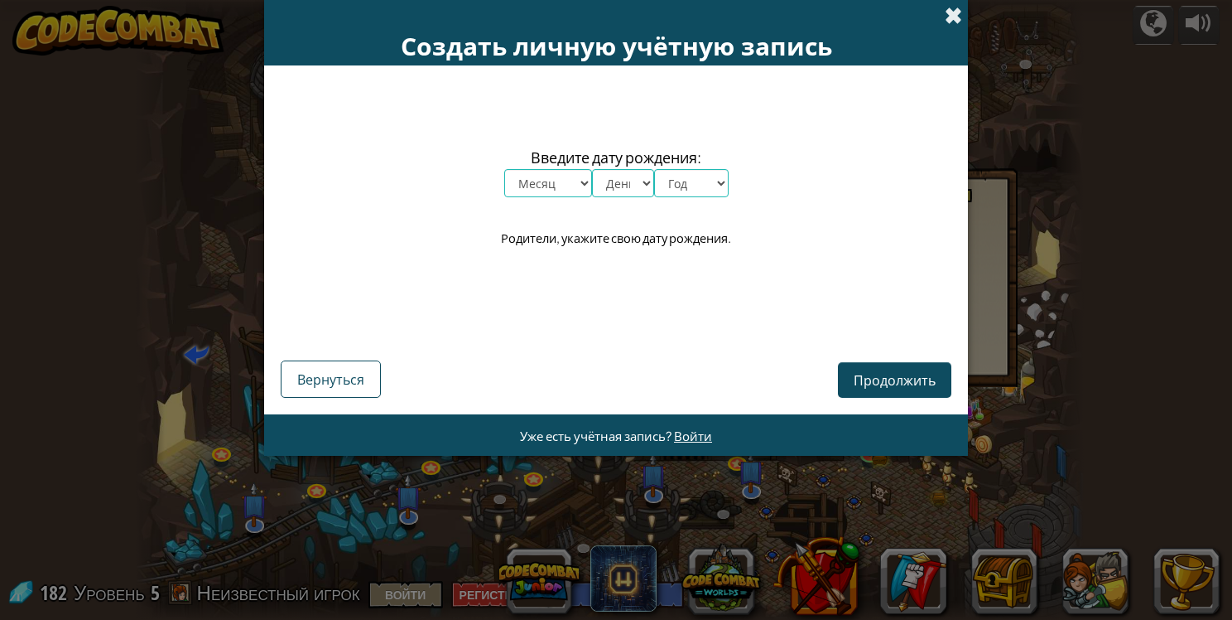
click at [952, 10] on span at bounding box center [953, 15] width 17 height 17
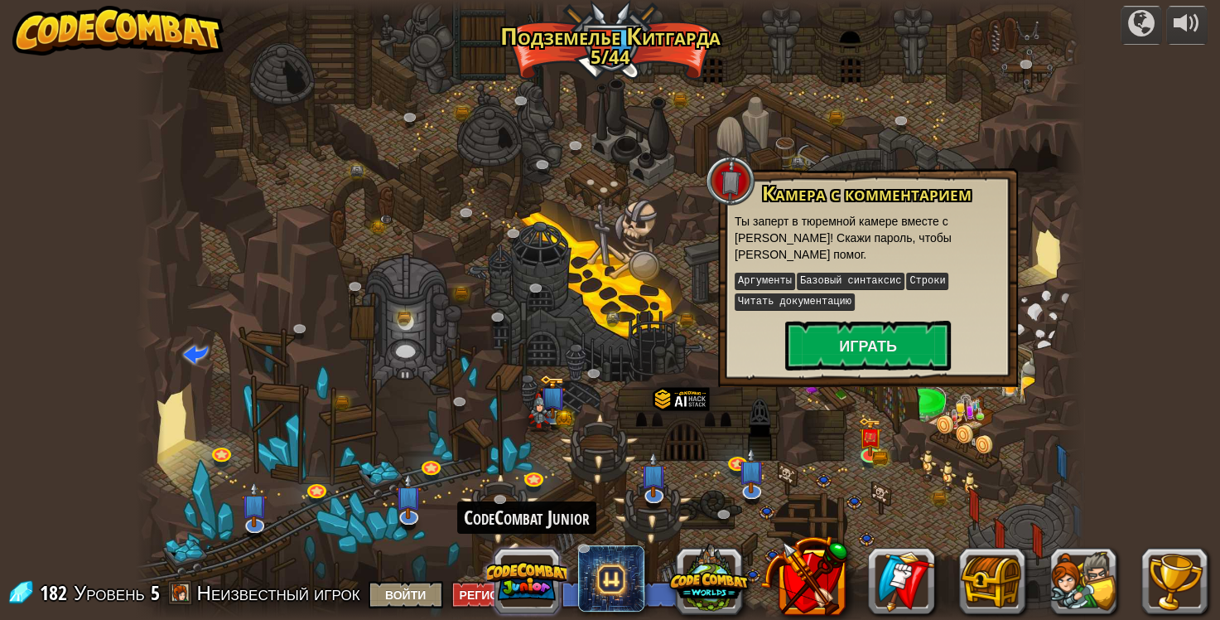
click at [542, 574] on button at bounding box center [527, 581] width 80 height 80
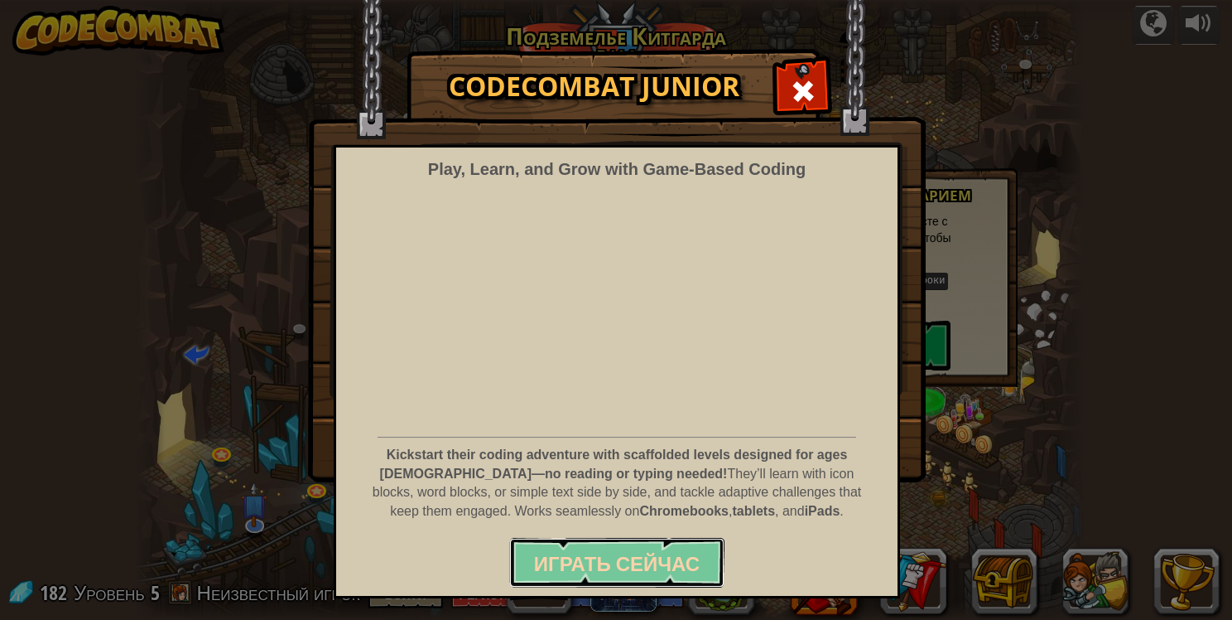
click at [642, 563] on span "Играть сейчас" at bounding box center [617, 563] width 166 height 27
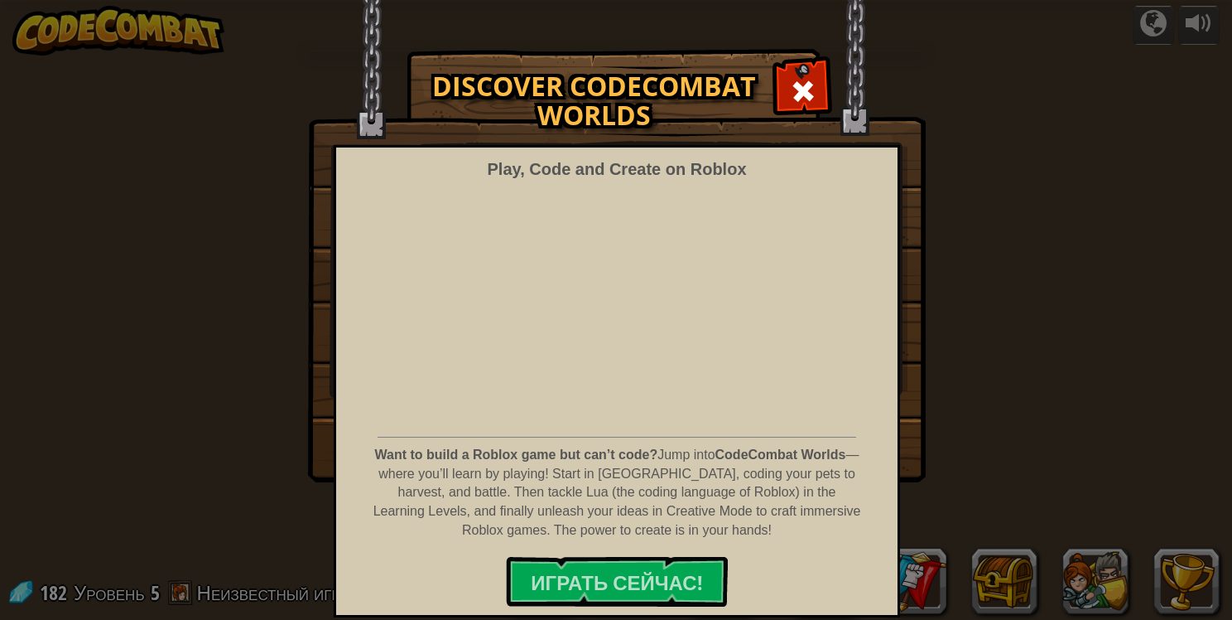
select select "ru"
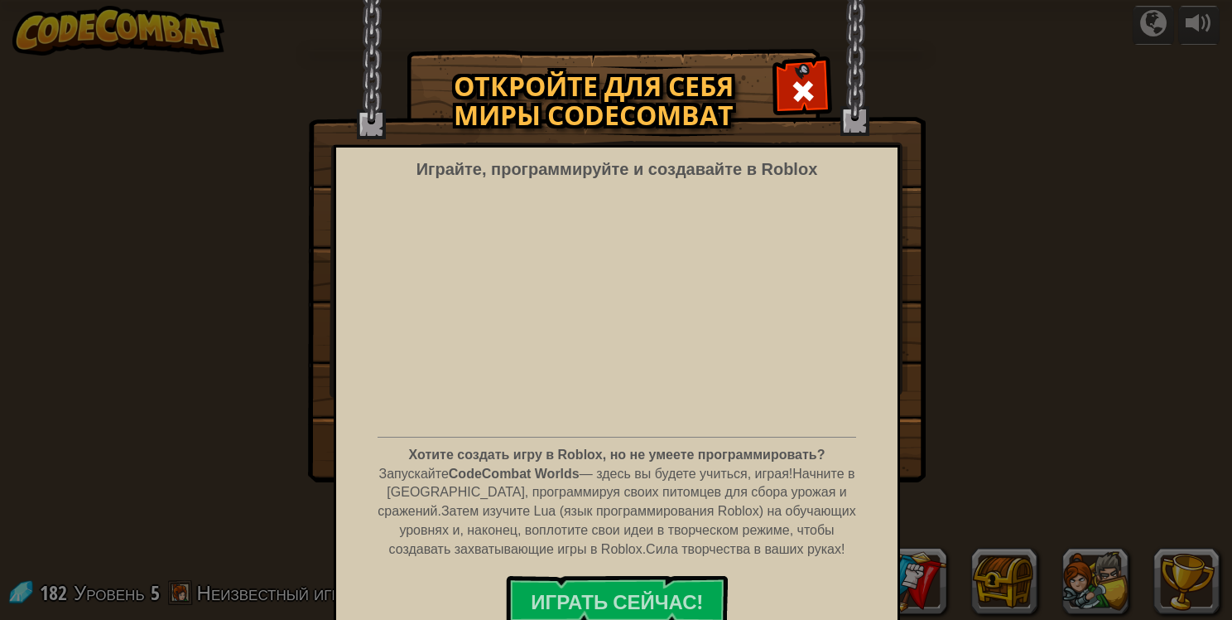
select select "ru"
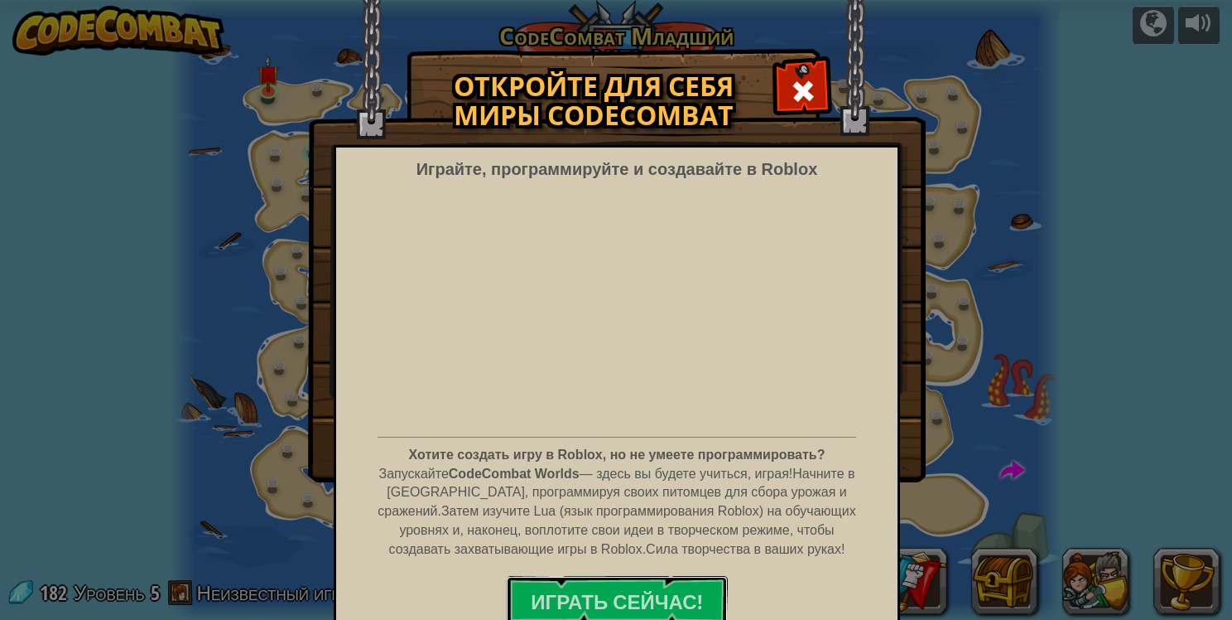
drag, startPoint x: 614, startPoint y: 596, endPoint x: 636, endPoint y: 547, distance: 53.7
click at [615, 595] on ya-tr-span "Играть Сейчас!" at bounding box center [616, 601] width 171 height 27
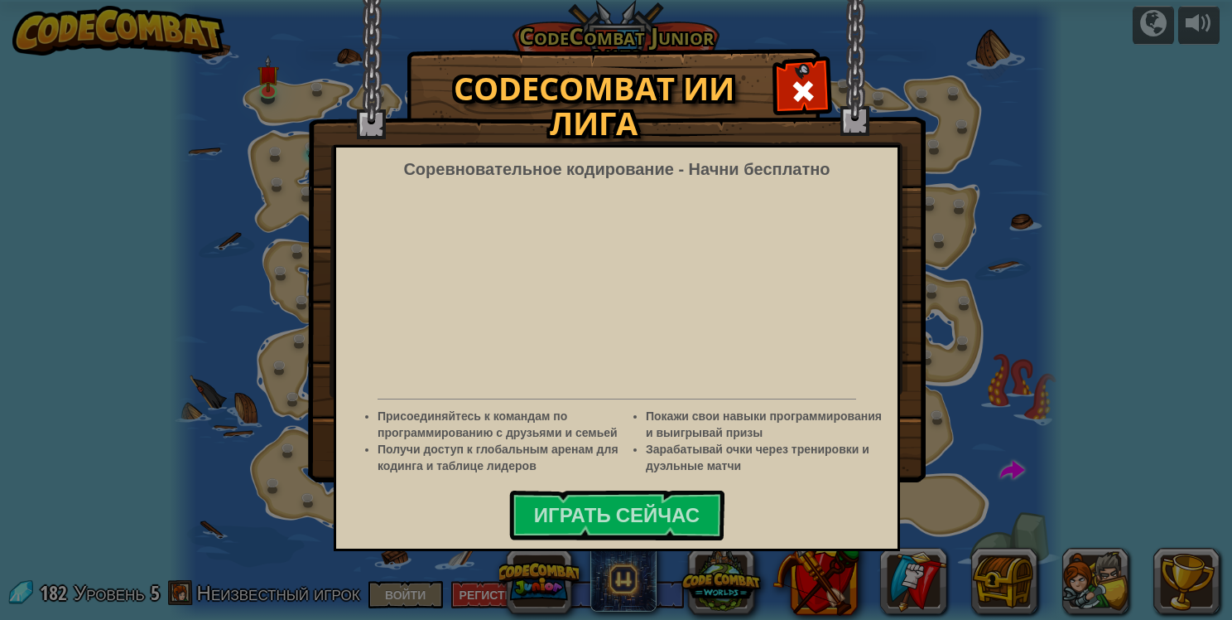
select select "ru"
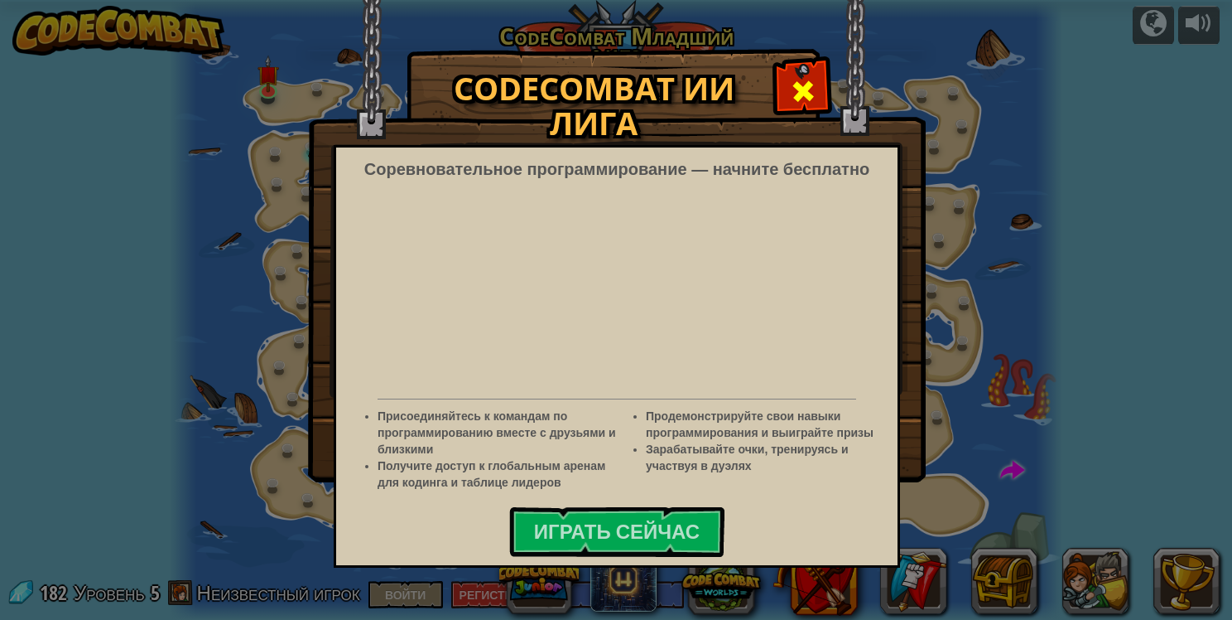
click at [808, 91] on span at bounding box center [803, 91] width 27 height 27
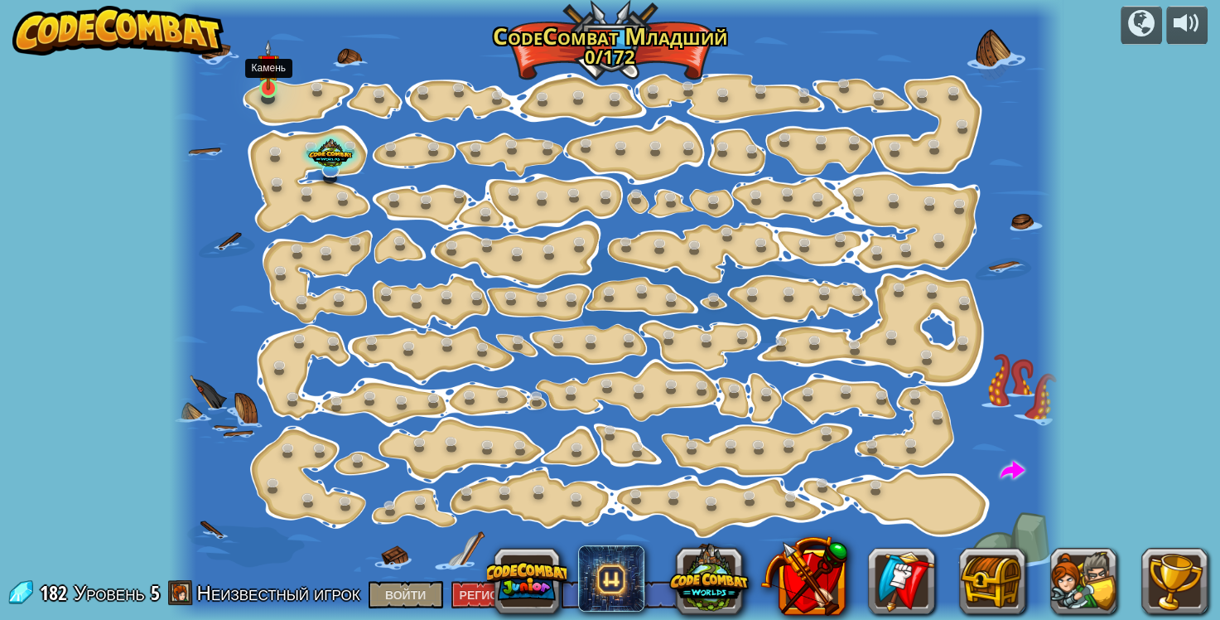
click at [268, 89] on img at bounding box center [269, 65] width 22 height 51
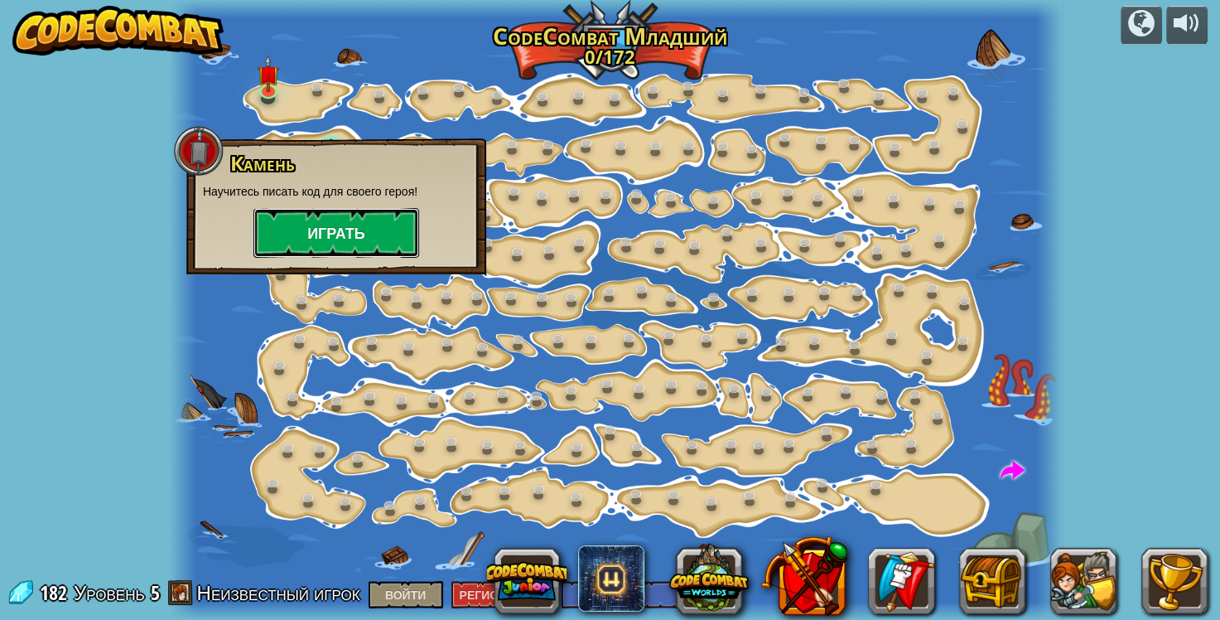
click at [383, 224] on button "Играть" at bounding box center [336, 233] width 166 height 50
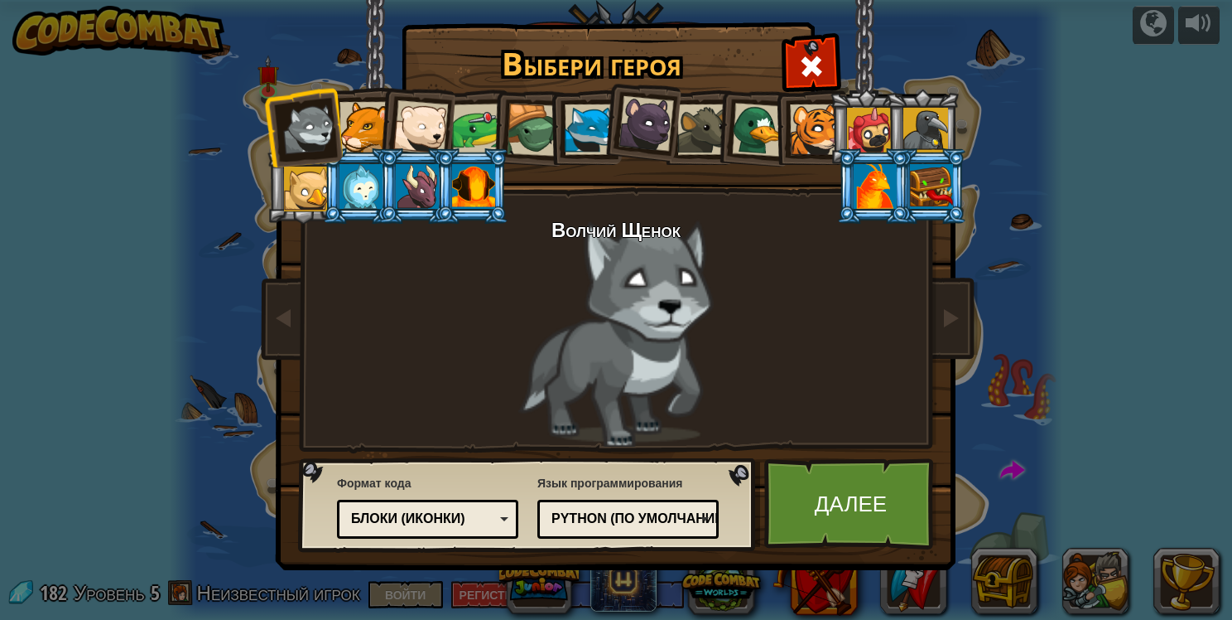
click at [367, 122] on div at bounding box center [365, 127] width 51 height 51
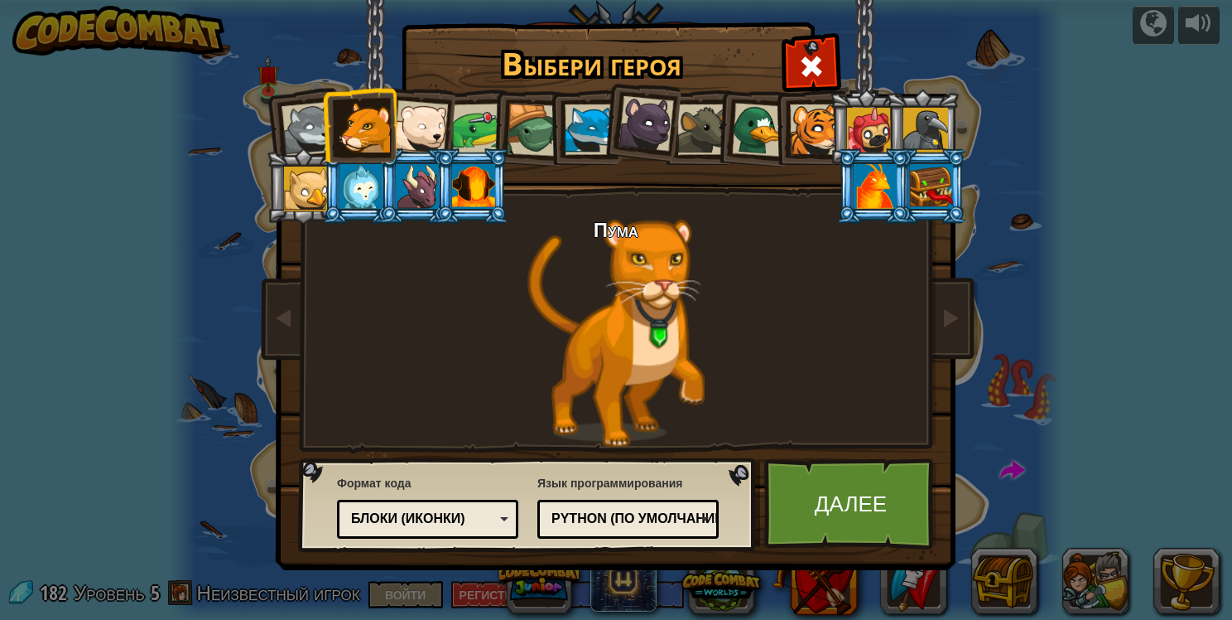
click at [432, 128] on div at bounding box center [420, 127] width 55 height 55
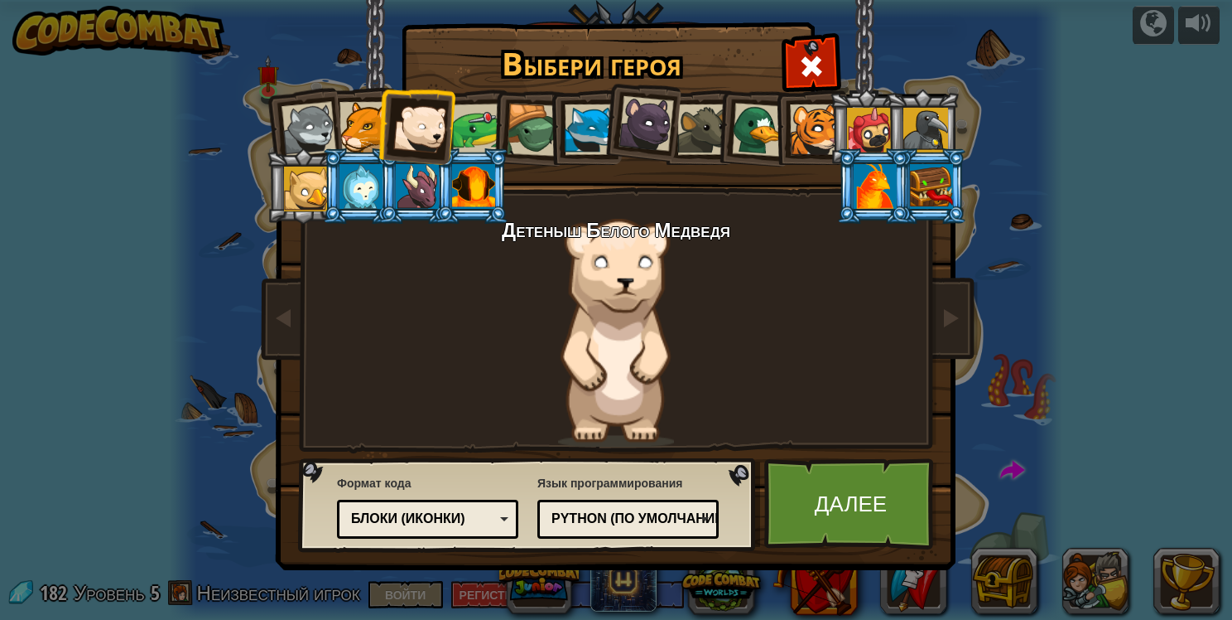
click at [488, 120] on div at bounding box center [477, 129] width 51 height 51
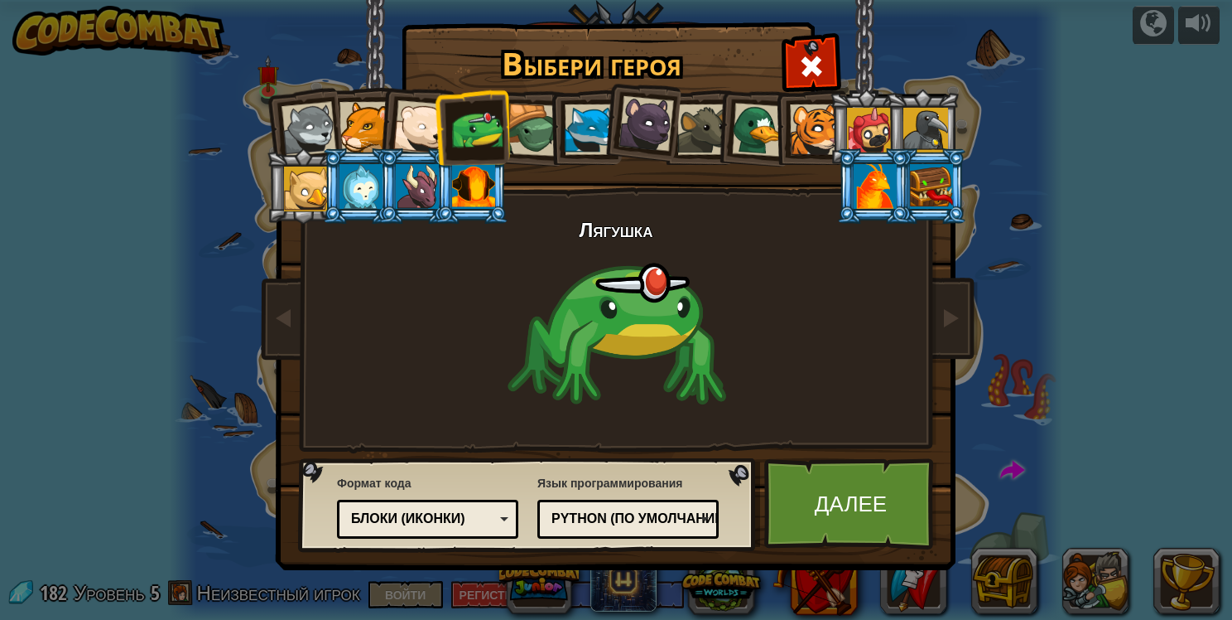
click at [540, 126] on div at bounding box center [533, 130] width 53 height 53
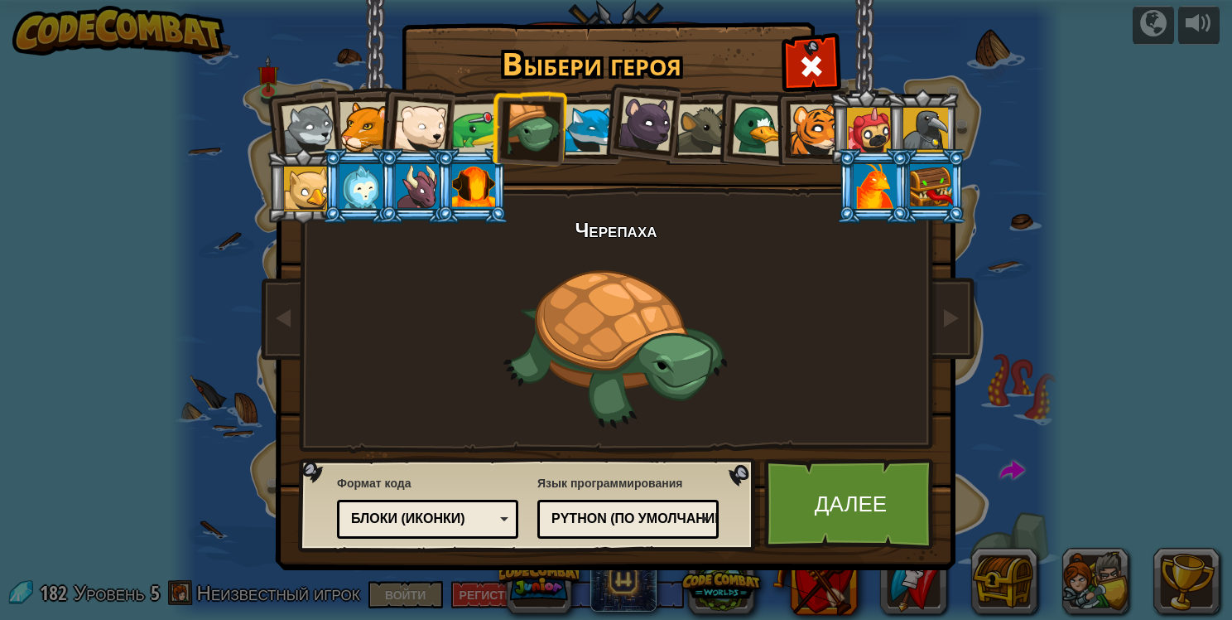
click at [585, 129] on div at bounding box center [590, 129] width 51 height 51
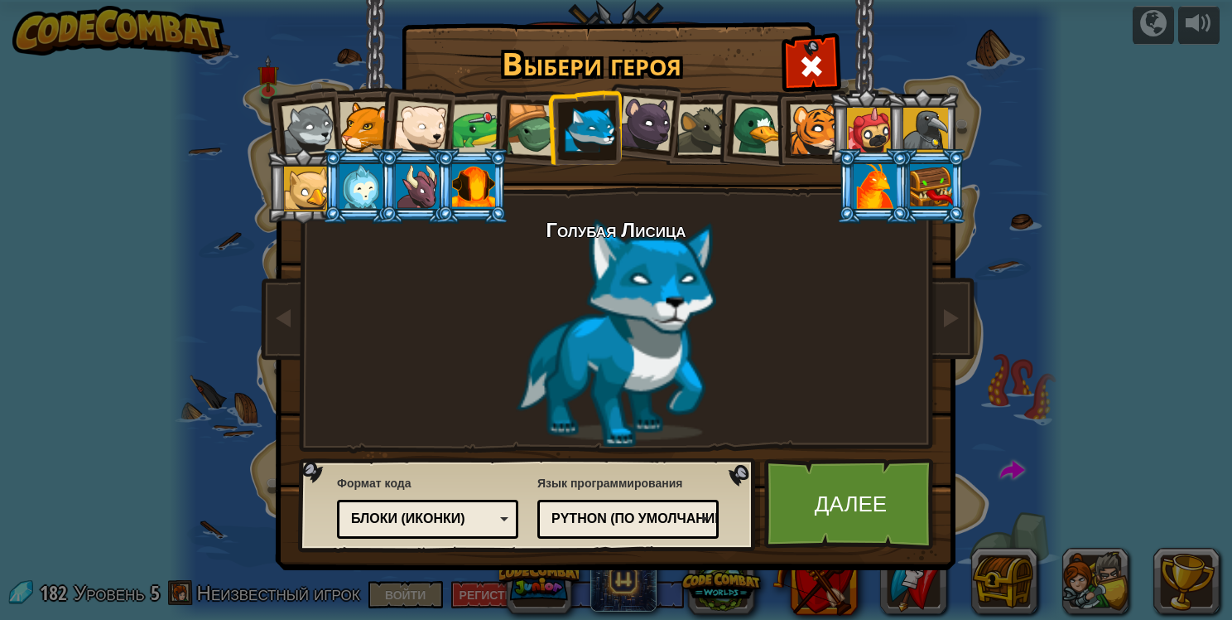
click at [653, 123] on div at bounding box center [646, 123] width 55 height 55
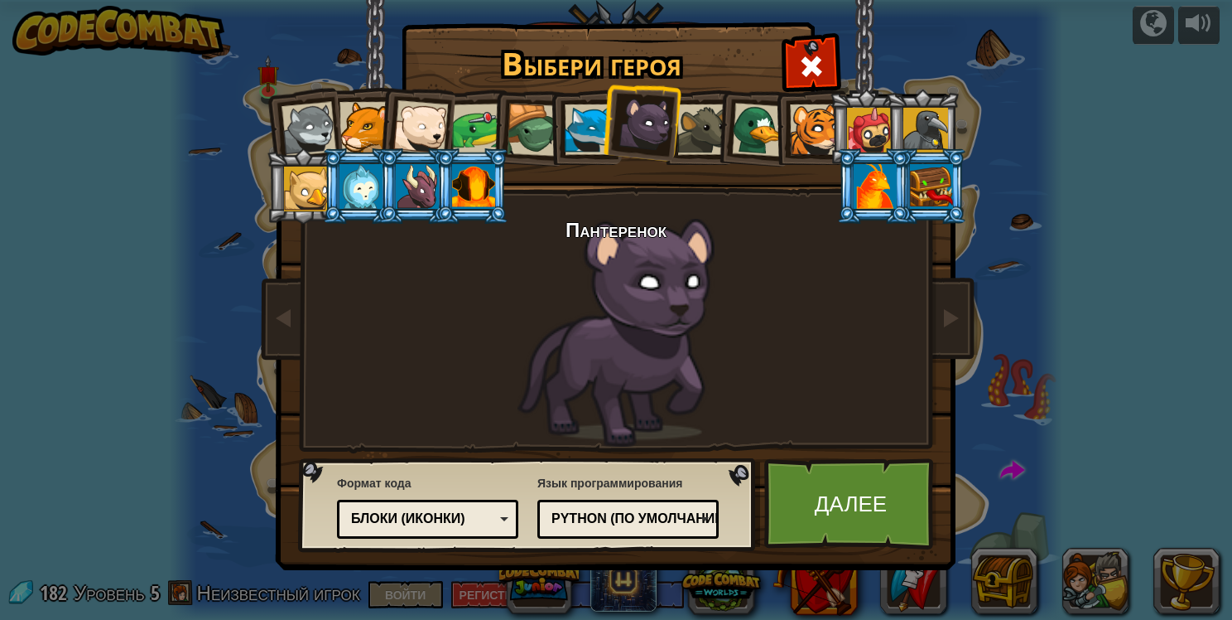
click at [701, 119] on div at bounding box center [702, 129] width 51 height 51
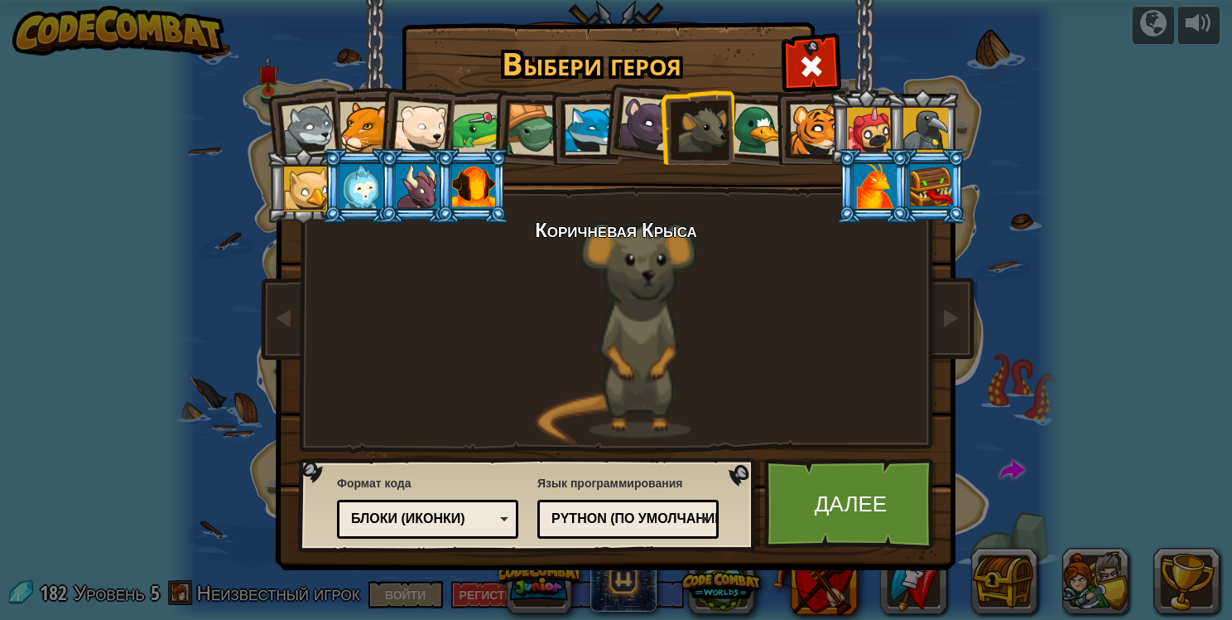
click at [764, 130] on div at bounding box center [759, 130] width 54 height 54
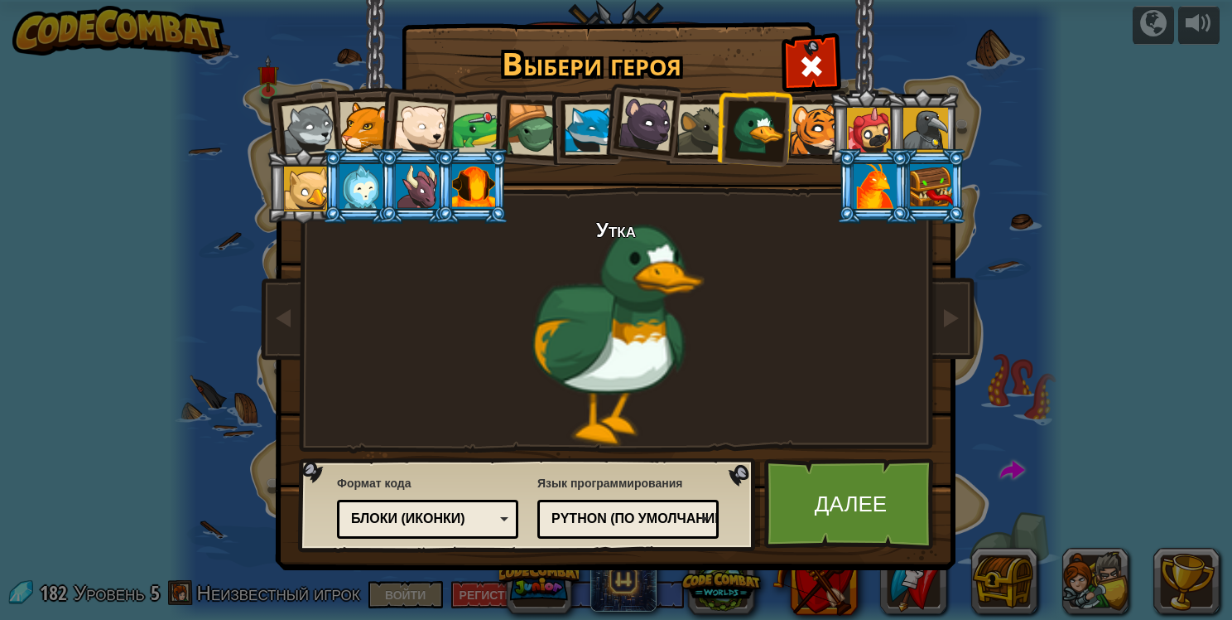
click at [809, 128] on div at bounding box center [815, 129] width 51 height 51
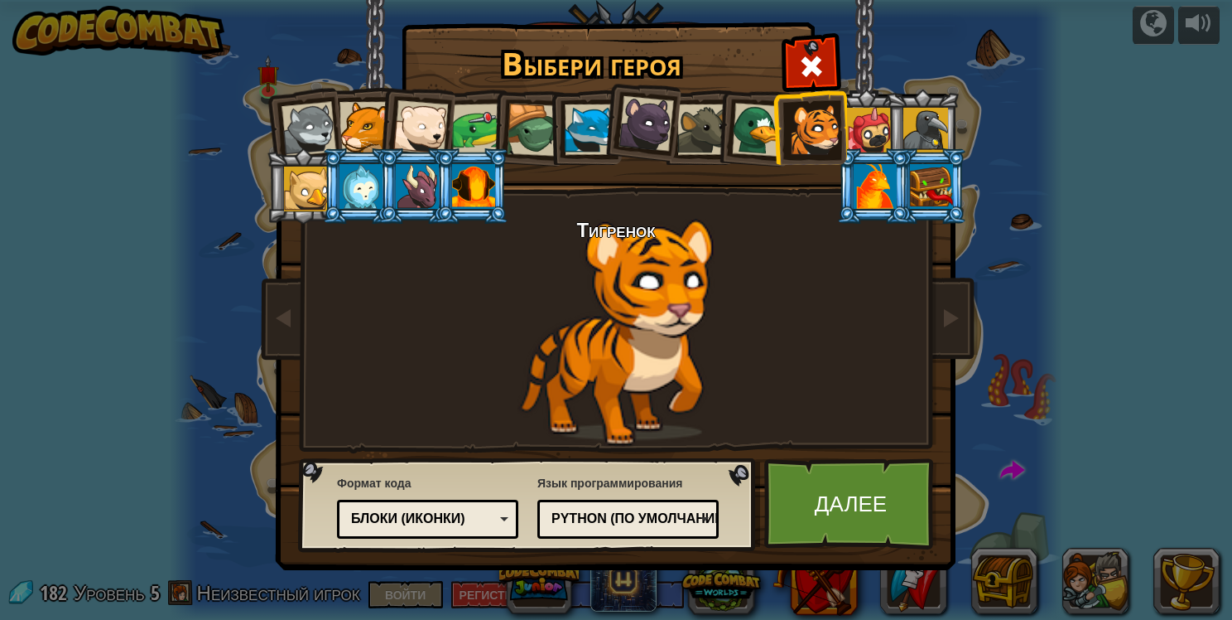
click at [881, 123] on div at bounding box center [869, 130] width 45 height 45
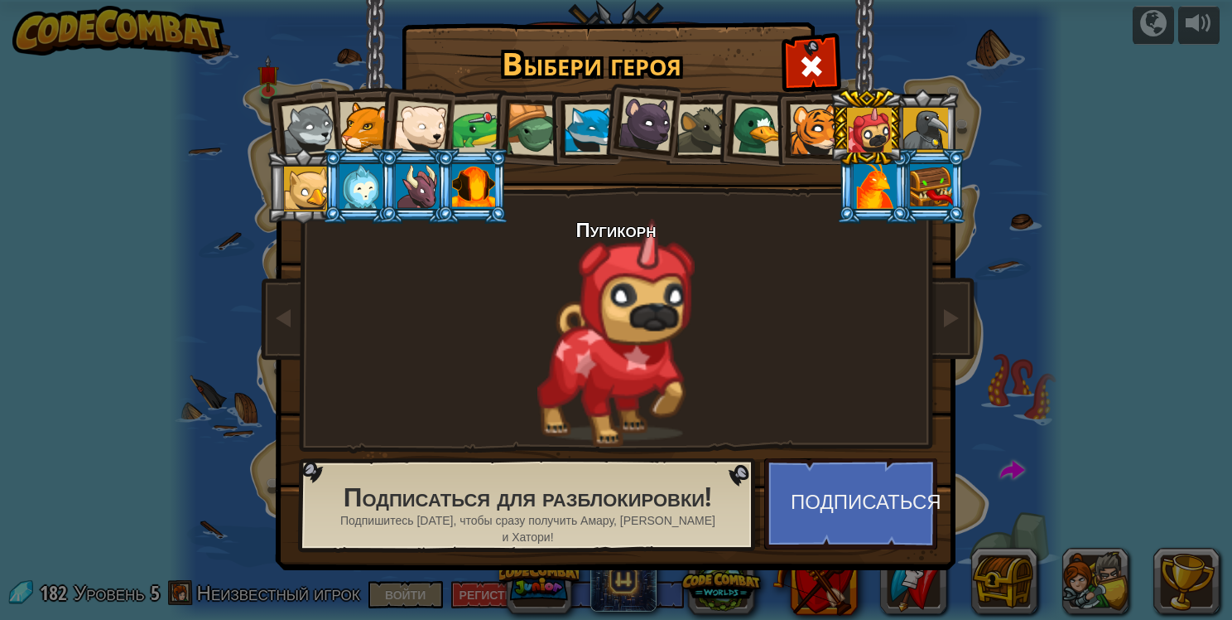
click at [927, 128] on div at bounding box center [926, 130] width 45 height 45
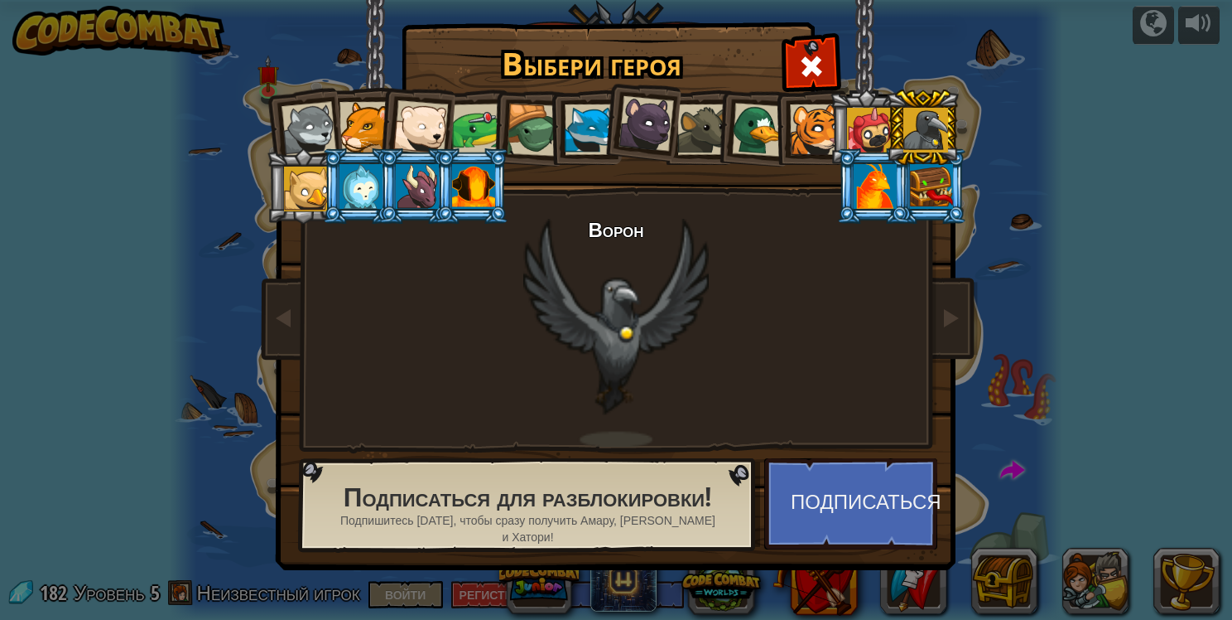
click at [298, 182] on div at bounding box center [306, 188] width 45 height 45
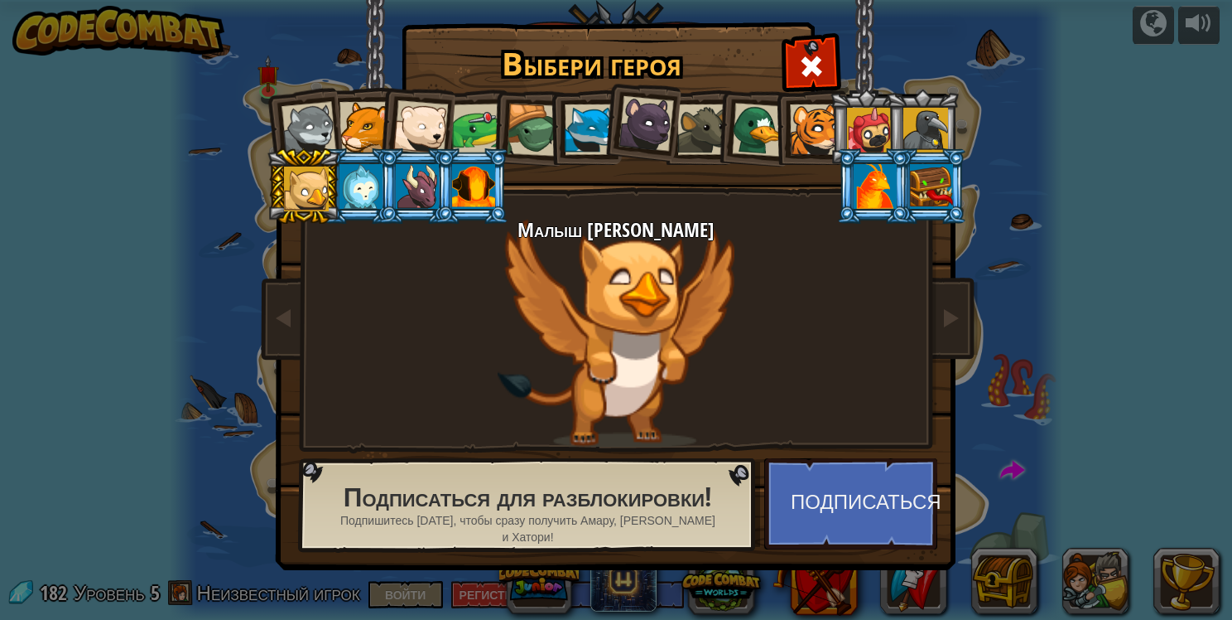
click at [678, 134] on div at bounding box center [702, 129] width 51 height 51
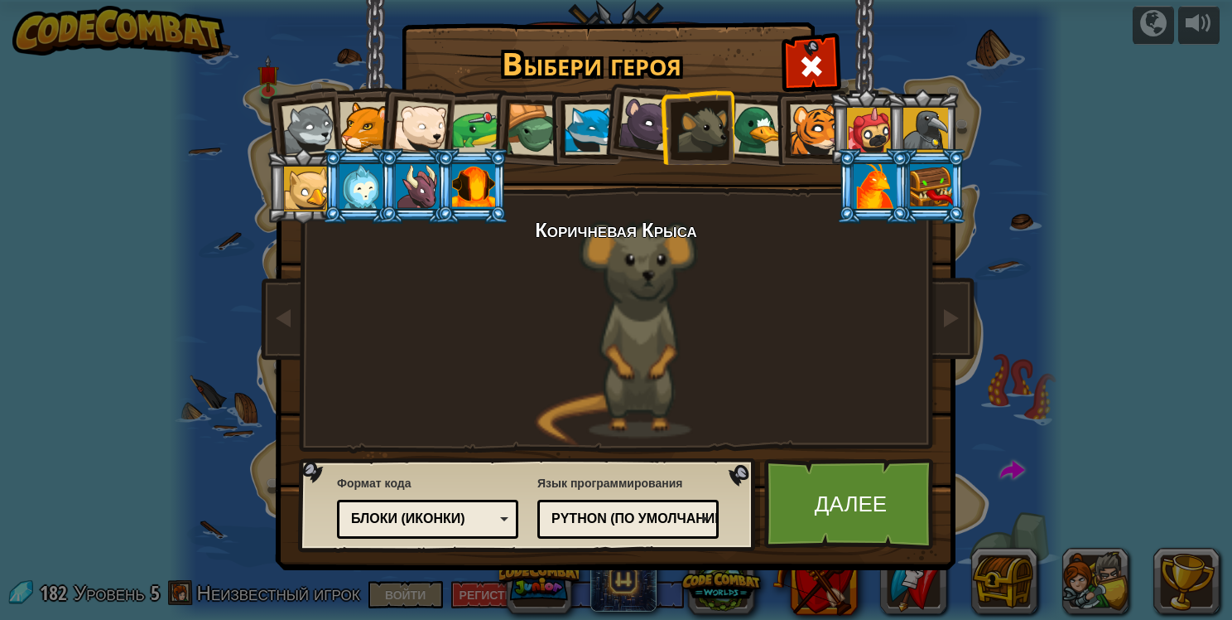
click at [633, 133] on div at bounding box center [646, 123] width 55 height 55
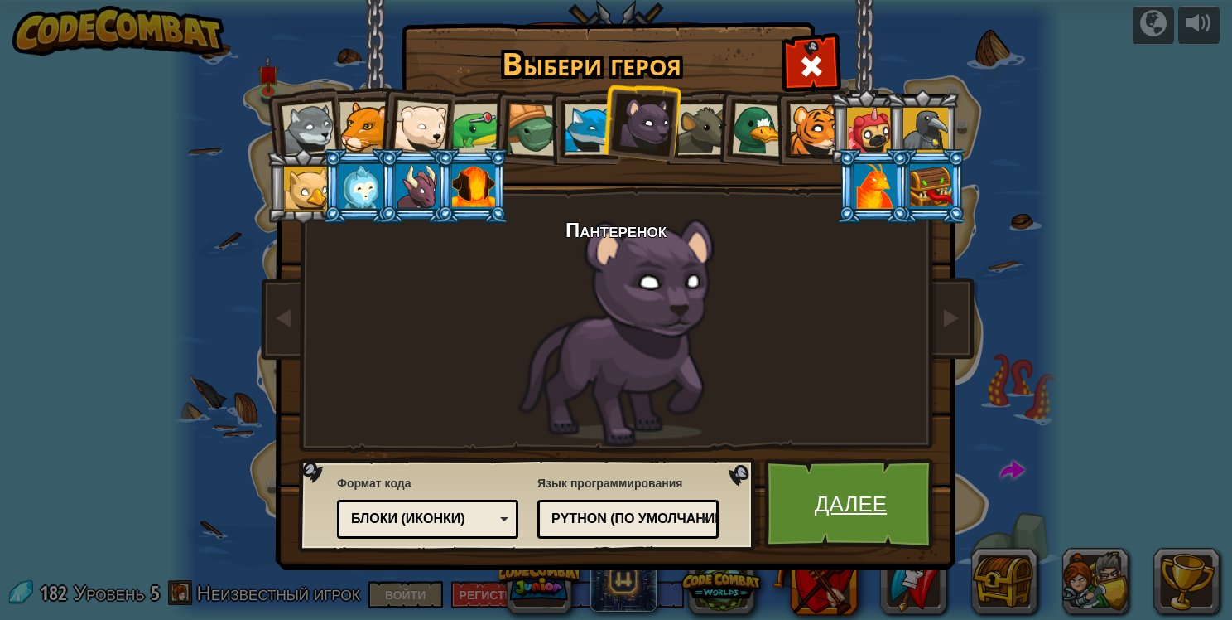
click at [914, 516] on link "Далее" at bounding box center [850, 503] width 173 height 91
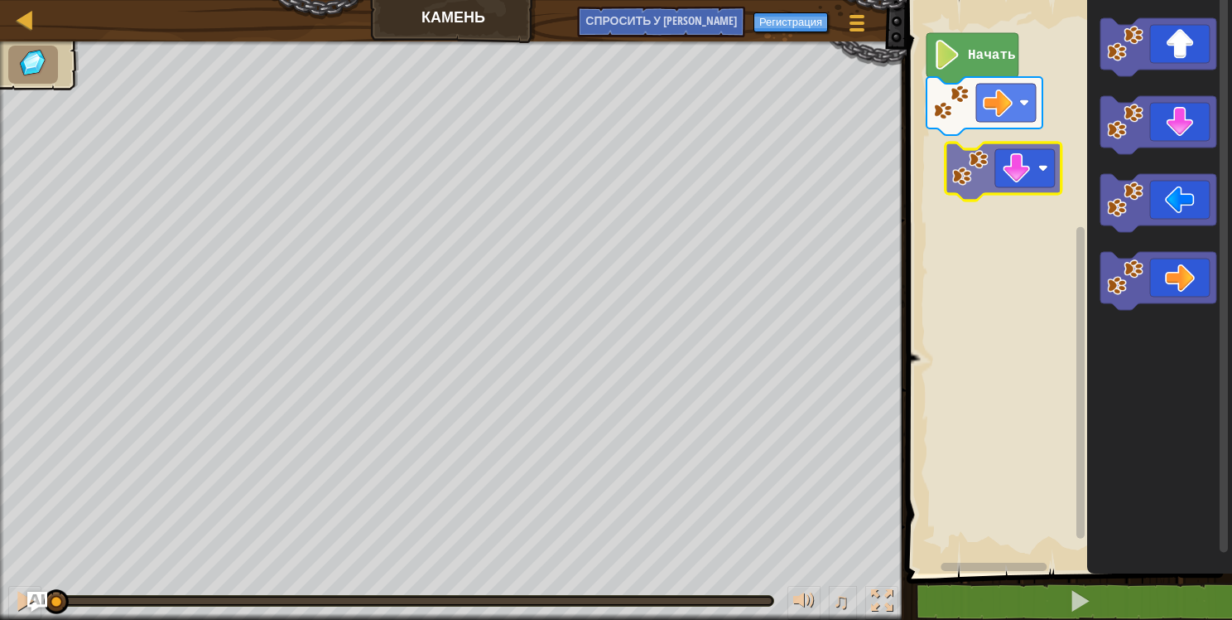
click at [1024, 171] on div "Начать" at bounding box center [1067, 282] width 330 height 581
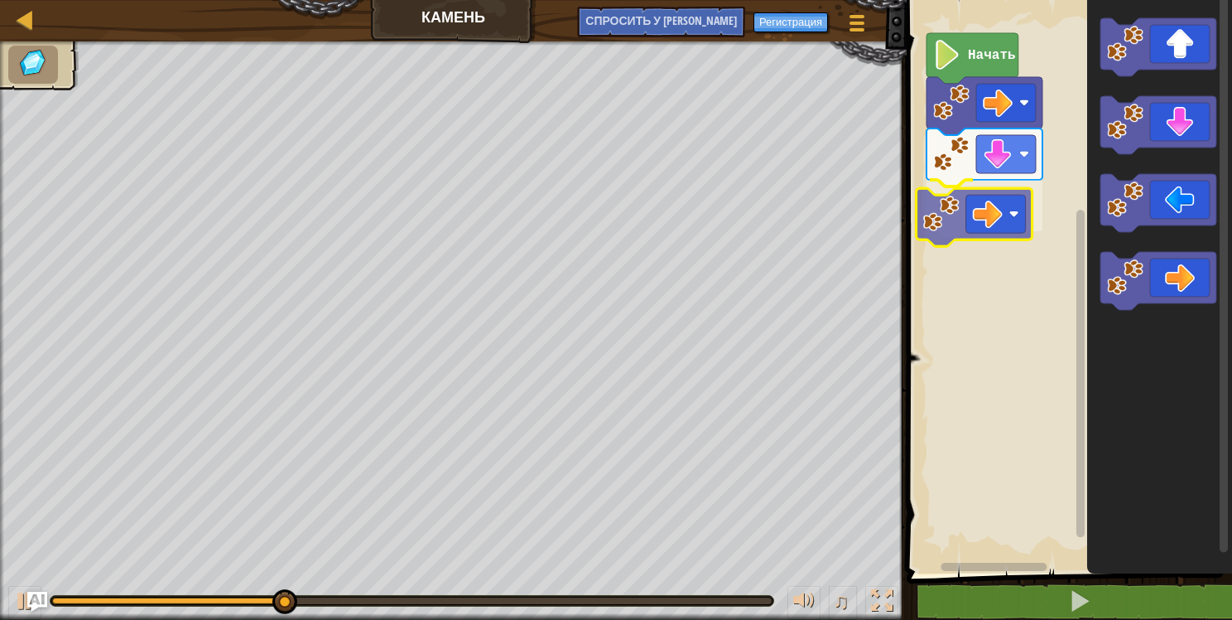
click at [1019, 219] on div "Начать" at bounding box center [1067, 282] width 330 height 581
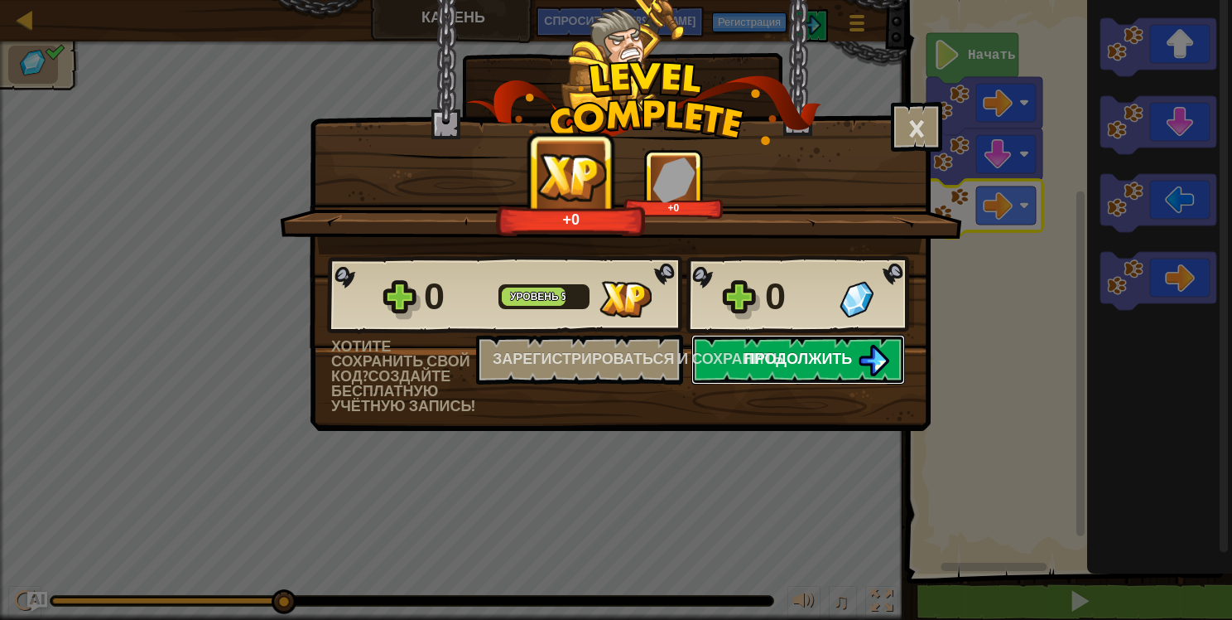
click at [820, 358] on span "Продолжить" at bounding box center [799, 358] width 108 height 21
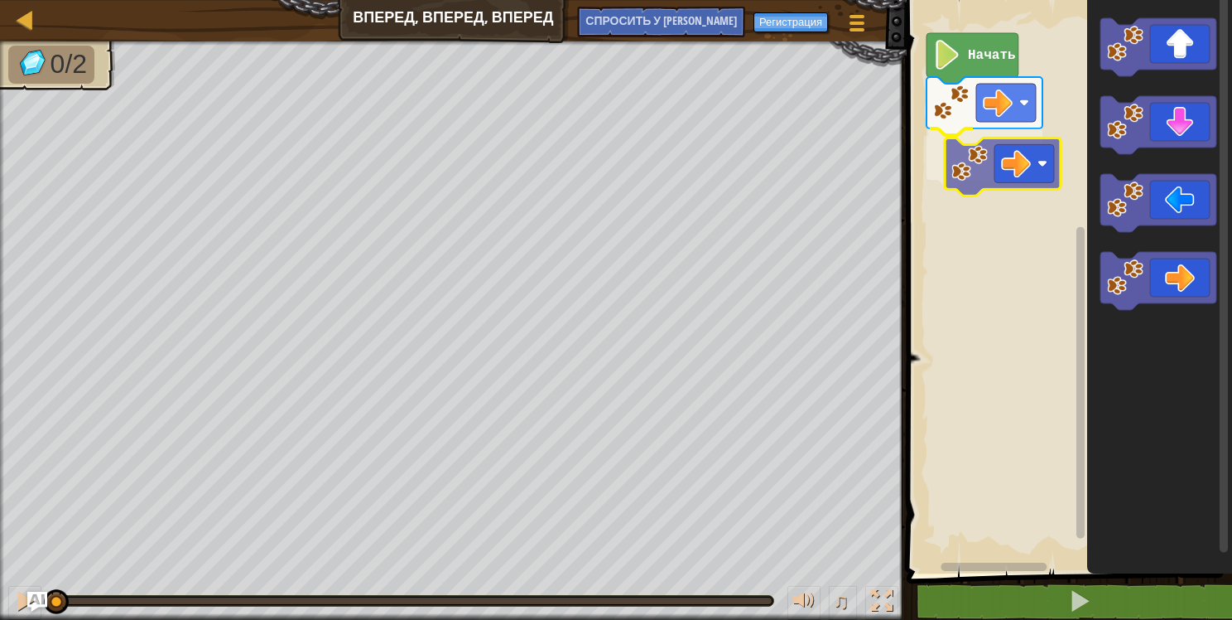
click at [991, 167] on div "Начать" at bounding box center [1067, 282] width 330 height 581
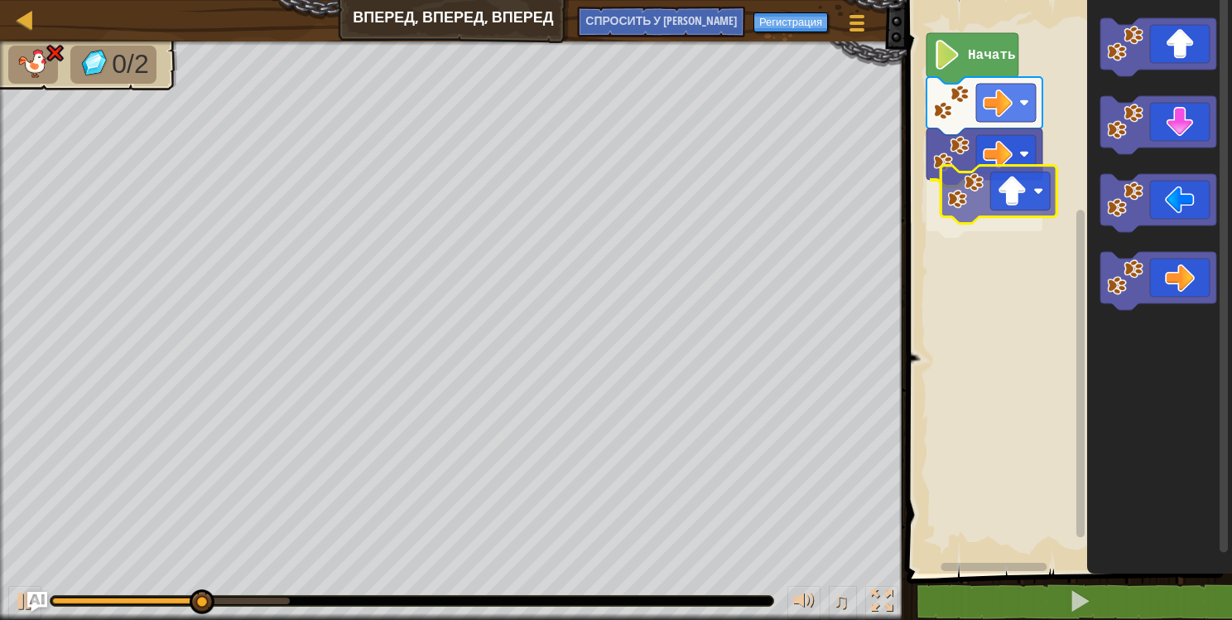
click at [1018, 209] on div "Начать" at bounding box center [1067, 282] width 330 height 581
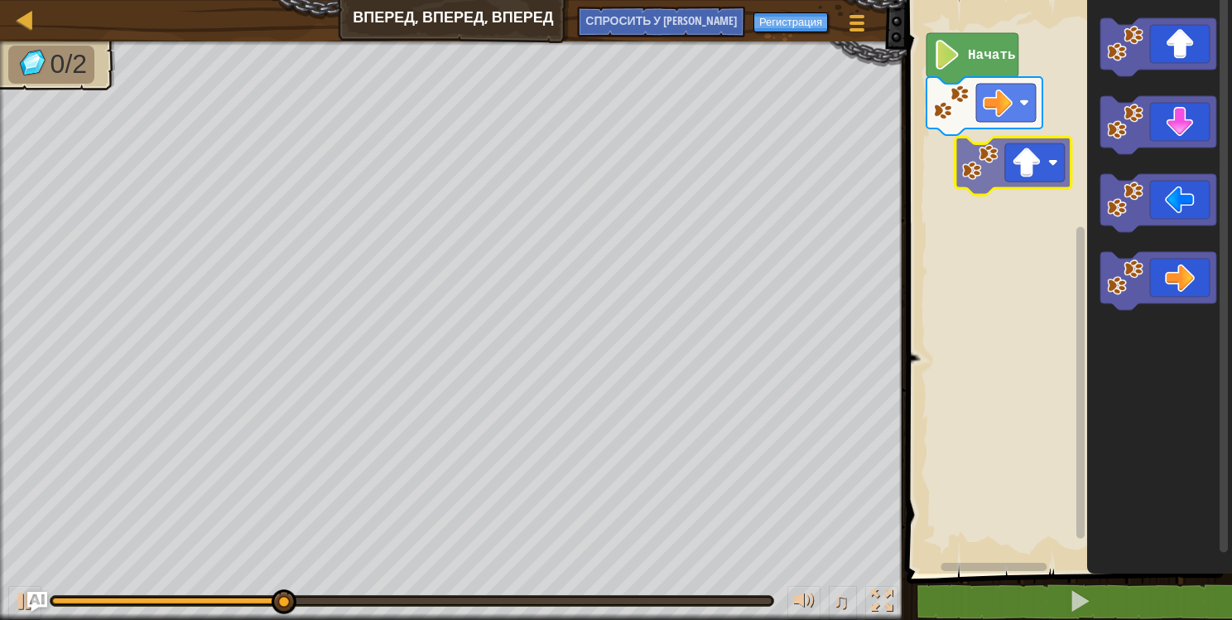
click at [1029, 164] on div "Начать" at bounding box center [1067, 282] width 330 height 581
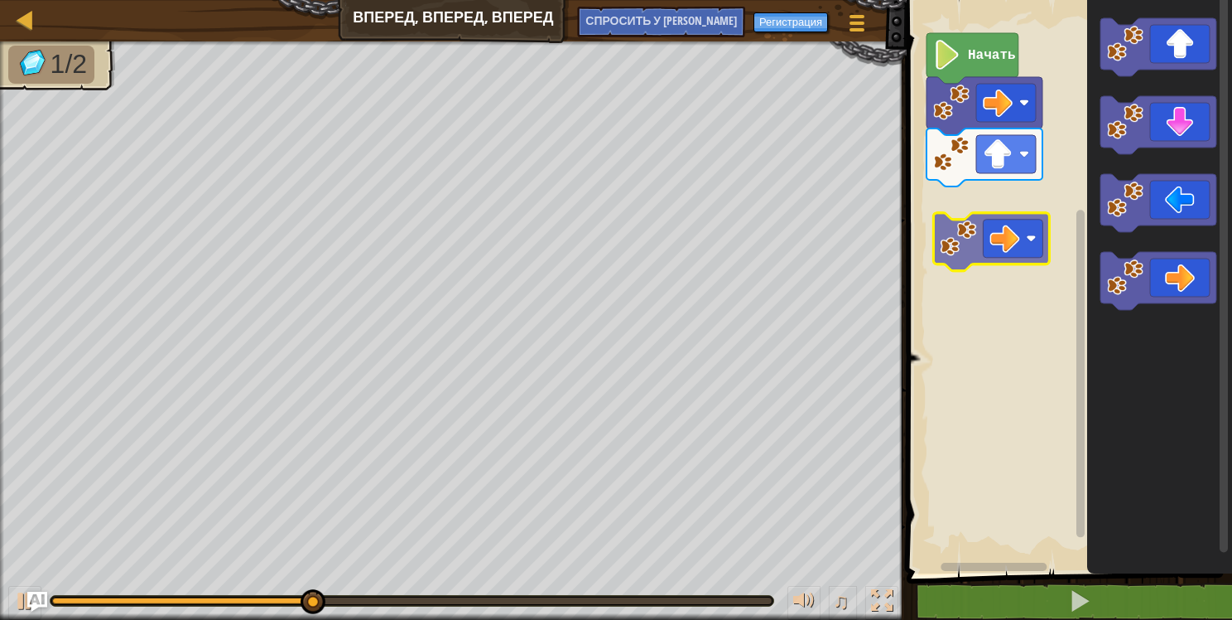
click at [1027, 240] on div "Начать" at bounding box center [1067, 282] width 330 height 581
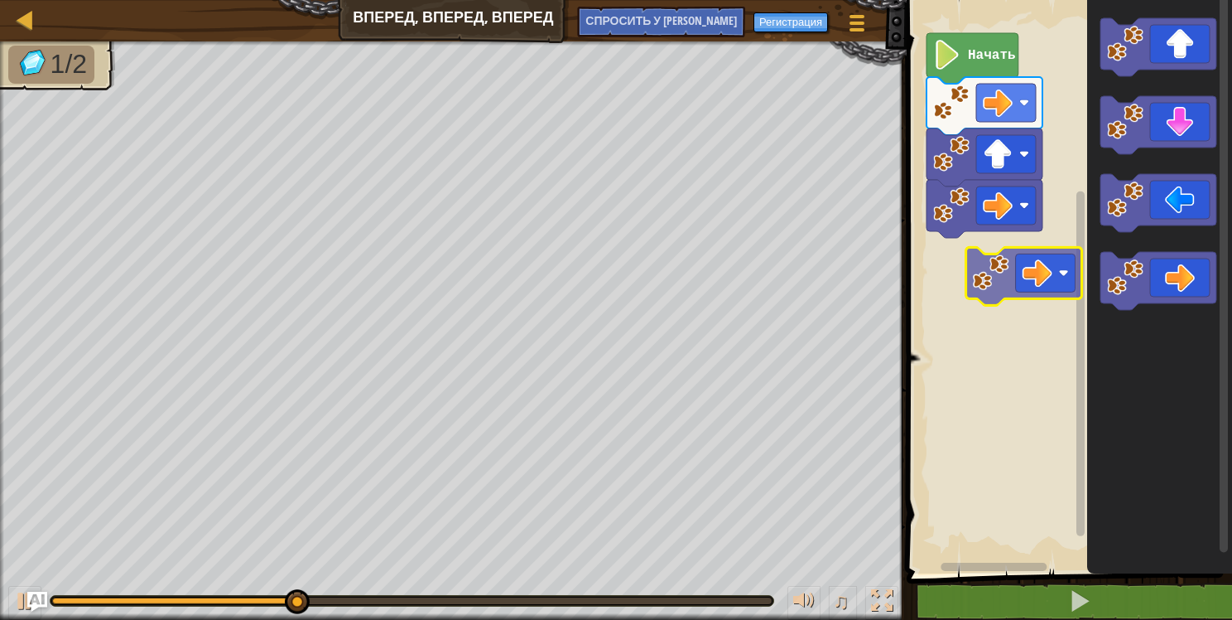
click at [1027, 265] on div "Начать" at bounding box center [1067, 282] width 330 height 581
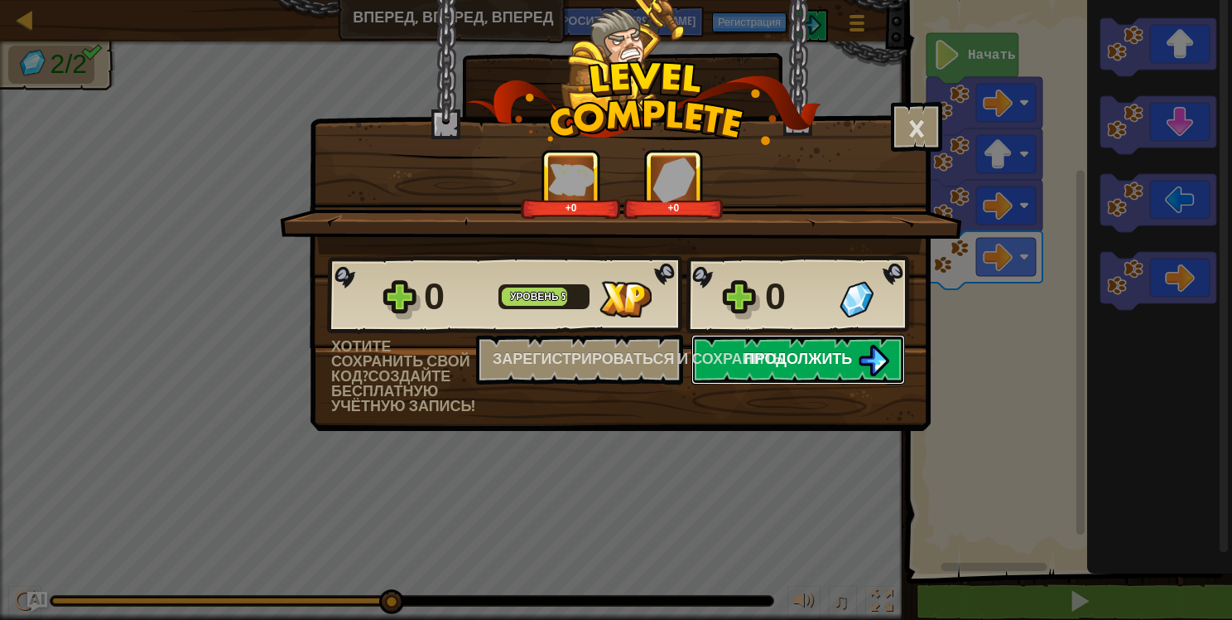
click at [815, 355] on span "Продолжить" at bounding box center [799, 358] width 108 height 21
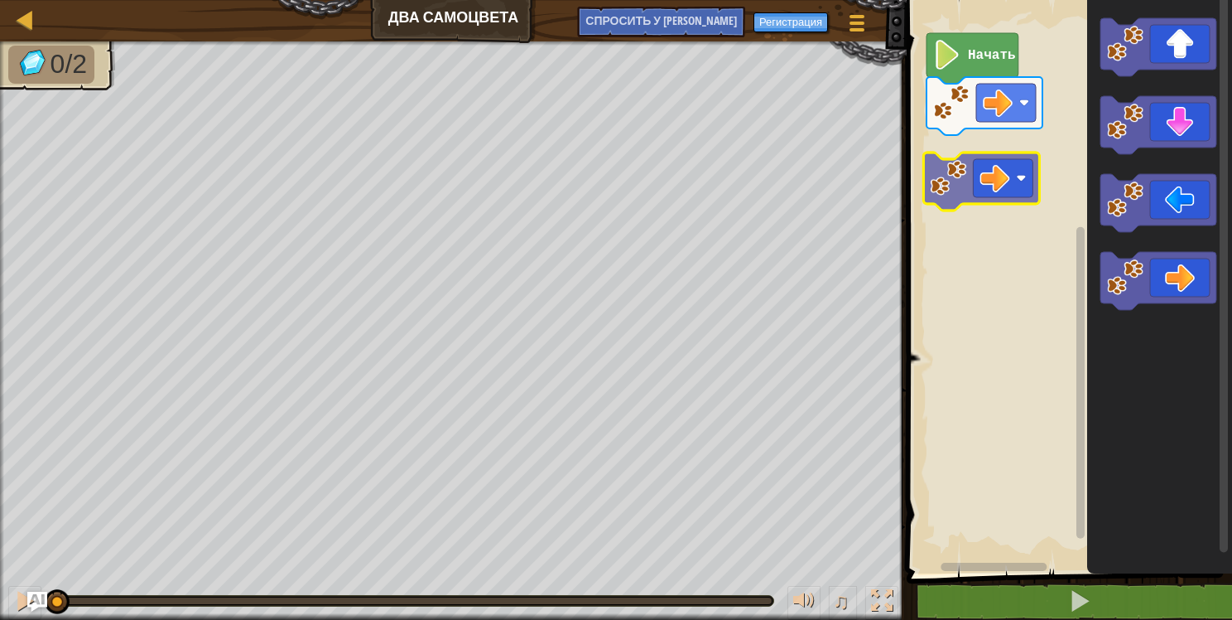
click at [1024, 174] on div "Начать" at bounding box center [1067, 282] width 330 height 581
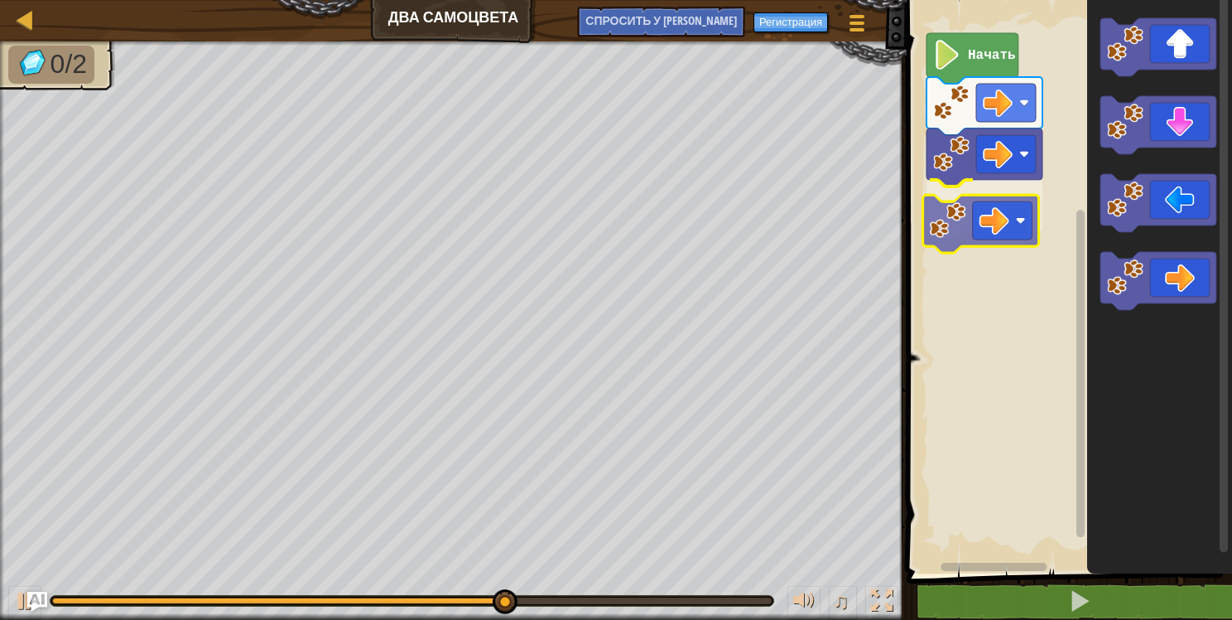
click at [1029, 223] on div "Начать" at bounding box center [1067, 282] width 330 height 581
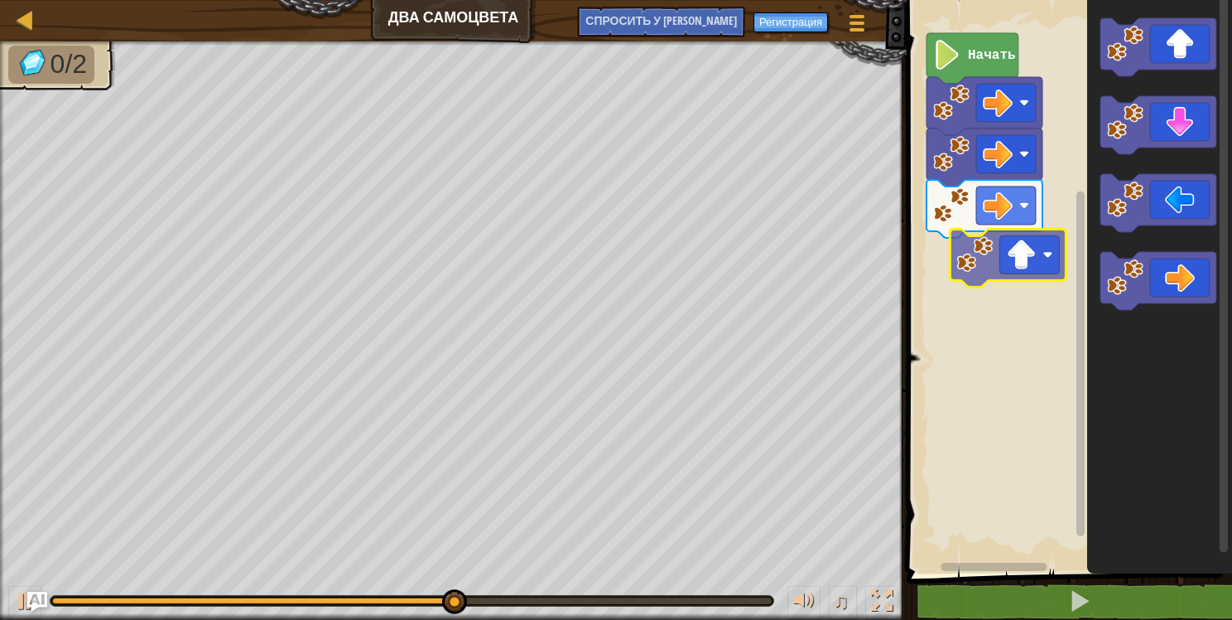
click at [1014, 257] on div "Начать" at bounding box center [1067, 282] width 330 height 581
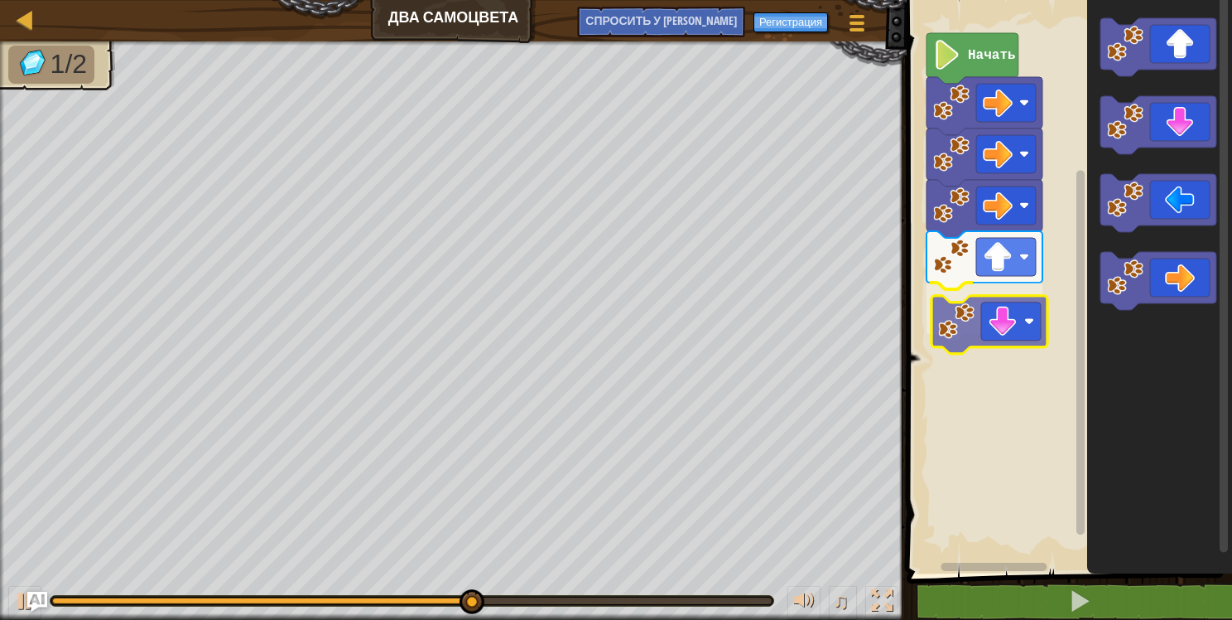
click at [1024, 325] on div "Начать" at bounding box center [1067, 282] width 330 height 581
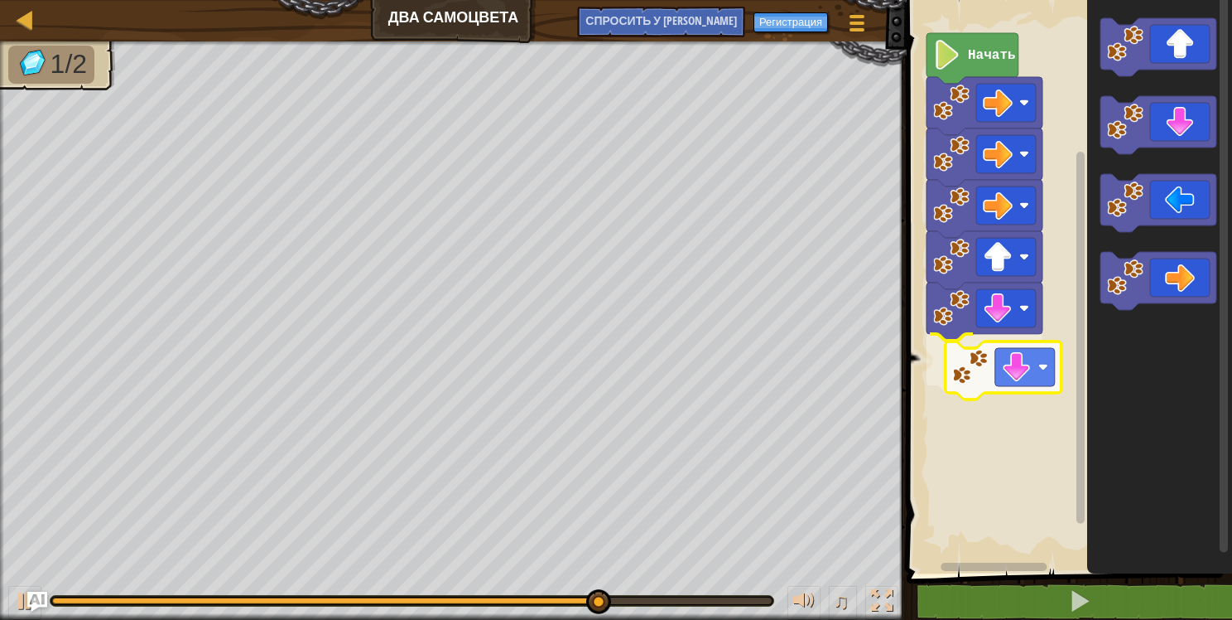
click at [1020, 368] on div "Начать" at bounding box center [1067, 282] width 330 height 581
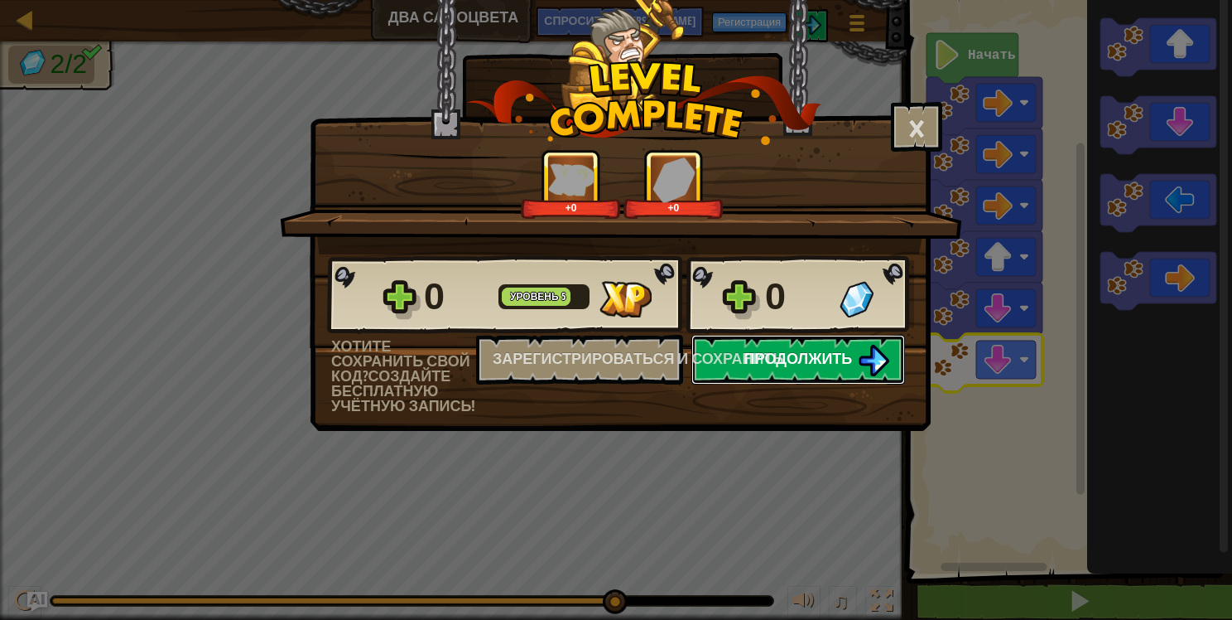
click at [786, 354] on span "Продолжить" at bounding box center [799, 358] width 108 height 21
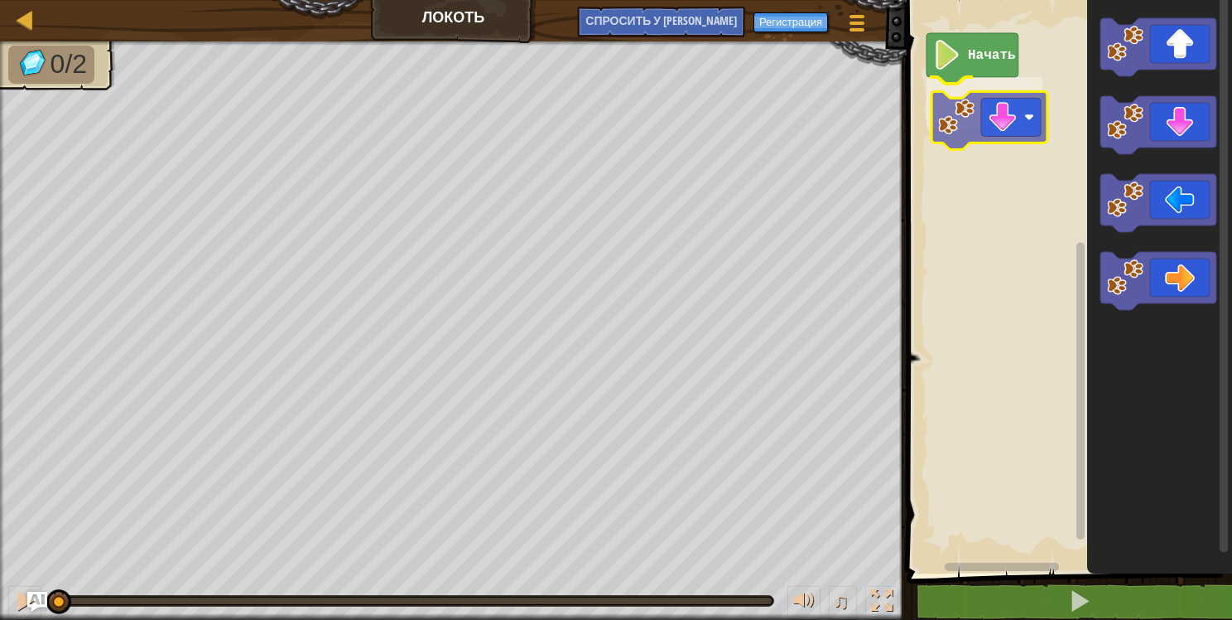
click at [1001, 109] on div "Начать" at bounding box center [1067, 282] width 330 height 581
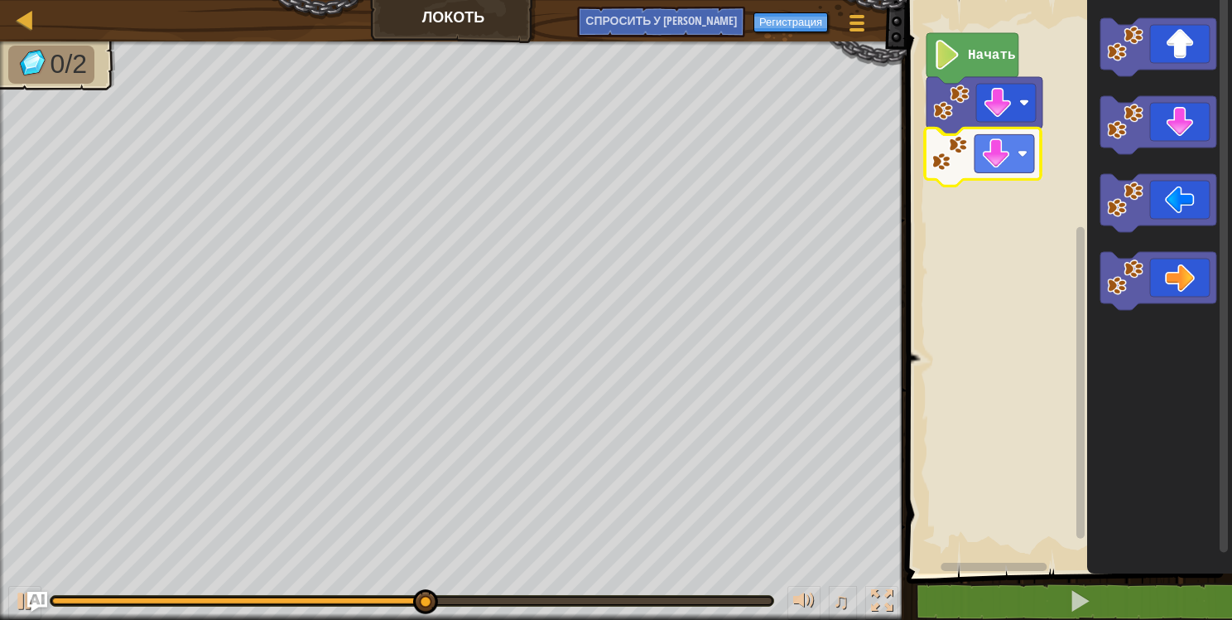
click at [991, 157] on div "Начать" at bounding box center [1067, 282] width 330 height 581
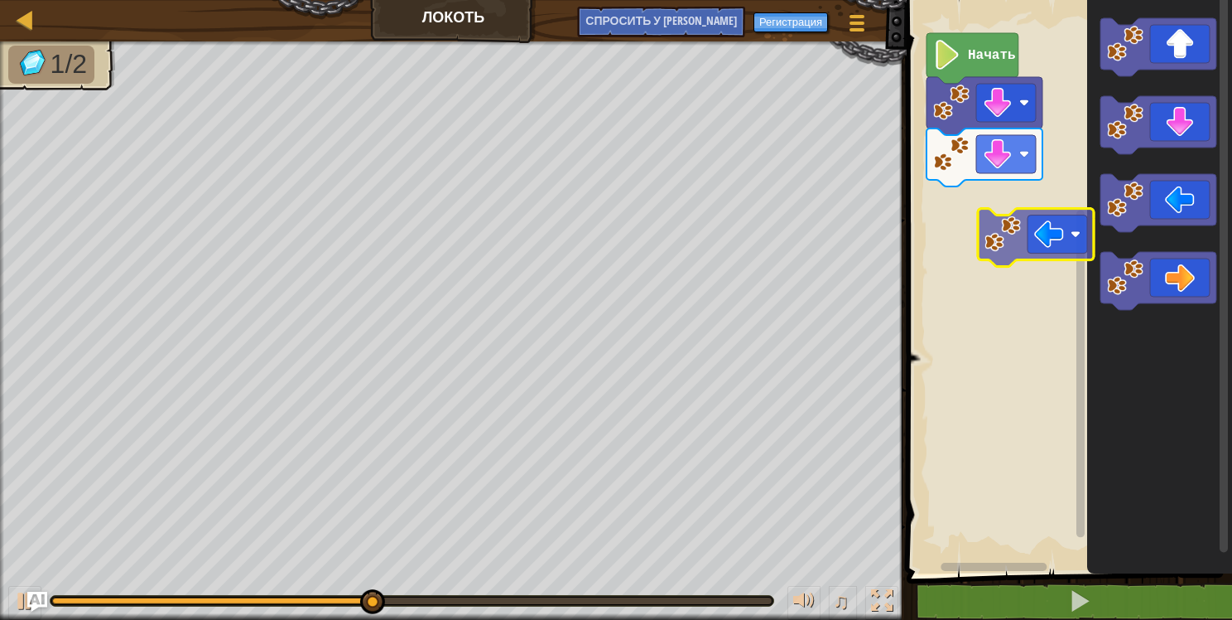
click at [1027, 238] on div "Начать" at bounding box center [1067, 282] width 330 height 581
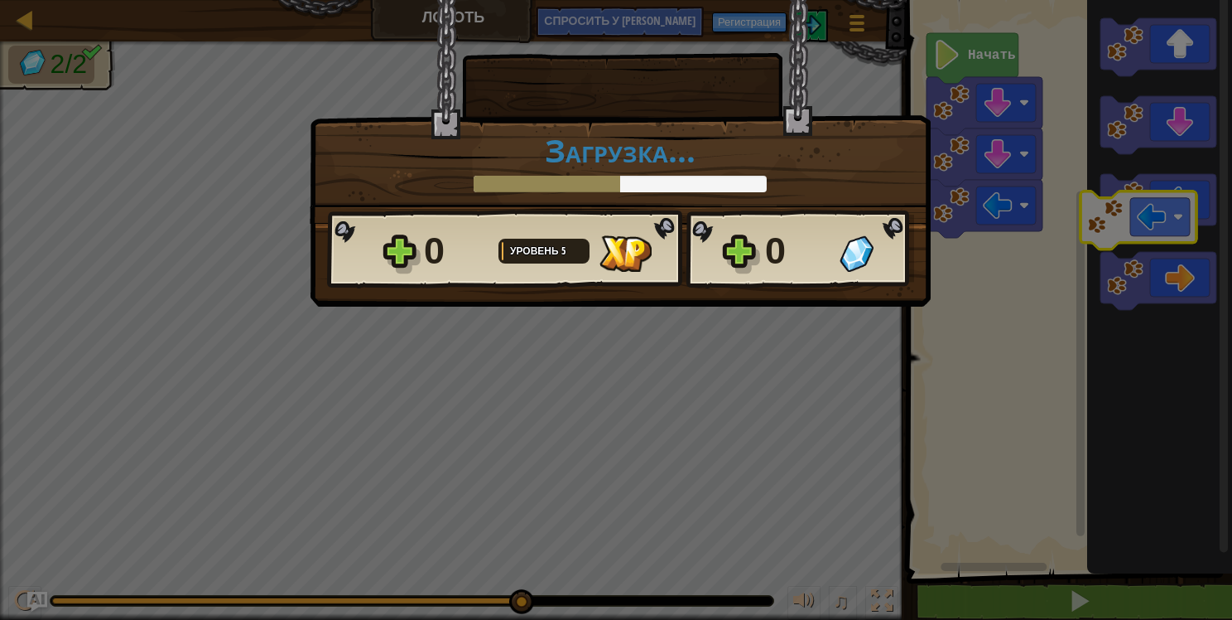
click at [1175, 2] on body "[PERSON_NAME] Меню игры Регистрация Спросить у ИИ 1 ההההההההההההההההההההההההההה…" at bounding box center [616, 1] width 1232 height 2
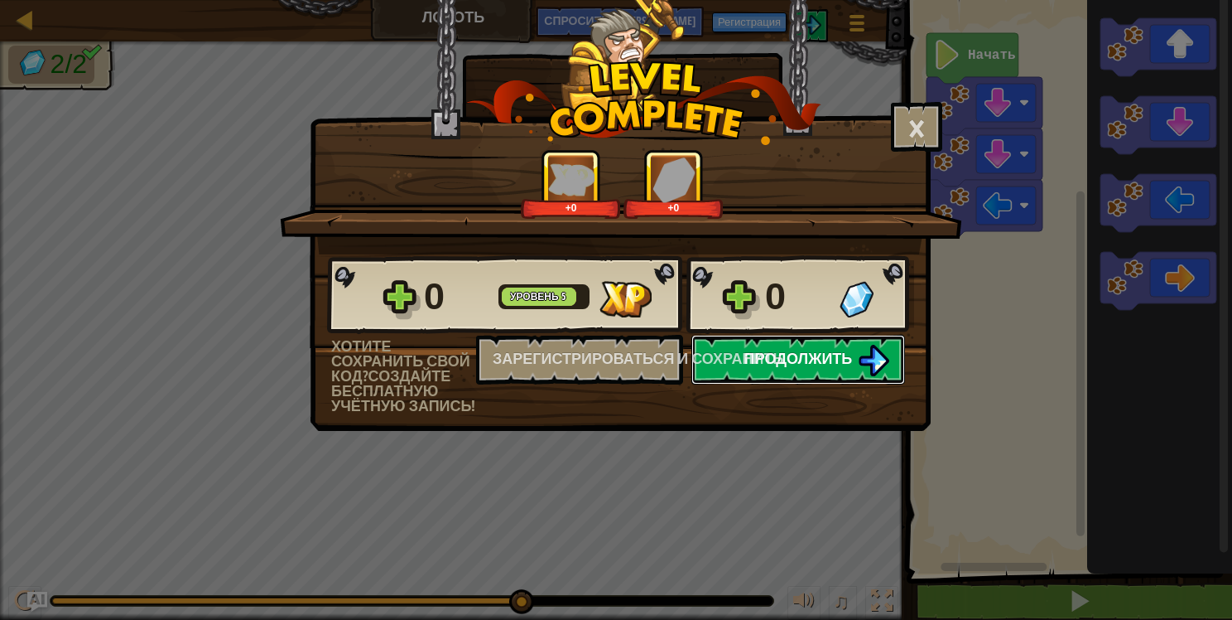
click at [858, 349] on img at bounding box center [873, 360] width 31 height 31
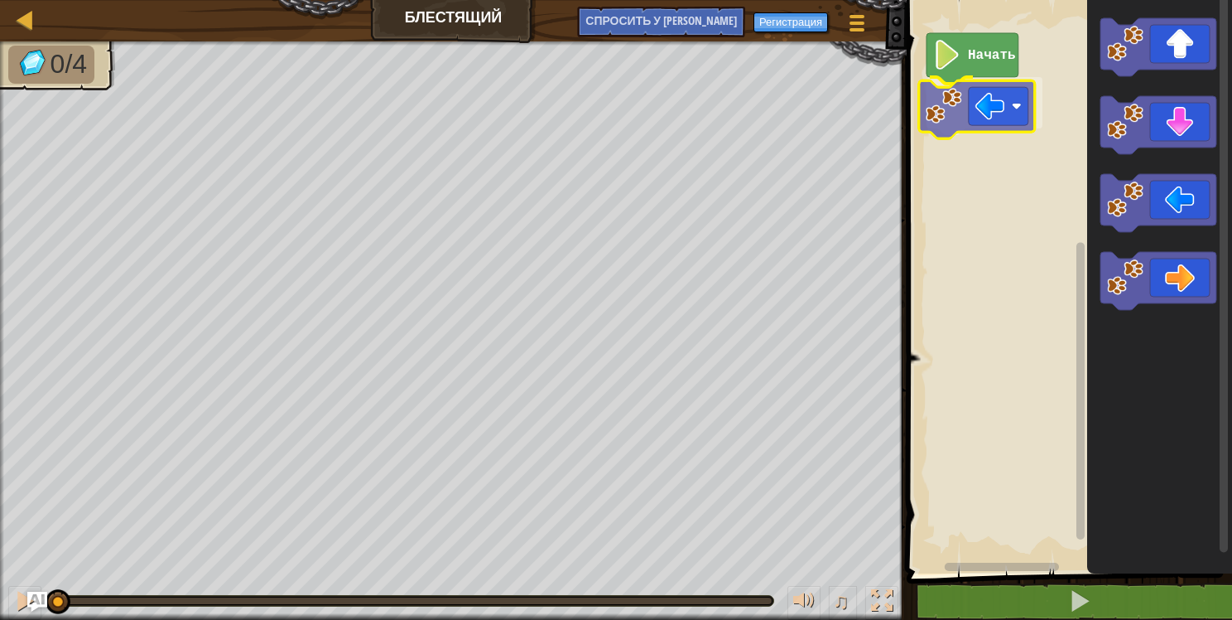
click at [998, 109] on div "Начать" at bounding box center [1067, 282] width 330 height 581
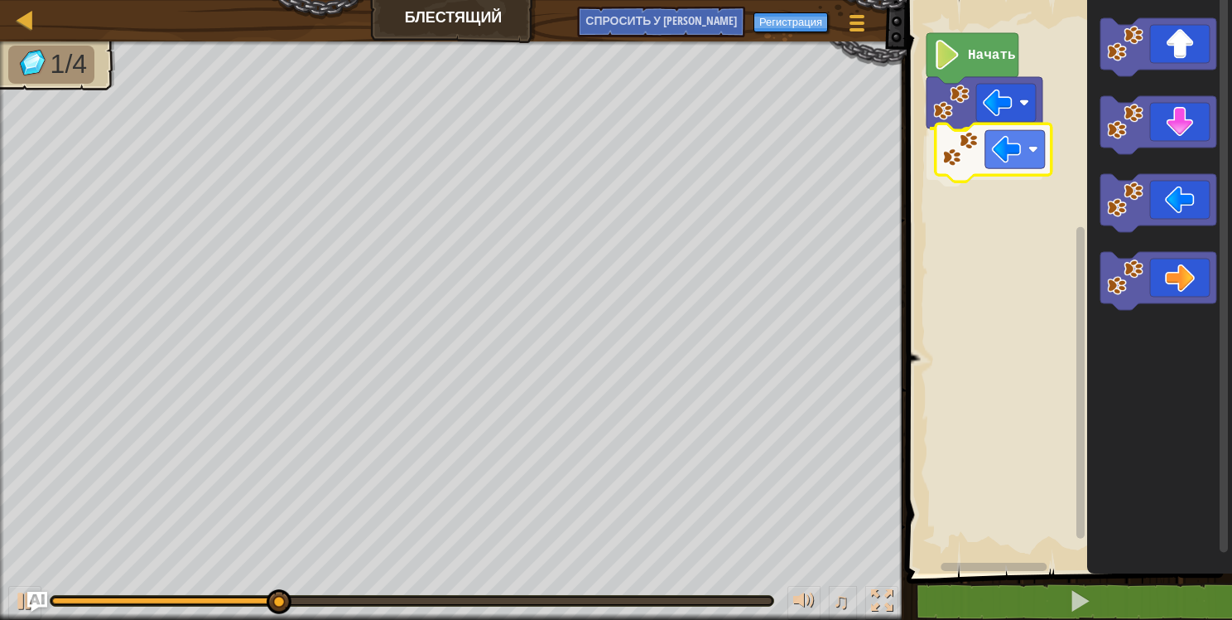
click at [1010, 155] on div "Начать" at bounding box center [1067, 282] width 330 height 581
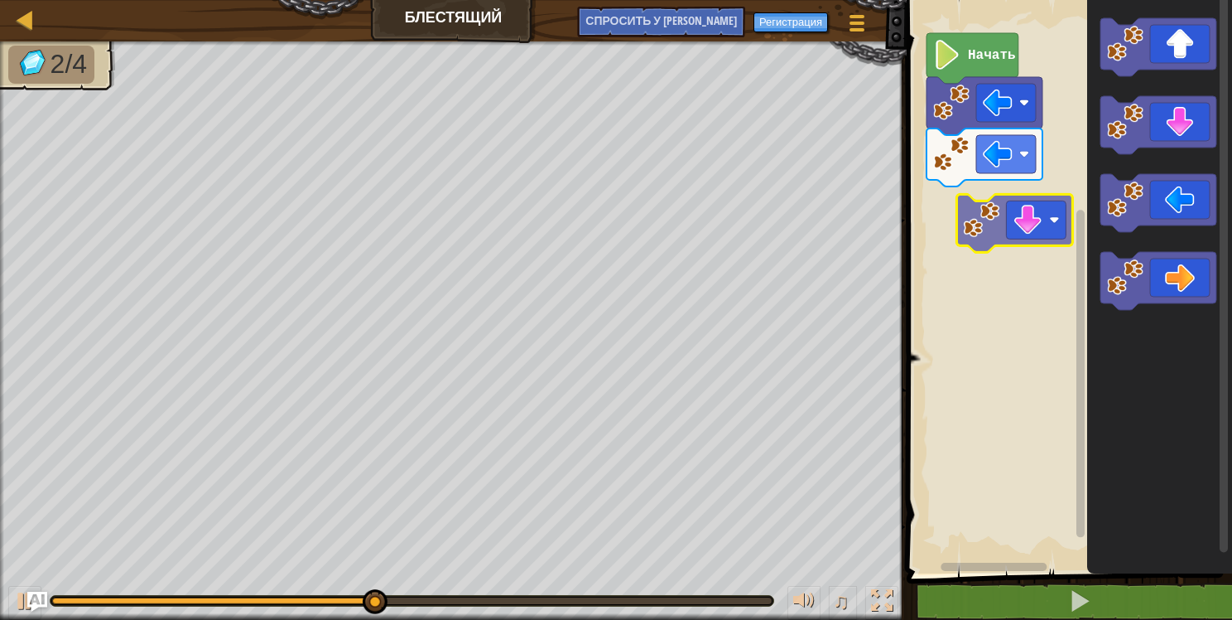
click at [975, 202] on div "Начать" at bounding box center [1067, 282] width 330 height 581
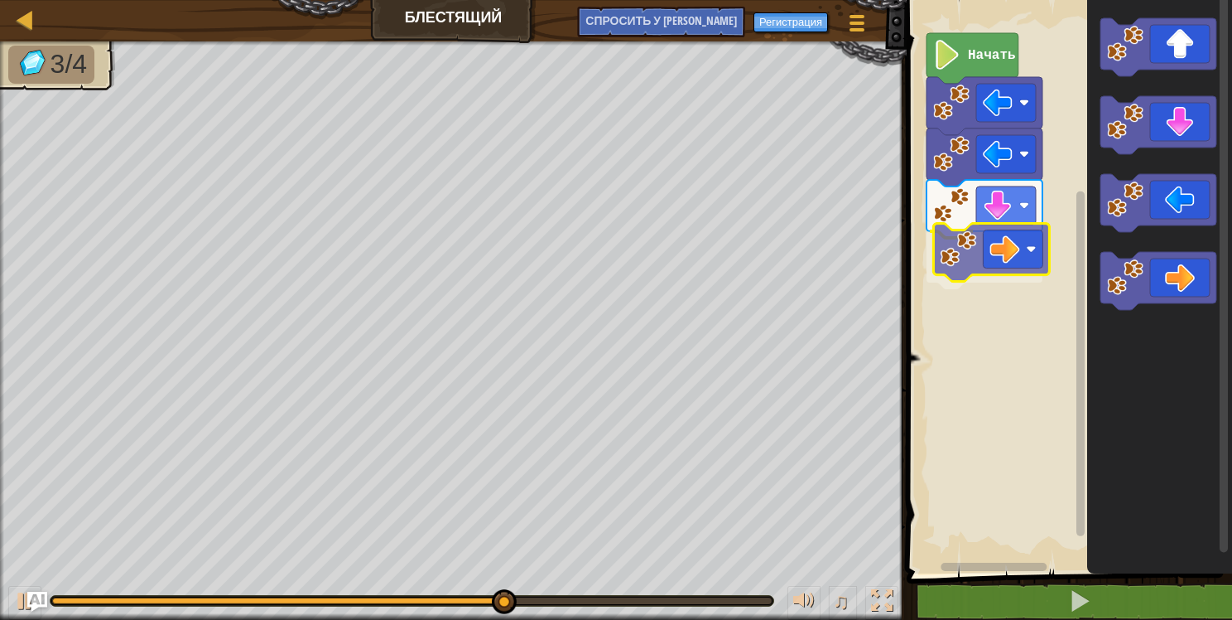
click at [1039, 248] on div "Начать" at bounding box center [1067, 282] width 330 height 581
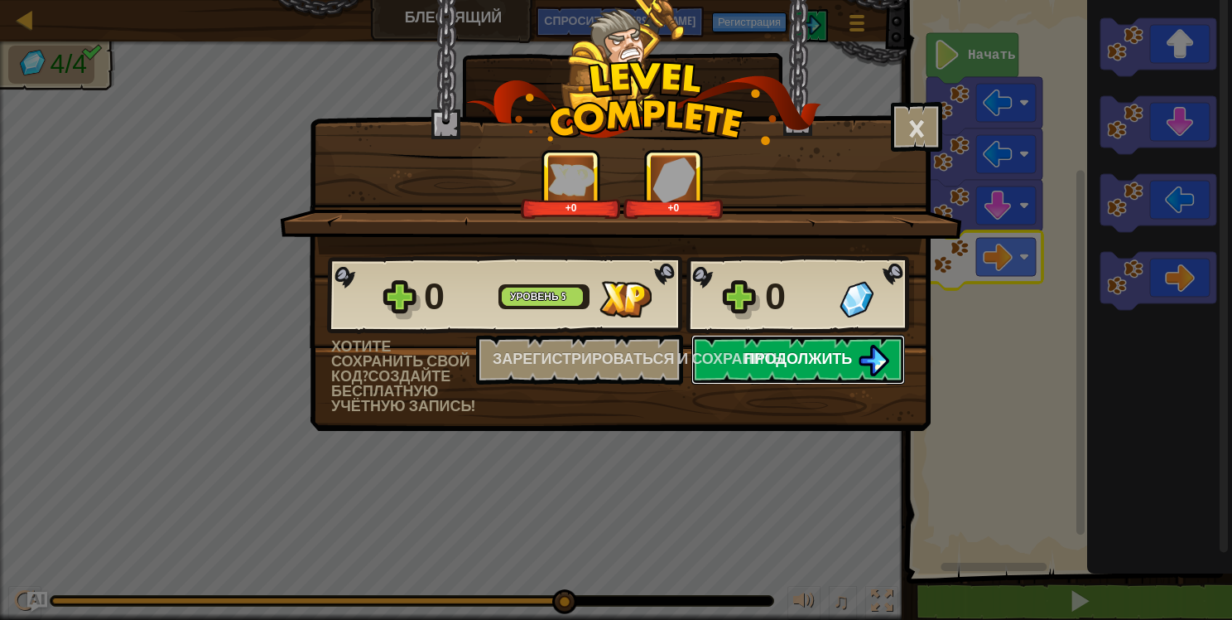
click at [846, 363] on span "Продолжить" at bounding box center [799, 358] width 108 height 21
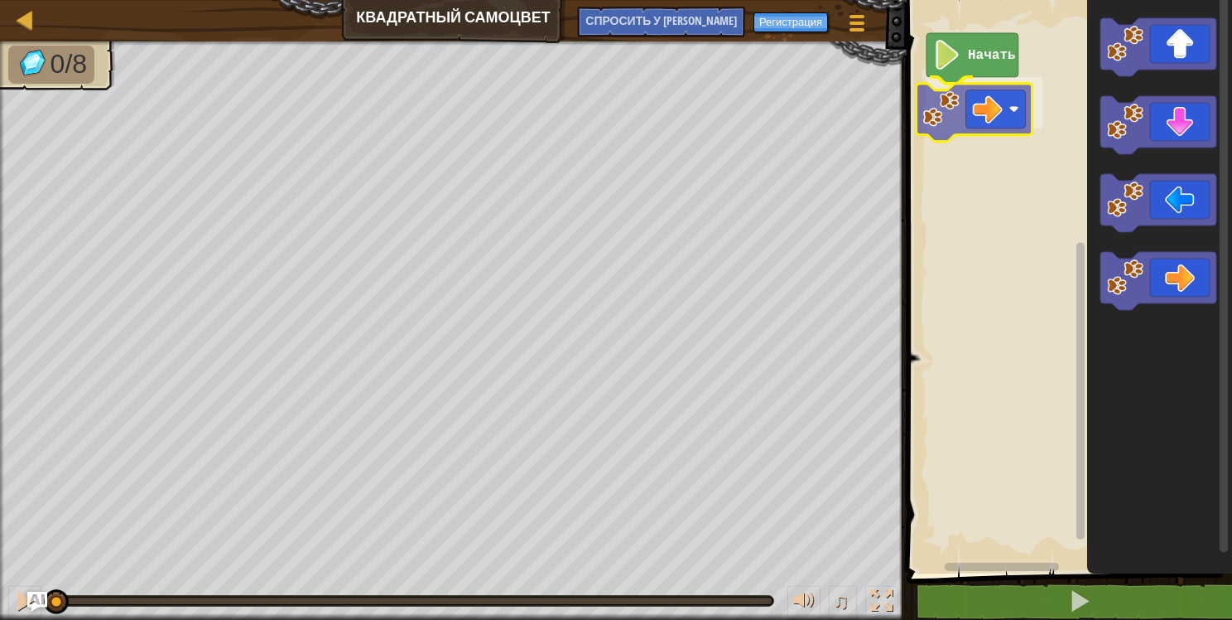
click at [1005, 109] on div "Начать" at bounding box center [1067, 282] width 330 height 581
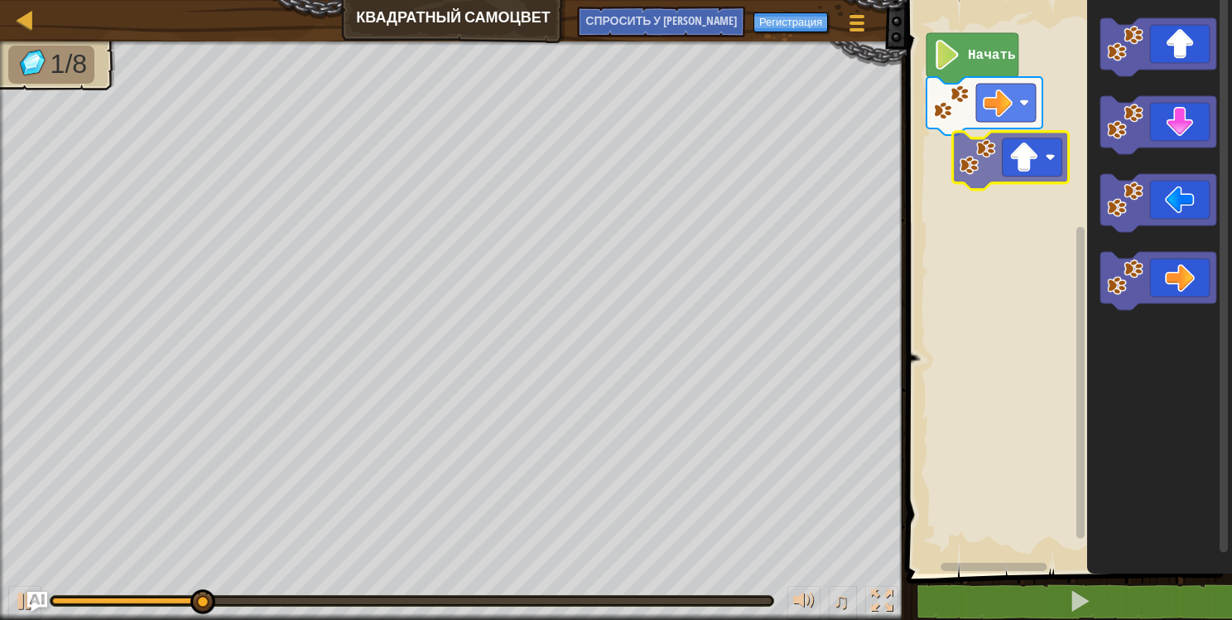
click at [1014, 159] on div "Начать" at bounding box center [1067, 282] width 330 height 581
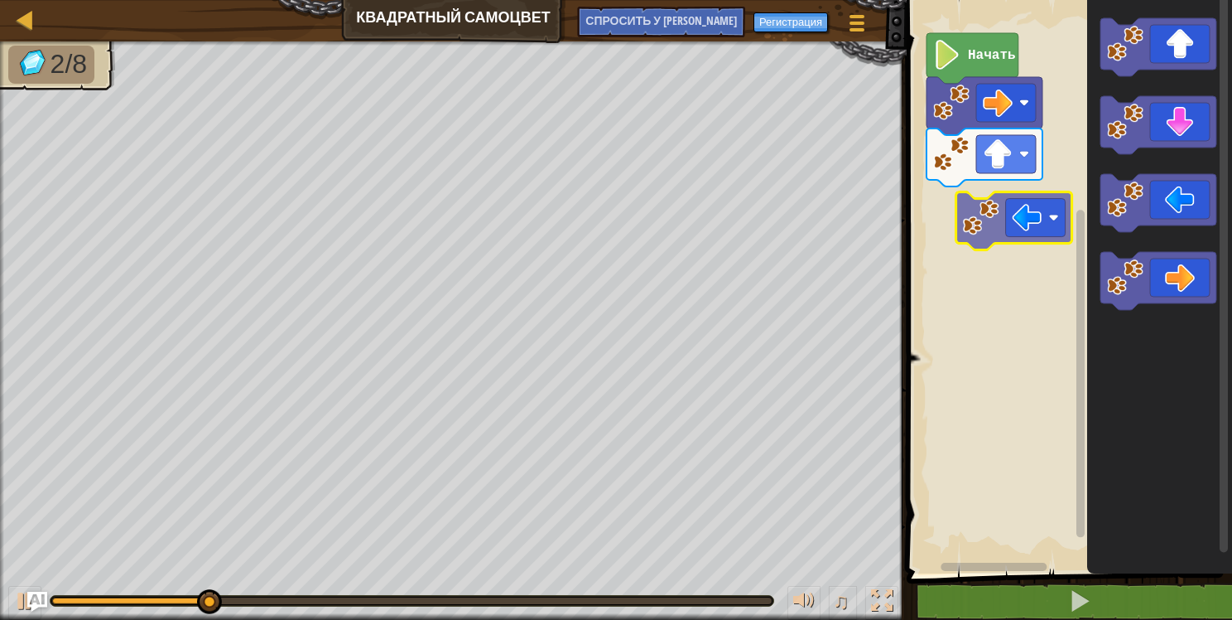
click at [1030, 219] on div "Начать" at bounding box center [1067, 282] width 330 height 581
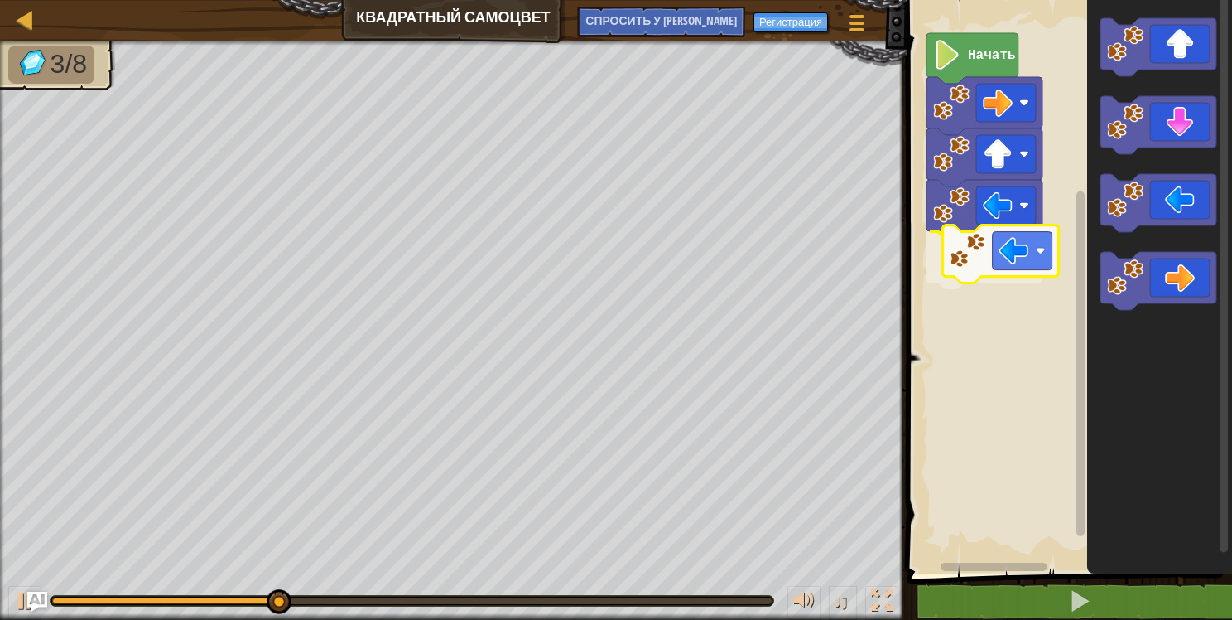
click at [1006, 243] on div "Начать" at bounding box center [1067, 282] width 330 height 581
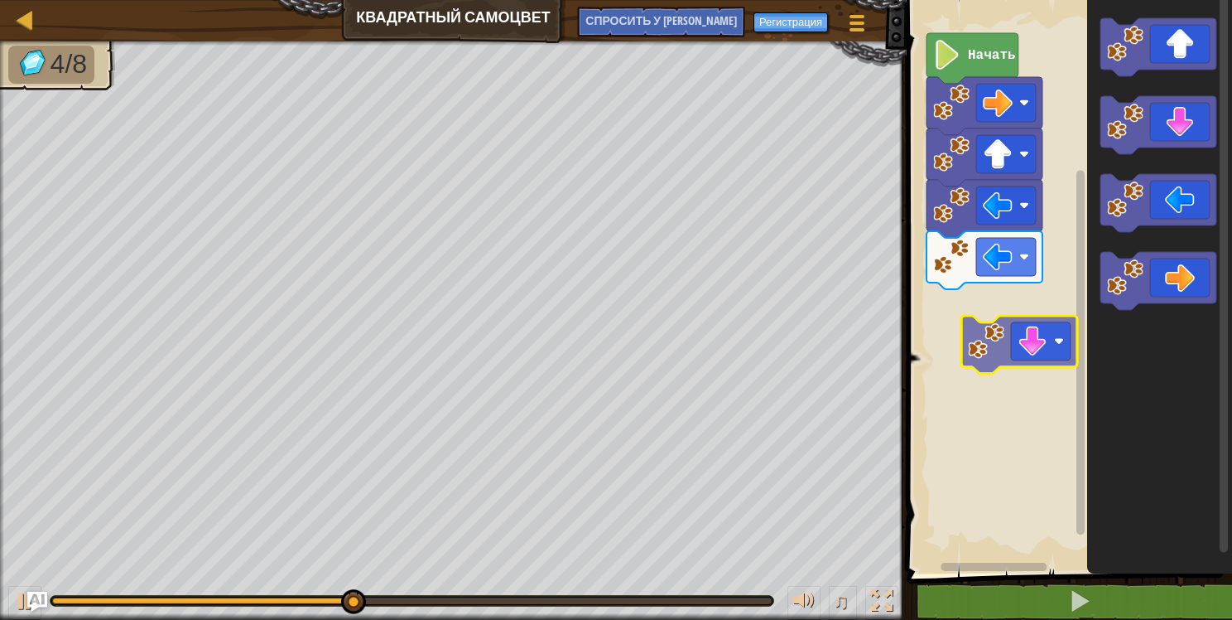
click at [987, 341] on div "Начать" at bounding box center [1067, 282] width 330 height 581
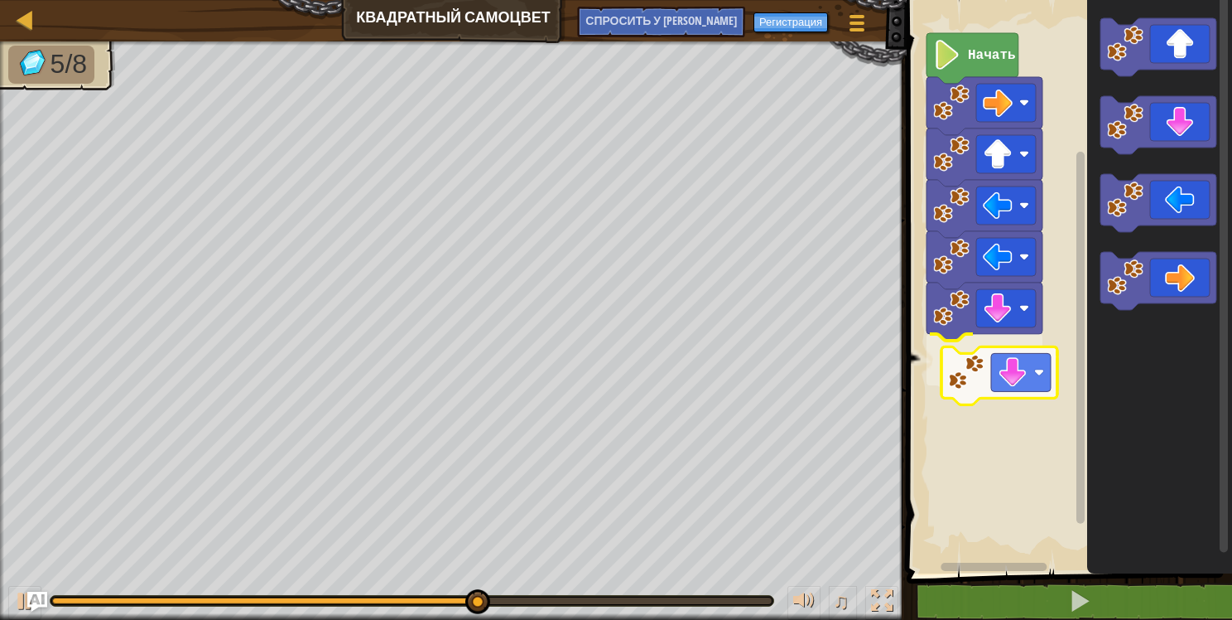
click at [1008, 378] on div "Начать" at bounding box center [1067, 282] width 330 height 581
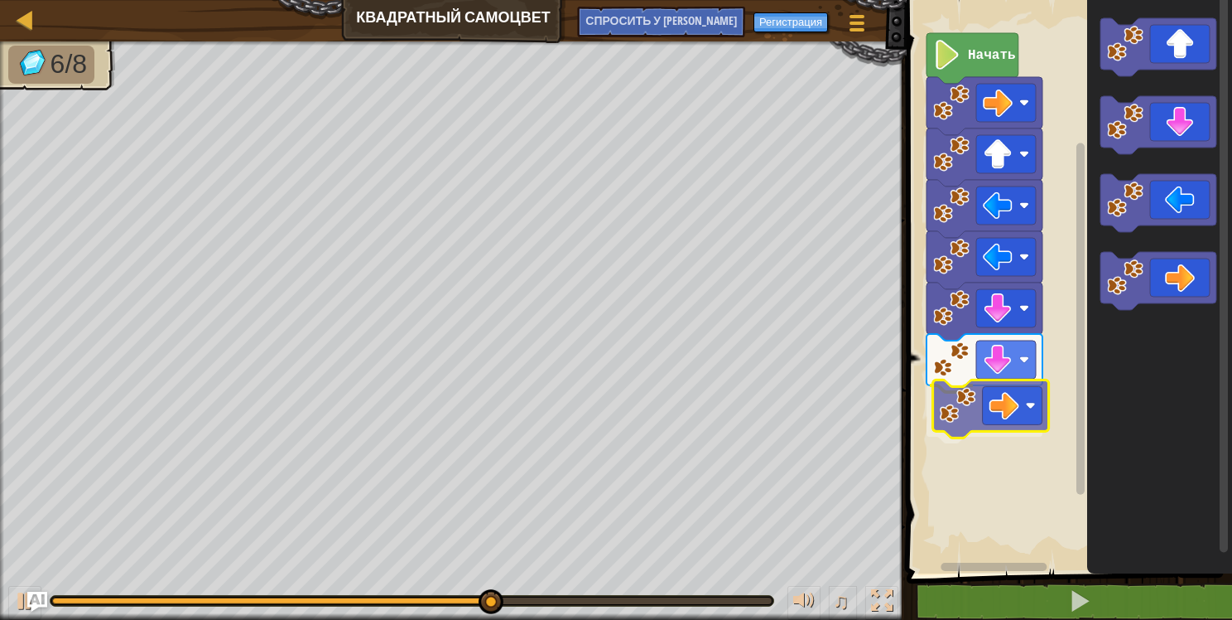
click at [1034, 407] on div "Начать" at bounding box center [1067, 282] width 330 height 581
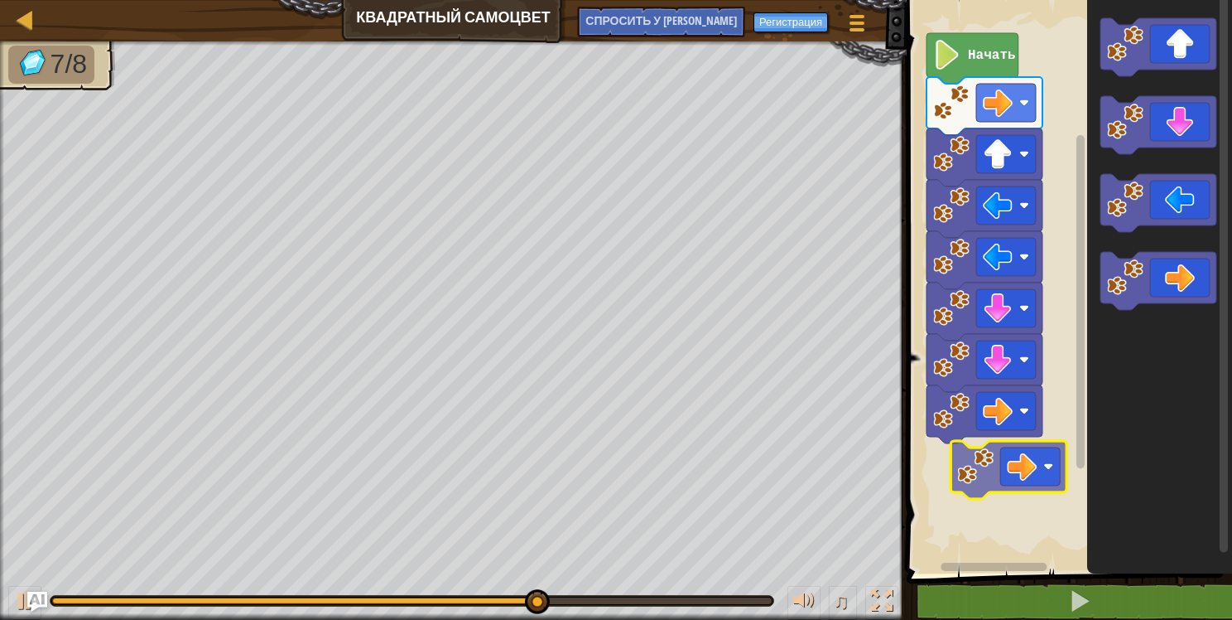
click at [1031, 464] on div "Начать" at bounding box center [1067, 282] width 330 height 581
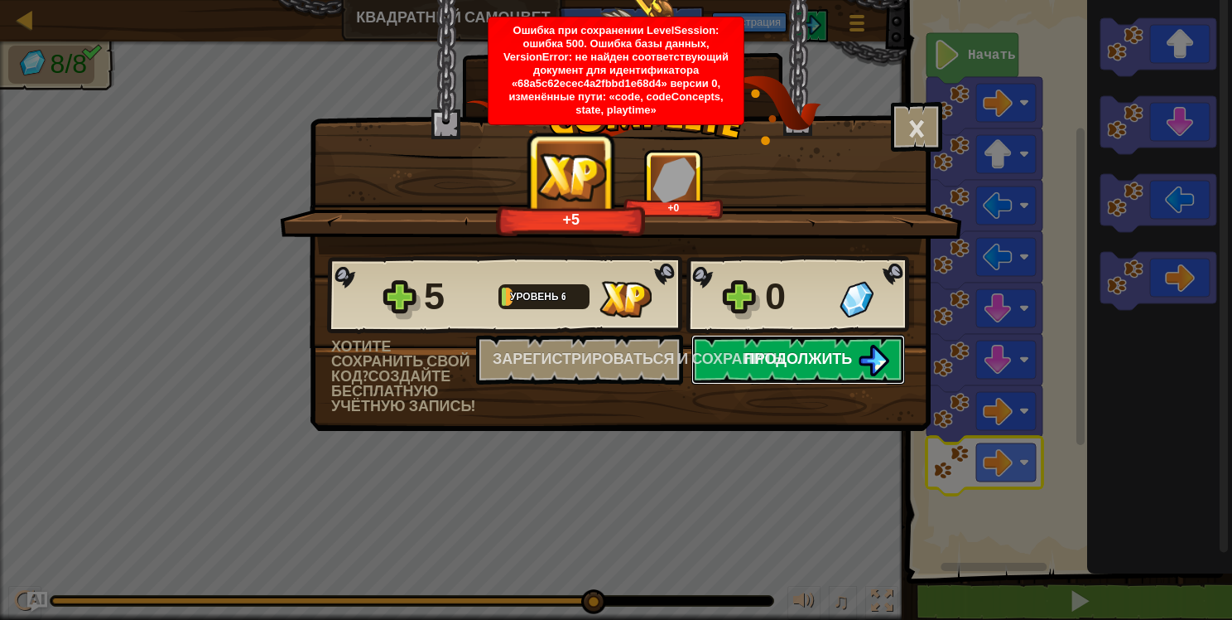
click at [885, 350] on img at bounding box center [873, 360] width 31 height 31
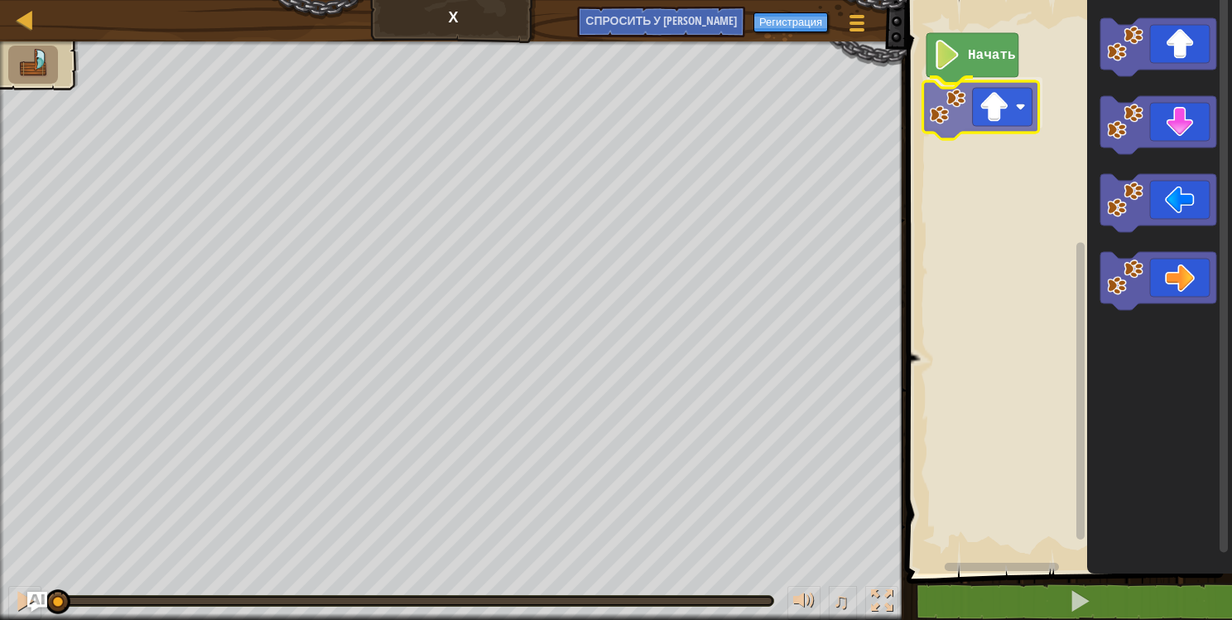
click at [994, 121] on div "Начать" at bounding box center [1067, 282] width 330 height 581
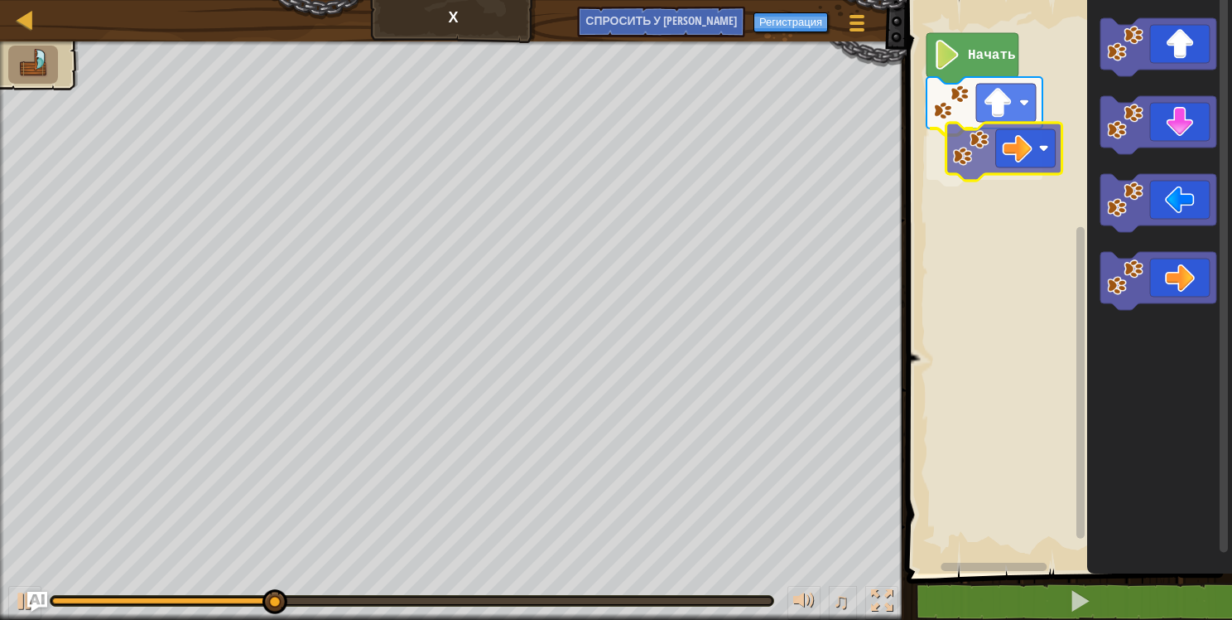
click at [1031, 151] on div "Начать" at bounding box center [1067, 282] width 330 height 581
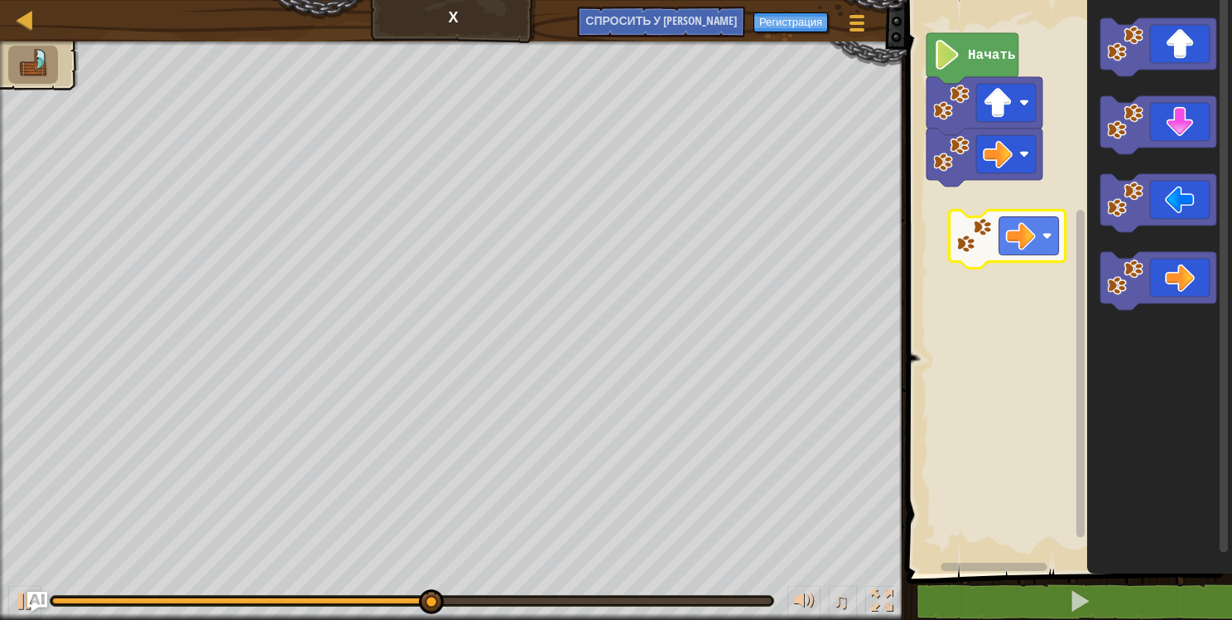
click at [1015, 238] on div "Начать" at bounding box center [1067, 282] width 330 height 581
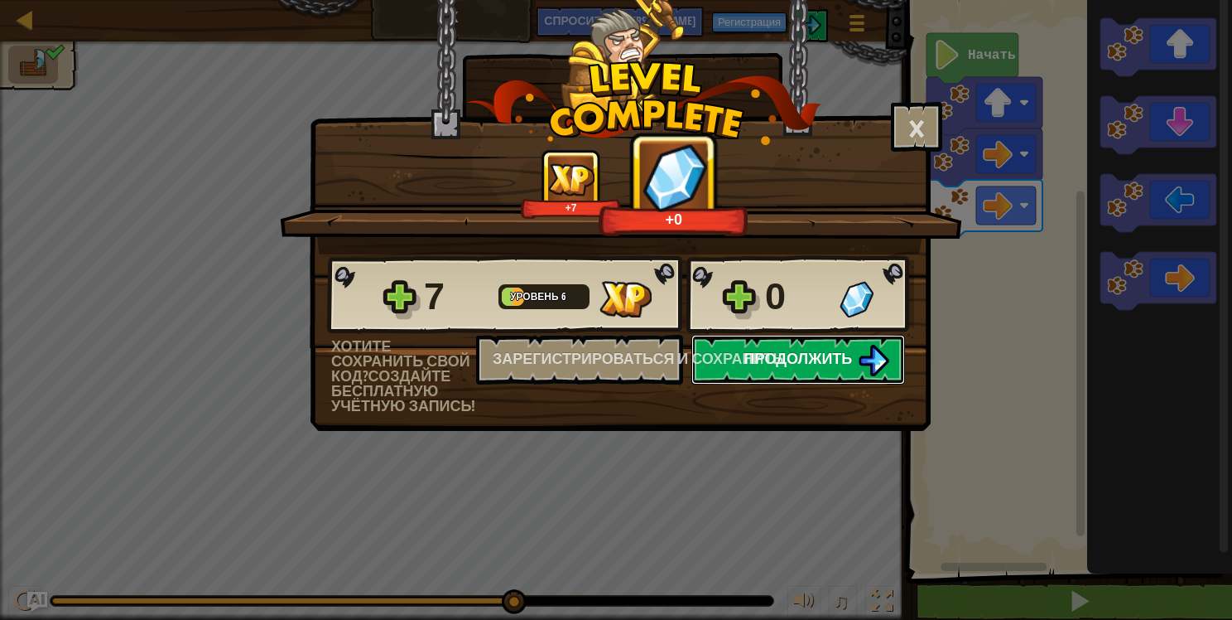
click at [867, 352] on img at bounding box center [873, 360] width 31 height 31
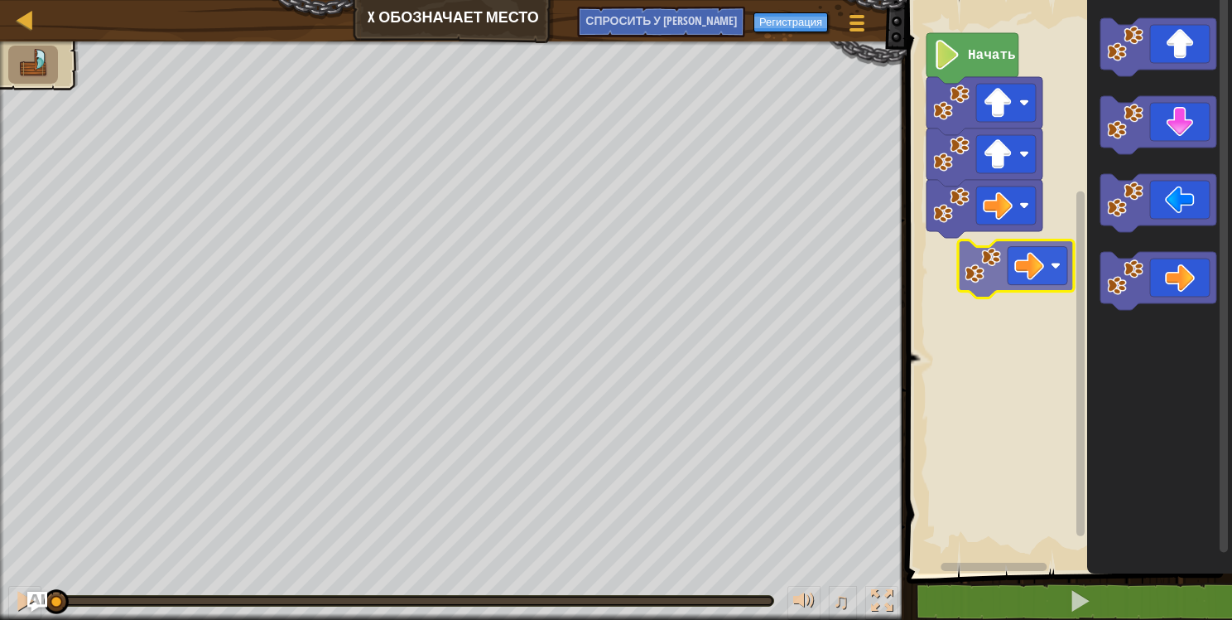
click at [1030, 269] on div "Начать" at bounding box center [1067, 282] width 330 height 581
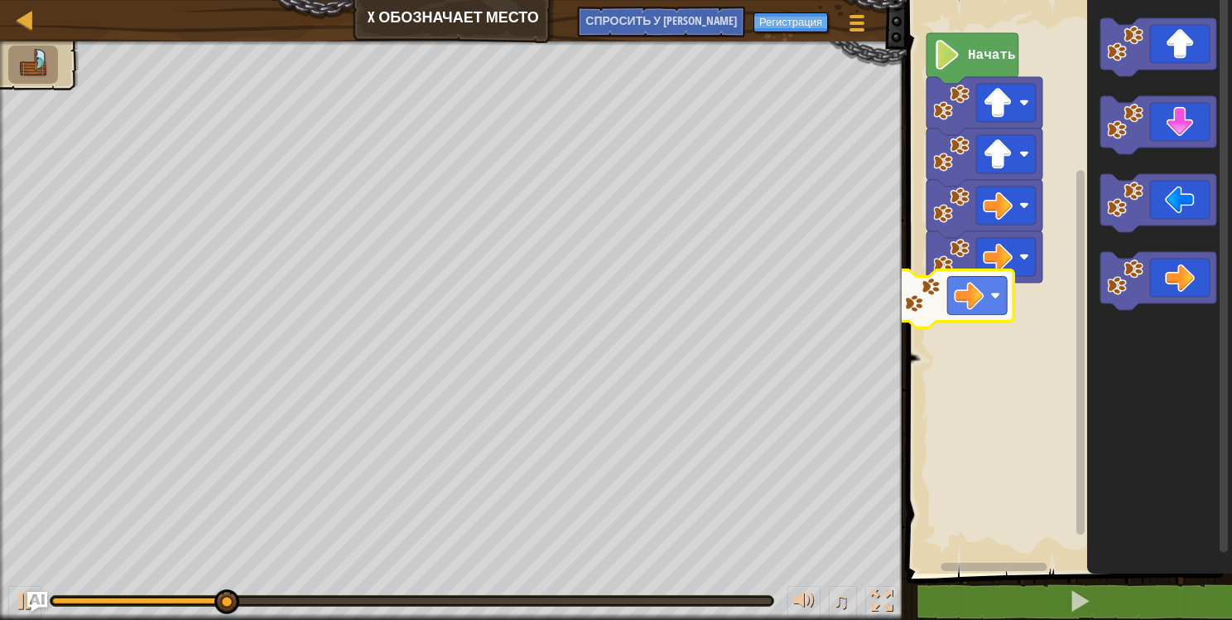
click at [973, 312] on div "Начать" at bounding box center [1067, 282] width 330 height 581
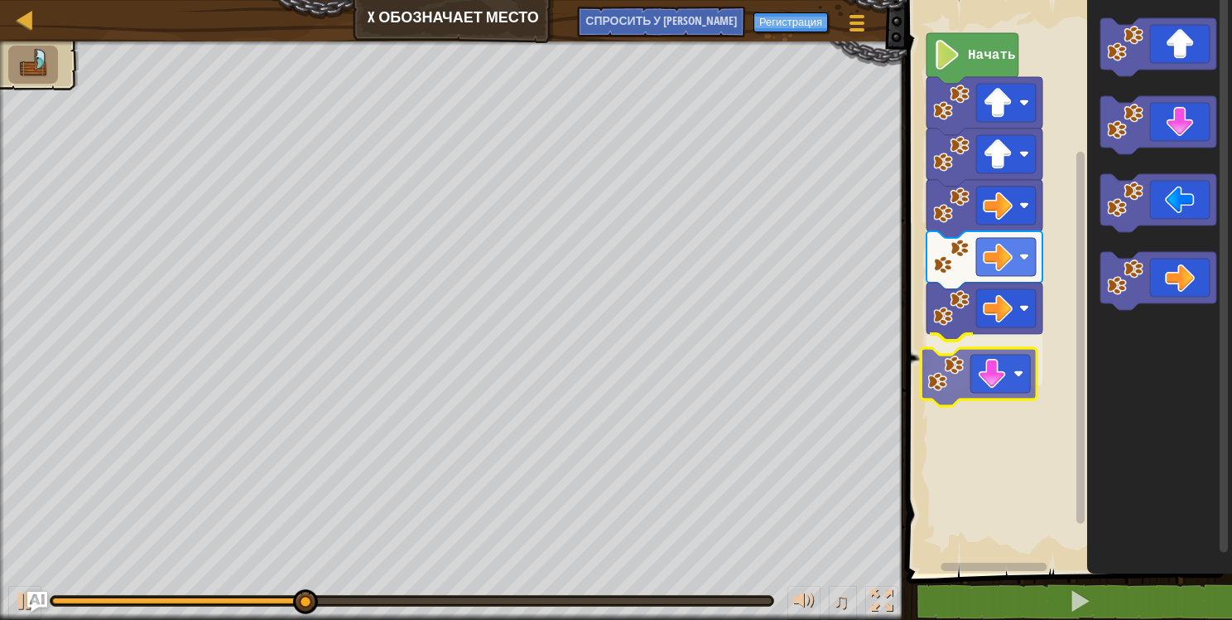
click at [980, 380] on div "Начать" at bounding box center [1067, 282] width 330 height 581
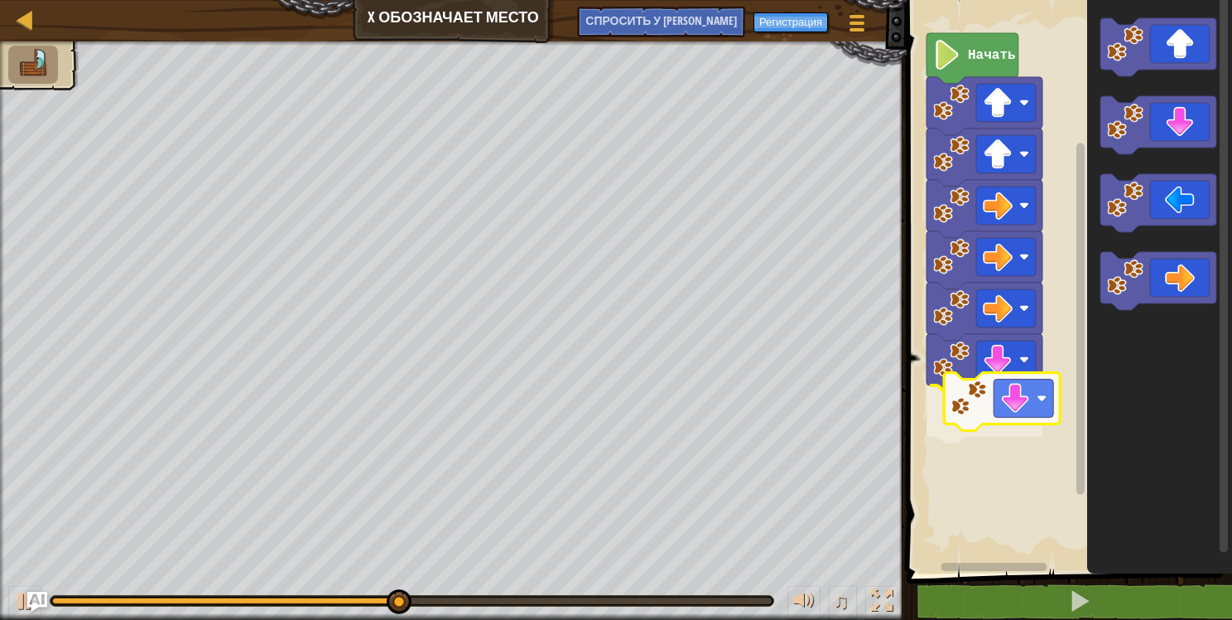
click at [1010, 413] on div "Начать" at bounding box center [1067, 282] width 330 height 581
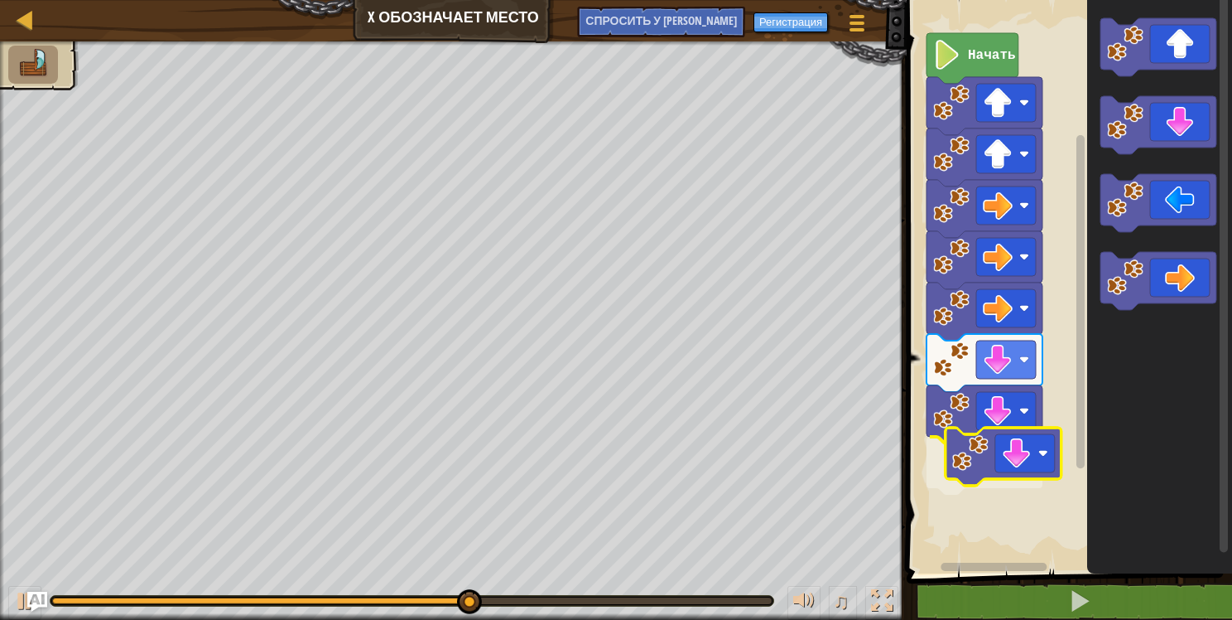
click at [1017, 464] on div "Начать" at bounding box center [1067, 282] width 330 height 581
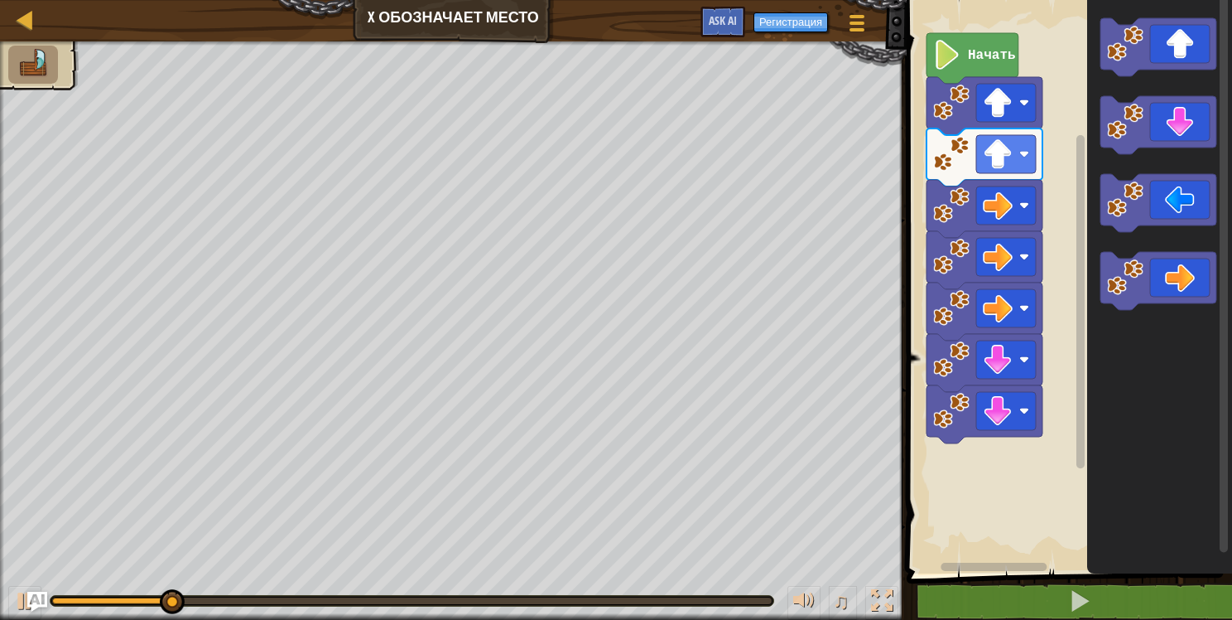
click at [1103, 311] on icon "Рабочая область Blockly" at bounding box center [1159, 282] width 145 height 581
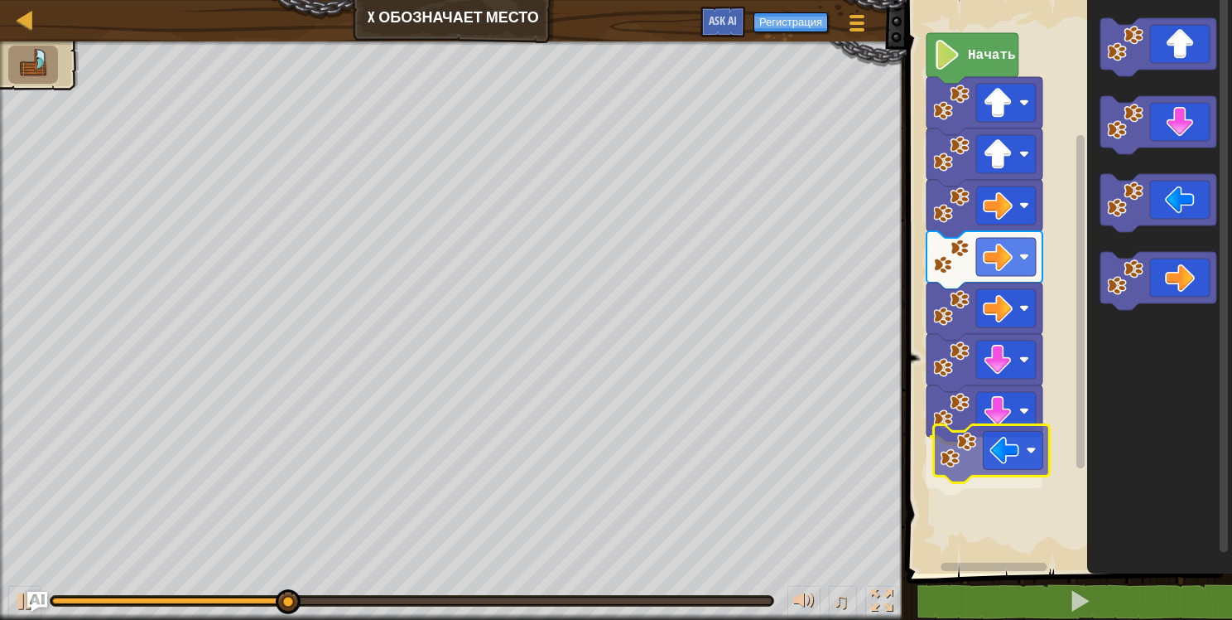
click at [995, 462] on div "Начать" at bounding box center [1067, 282] width 330 height 581
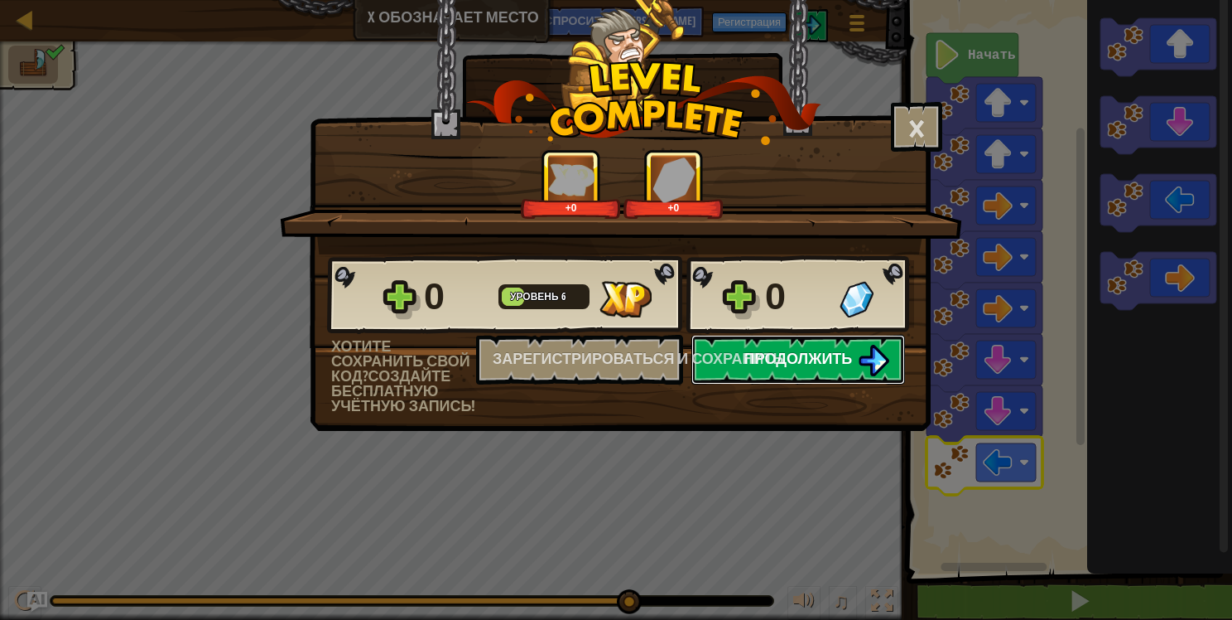
click at [841, 354] on span "Продолжить" at bounding box center [799, 358] width 108 height 21
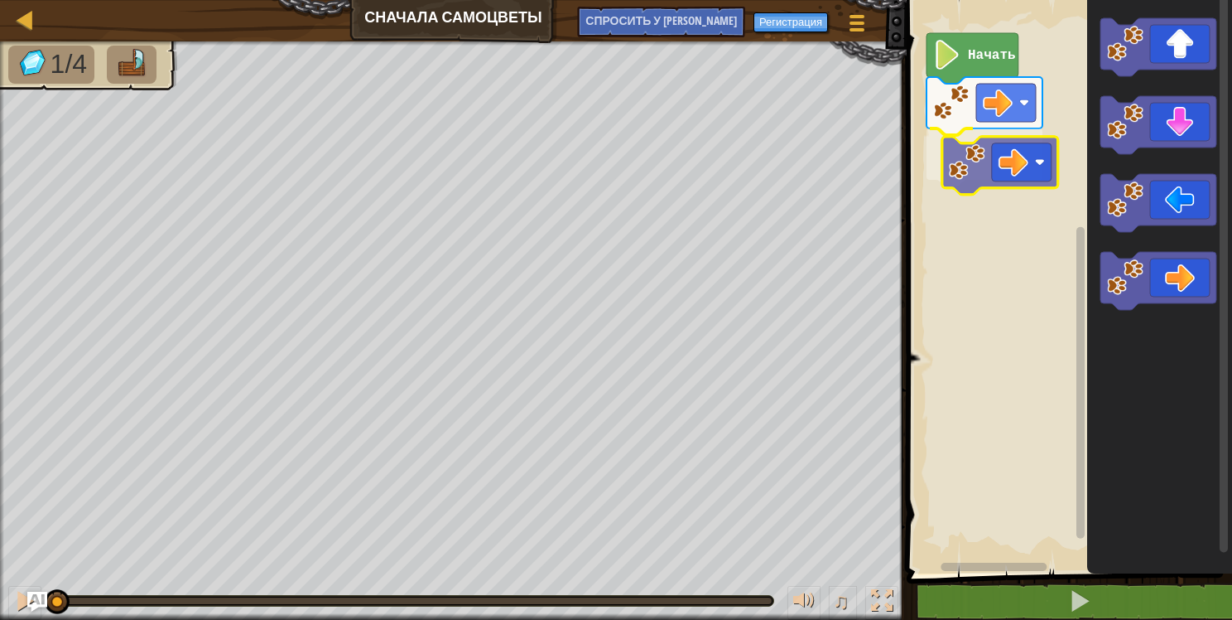
click at [1024, 168] on div "Начать" at bounding box center [1067, 282] width 330 height 581
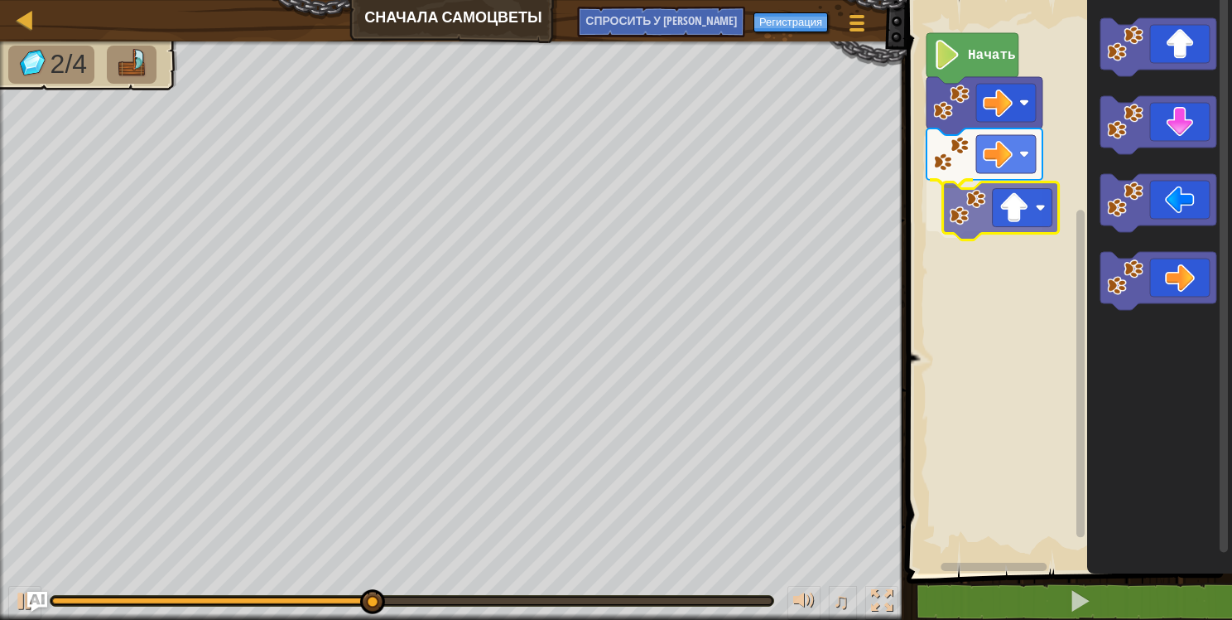
click at [1020, 219] on div "Начать" at bounding box center [1067, 282] width 330 height 581
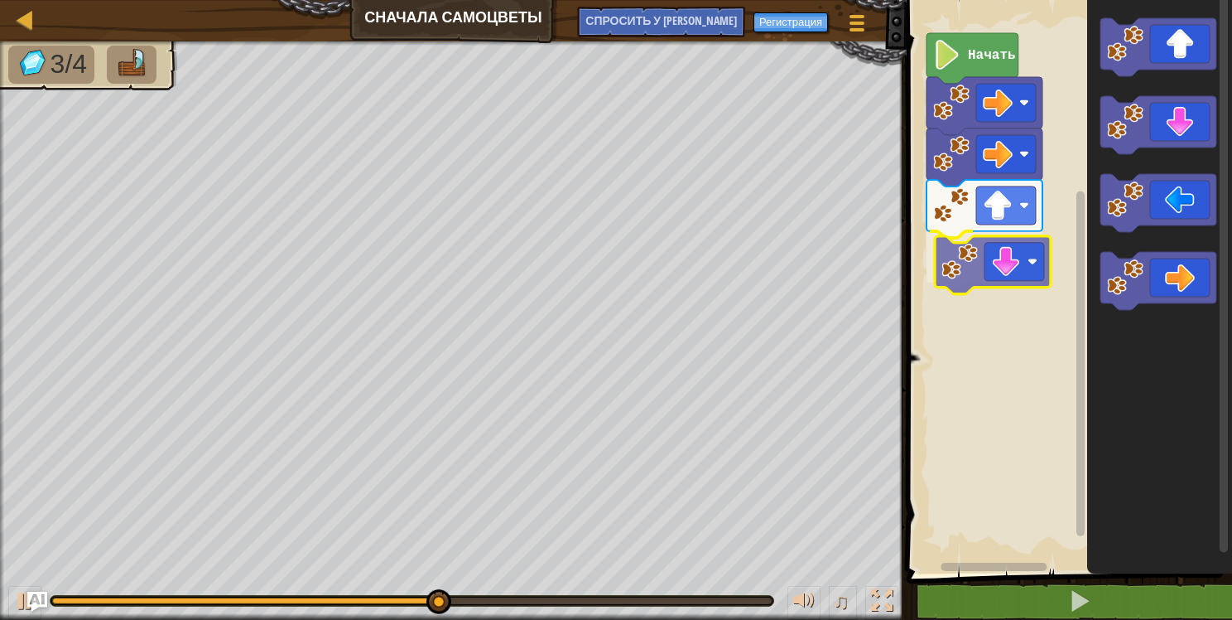
click at [1010, 272] on div "Начать" at bounding box center [1067, 282] width 330 height 581
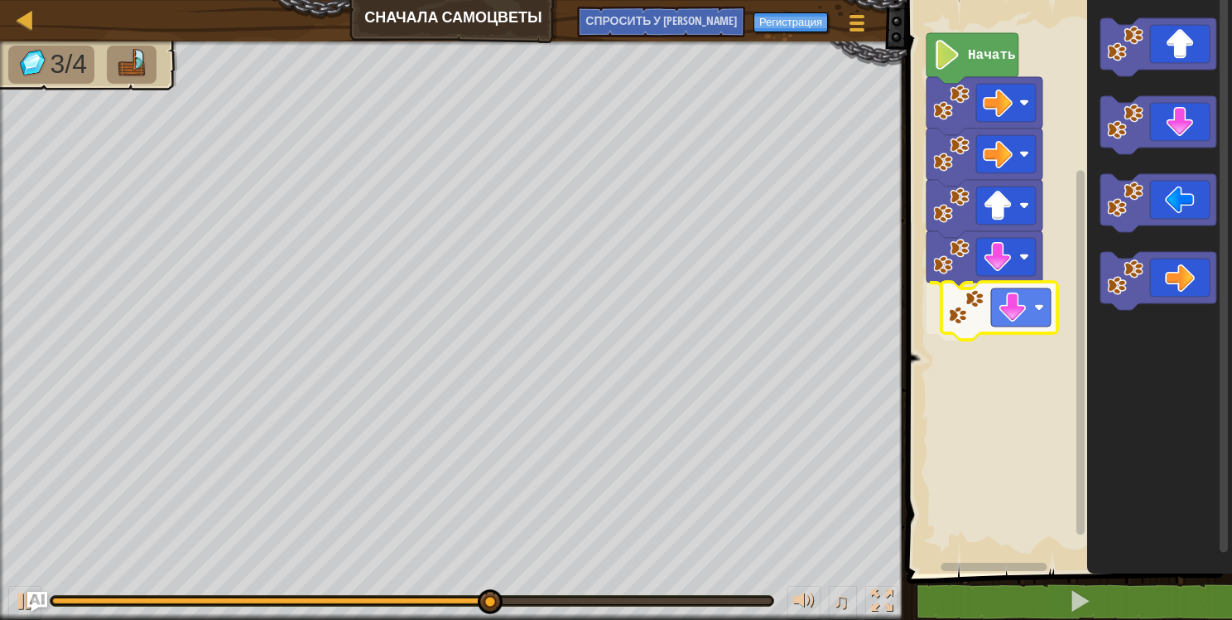
click at [1013, 316] on div "Начать" at bounding box center [1067, 282] width 330 height 581
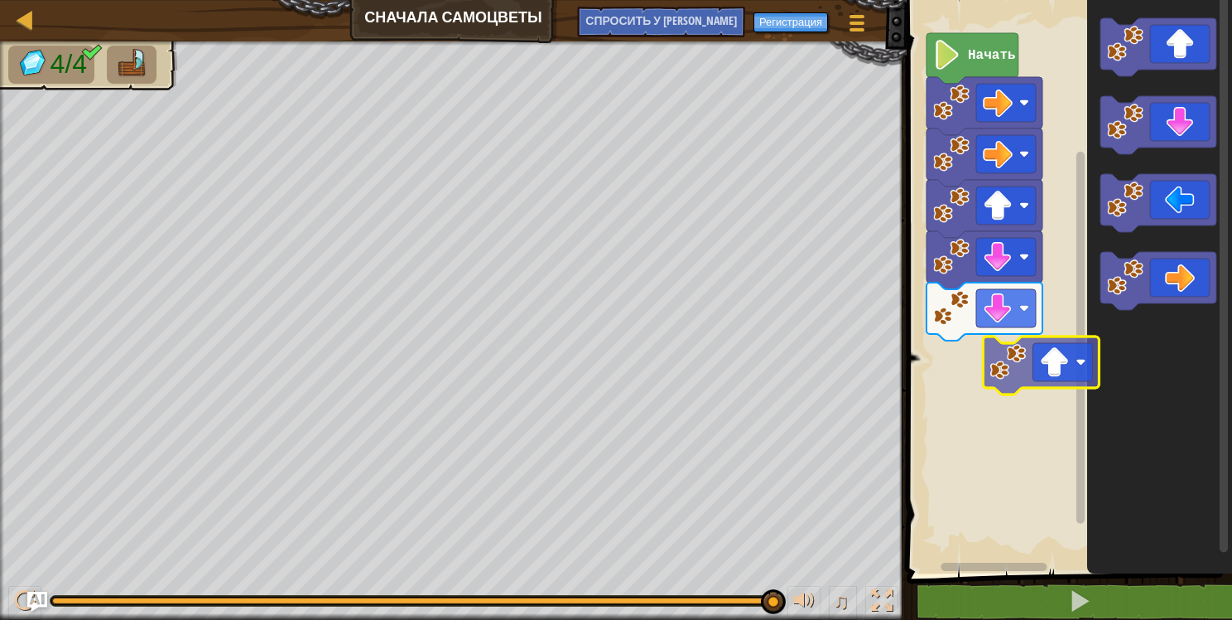
click at [1067, 368] on div "Начать" at bounding box center [1067, 282] width 330 height 581
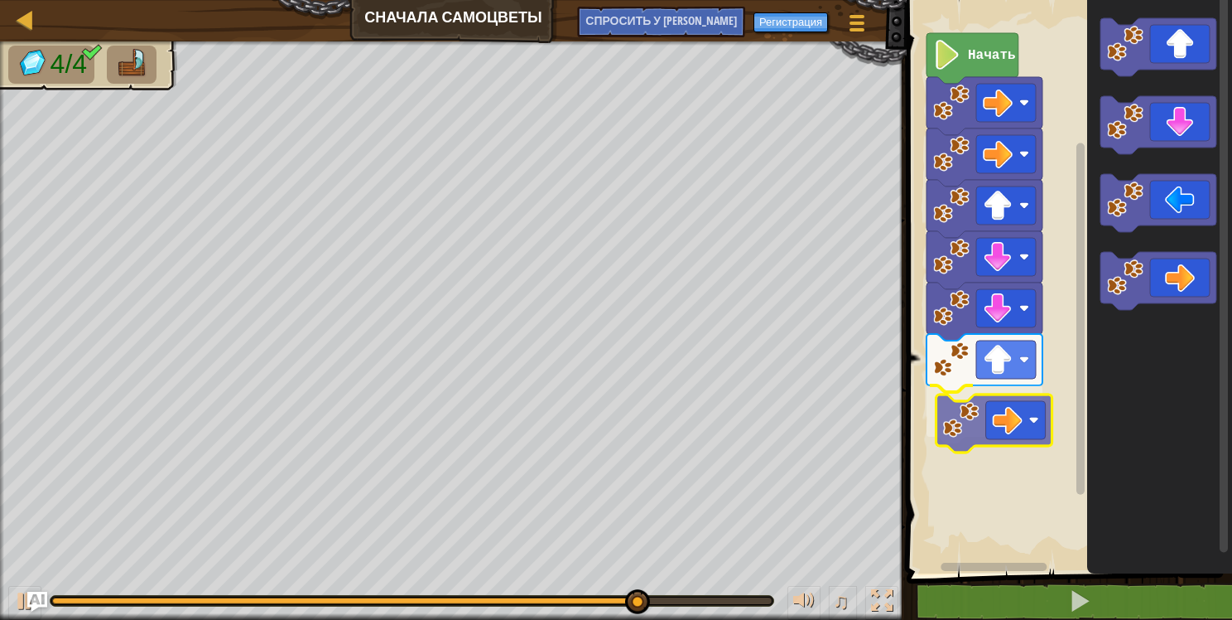
click at [1017, 421] on div "Начать" at bounding box center [1067, 282] width 330 height 581
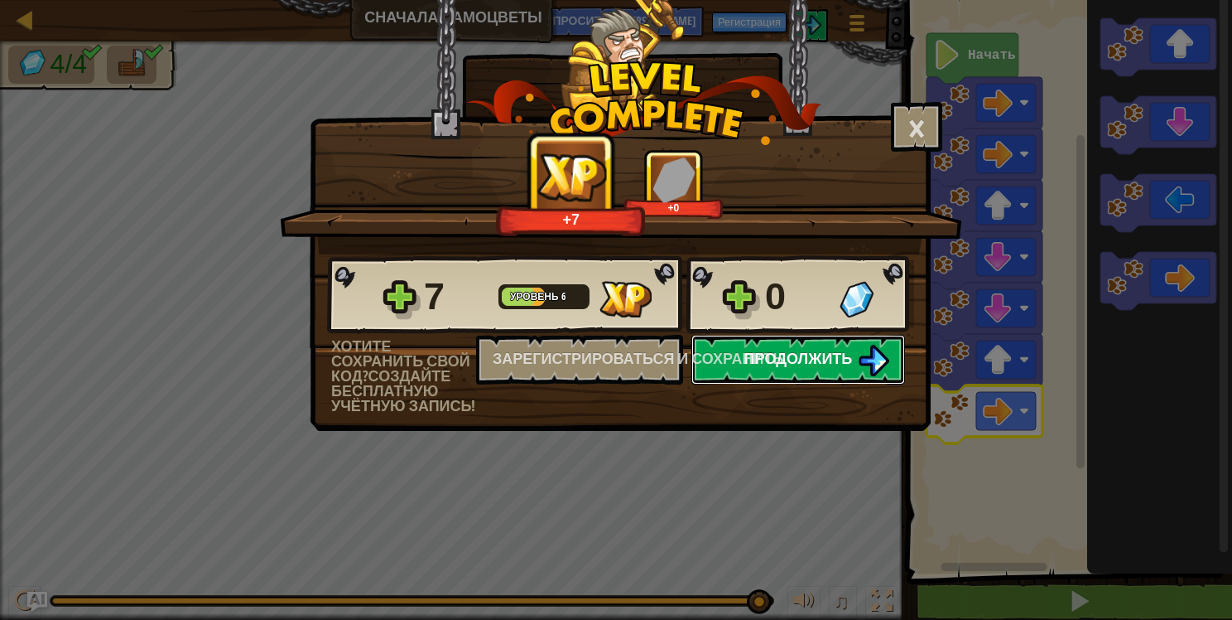
click at [846, 350] on span "Продолжить" at bounding box center [799, 358] width 108 height 21
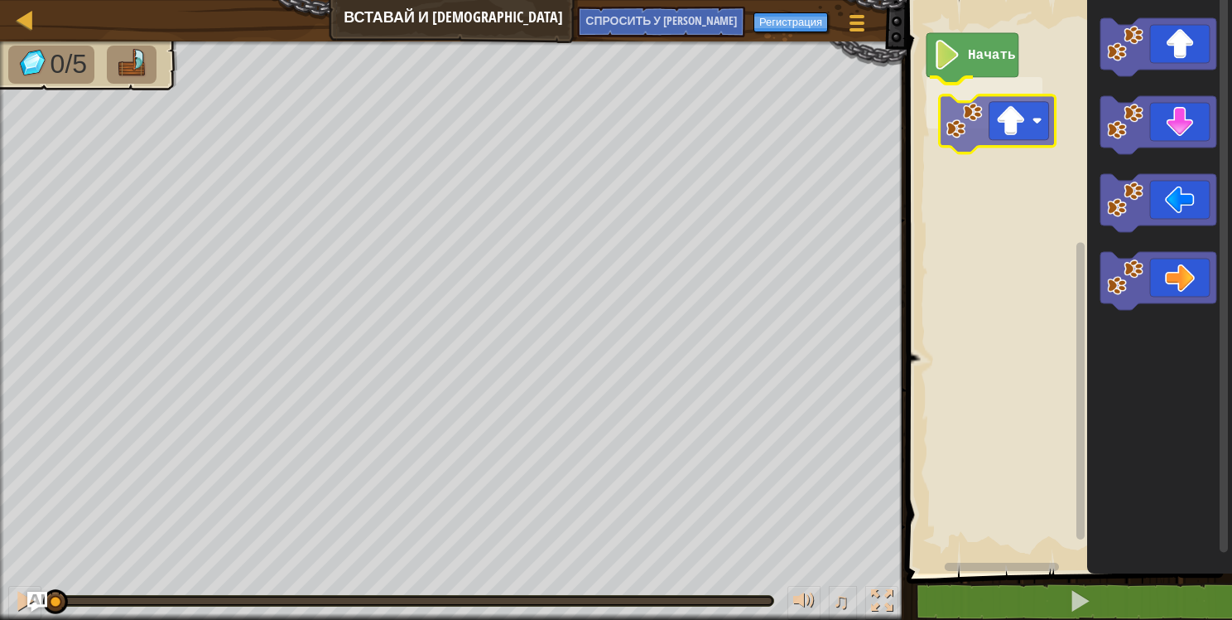
click at [994, 111] on div "Начать" at bounding box center [1067, 282] width 330 height 581
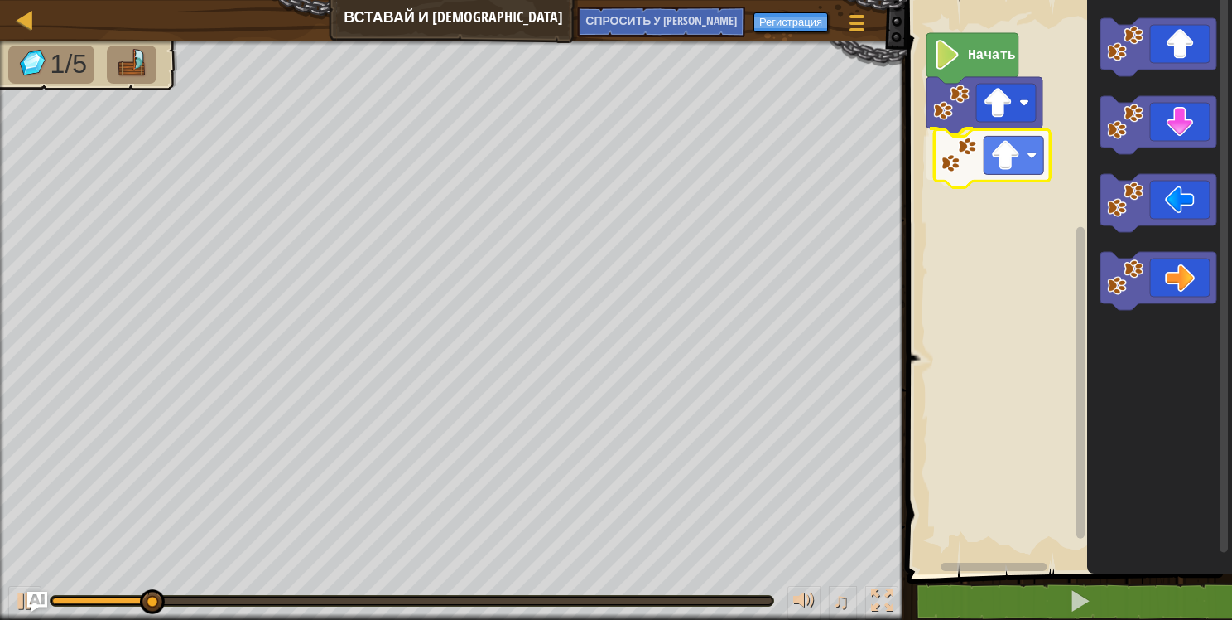
click at [1009, 179] on div "Начать" at bounding box center [1067, 282] width 330 height 581
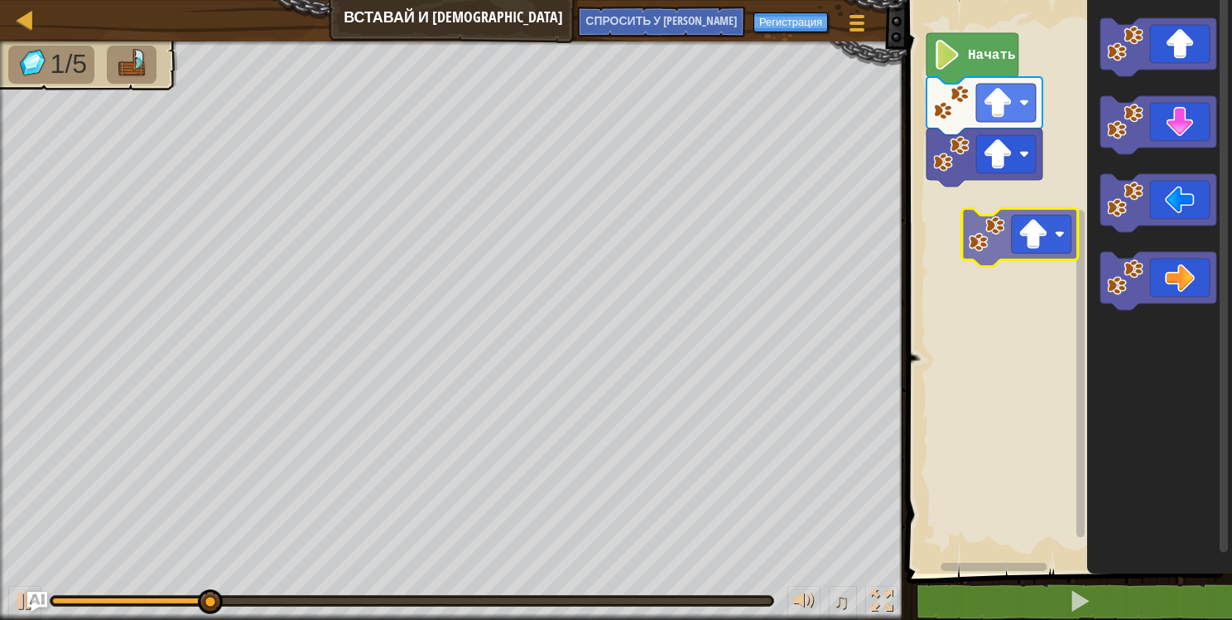
click at [1005, 230] on div "Начать" at bounding box center [1067, 282] width 330 height 581
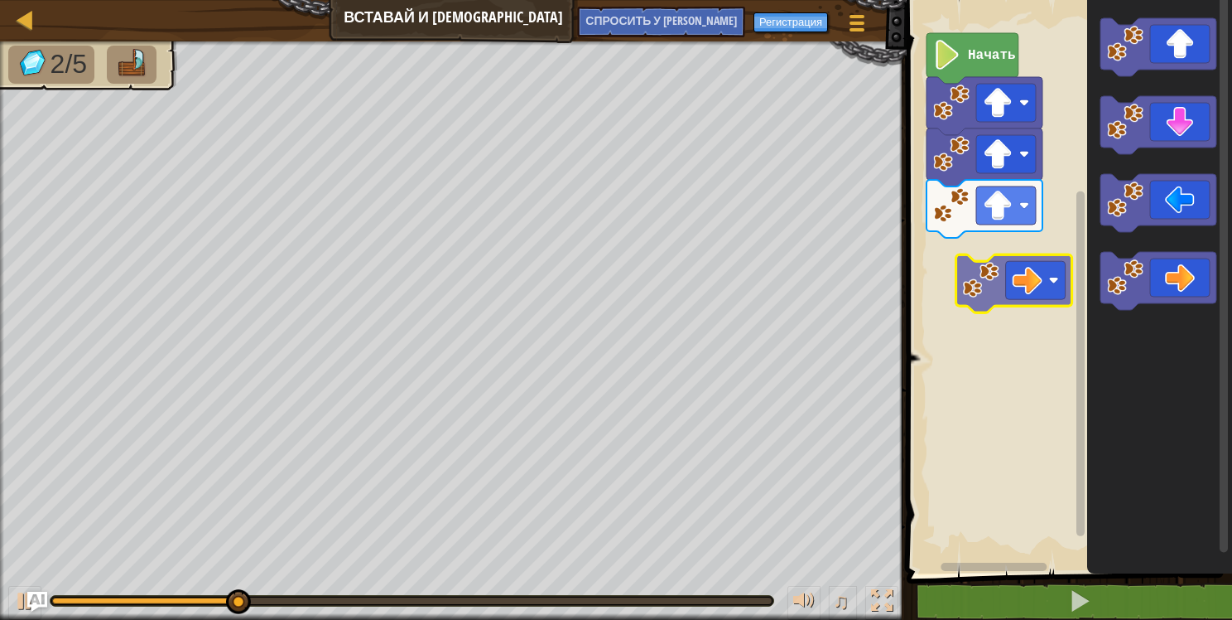
click at [1017, 247] on div "Начать" at bounding box center [1067, 282] width 330 height 581
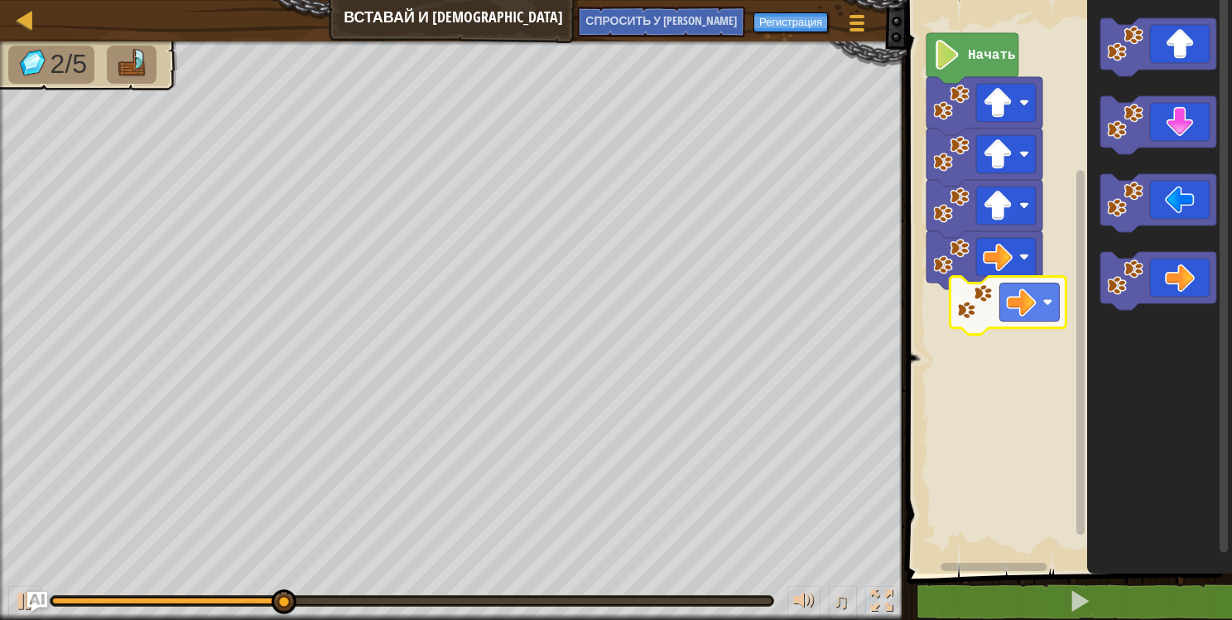
click at [1007, 294] on div "Начать" at bounding box center [1067, 282] width 330 height 581
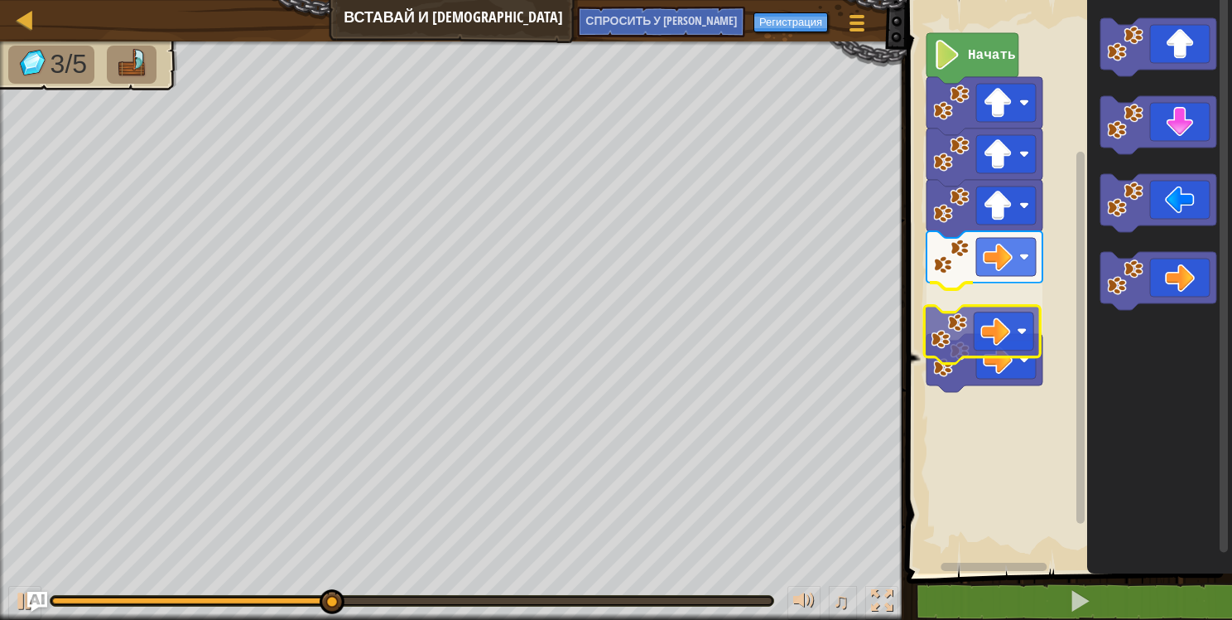
click at [987, 337] on div "Начать" at bounding box center [1067, 282] width 330 height 581
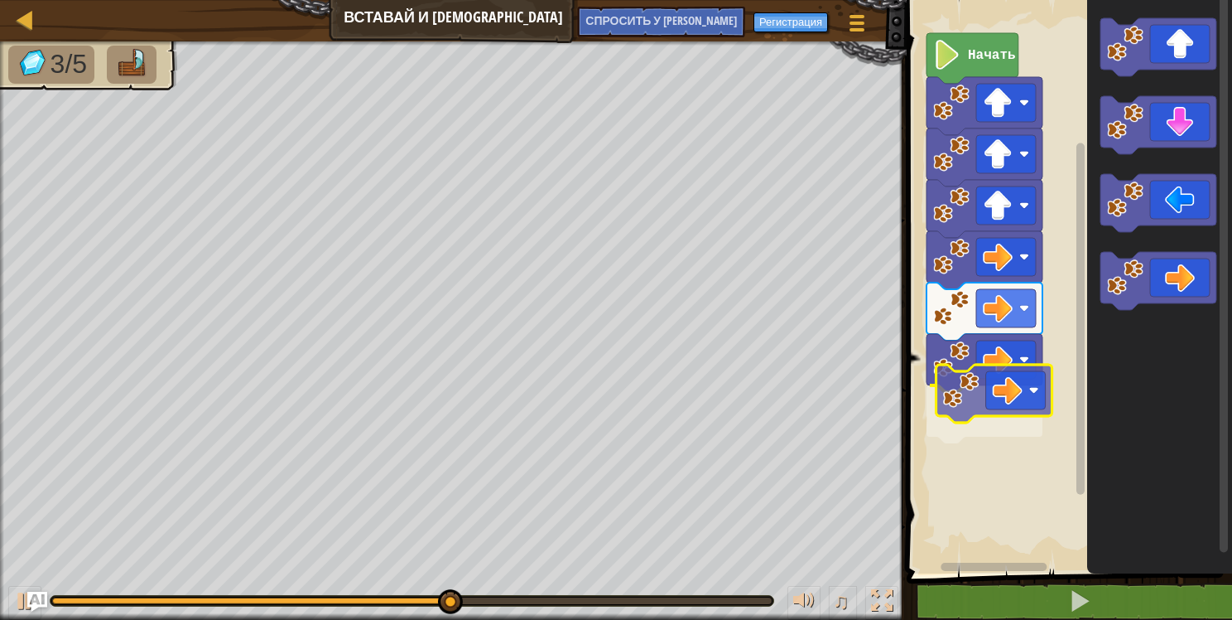
click at [981, 403] on div "Начать" at bounding box center [1067, 282] width 330 height 581
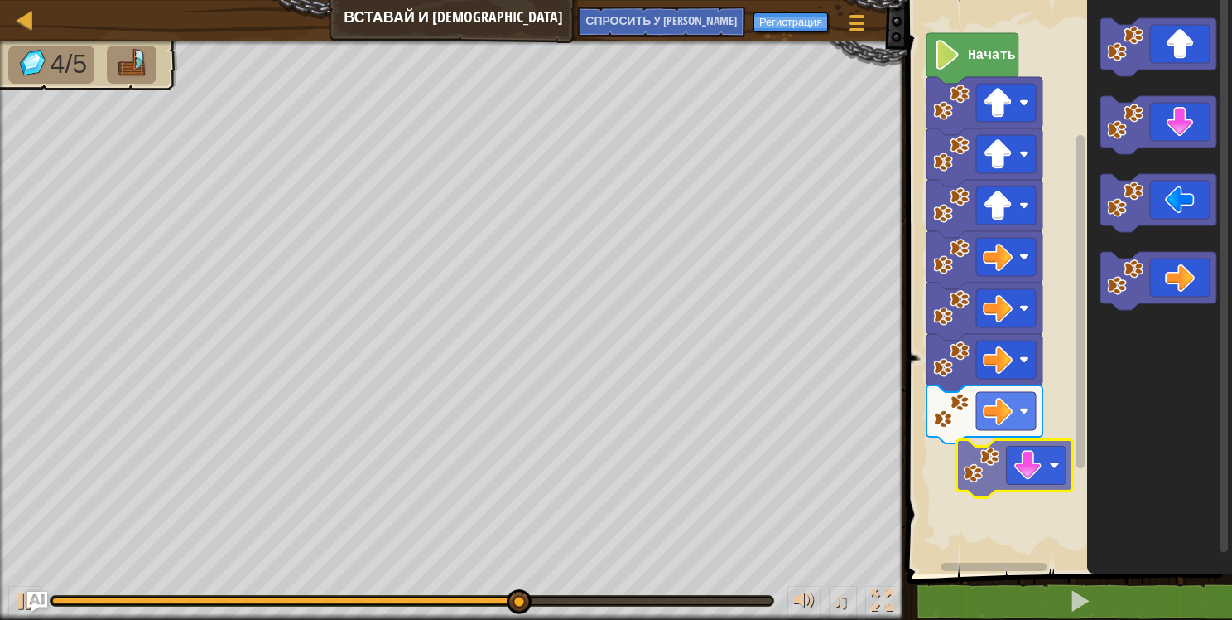
click at [1004, 470] on div "Начать" at bounding box center [1067, 282] width 330 height 581
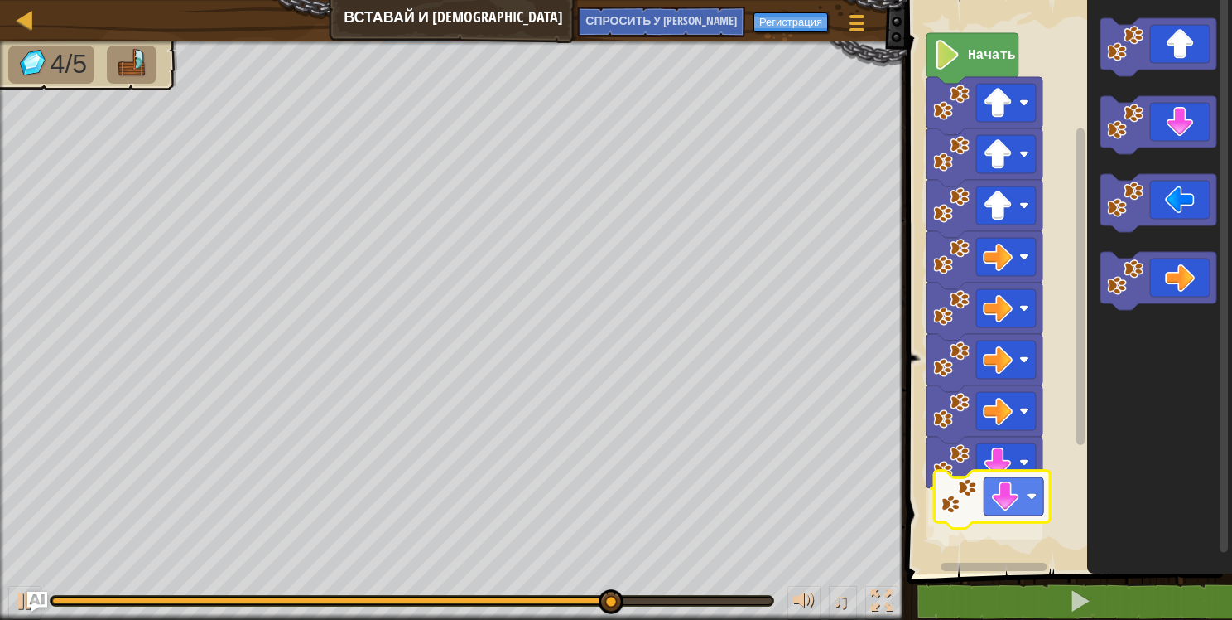
click at [991, 504] on div "Начать" at bounding box center [1067, 282] width 330 height 581
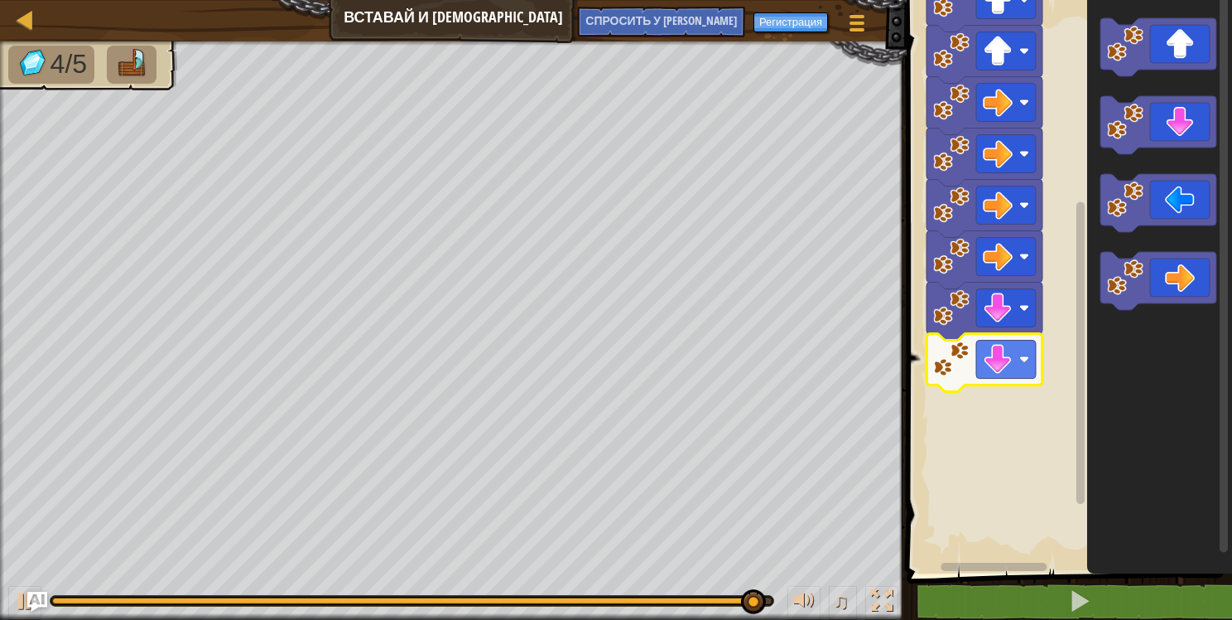
click at [1080, 465] on rect "Рабочая область Blockly" at bounding box center [1081, 353] width 8 height 302
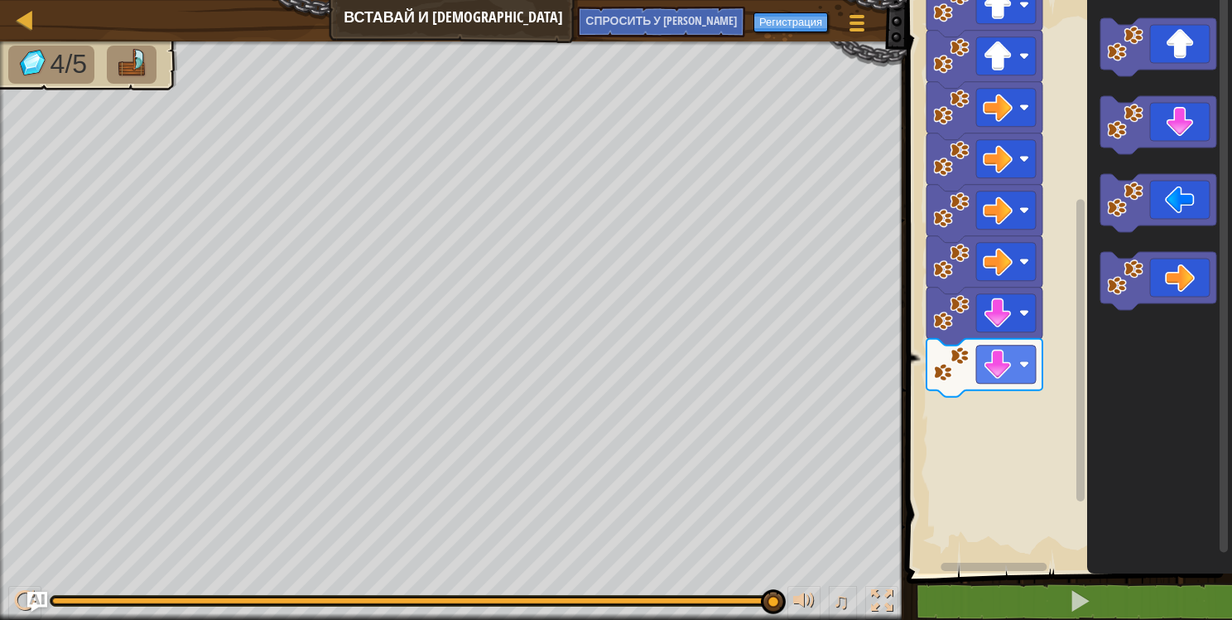
click at [1073, 361] on div "Начать" at bounding box center [1067, 282] width 330 height 581
click at [1003, 424] on div "Начать" at bounding box center [1067, 282] width 330 height 581
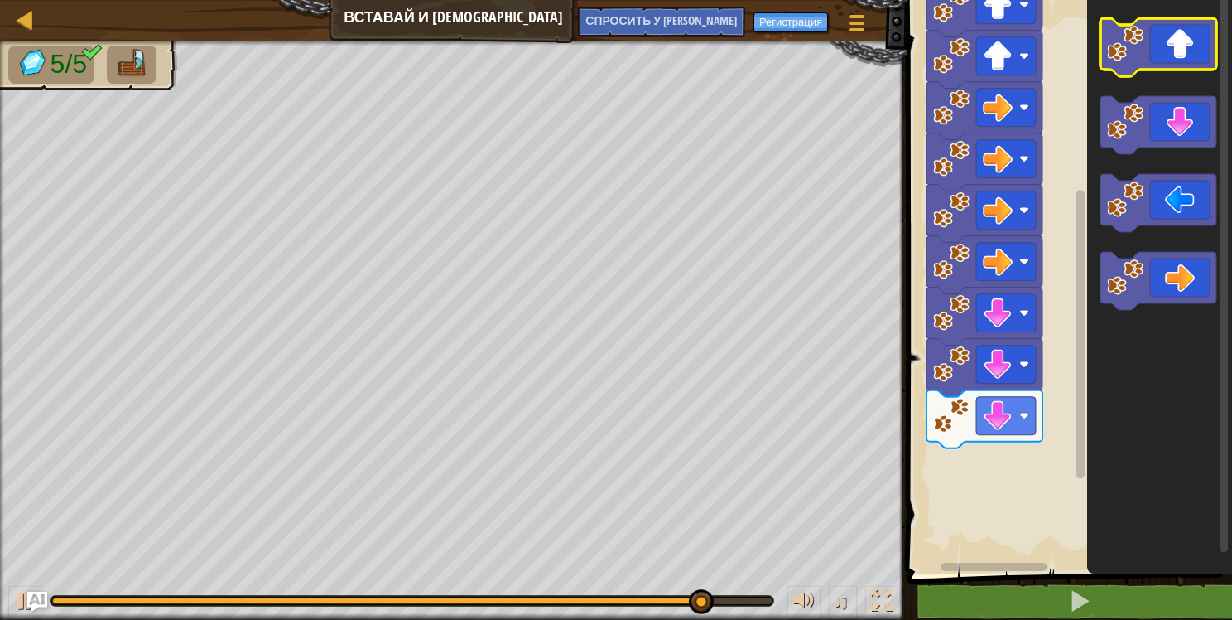
click at [1144, 42] on icon "Рабочая область Blockly" at bounding box center [1159, 47] width 116 height 58
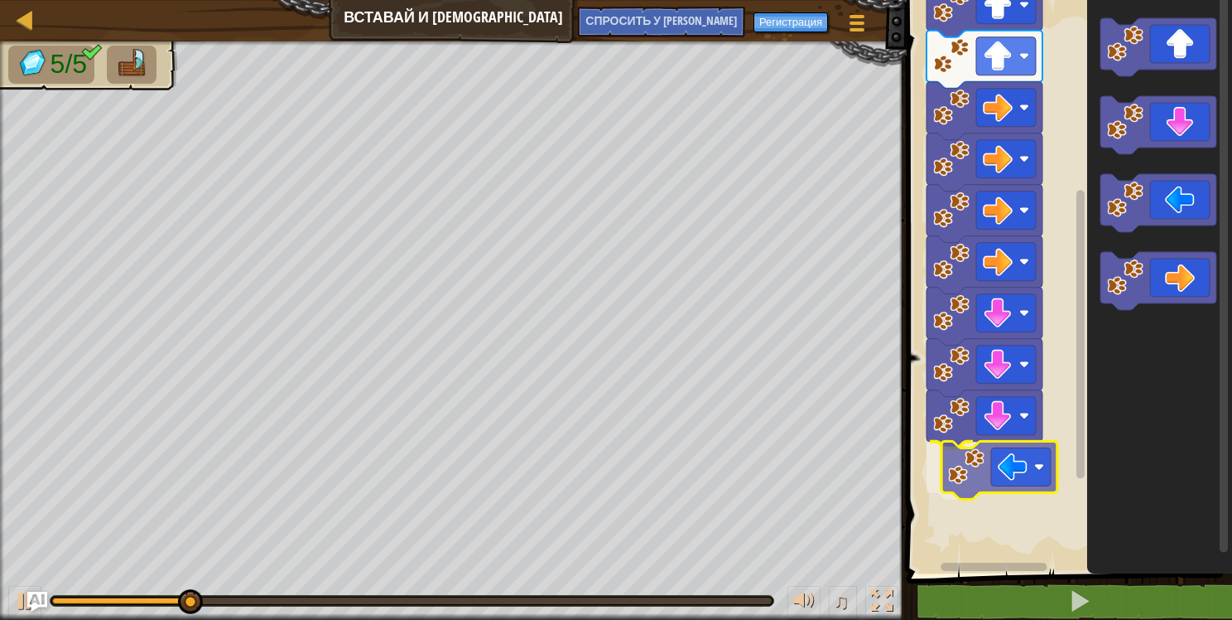
click at [1012, 470] on div "Начать" at bounding box center [1067, 282] width 330 height 581
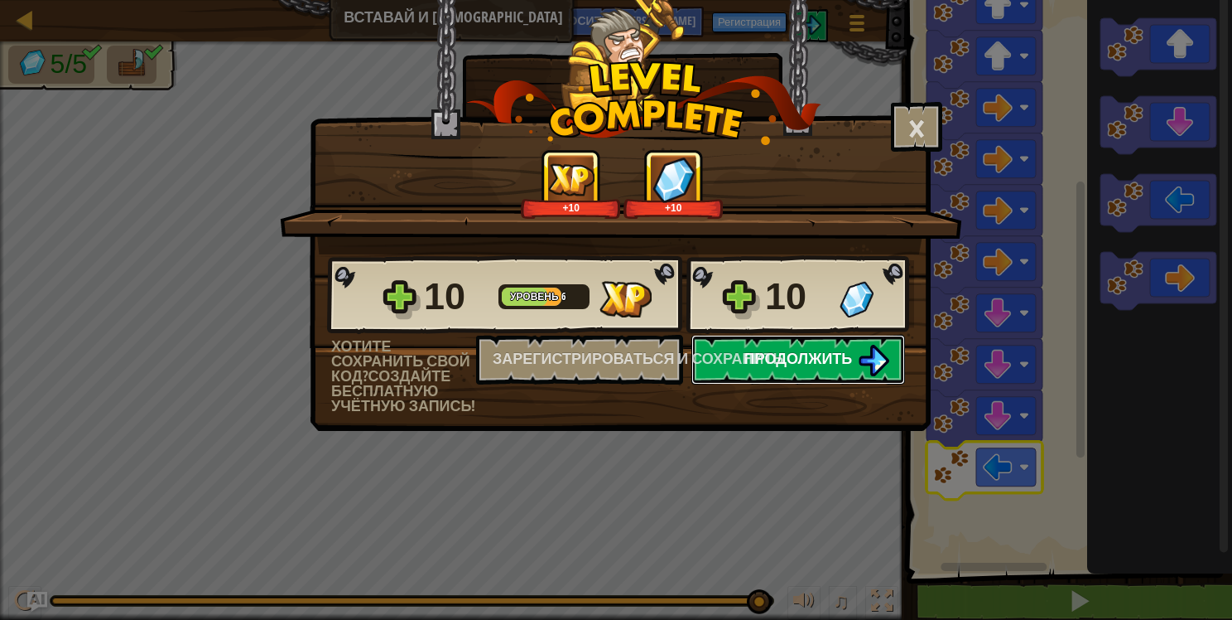
click at [798, 350] on span "Продолжить" at bounding box center [799, 358] width 108 height 21
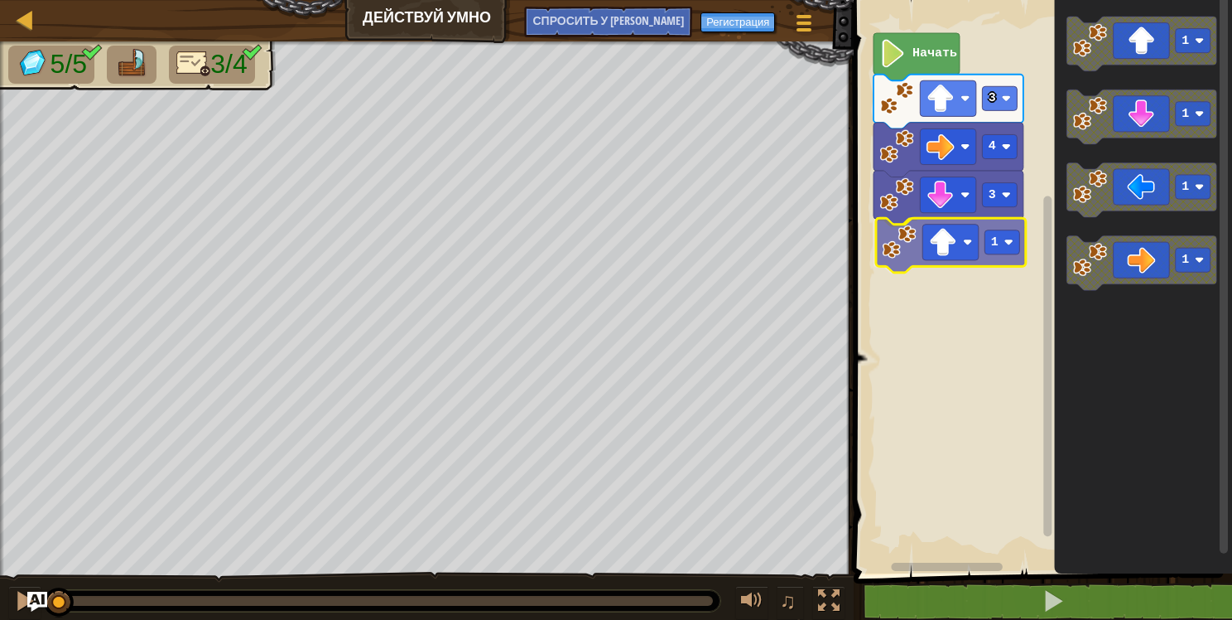
click at [942, 244] on div "3 1 4 3 Начать 1 1 1 1 1" at bounding box center [1040, 282] width 383 height 581
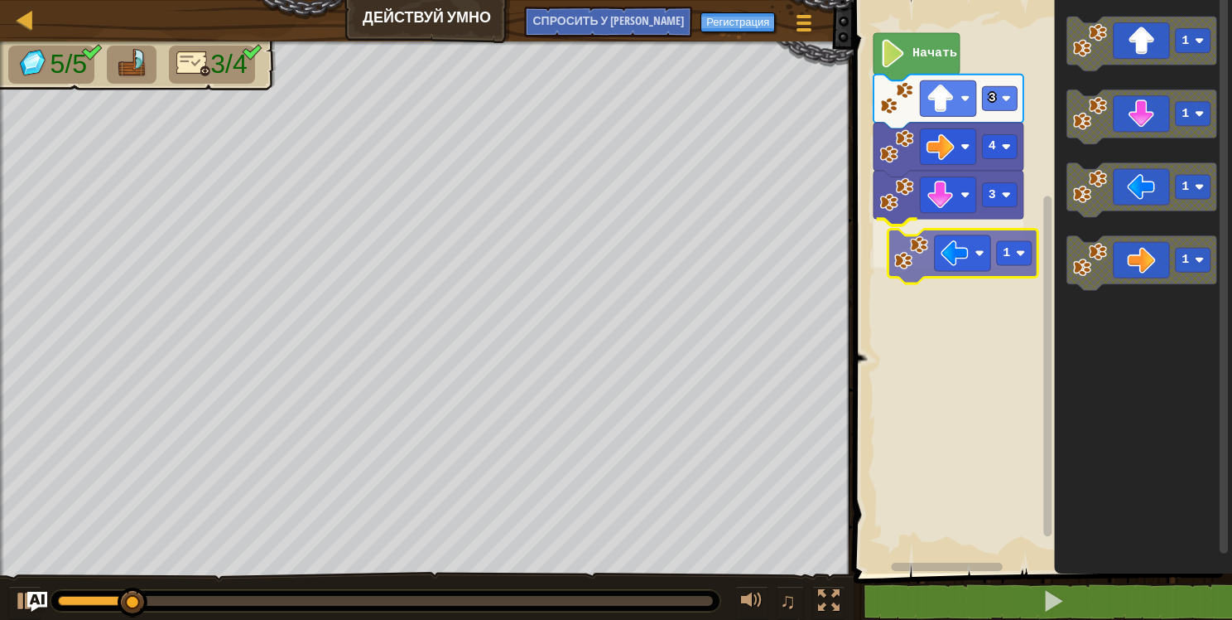
click at [991, 254] on div "3 1 4 3 Начать 1 1 1 1 1" at bounding box center [1040, 282] width 383 height 581
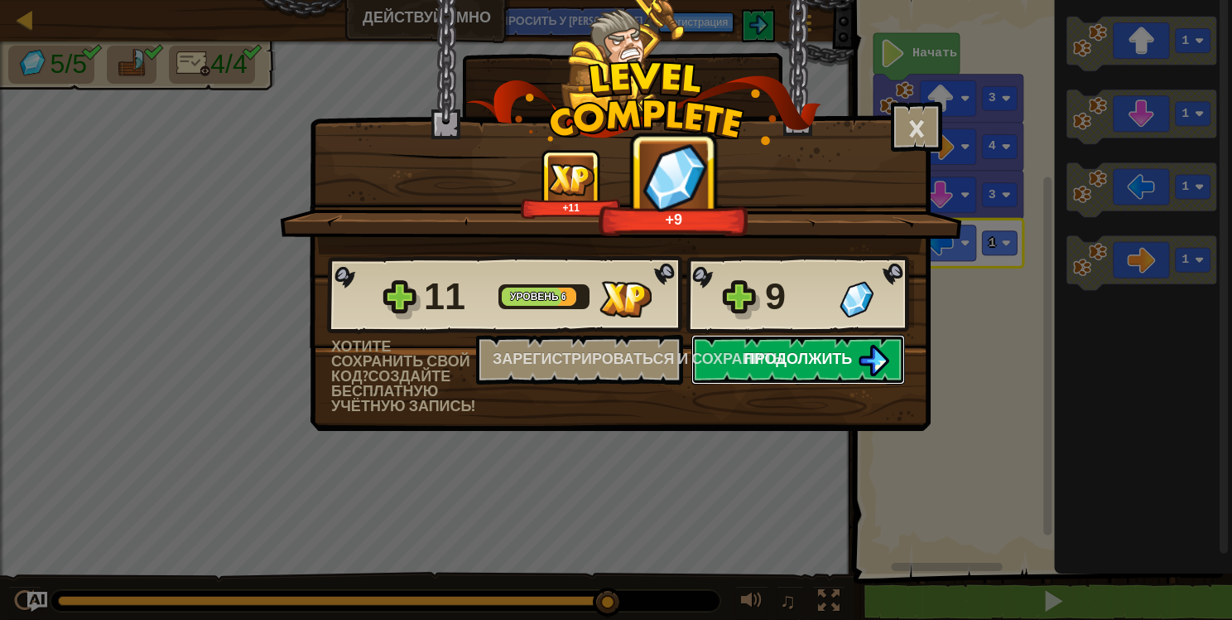
click at [862, 363] on img at bounding box center [873, 360] width 31 height 31
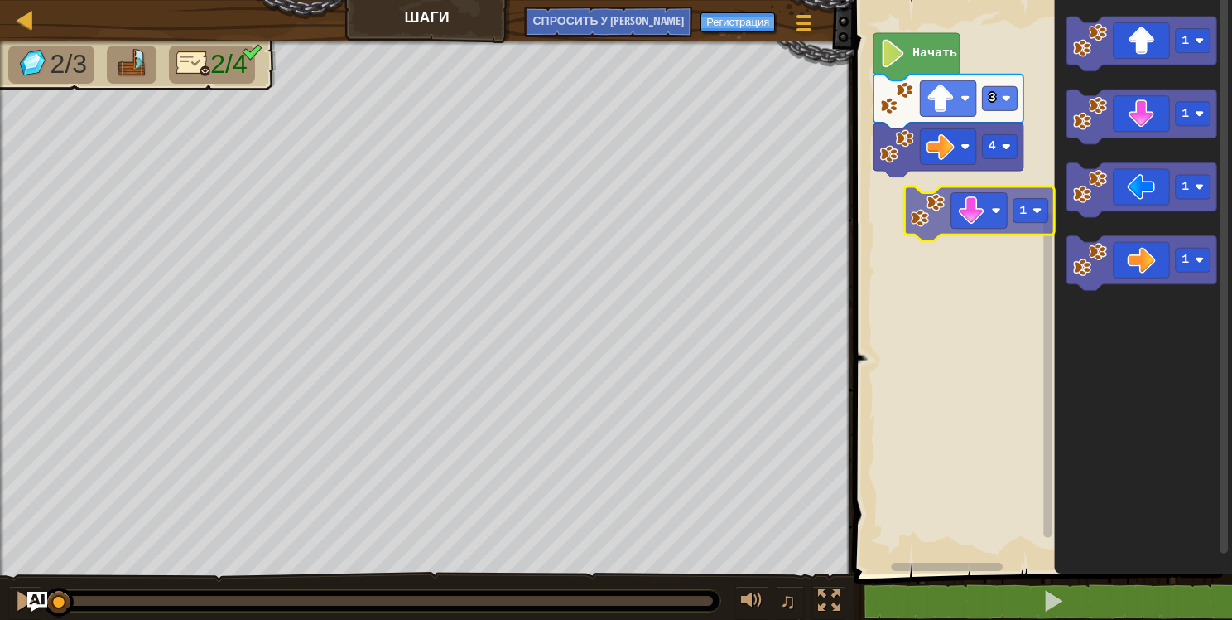
click at [971, 208] on div "4 3 Начать 1 1 1 1 1" at bounding box center [1040, 282] width 383 height 581
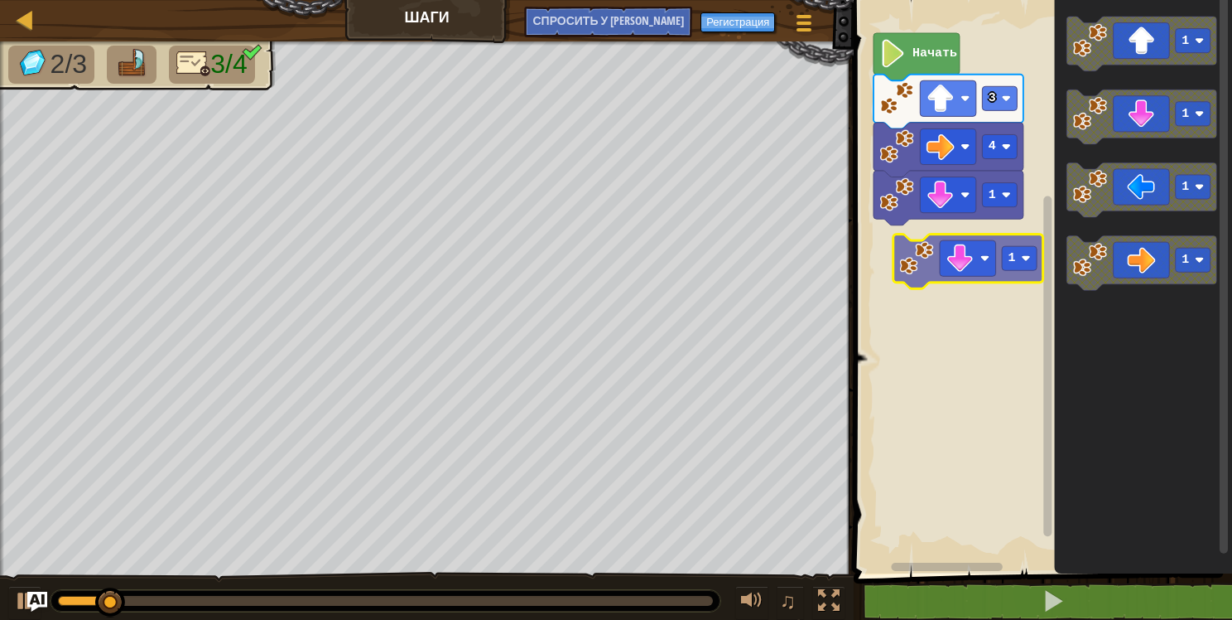
click at [936, 276] on div "1 4 3 Начать 1 1 1 1 1" at bounding box center [1040, 282] width 383 height 581
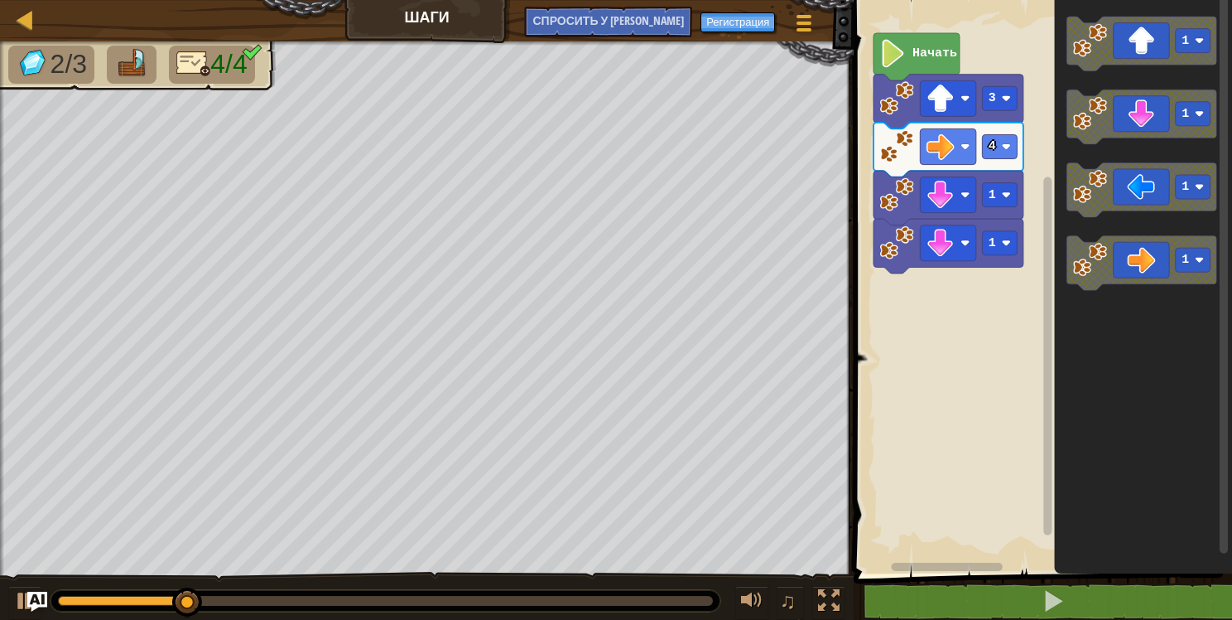
click at [989, 272] on div "1 1 4 3 Начать 1 1 1 1" at bounding box center [1040, 282] width 383 height 581
click at [1020, 338] on div "1 1 4 3 Начать 1 1 1 1" at bounding box center [1040, 282] width 383 height 581
click at [1010, 329] on rect "Рабочая область Blockly" at bounding box center [1040, 282] width 383 height 581
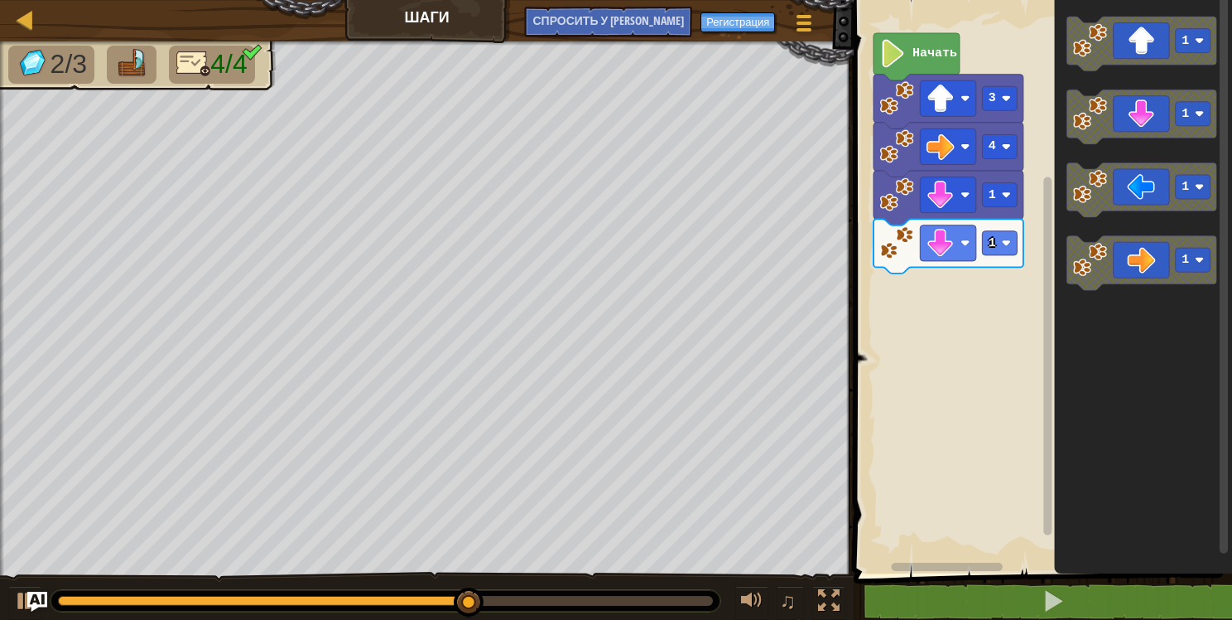
click at [1056, 306] on icon "1 1 1 1" at bounding box center [1144, 282] width 178 height 581
click at [1073, 146] on icon "1 1 1 1" at bounding box center [1144, 282] width 178 height 581
click at [974, 301] on div "Начать 3 4 1 2 1 1 1 1" at bounding box center [1040, 282] width 383 height 581
click at [1097, 194] on g "1" at bounding box center [1143, 189] width 150 height 55
click at [1198, 182] on image "Рабочая область Blockly" at bounding box center [1199, 186] width 9 height 9
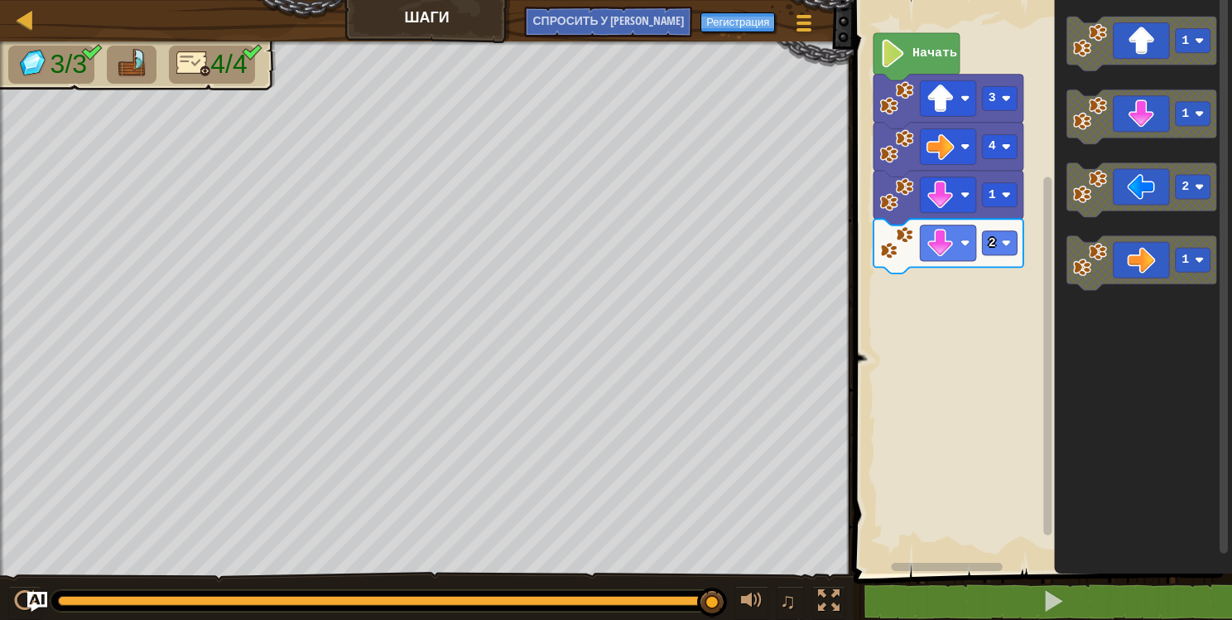
click at [1044, 247] on div "Начать 3 4 1 2 1 1 2 1" at bounding box center [1040, 282] width 383 height 581
click at [986, 301] on rect "Рабочая область Blockly" at bounding box center [1040, 282] width 383 height 581
click at [985, 326] on rect "Рабочая область Blockly" at bounding box center [1040, 282] width 383 height 581
click at [969, 263] on icon "Рабочая область Blockly" at bounding box center [949, 246] width 150 height 55
click at [967, 306] on rect "Рабочая область Blockly" at bounding box center [1040, 282] width 383 height 581
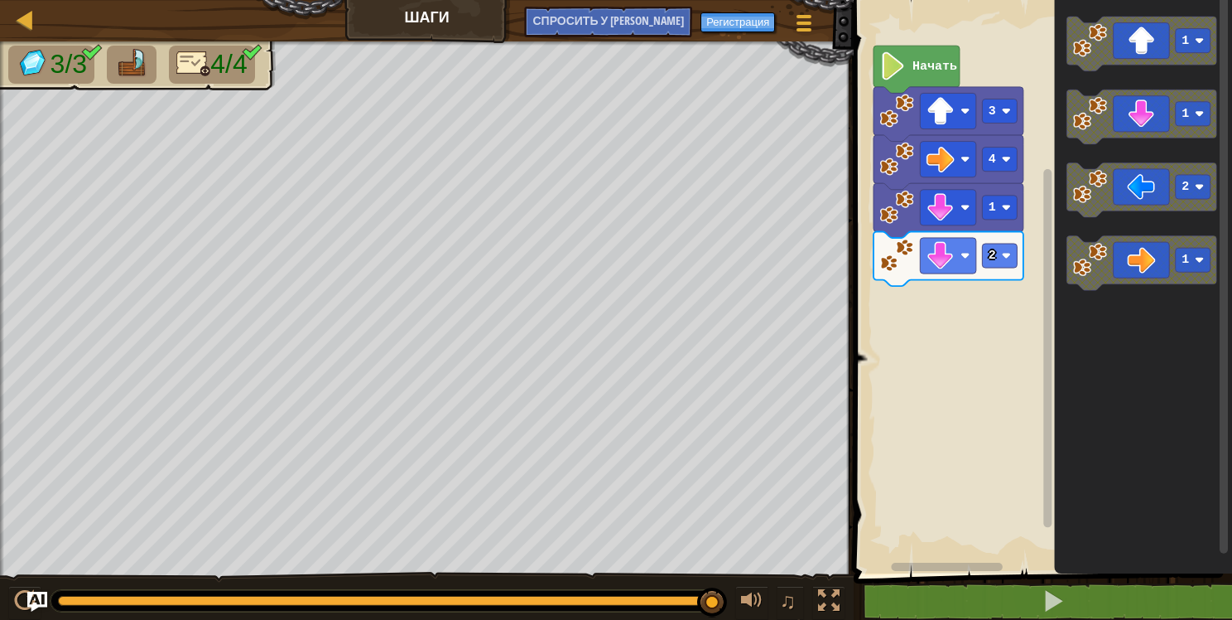
click at [1003, 317] on rect "Рабочая область Blockly" at bounding box center [1040, 282] width 383 height 581
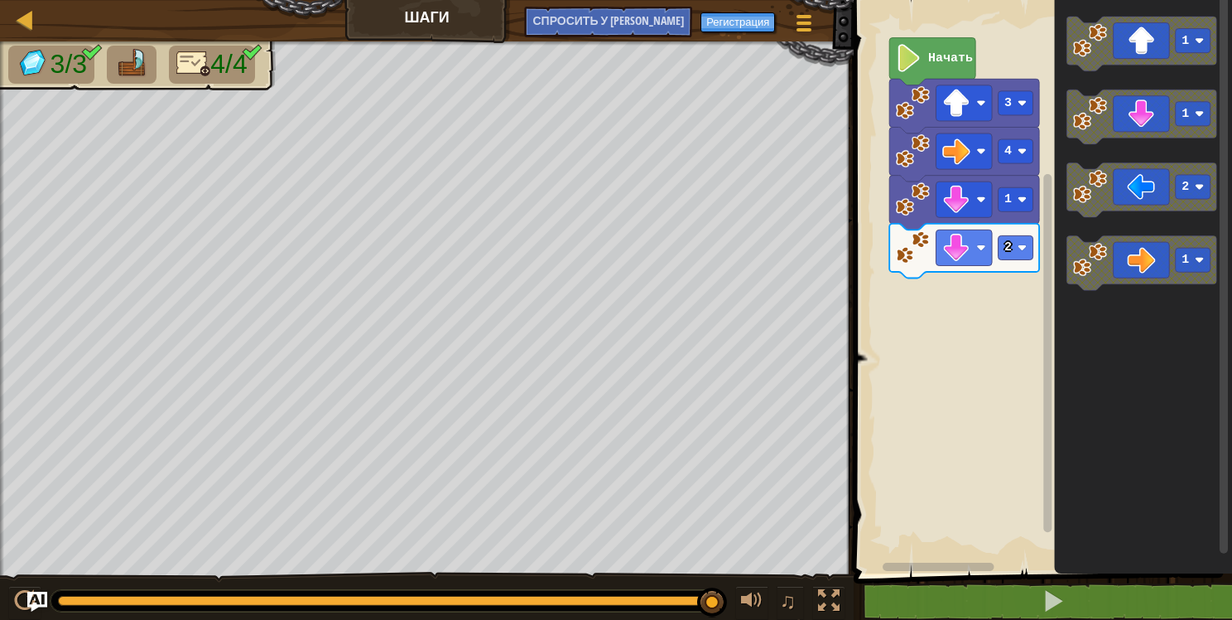
click at [1014, 279] on div "Начать 3 4 1 2 1 1 2 1" at bounding box center [1040, 282] width 383 height 581
click at [979, 293] on div "Начать 3 4 1 2 1 1 2 1" at bounding box center [1040, 282] width 383 height 581
click at [968, 304] on div "Начать 3 4 1 2 1 1 2 1" at bounding box center [1040, 282] width 383 height 581
click at [954, 325] on div "Начать 3 4 1 2 1 1 2 1" at bounding box center [1040, 282] width 383 height 581
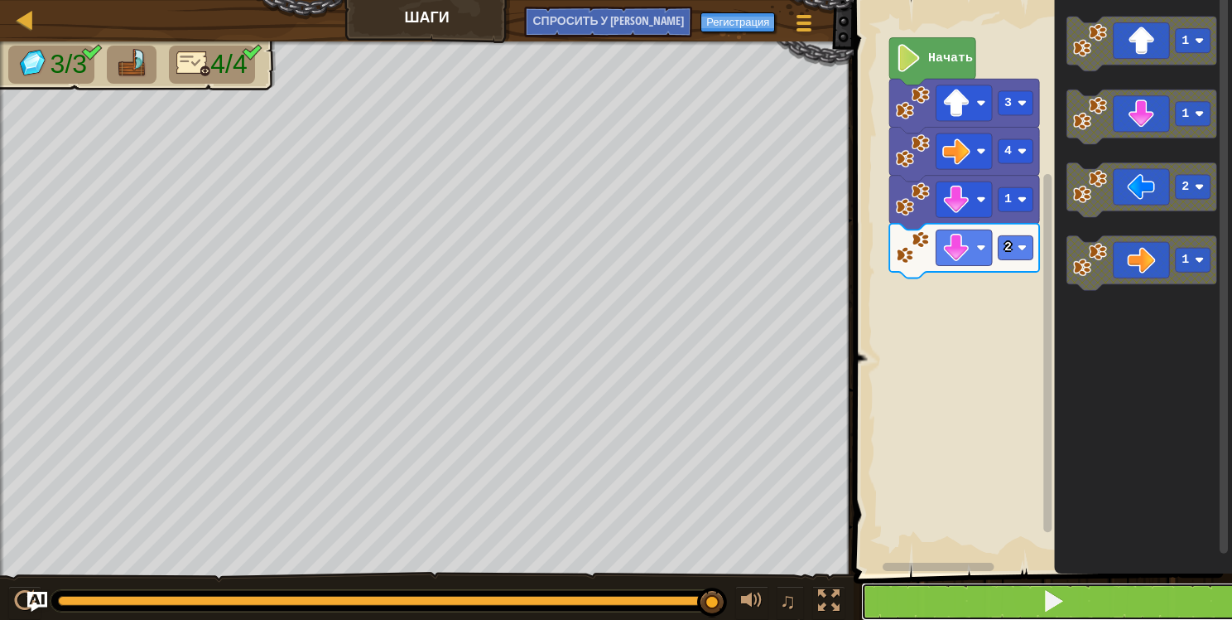
click at [1070, 595] on button at bounding box center [1052, 601] width 383 height 38
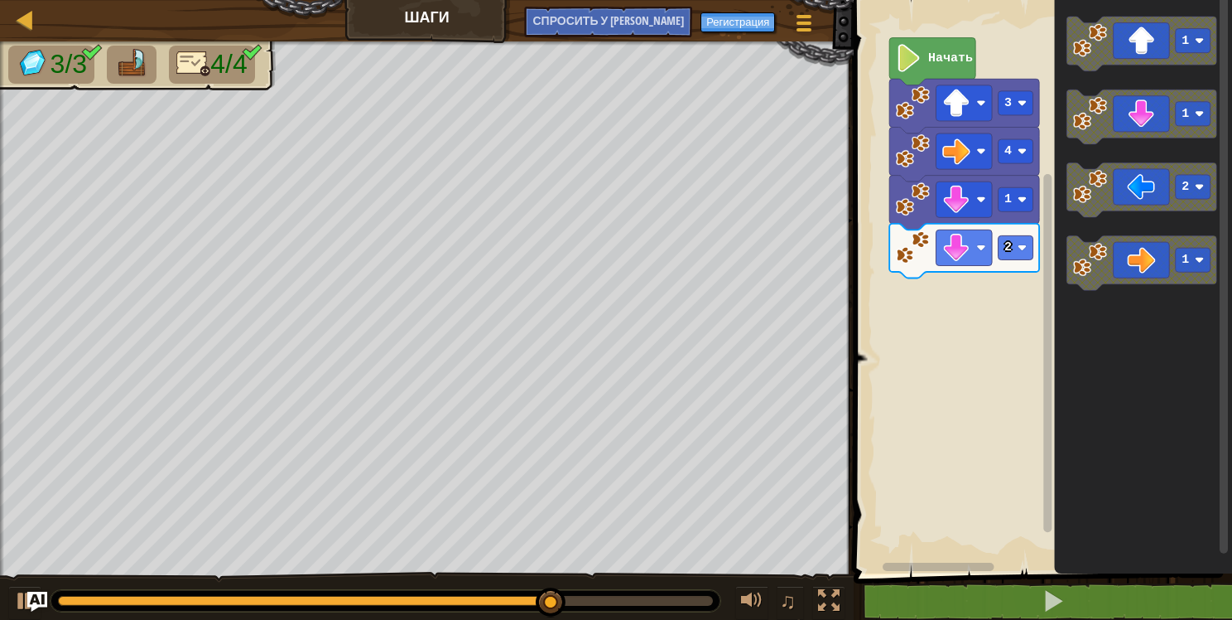
click at [934, 328] on div "Начать 3 4 1 2 1 1 2 1" at bounding box center [1040, 282] width 383 height 581
click at [903, 323] on div "Начать 3 4 1 2 1 1 2 1" at bounding box center [1040, 282] width 383 height 581
click at [927, 328] on rect "Рабочая область Blockly" at bounding box center [1040, 282] width 383 height 581
click at [961, 339] on div "Начать 3 4 1 2 1 1 2 1" at bounding box center [1040, 282] width 383 height 581
click at [961, 337] on rect "Рабочая область Blockly" at bounding box center [1040, 282] width 383 height 581
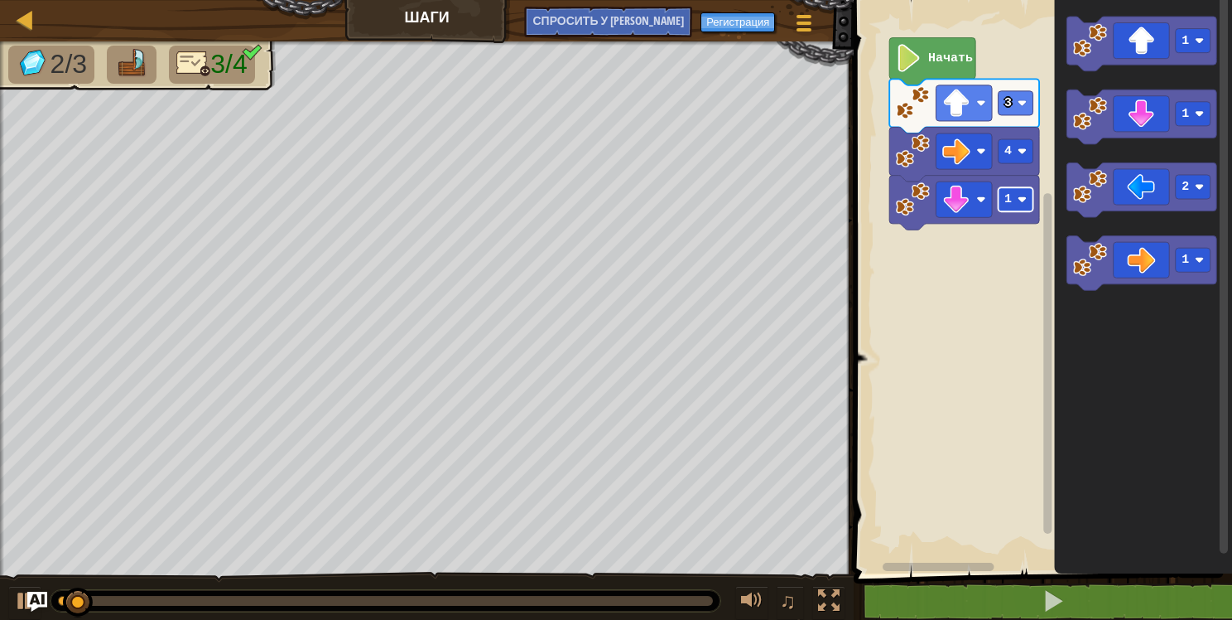
click at [1024, 206] on rect "Рабочая область Blockly" at bounding box center [1016, 199] width 35 height 24
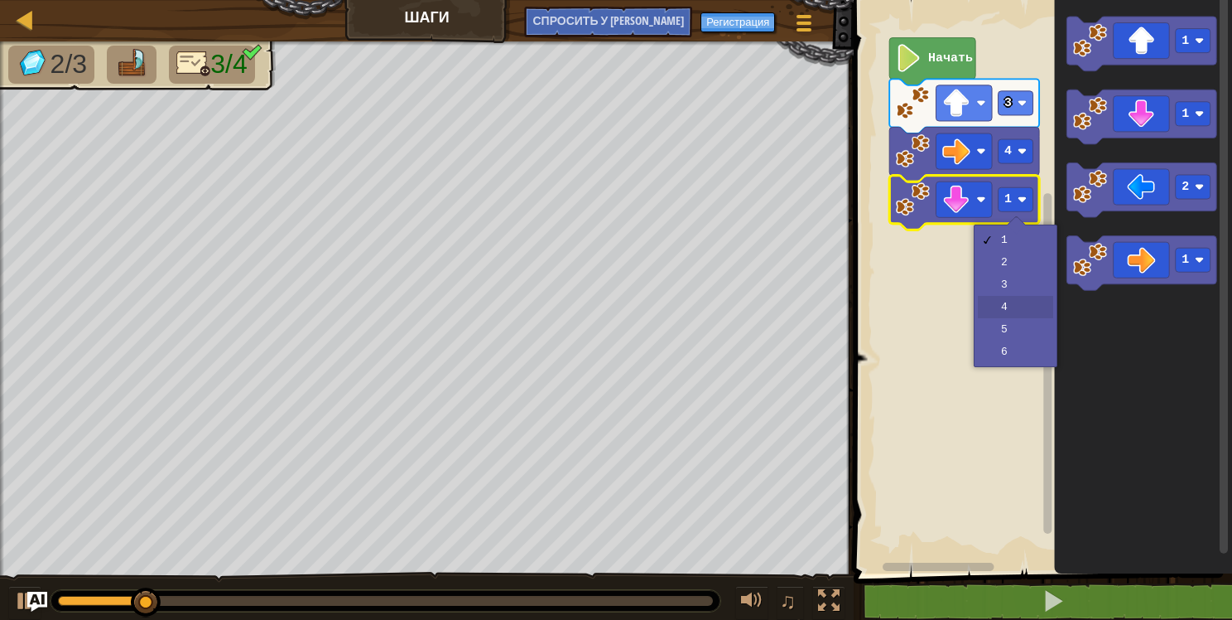
drag, startPoint x: 1010, startPoint y: 299, endPoint x: 1073, endPoint y: 270, distance: 68.5
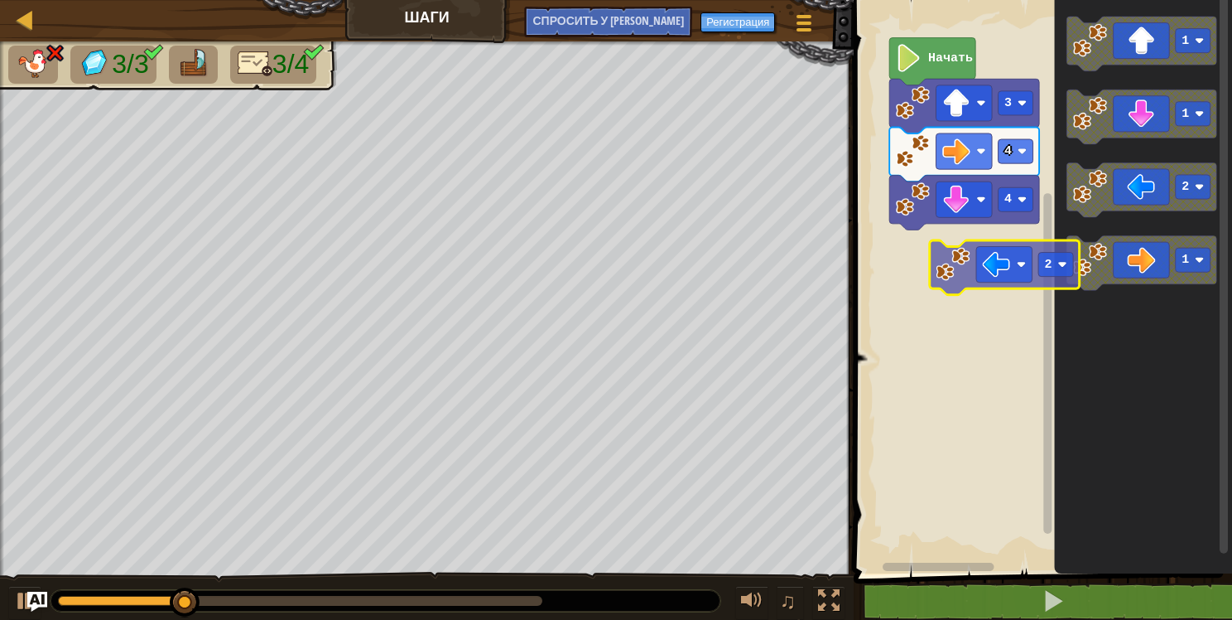
click at [951, 275] on div "Начать 3 4 4 1 1 2 1 2" at bounding box center [1040, 282] width 383 height 581
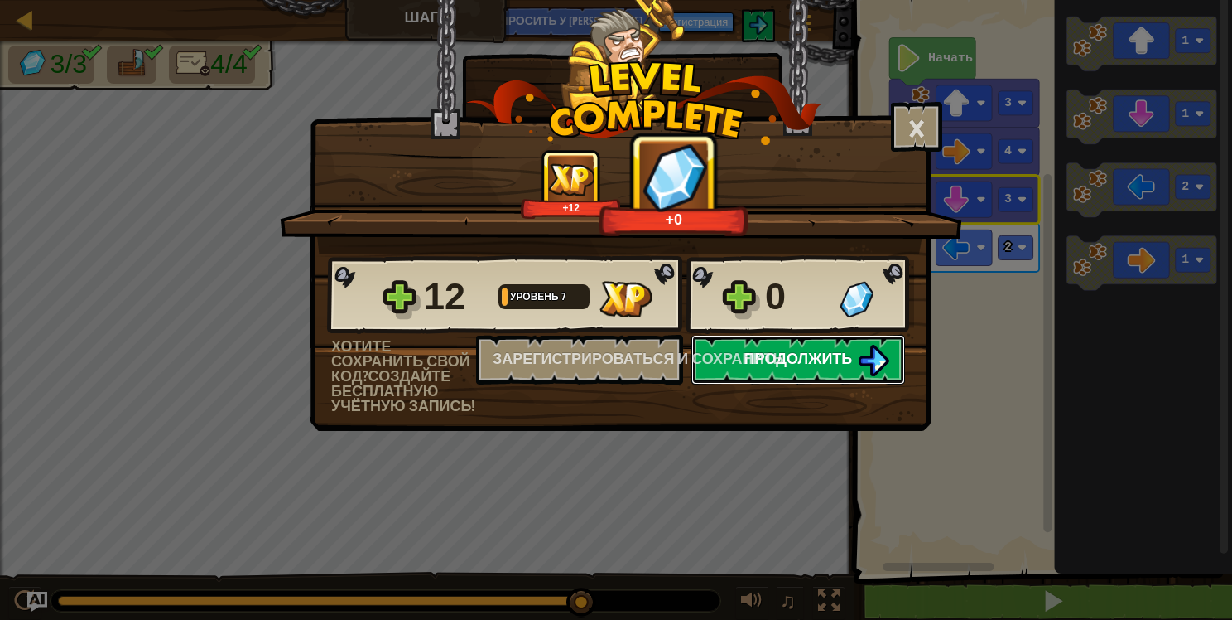
click at [868, 358] on img at bounding box center [873, 360] width 31 height 31
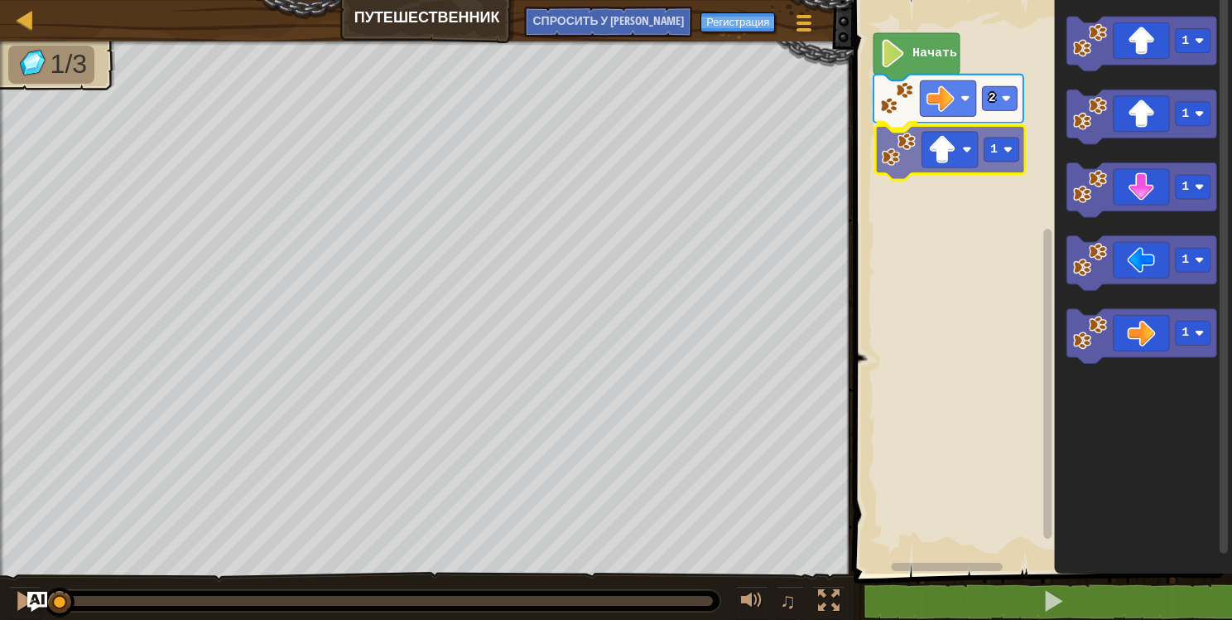
click at [951, 159] on div "2 1 Начать 1 1 1 1 1 1" at bounding box center [1040, 282] width 383 height 581
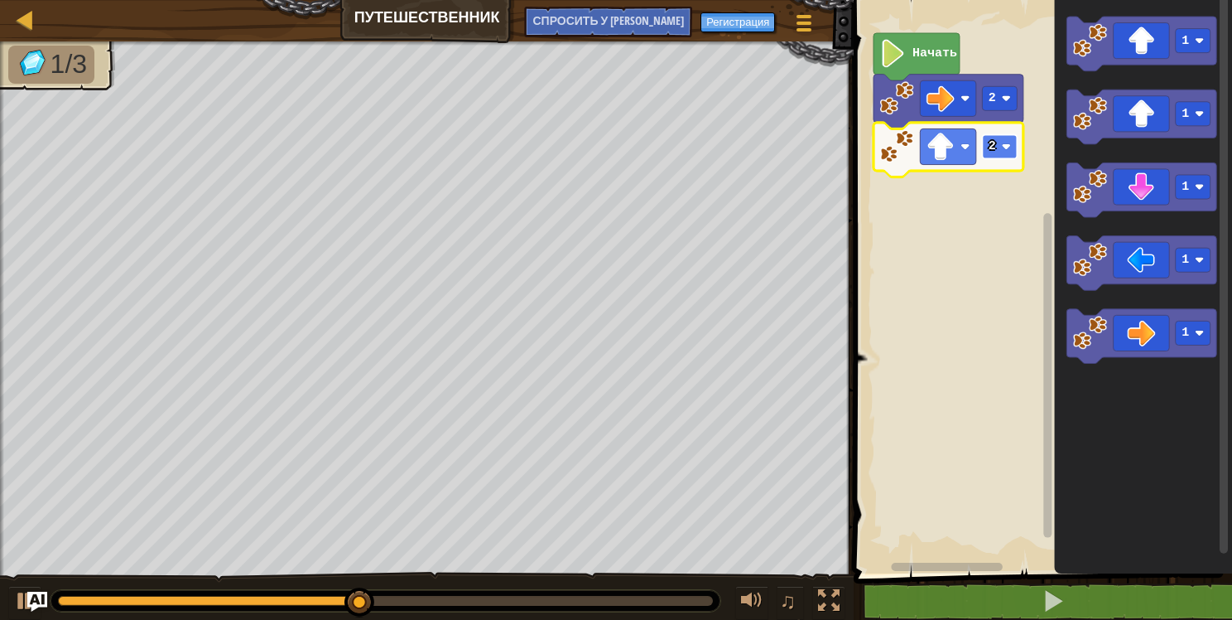
click at [1007, 144] on image "Рабочая область Blockly" at bounding box center [1006, 146] width 9 height 9
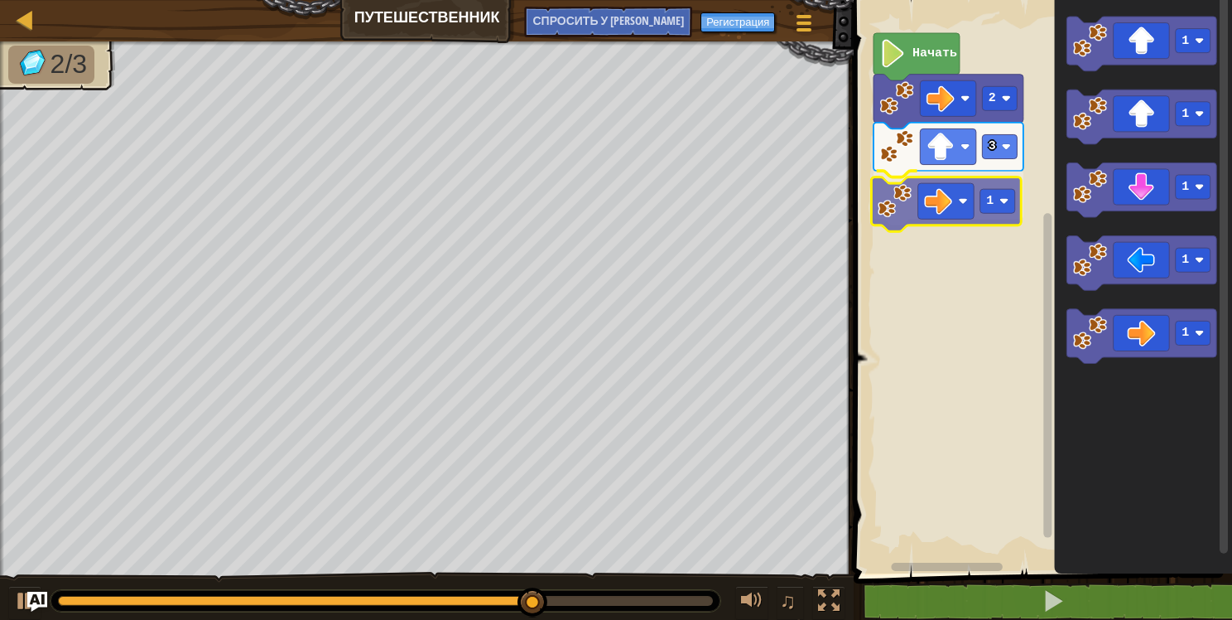
click at [954, 202] on div "Начать 2 3 1 1 1 1 1 1 1" at bounding box center [1040, 282] width 383 height 581
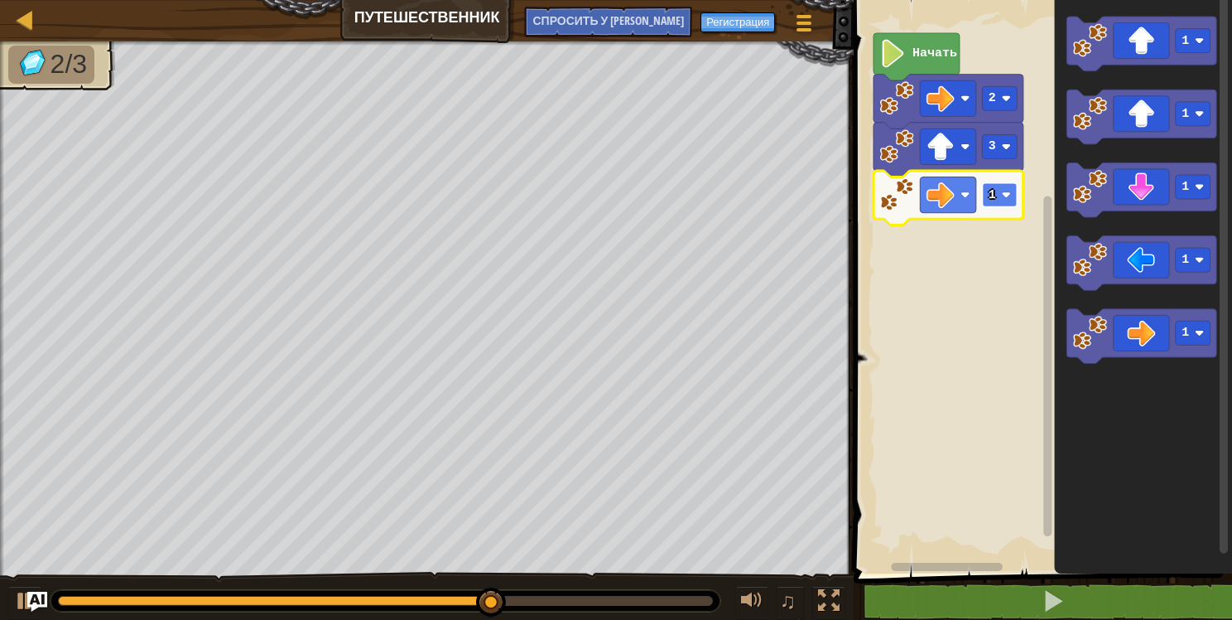
click at [1004, 190] on image "Рабочая область Blockly" at bounding box center [1006, 194] width 9 height 9
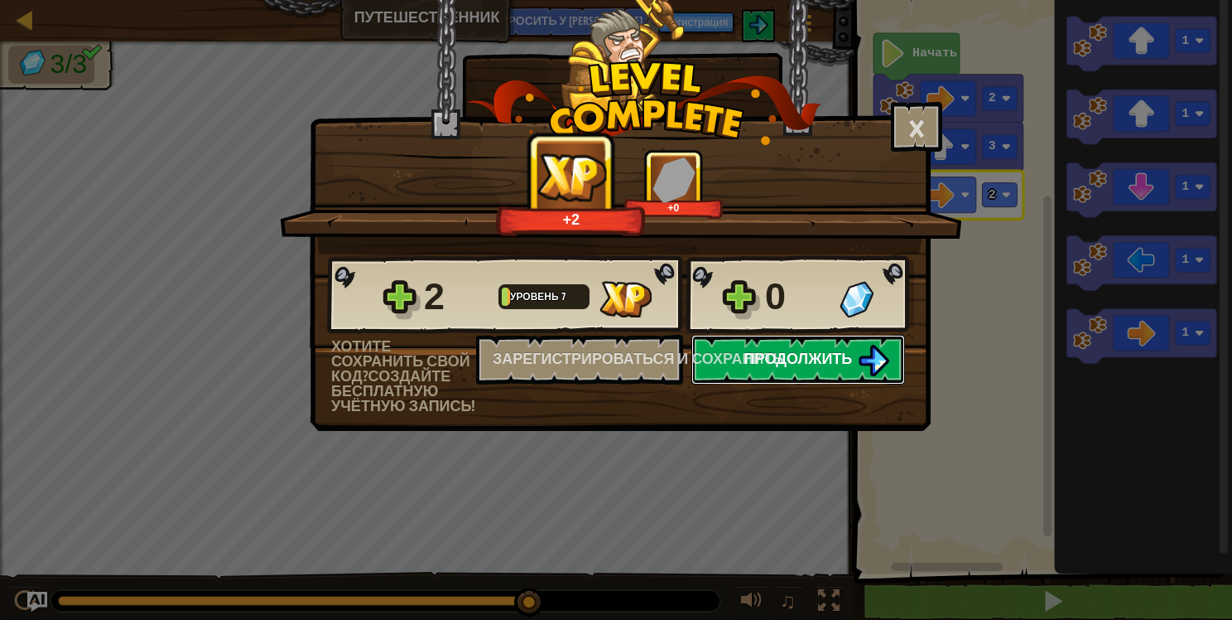
click at [841, 356] on span "Продолжить" at bounding box center [799, 358] width 108 height 21
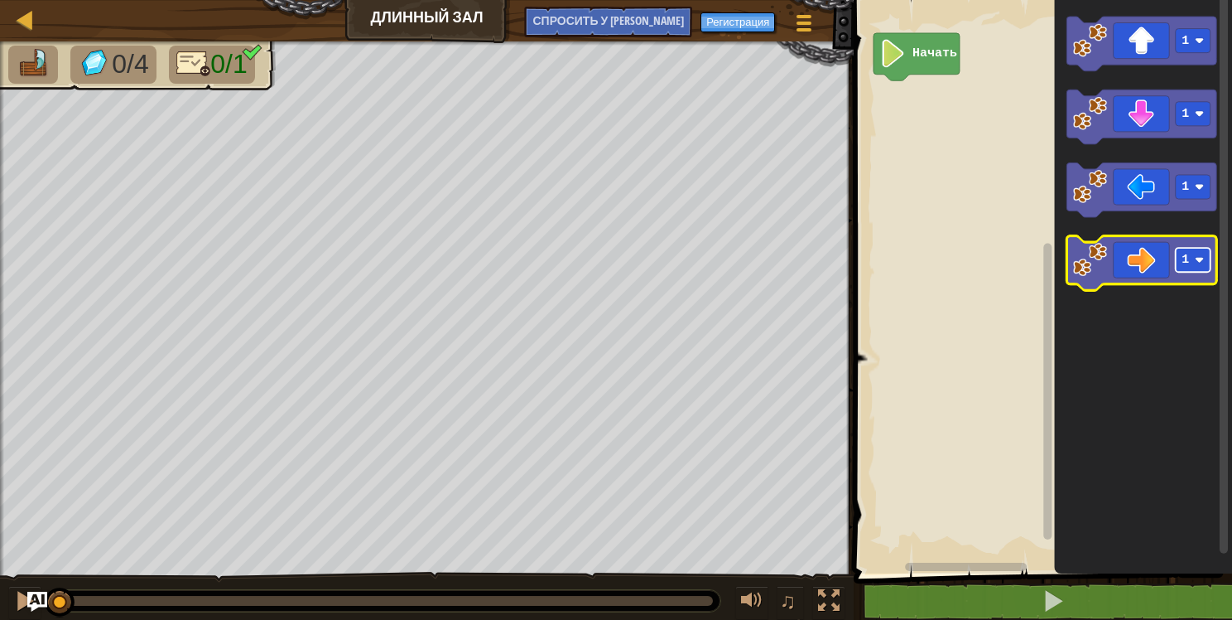
click at [1198, 255] on image "Рабочая область Blockly" at bounding box center [1199, 259] width 9 height 9
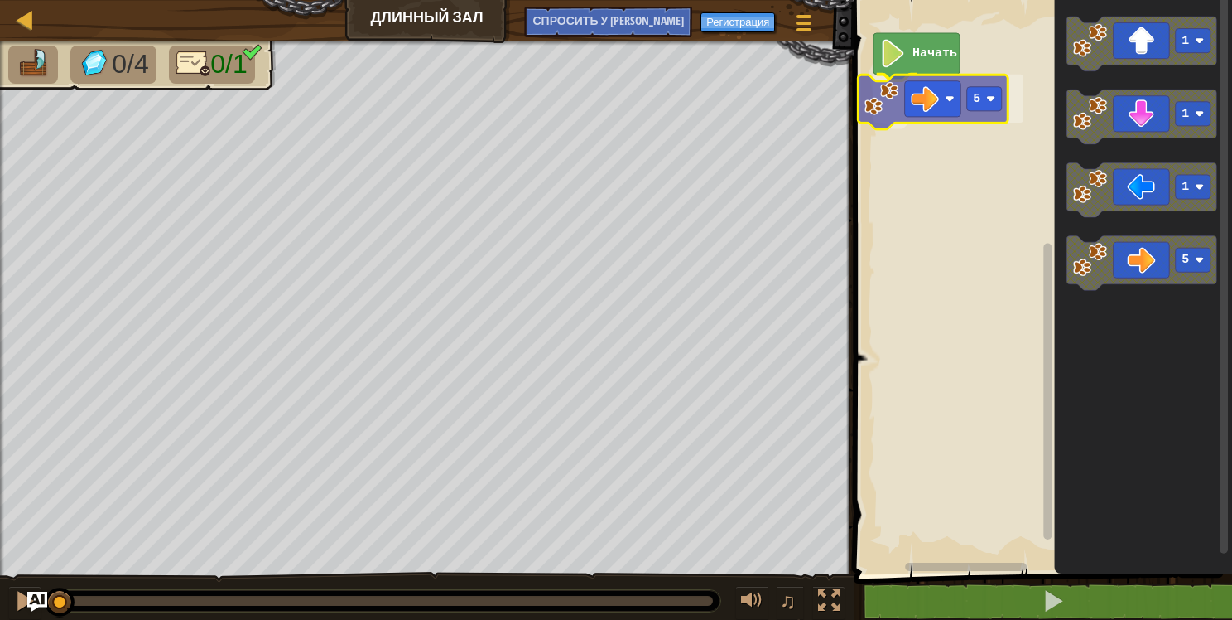
click at [959, 106] on div "Начать 5 1 1 1 5 5" at bounding box center [1040, 282] width 383 height 581
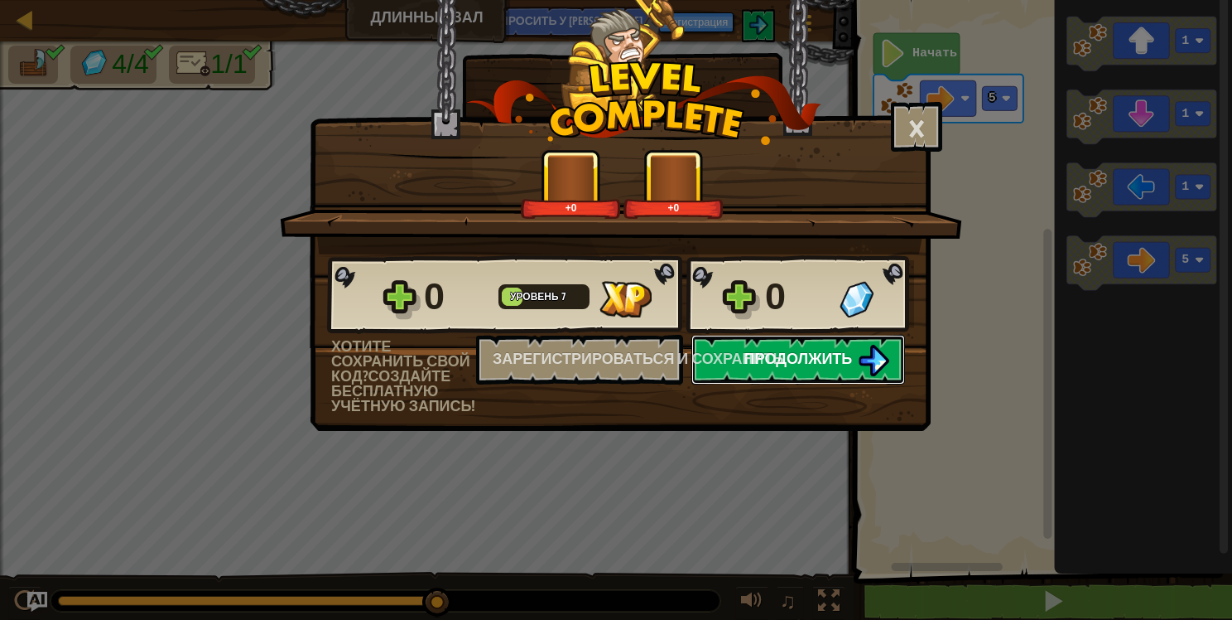
click at [846, 354] on span "Продолжить" at bounding box center [799, 358] width 108 height 21
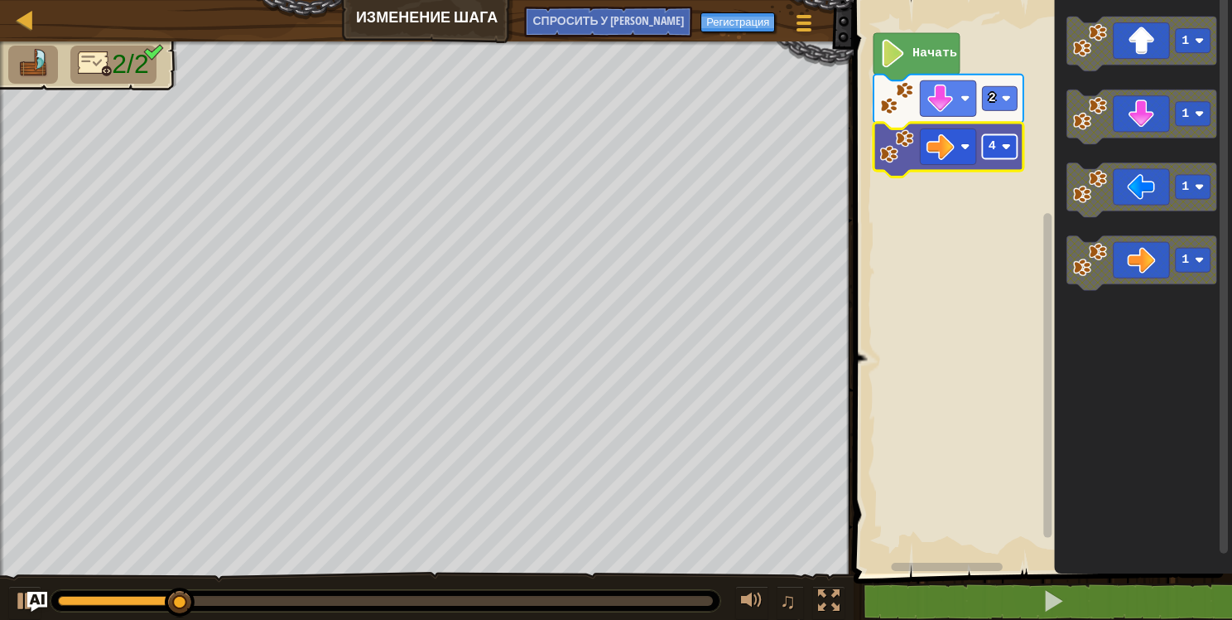
click at [1005, 142] on image "Рабочая область Blockly" at bounding box center [1006, 146] width 9 height 9
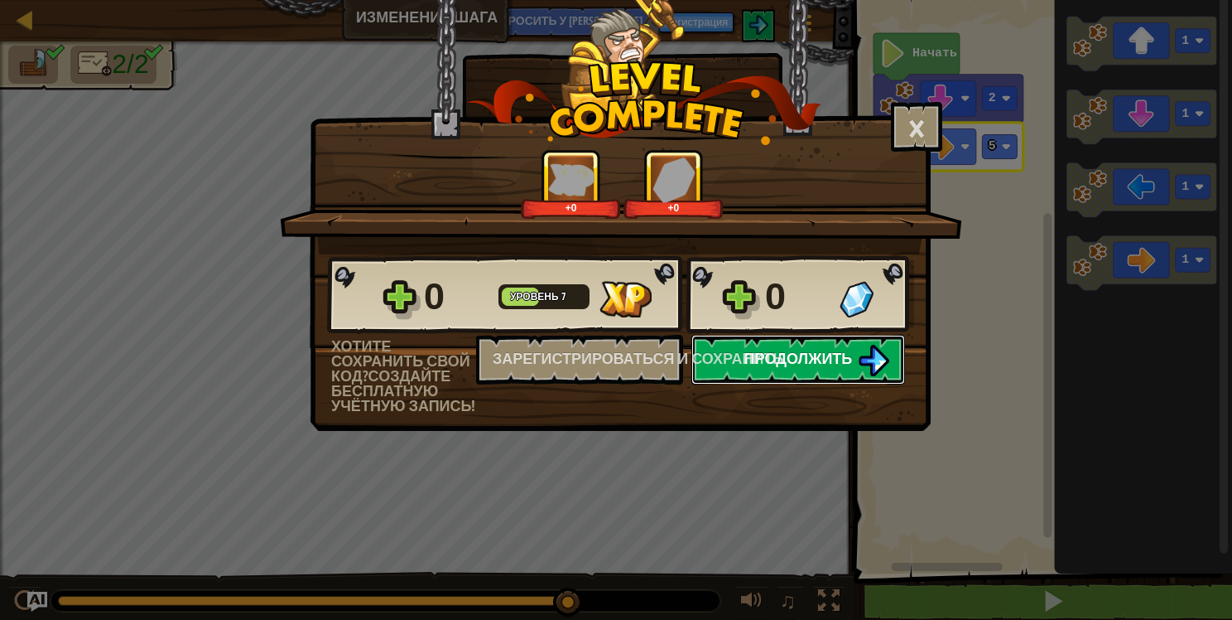
click at [810, 351] on span "Продолжить" at bounding box center [799, 358] width 108 height 21
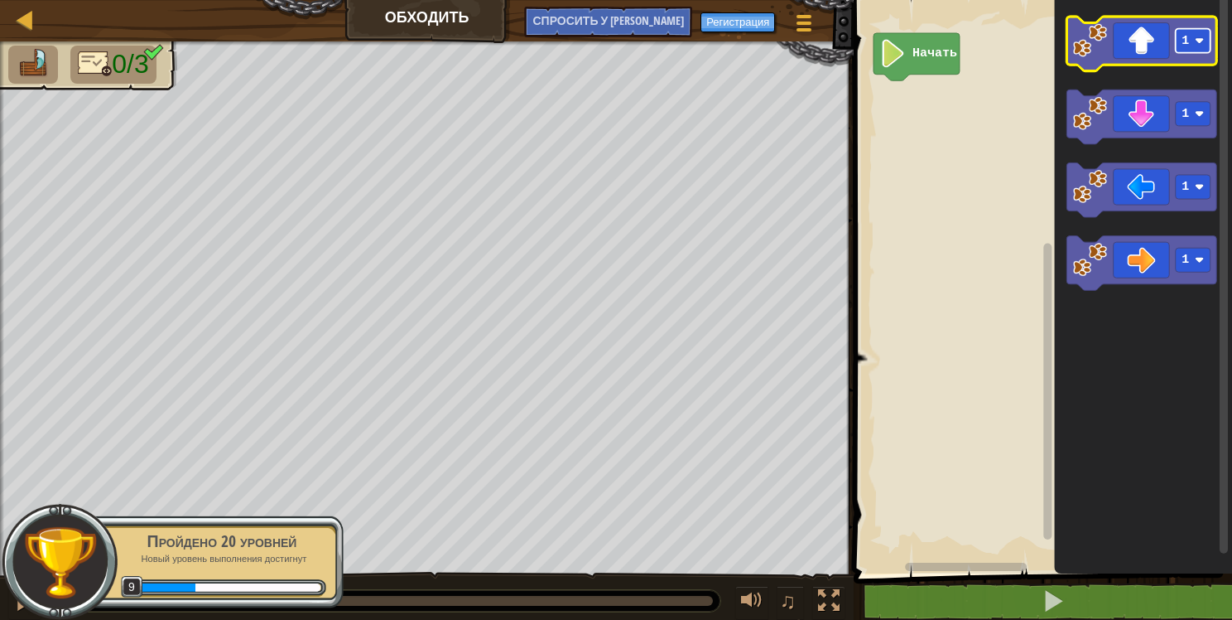
click at [1198, 40] on image "Рабочая область Blockly" at bounding box center [1199, 40] width 9 height 9
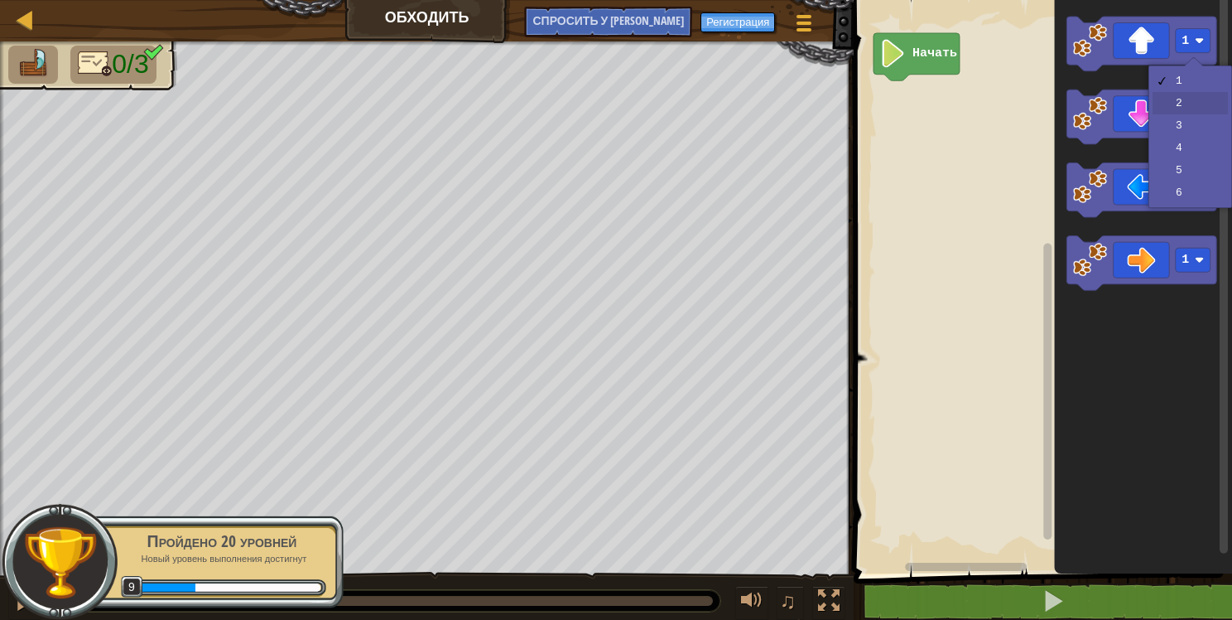
drag, startPoint x: 1189, startPoint y: 101, endPoint x: 1180, endPoint y: 70, distance: 32.8
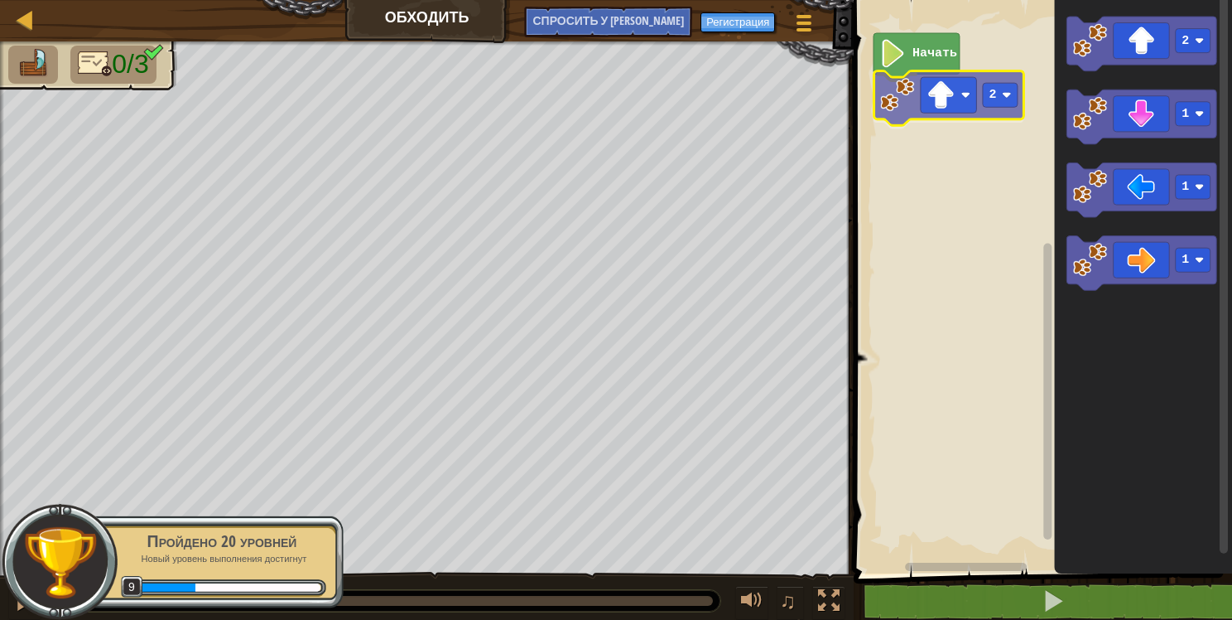
click at [968, 100] on div "Начать 2 2 1 1 1 2" at bounding box center [1040, 282] width 383 height 581
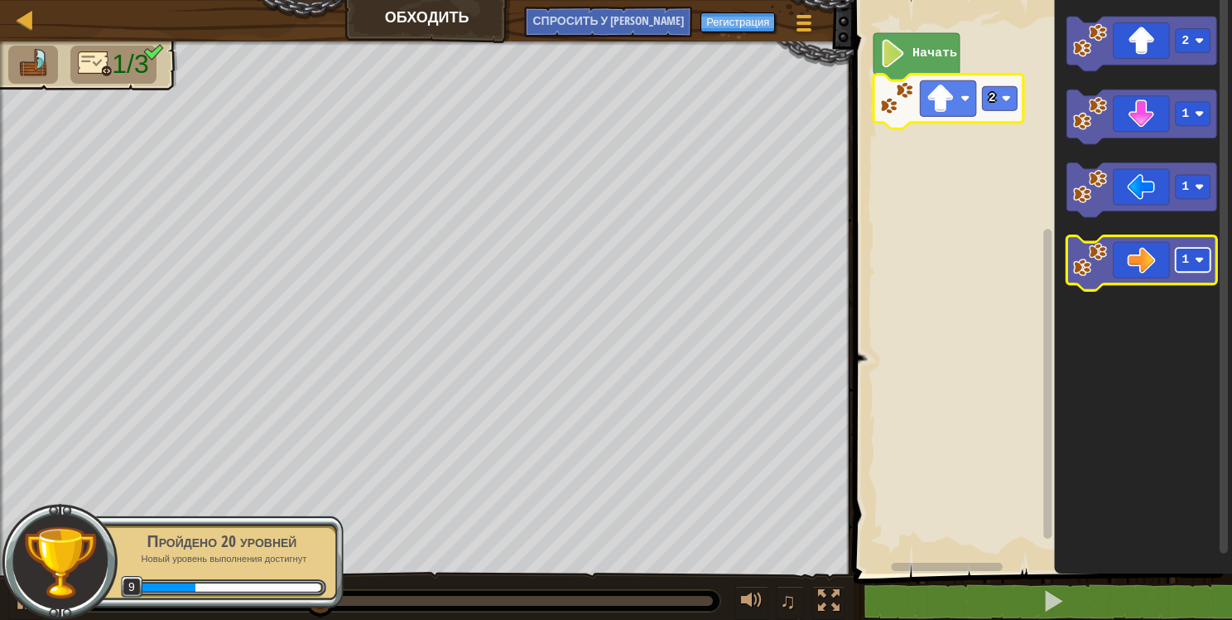
click at [1198, 257] on image "Рабочая область Blockly" at bounding box center [1199, 259] width 9 height 9
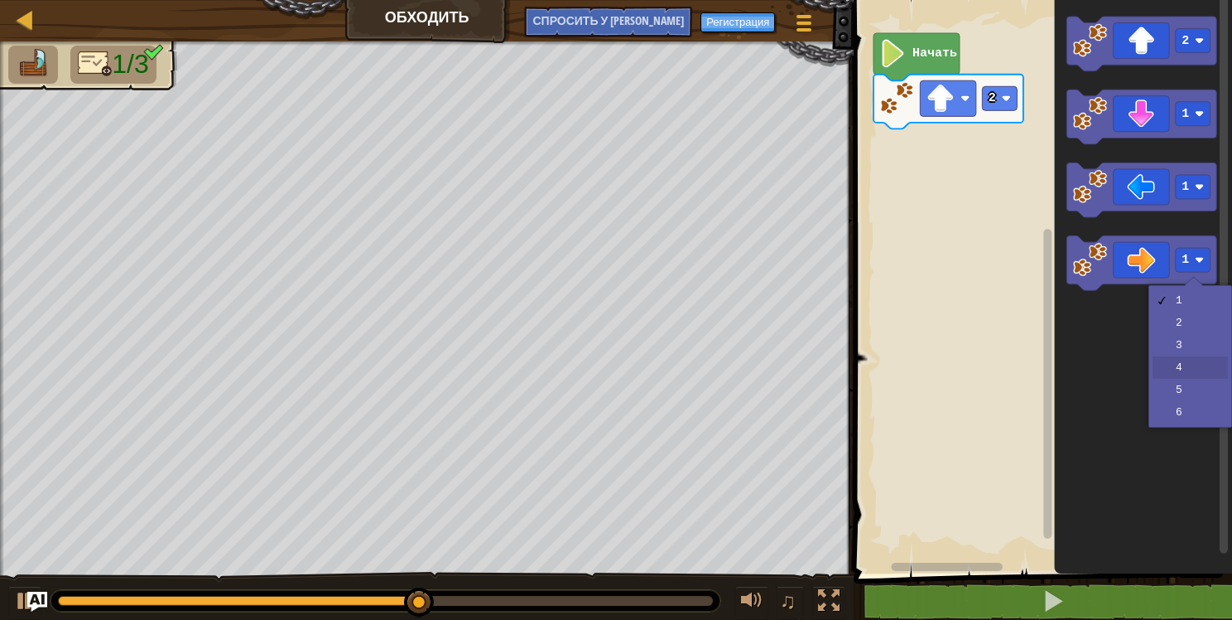
drag, startPoint x: 1176, startPoint y: 359, endPoint x: 1160, endPoint y: 324, distance: 38.9
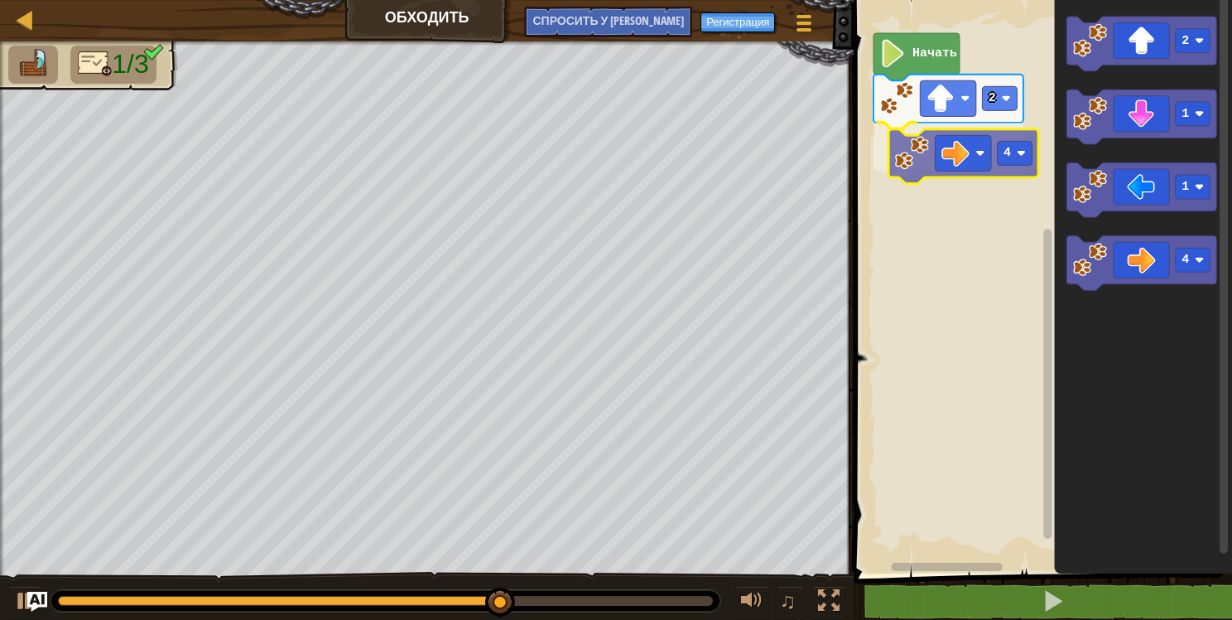
click at [967, 146] on div "Начать 2 4 2 1 1 4 4" at bounding box center [1040, 282] width 383 height 581
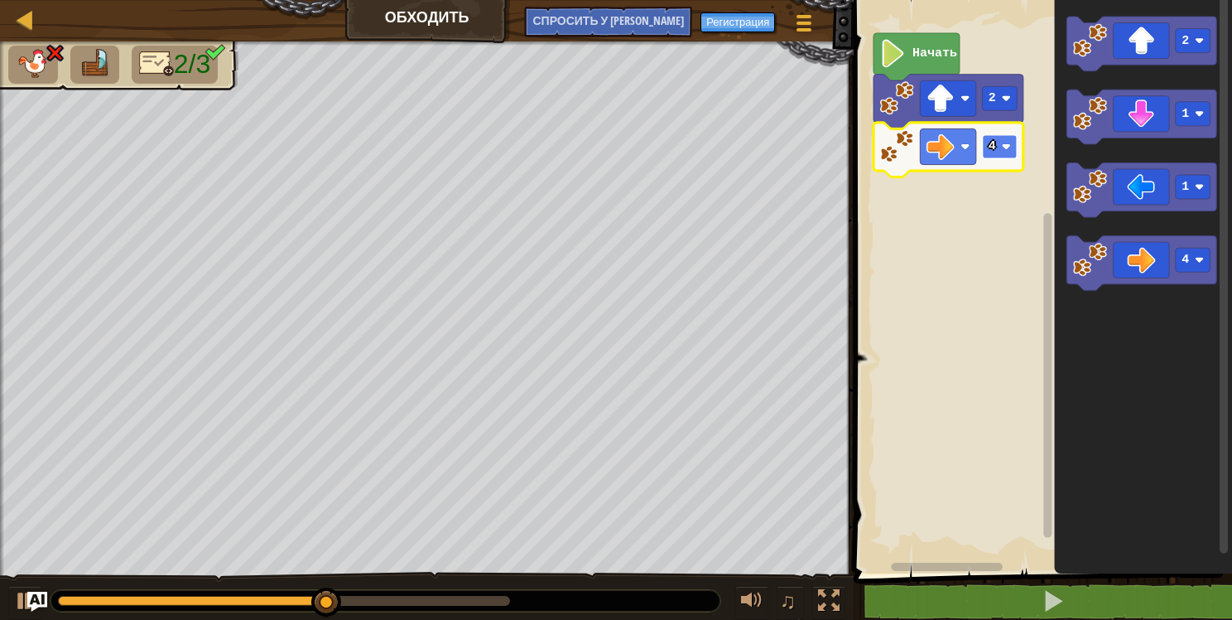
click at [1006, 147] on image "Рабочая область Blockly" at bounding box center [1006, 146] width 9 height 9
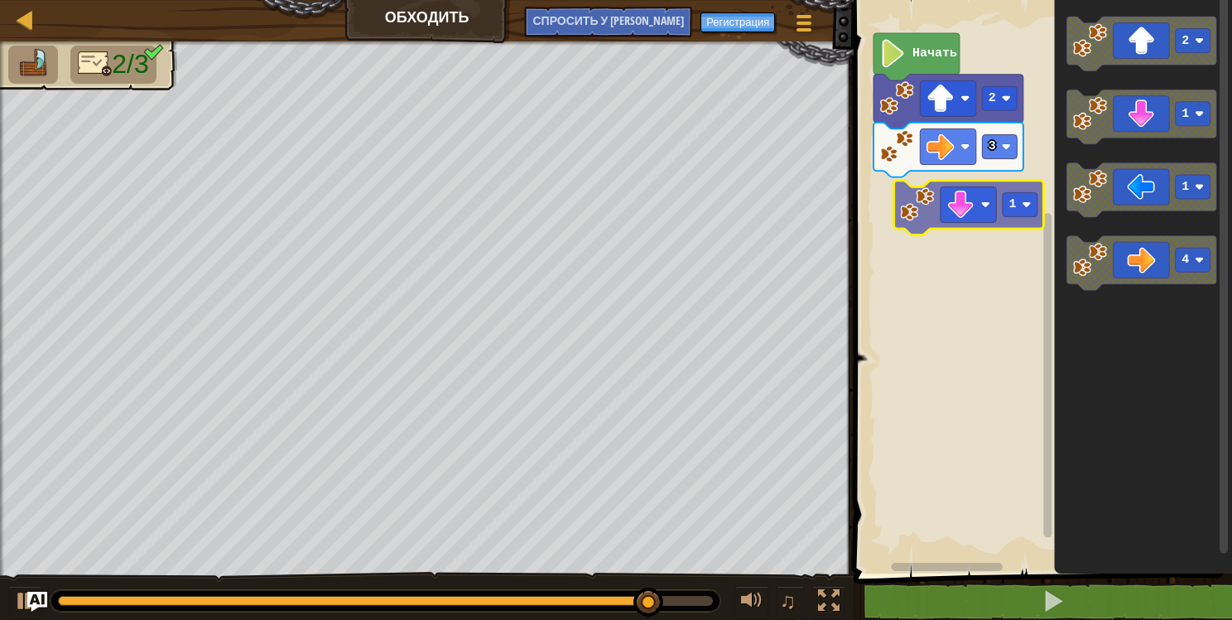
click at [970, 205] on div "Начать 2 3 2 1 1 4 1" at bounding box center [1040, 282] width 383 height 581
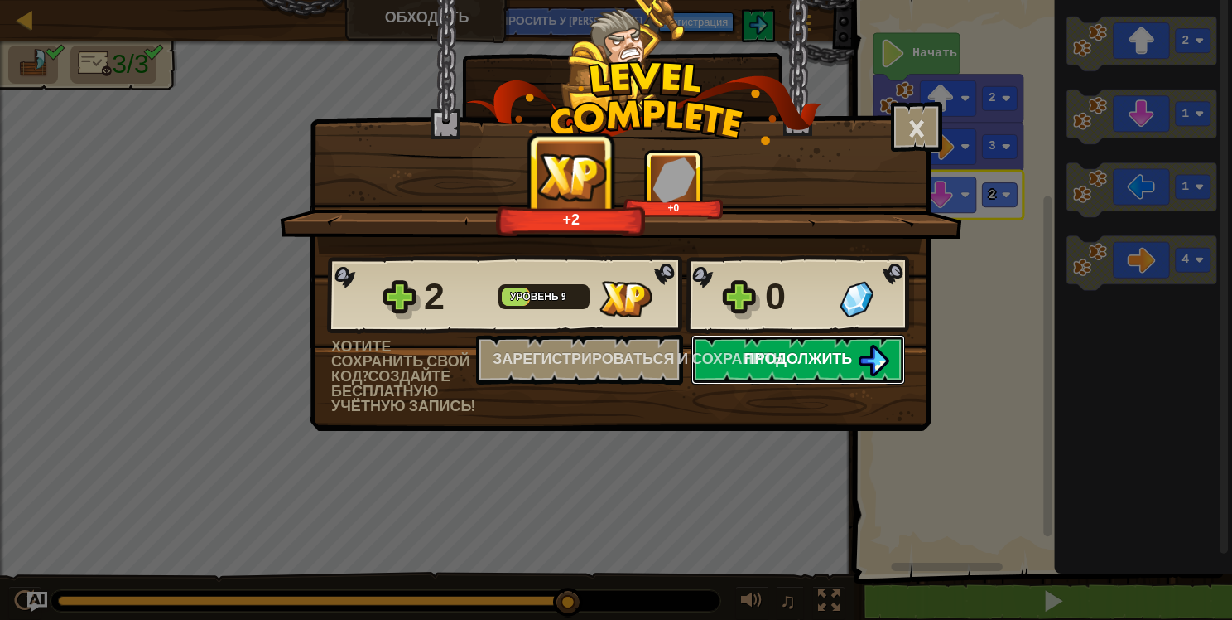
click at [832, 355] on span "Продолжить" at bounding box center [799, 358] width 108 height 21
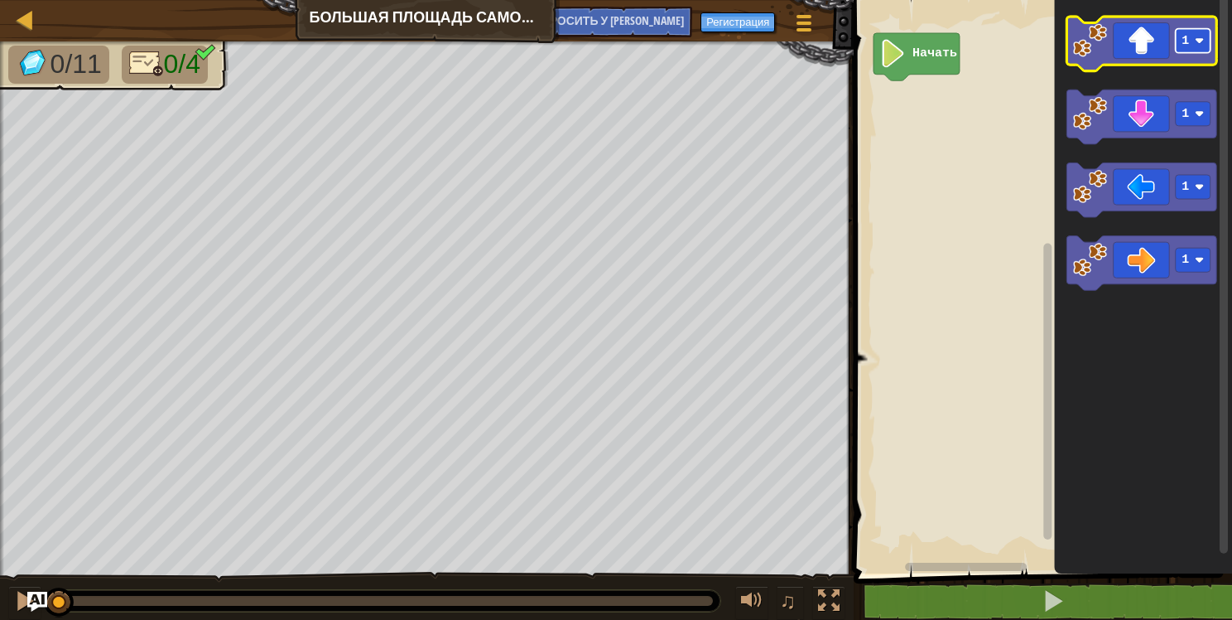
click at [1201, 36] on image "Рабочая область Blockly" at bounding box center [1199, 40] width 9 height 9
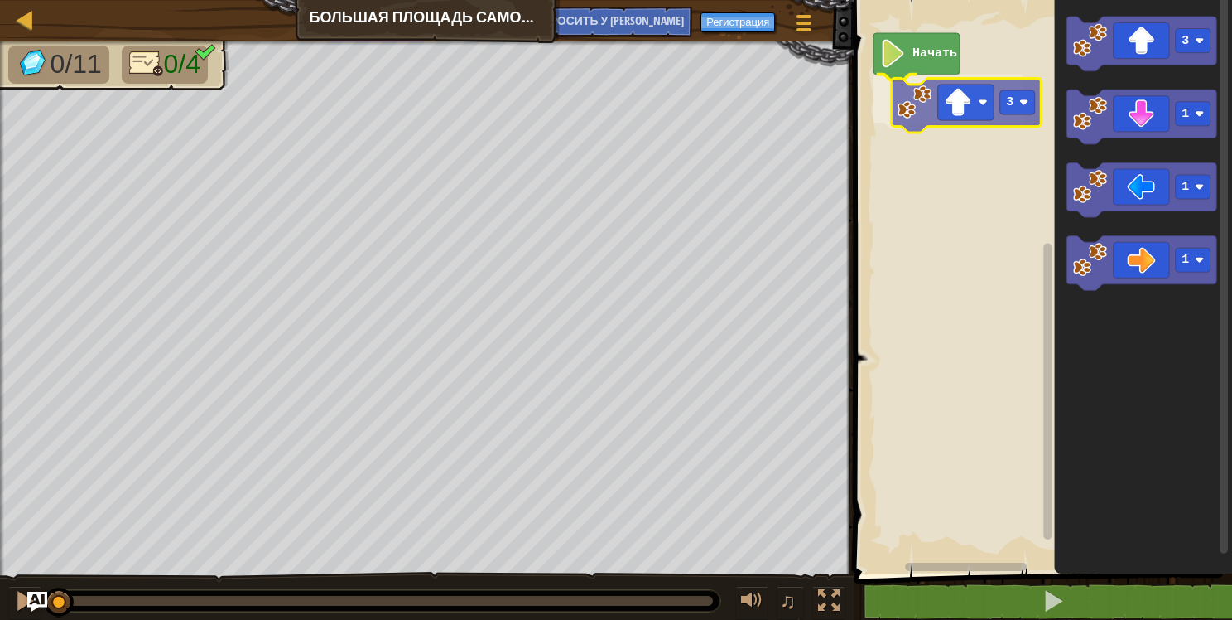
click at [987, 104] on div "Начать 3 3 1 1 1 3" at bounding box center [1040, 282] width 383 height 581
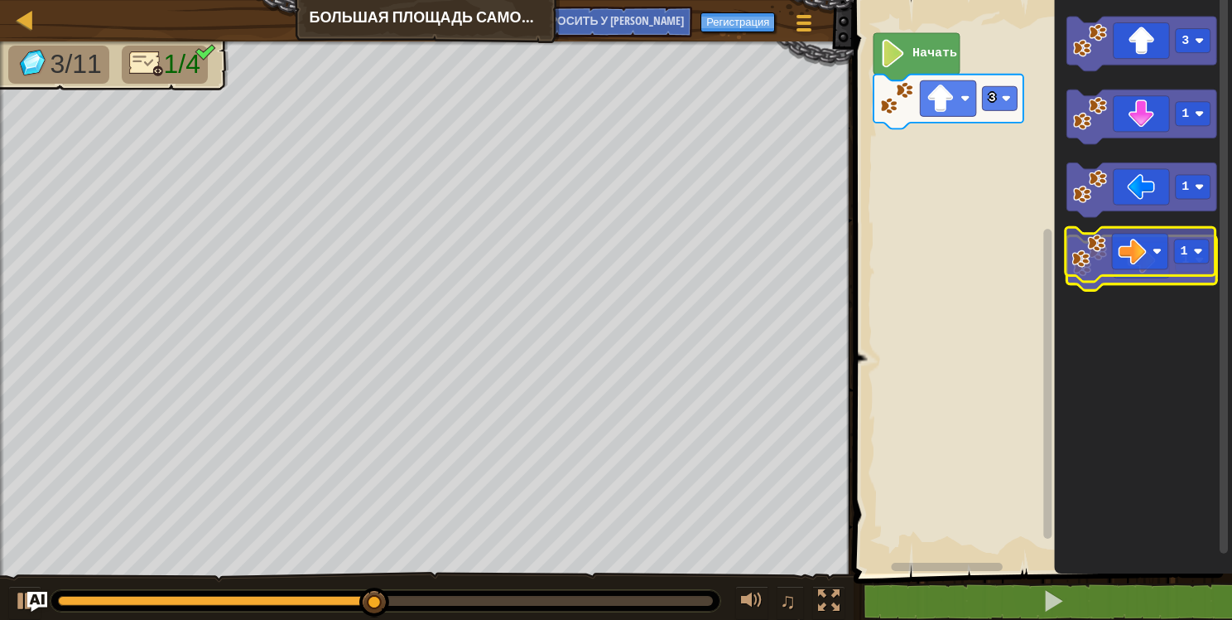
click at [1160, 264] on icon "Рабочая область Blockly" at bounding box center [1143, 263] width 150 height 55
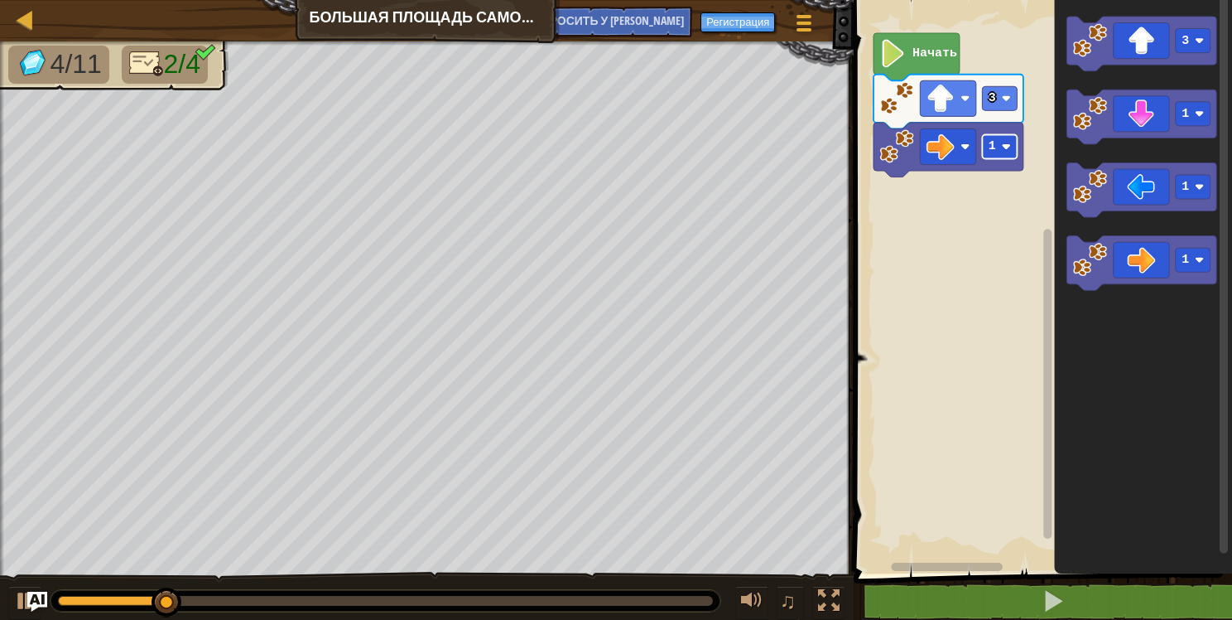
click at [1007, 145] on image "Рабочая область Blockly" at bounding box center [1006, 146] width 9 height 9
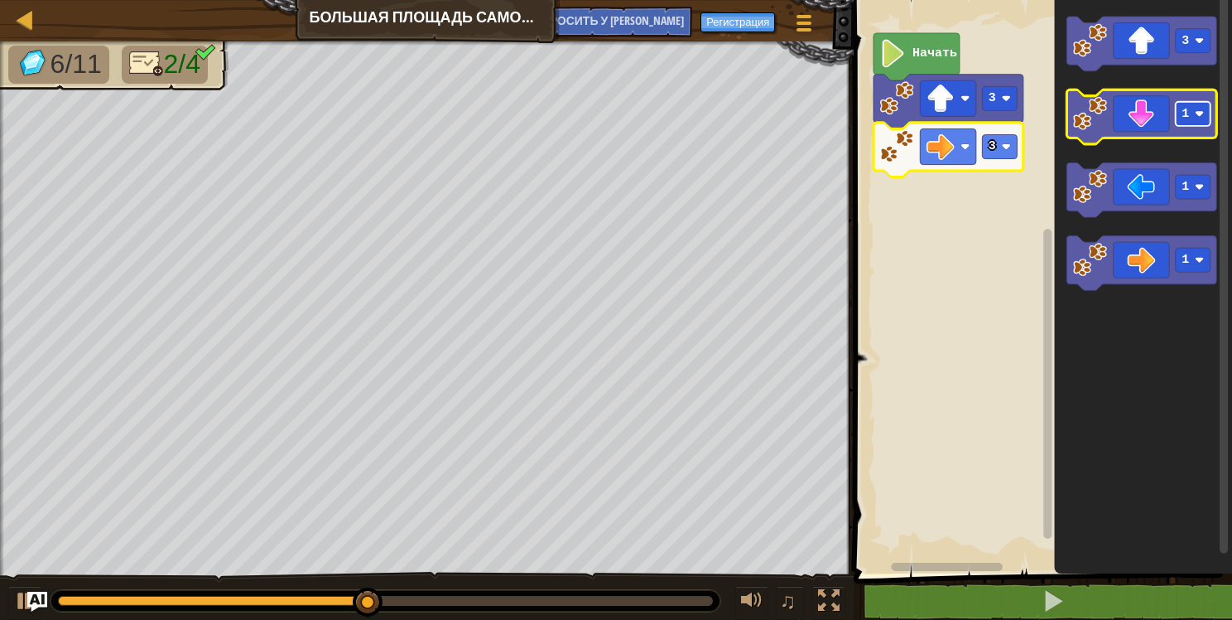
click at [1199, 109] on image "Рабочая область Blockly" at bounding box center [1199, 113] width 9 height 9
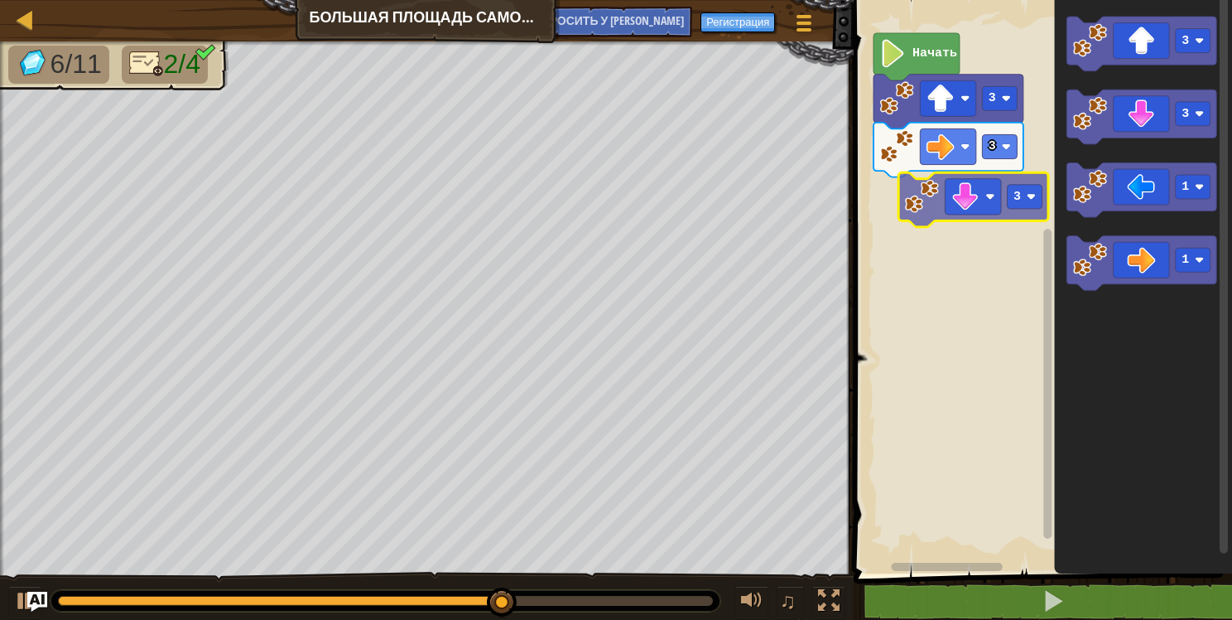
click at [995, 195] on div "Начать 3 3 3 3 1 1 3" at bounding box center [1040, 282] width 383 height 581
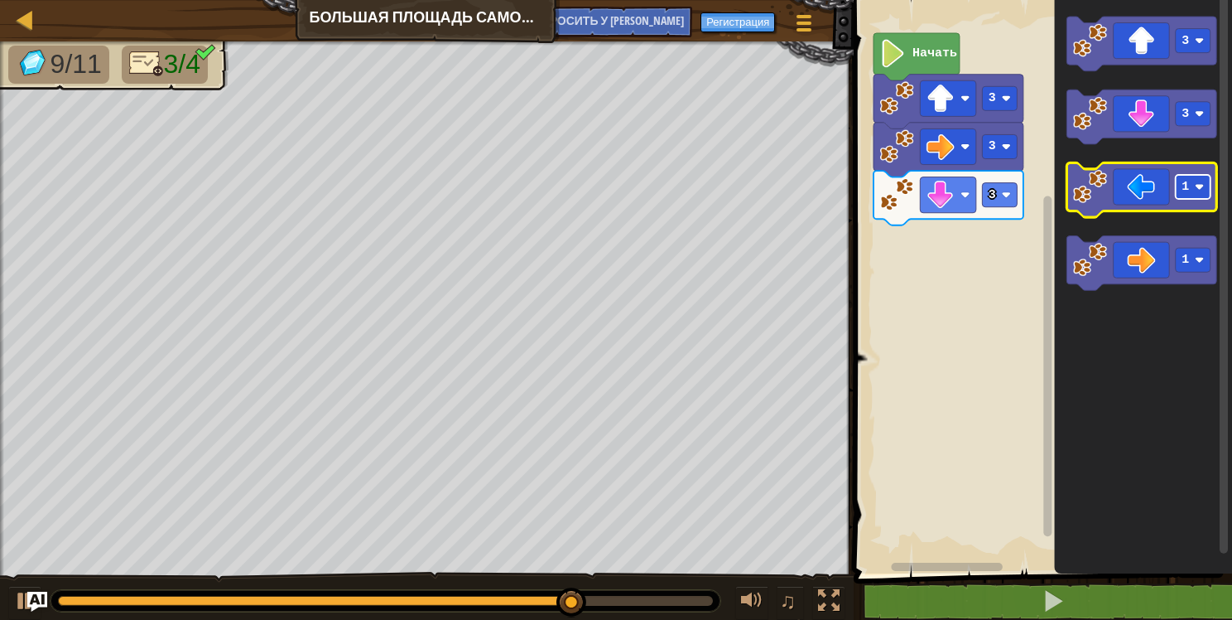
click at [1196, 184] on image "Рабочая область Blockly" at bounding box center [1199, 186] width 9 height 9
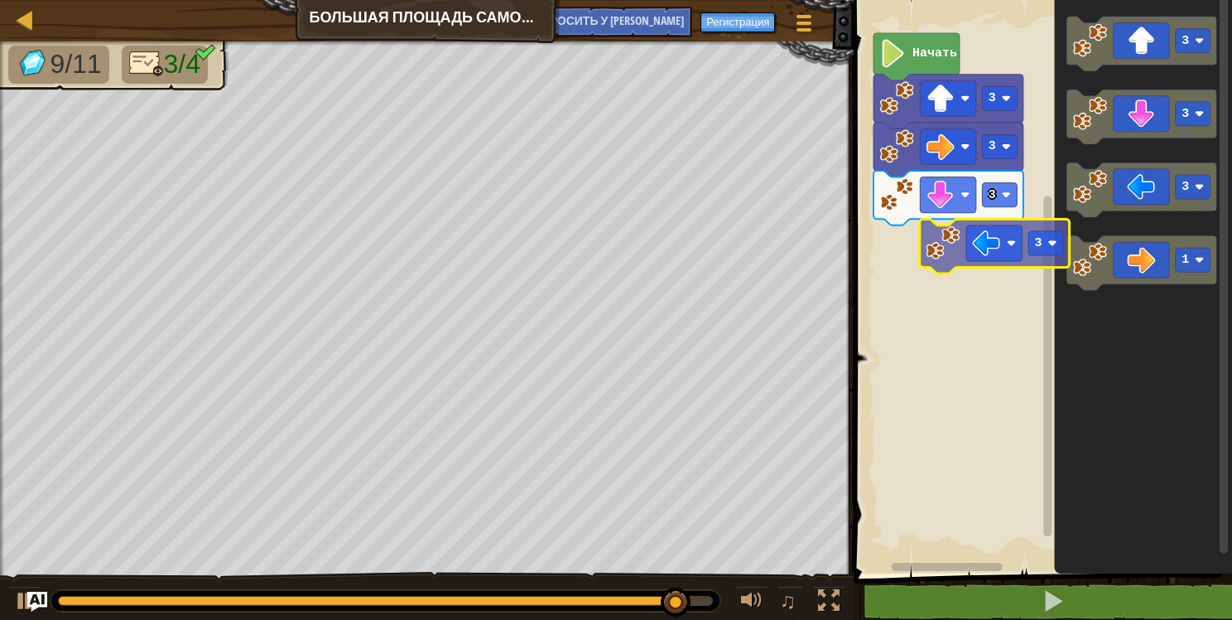
click at [1007, 253] on div "3 3 3 Начать 3 3 3 1 3" at bounding box center [1040, 282] width 383 height 581
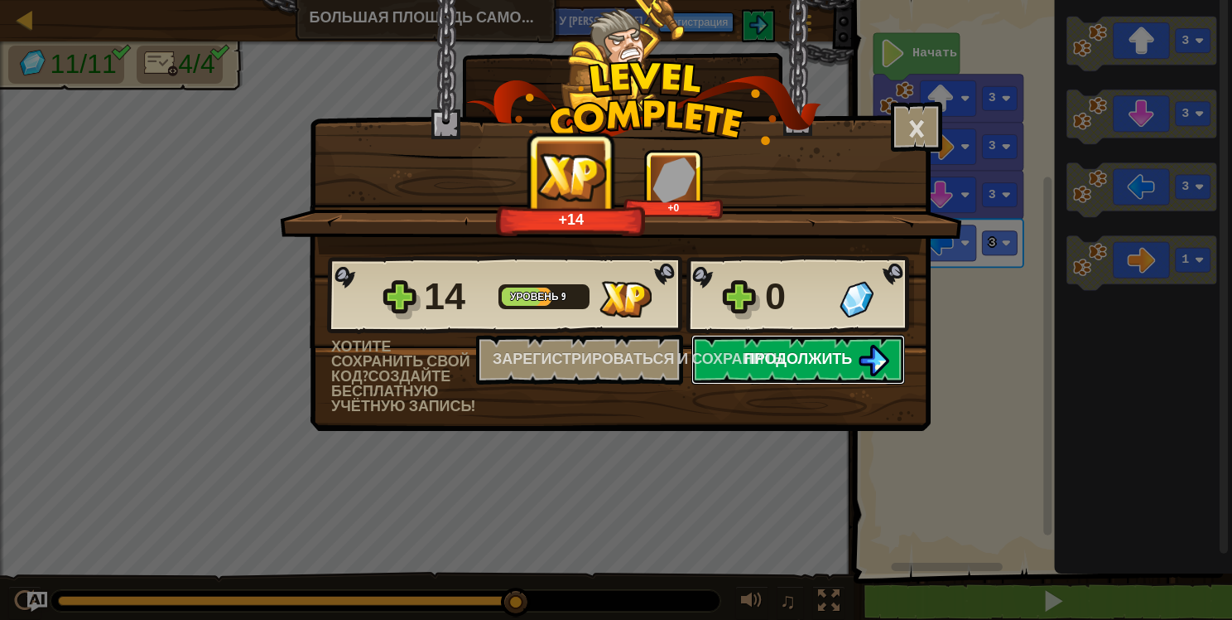
click at [844, 361] on span "Продолжить" at bounding box center [799, 358] width 108 height 21
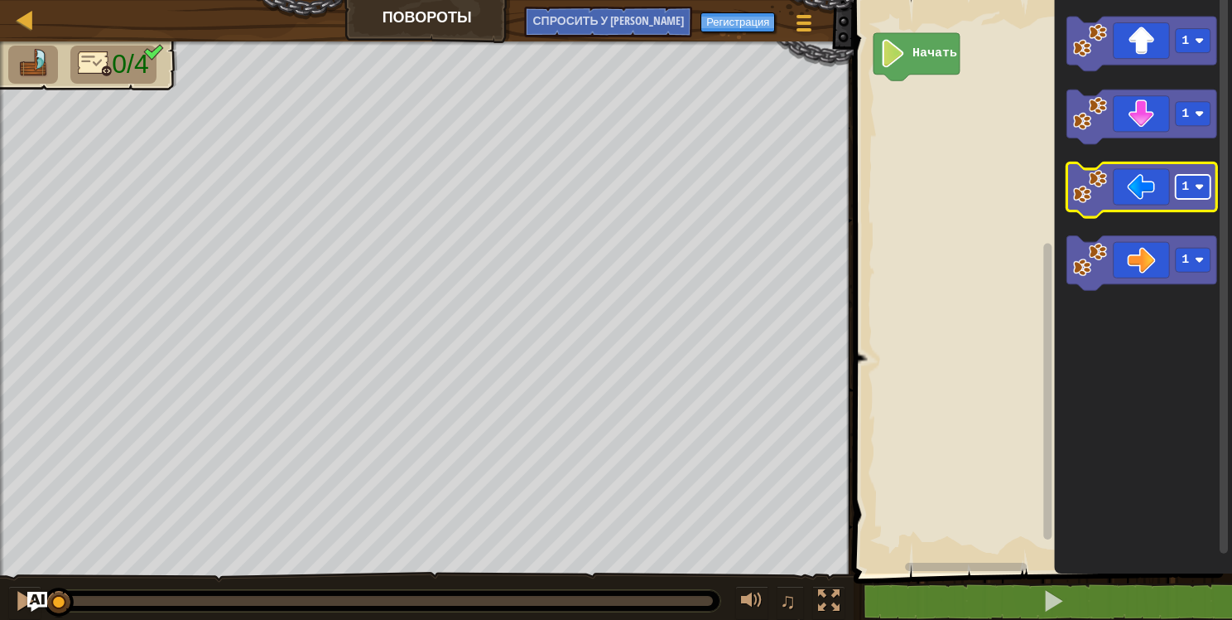
click at [1196, 181] on g "1" at bounding box center [1193, 187] width 35 height 24
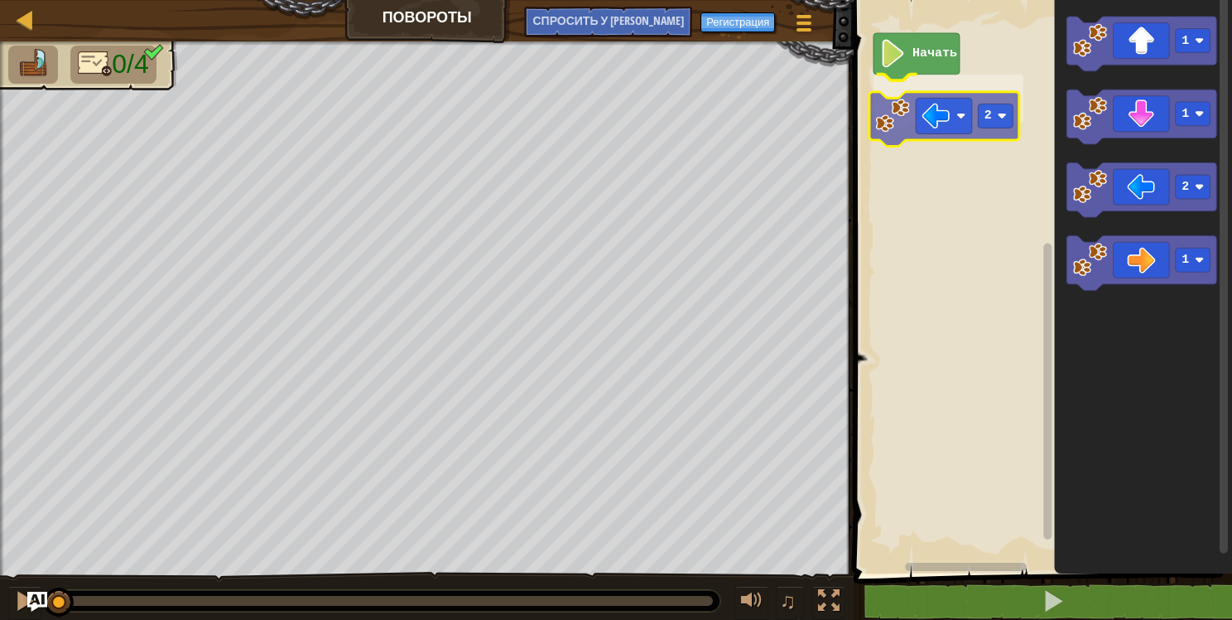
click at [968, 123] on div "Начать 2 1 1 2 1 2" at bounding box center [1040, 282] width 383 height 581
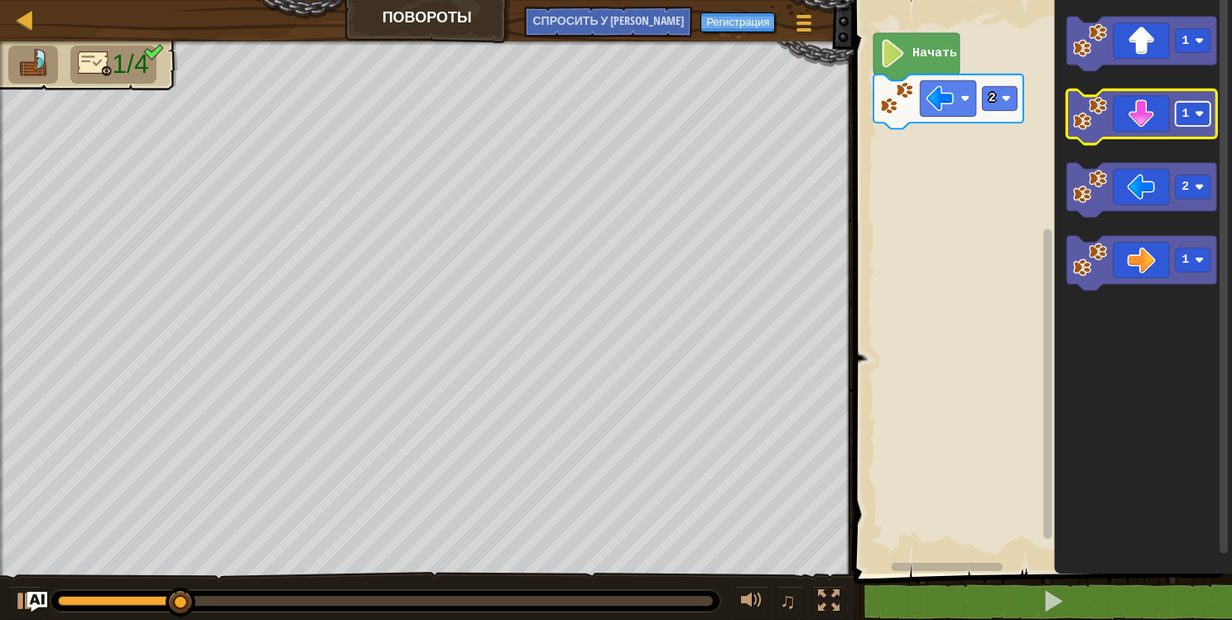
click at [1197, 108] on rect "Рабочая область Blockly" at bounding box center [1193, 114] width 35 height 24
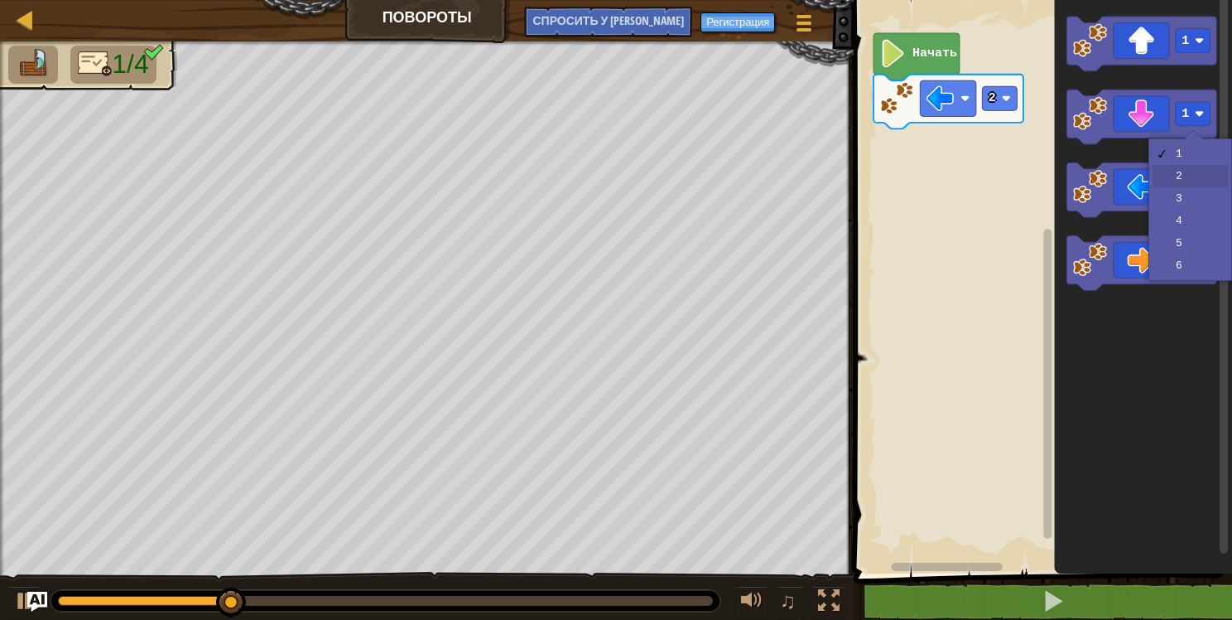
drag, startPoint x: 1198, startPoint y: 172, endPoint x: 1174, endPoint y: 151, distance: 32.9
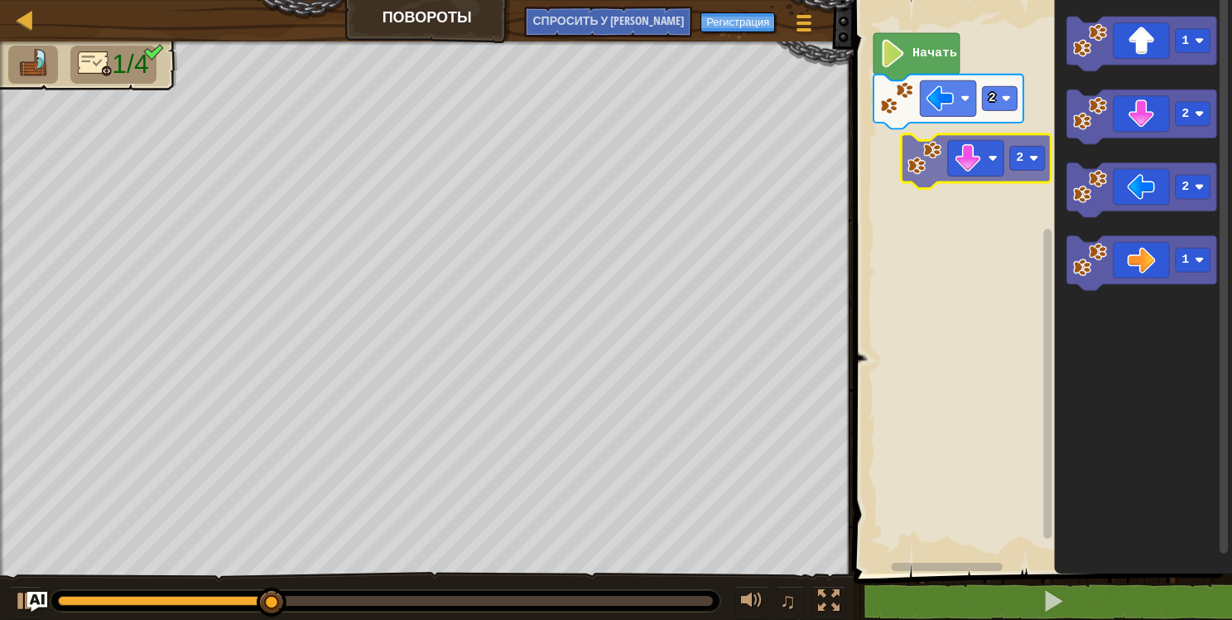
click at [980, 157] on div "2 Начать 1 2 2 1 2" at bounding box center [1040, 282] width 383 height 581
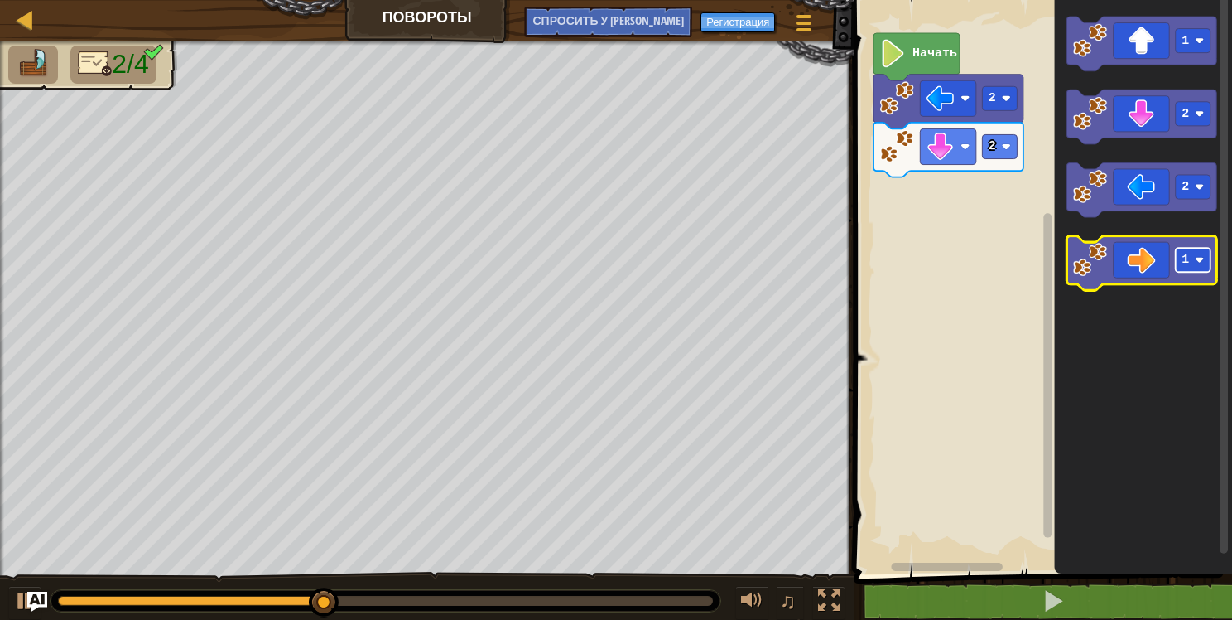
click at [1200, 257] on image "Рабочая область Blockly" at bounding box center [1199, 259] width 9 height 9
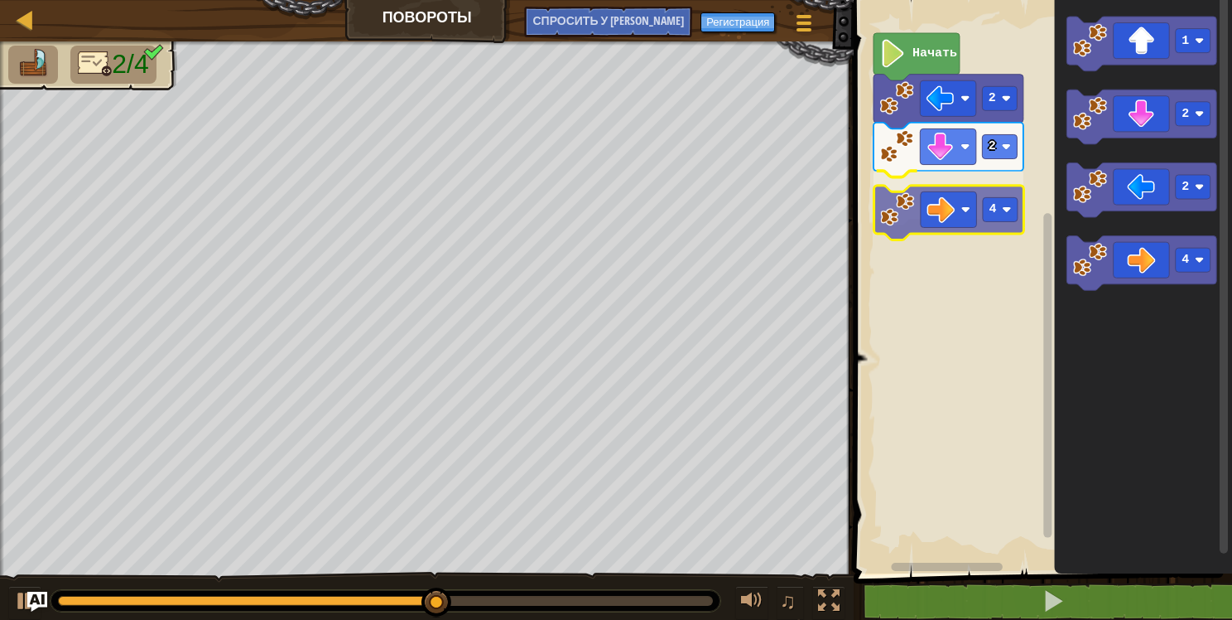
click at [957, 215] on div "2 2 4 Начать 1 2 2 4 4" at bounding box center [1040, 282] width 383 height 581
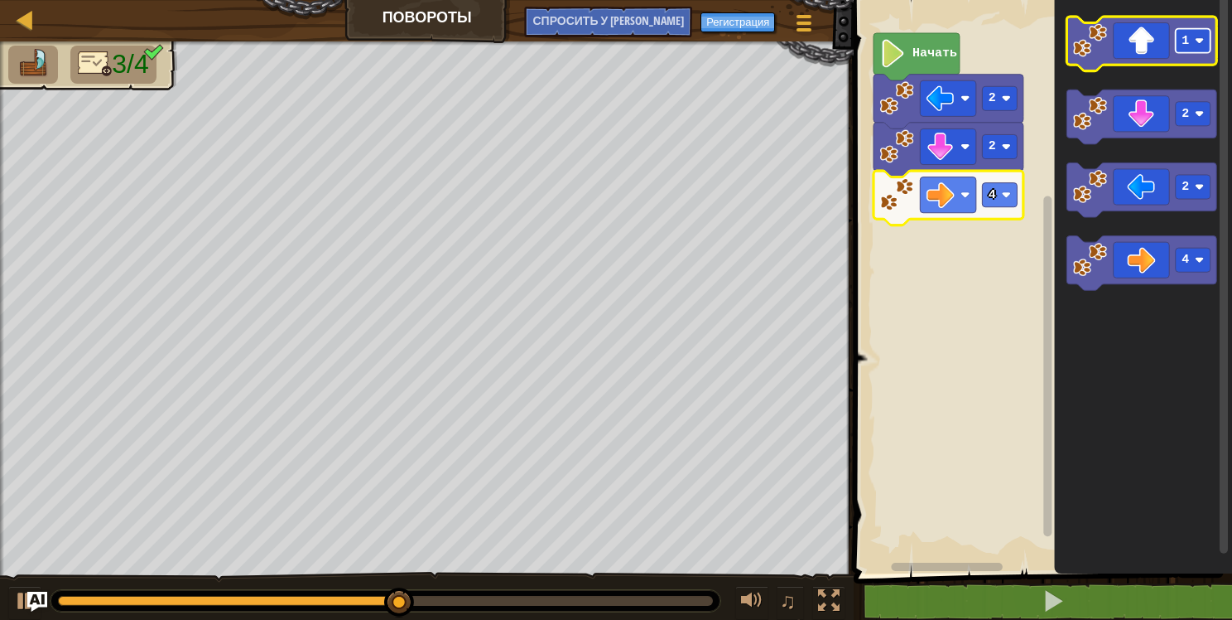
click at [1200, 38] on image "Рабочая область Blockly" at bounding box center [1199, 40] width 9 height 9
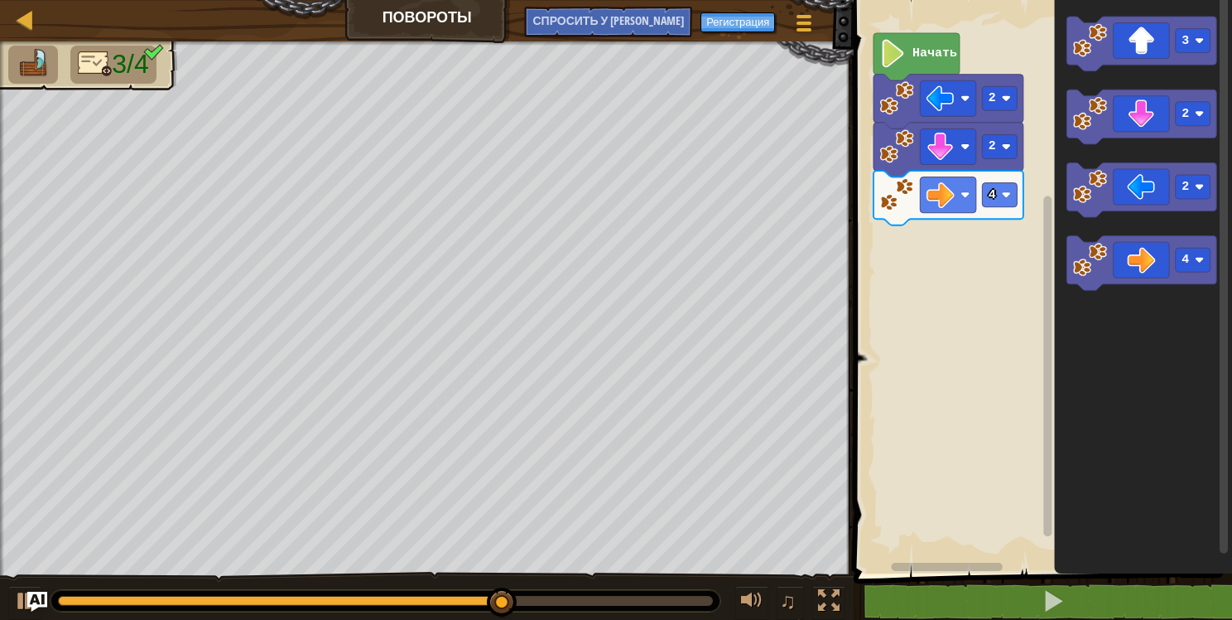
click at [1017, 192] on div "2 2 4 Начать 3 2 2 4" at bounding box center [1040, 282] width 383 height 581
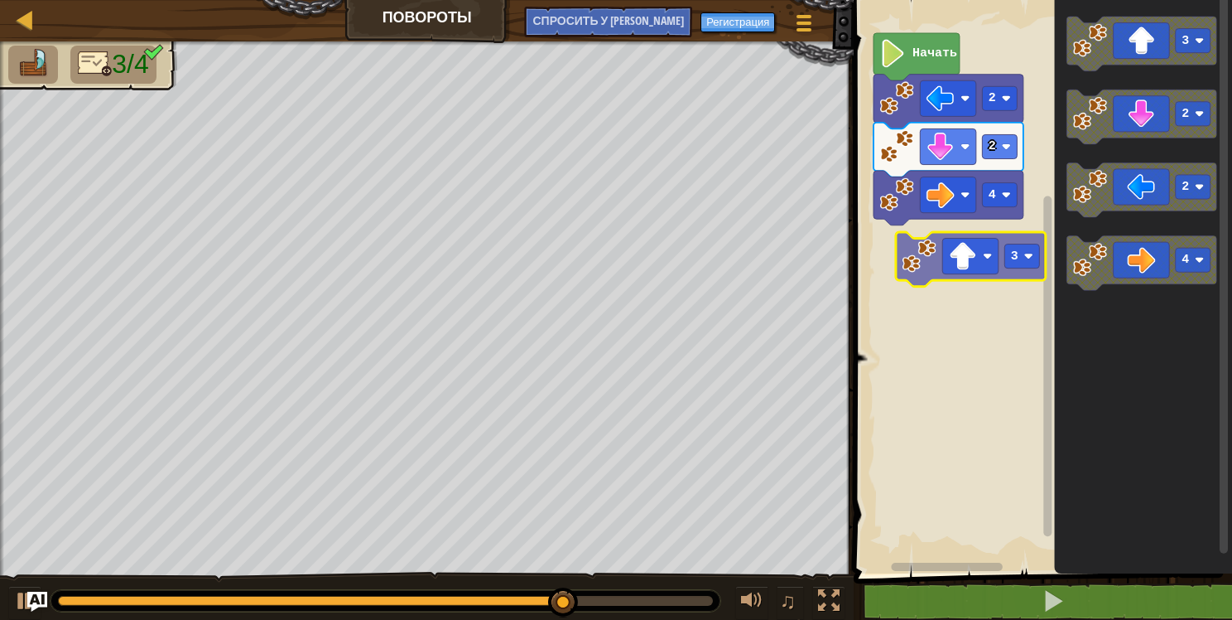
click at [936, 252] on div "2 2 4 Начать 3 2 2 4 3" at bounding box center [1040, 282] width 383 height 581
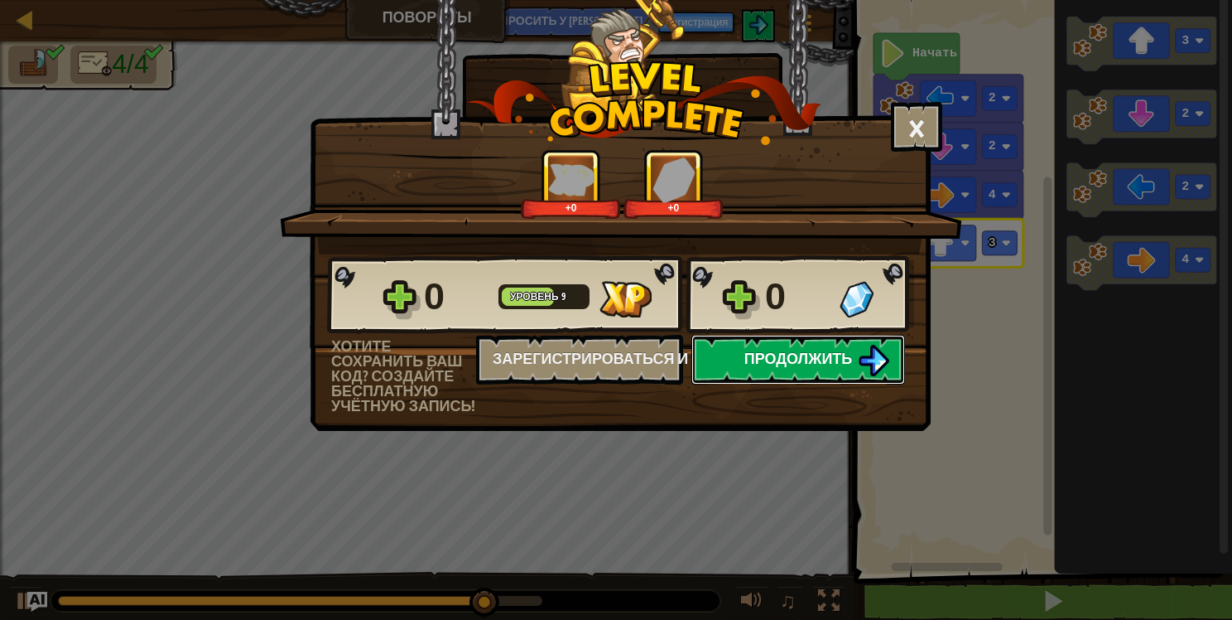
click at [841, 358] on span "Продолжить" at bounding box center [799, 358] width 108 height 21
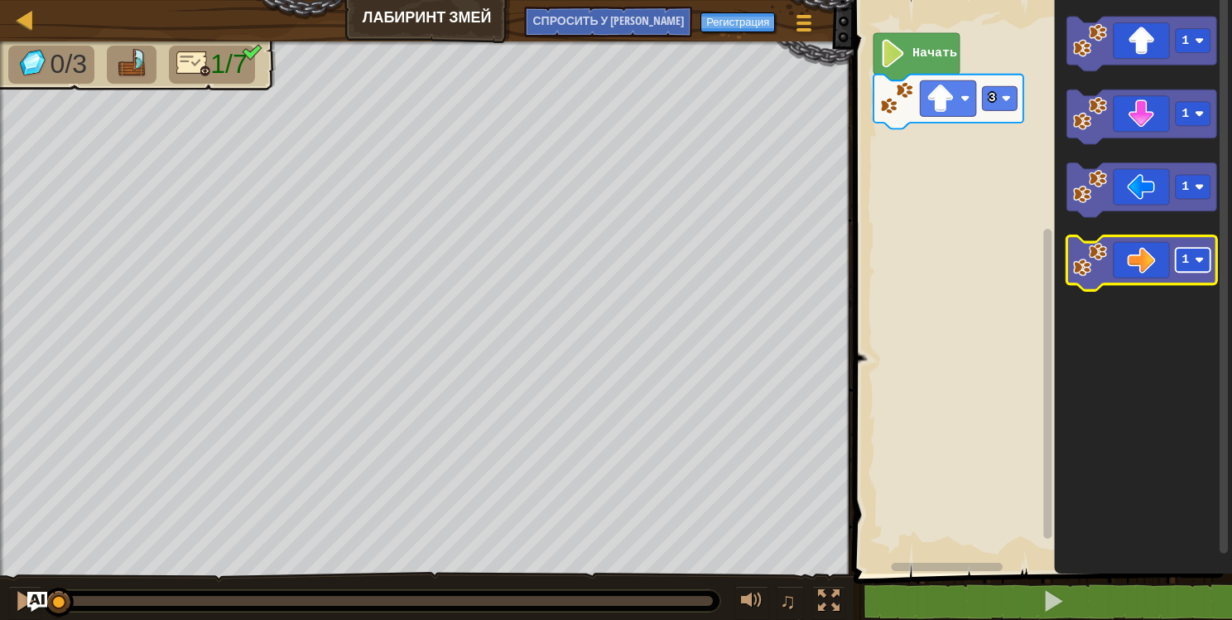
click at [1193, 253] on g "1" at bounding box center [1193, 260] width 35 height 24
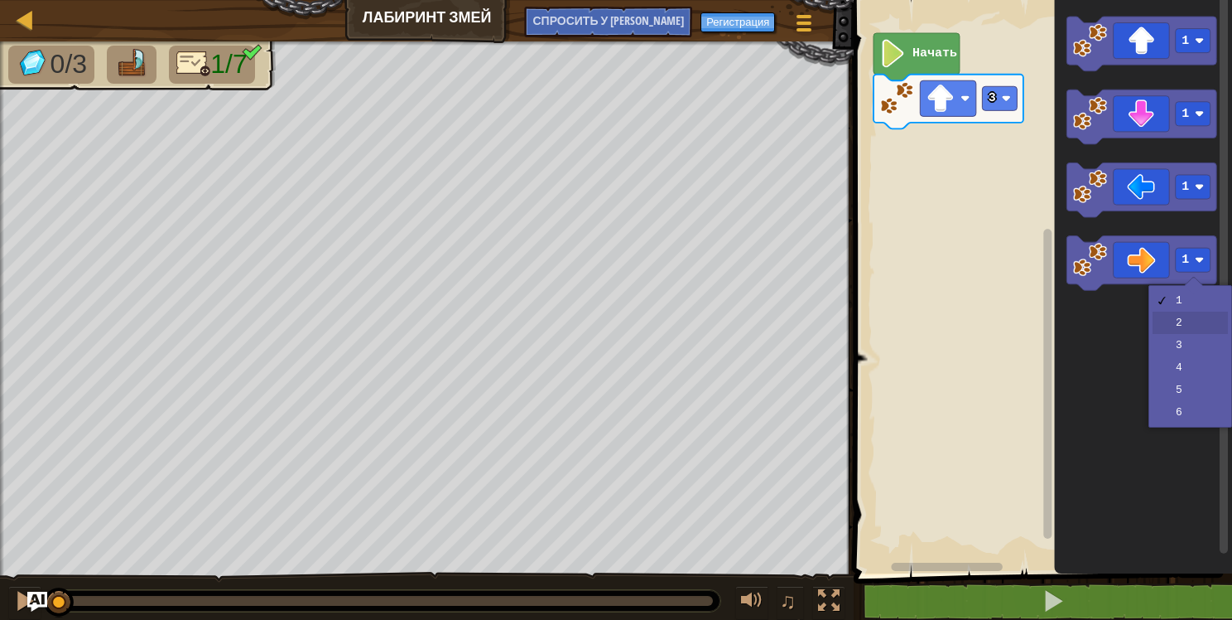
drag, startPoint x: 1196, startPoint y: 323, endPoint x: 1179, endPoint y: 305, distance: 24.6
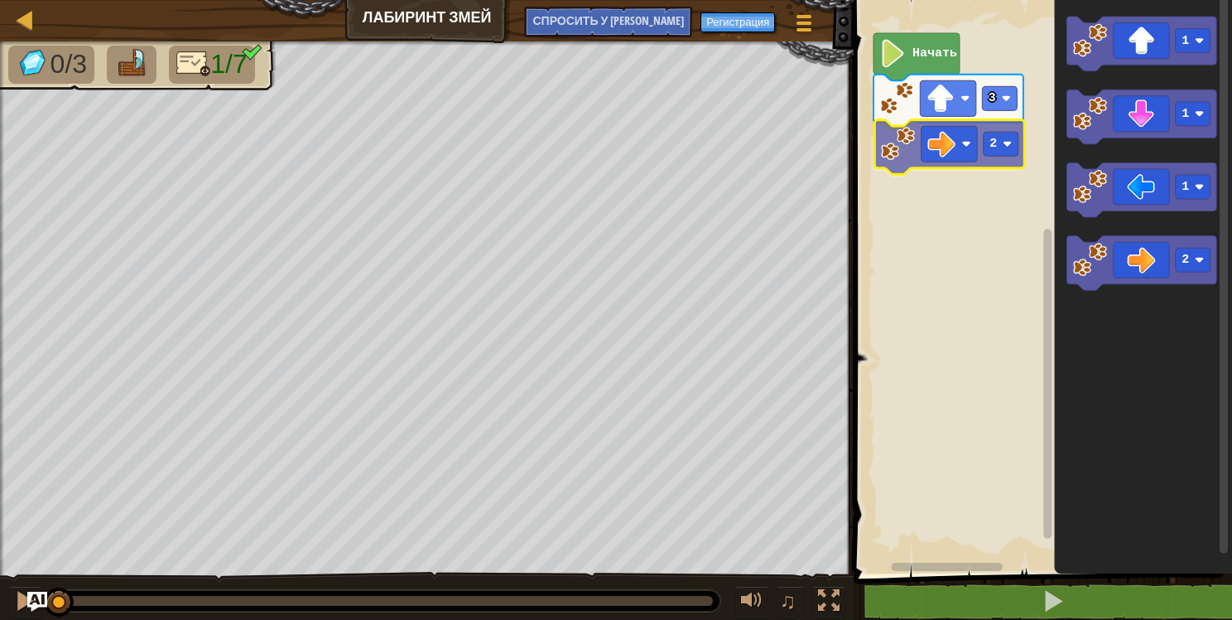
click at [957, 142] on div "3 2 Начать 1 1 1 2 2" at bounding box center [1040, 282] width 383 height 581
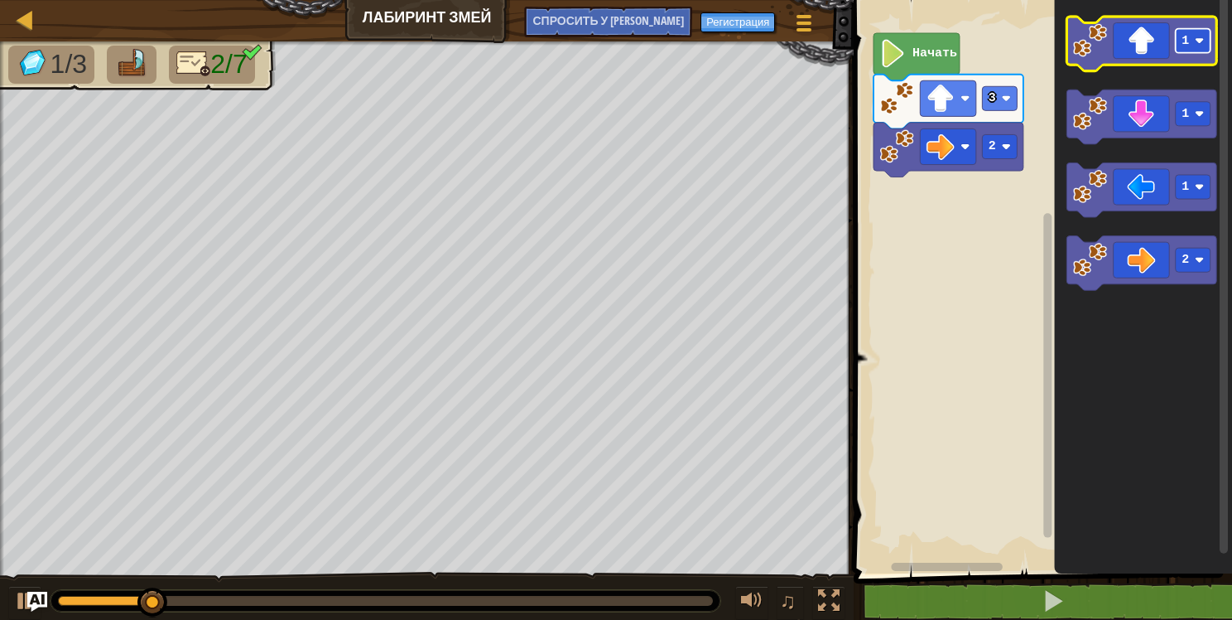
click at [1201, 35] on rect "Рабочая область Blockly" at bounding box center [1193, 41] width 35 height 24
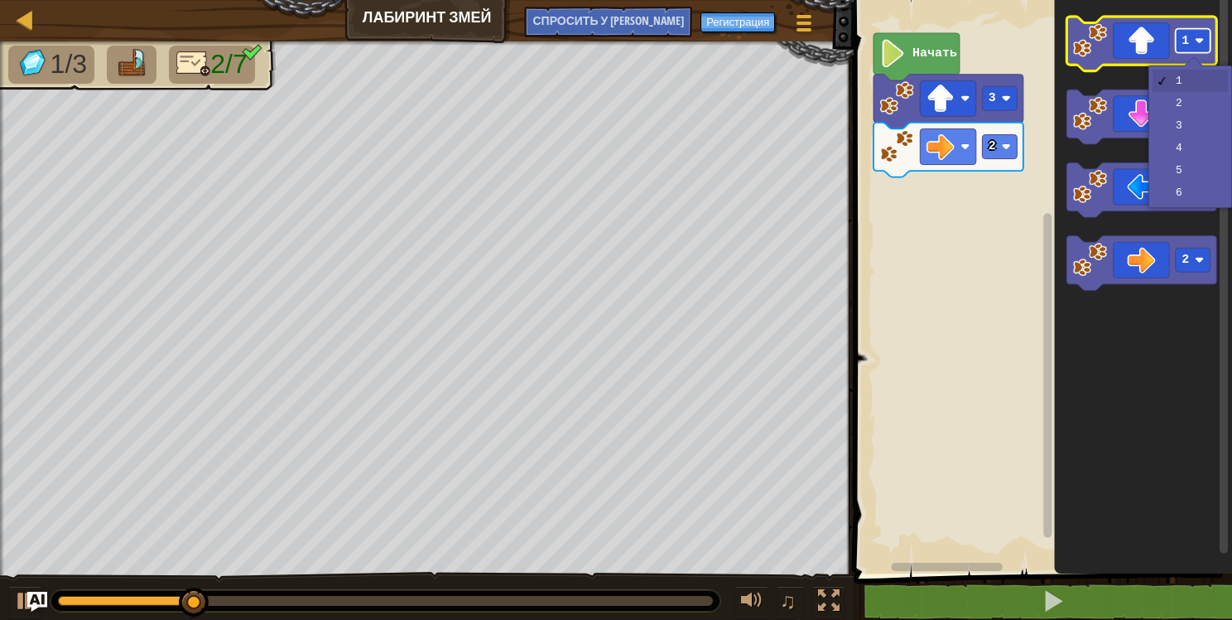
click at [1201, 37] on image "Рабочая область Blockly" at bounding box center [1199, 40] width 9 height 9
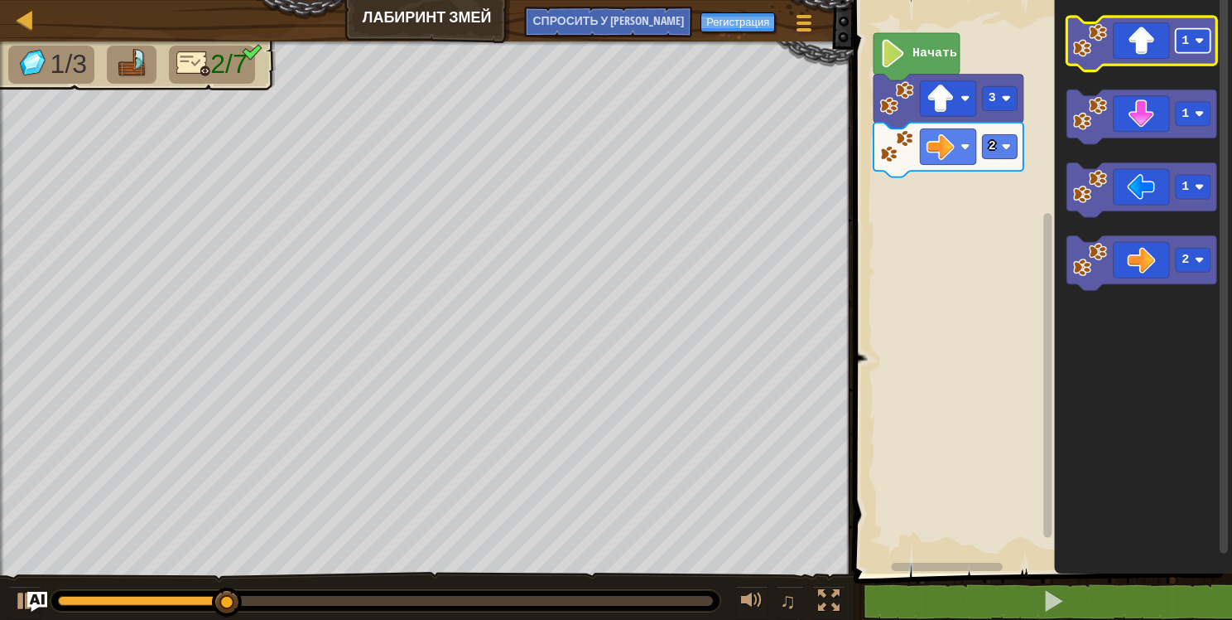
click at [1196, 37] on image "Рабочая область Blockly" at bounding box center [1199, 40] width 9 height 9
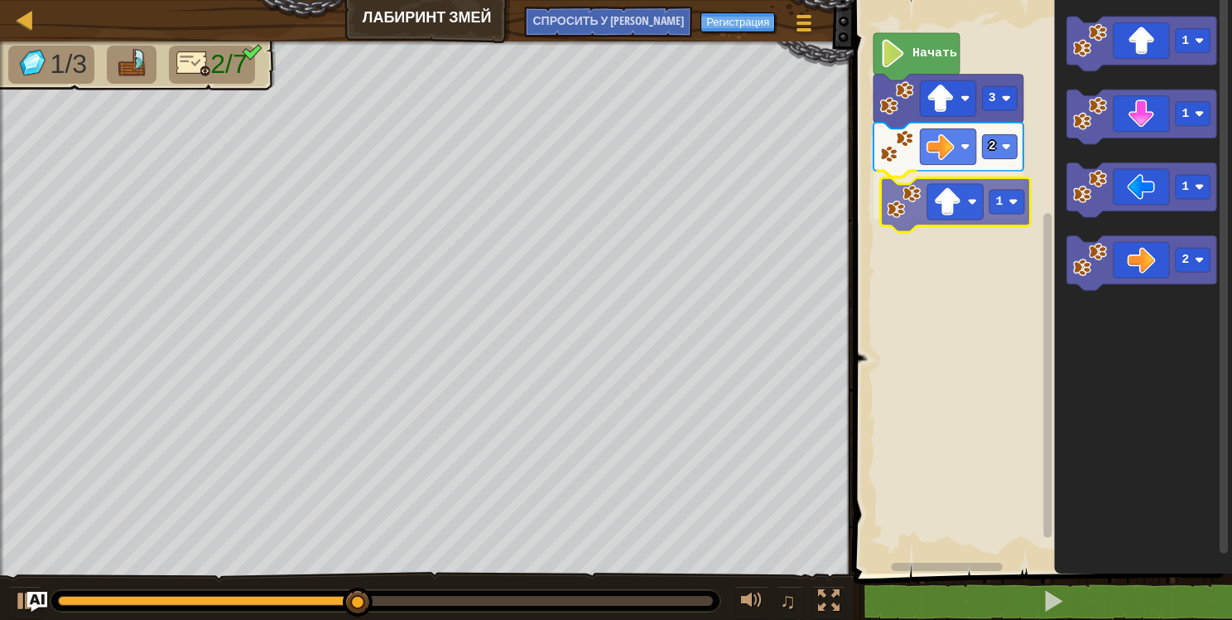
click at [972, 210] on div "3 2 1 Начать 1 1 1 2 1" at bounding box center [1040, 282] width 383 height 581
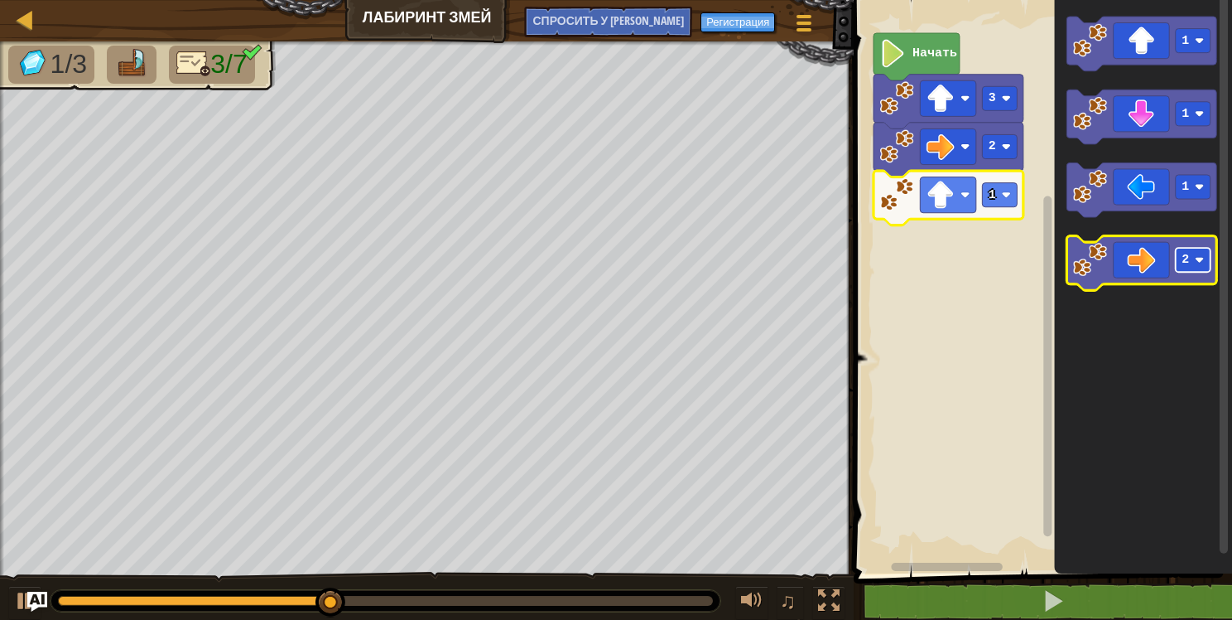
click at [1200, 253] on rect "Рабочая область Blockly" at bounding box center [1193, 260] width 35 height 24
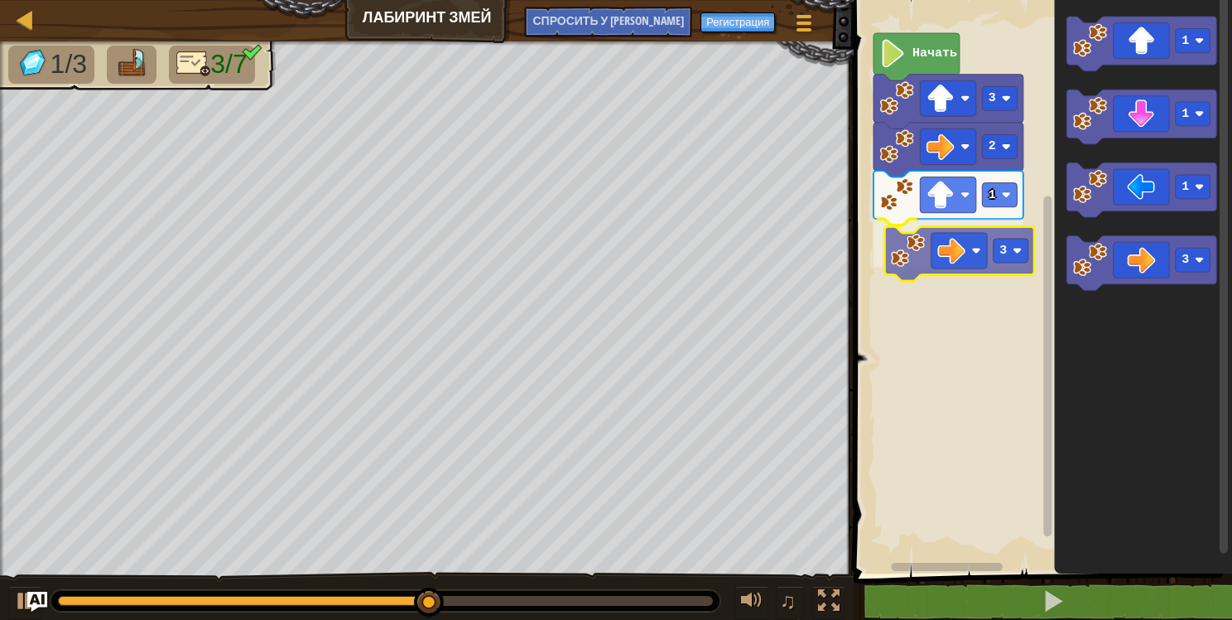
click at [968, 253] on div "3 2 1 3 Начать 1 1 1 3 3" at bounding box center [1040, 282] width 383 height 581
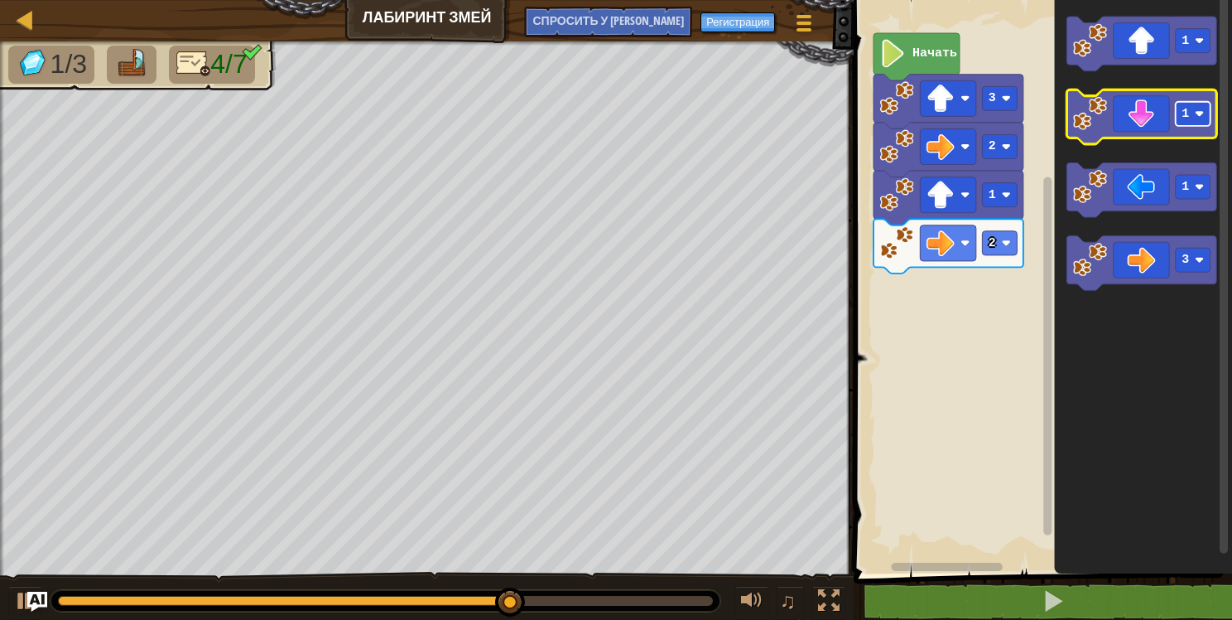
click at [1200, 111] on image "Рабочая область Blockly" at bounding box center [1199, 113] width 9 height 9
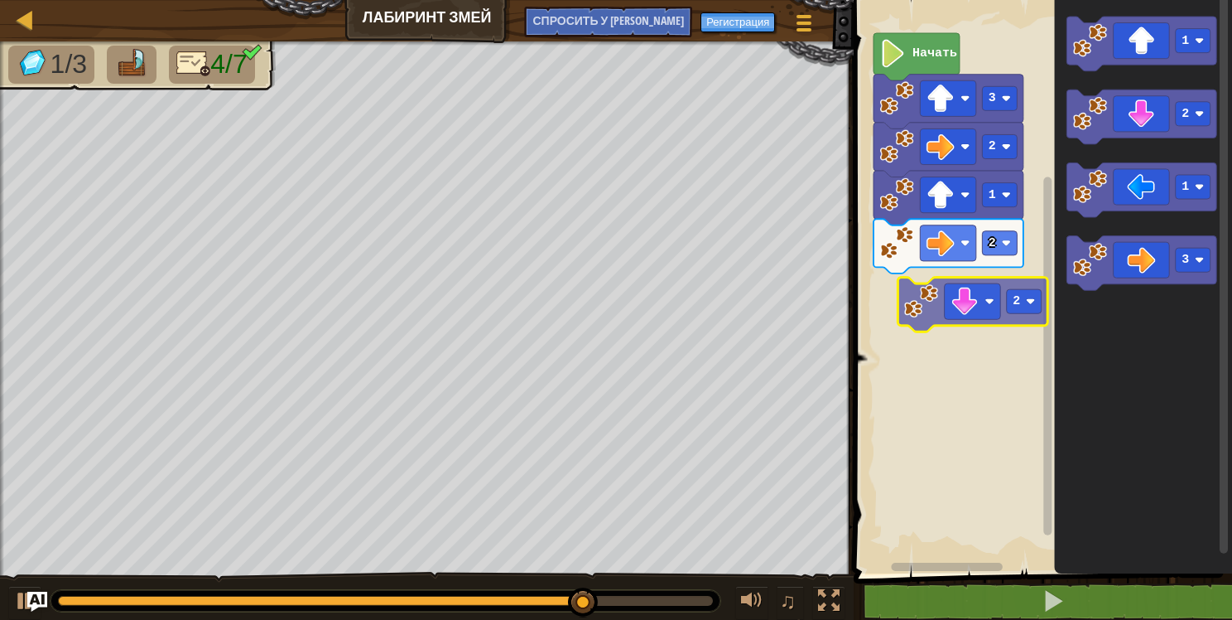
click at [989, 306] on div "Начать 3 2 1 2 1 2 1 3 2" at bounding box center [1040, 282] width 383 height 581
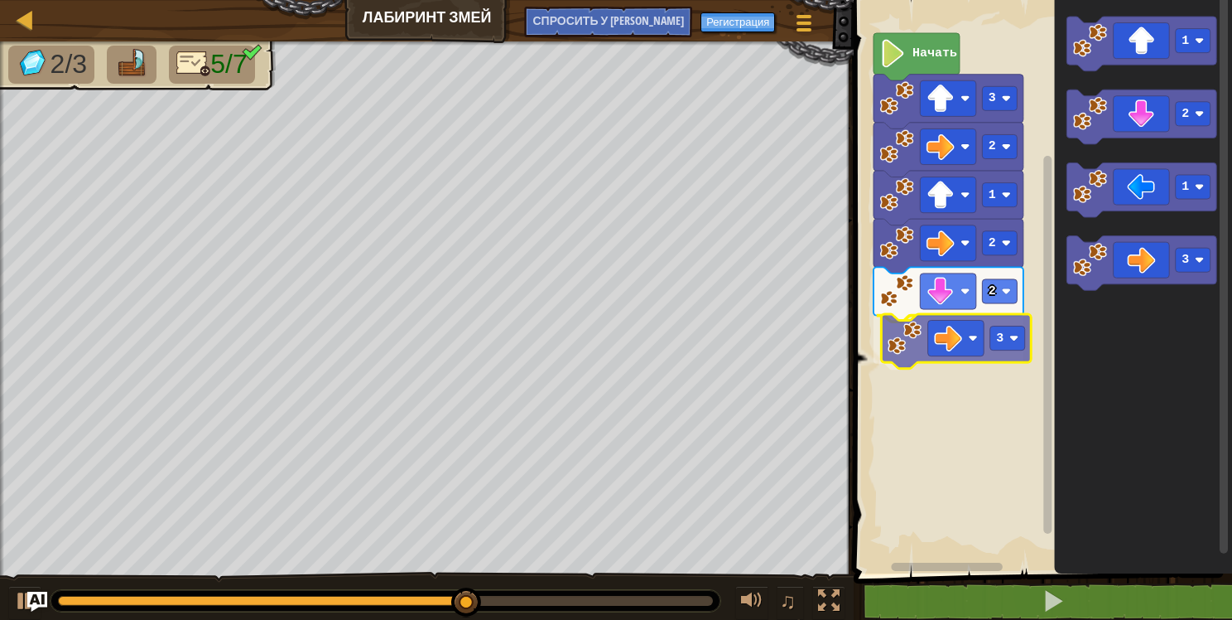
click at [944, 340] on div "Начать 3 2 1 2 2 3 1 2 1 3 3" at bounding box center [1040, 282] width 383 height 581
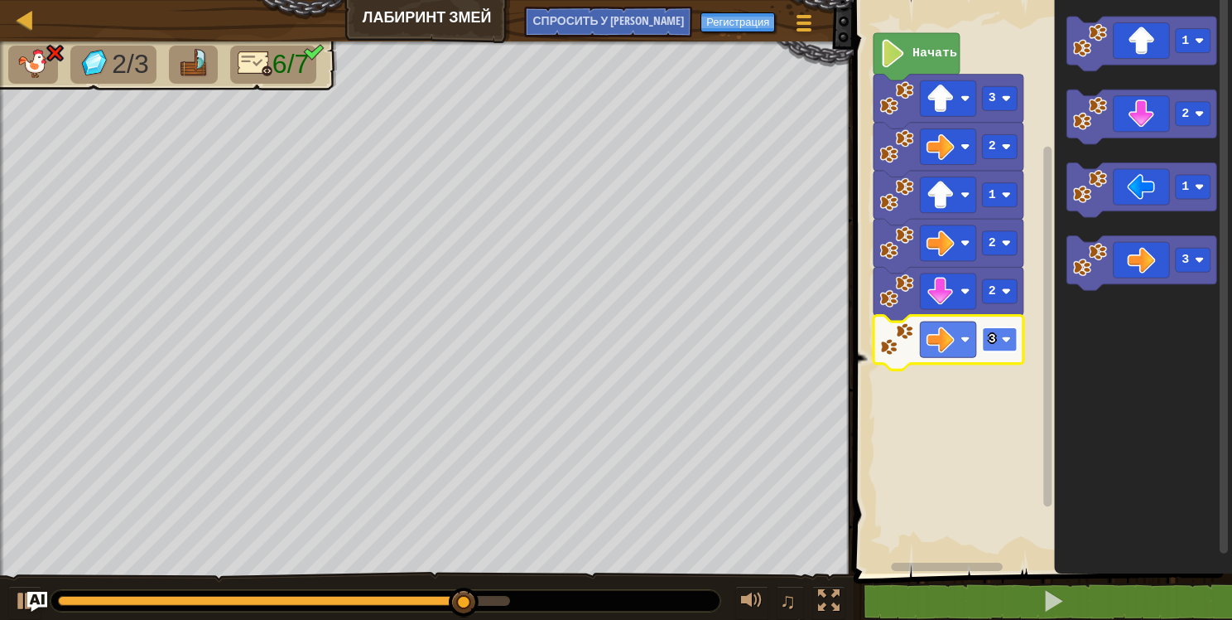
click at [1005, 338] on image "Рабочая область Blockly" at bounding box center [1006, 339] width 9 height 9
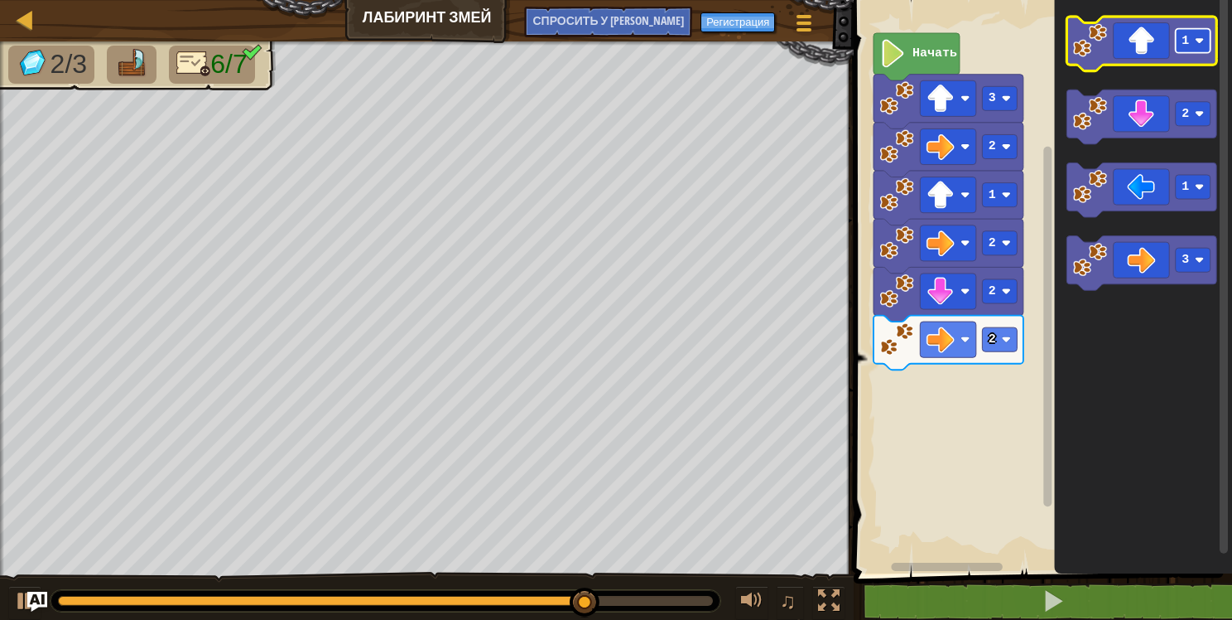
click at [1198, 36] on image "Рабочая область Blockly" at bounding box center [1199, 40] width 9 height 9
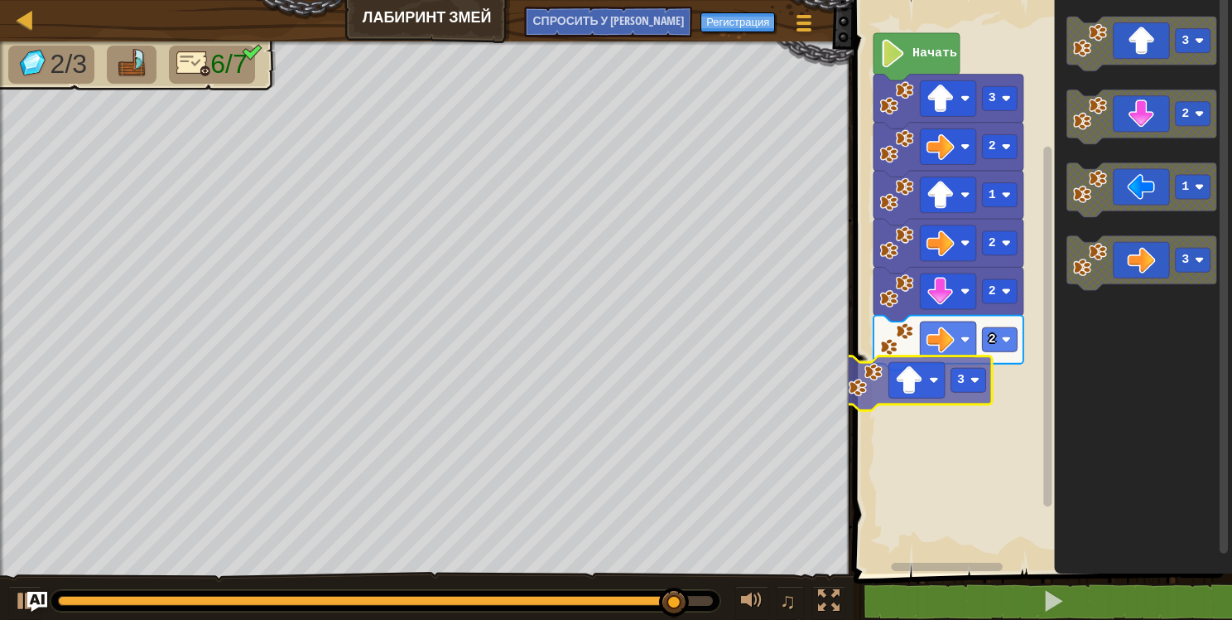
click at [933, 391] on div "Начать 3 2 1 2 2 2 3 3 2 1 3 3" at bounding box center [1040, 282] width 383 height 581
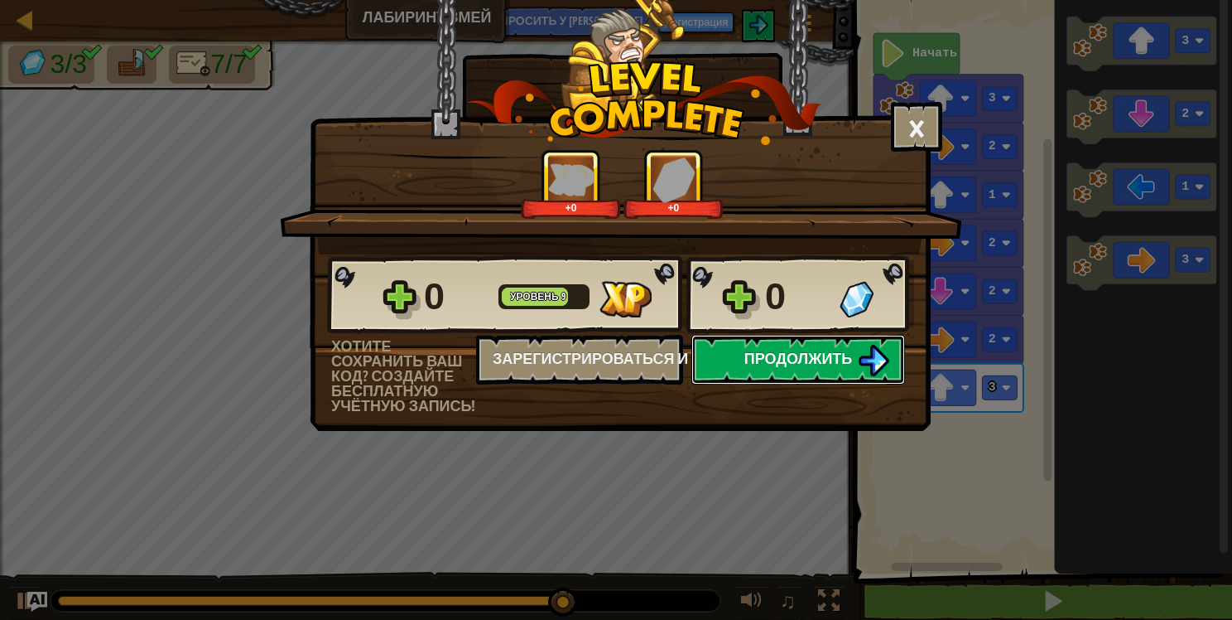
click at [835, 350] on span "Продолжить" at bounding box center [799, 358] width 108 height 21
